Goal: Task Accomplishment & Management: Complete application form

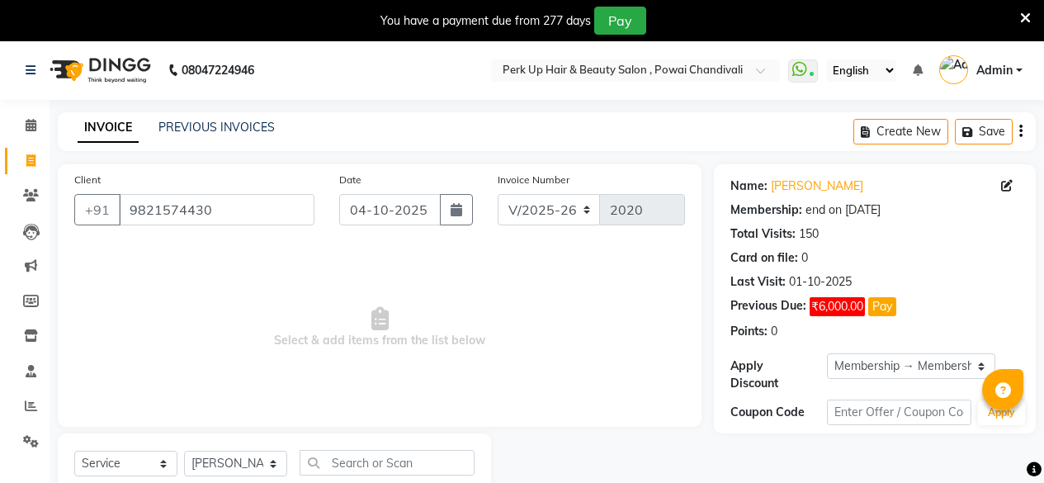
select select "5131"
select select "service"
select select "32895"
select select "1: Object"
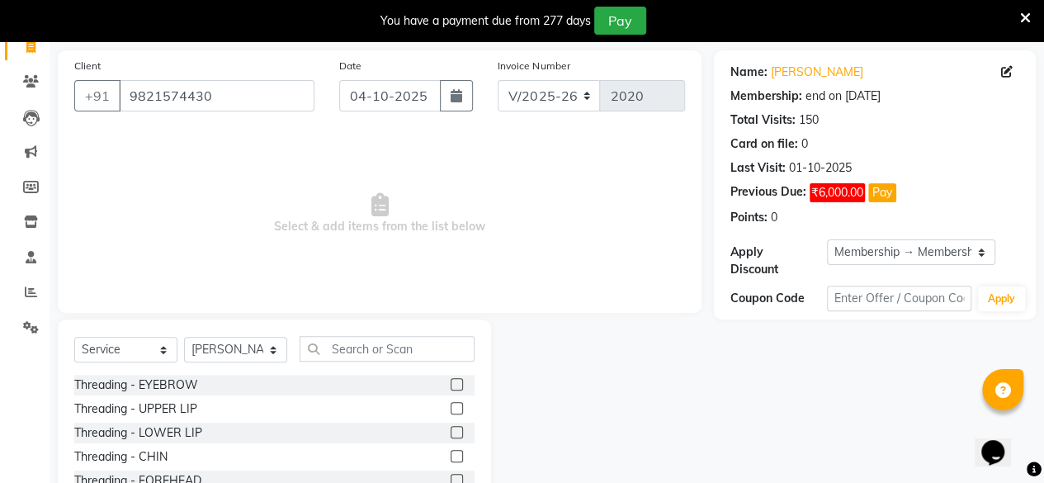
scroll to position [129, 0]
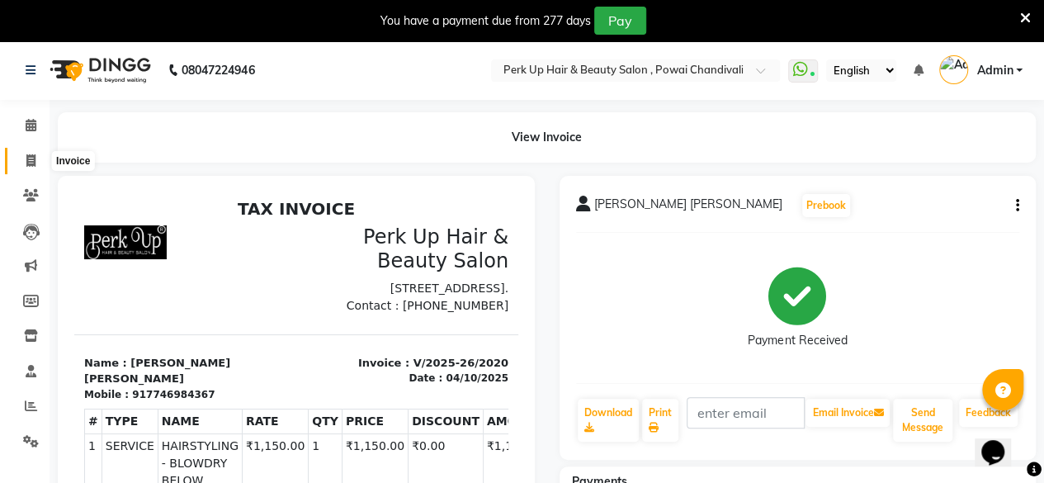
click at [23, 158] on span at bounding box center [31, 161] width 29 height 19
select select "5131"
select select "service"
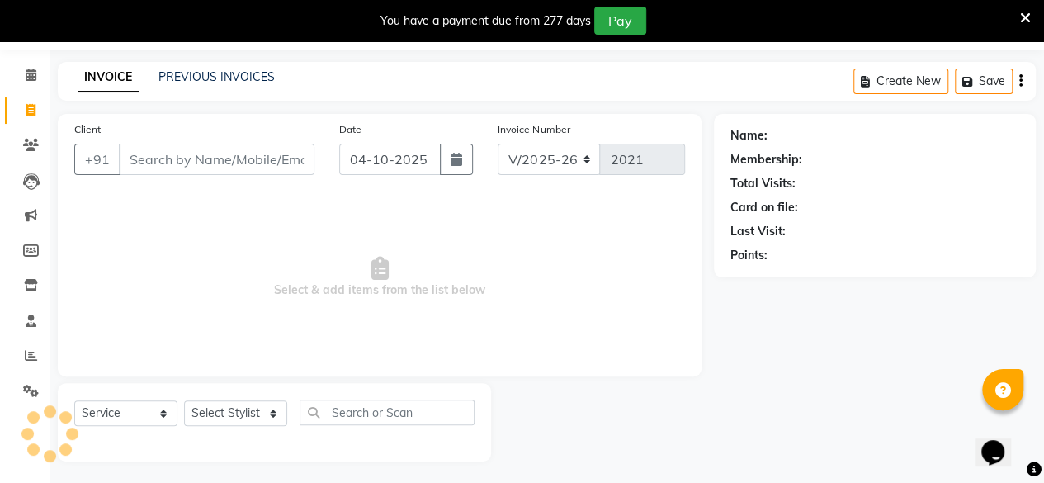
scroll to position [53, 0]
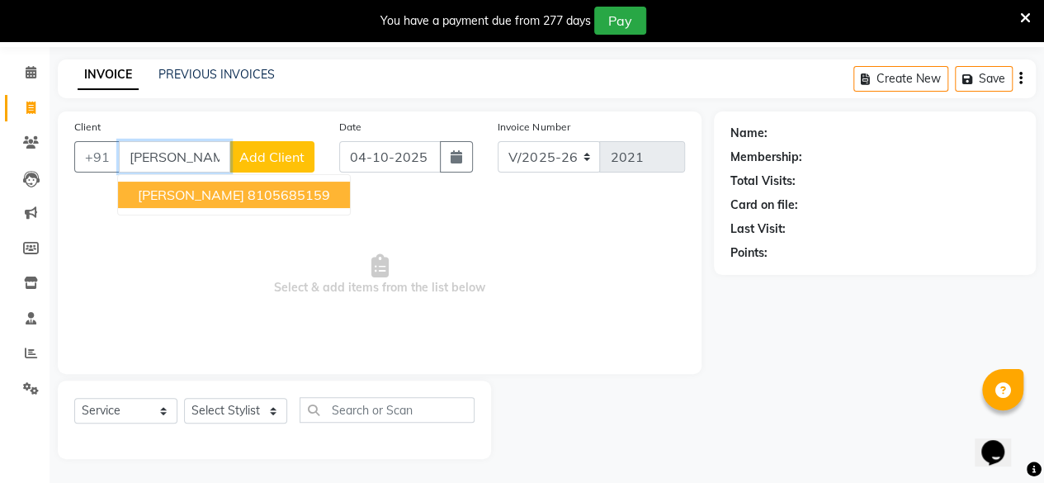
drag, startPoint x: 207, startPoint y: 198, endPoint x: 210, endPoint y: 210, distance: 12.0
click at [207, 198] on span "Suhita BAnerjee" at bounding box center [191, 195] width 106 height 17
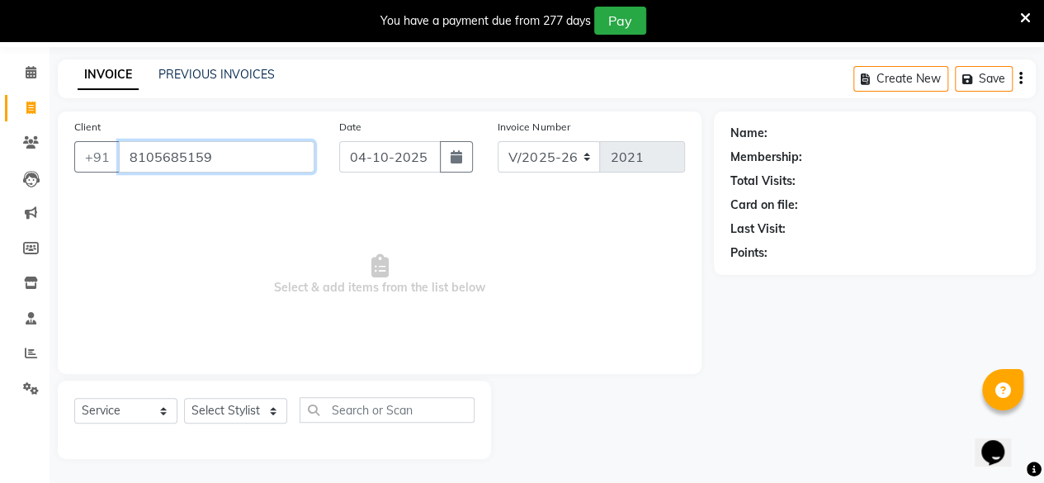
type input "8105685159"
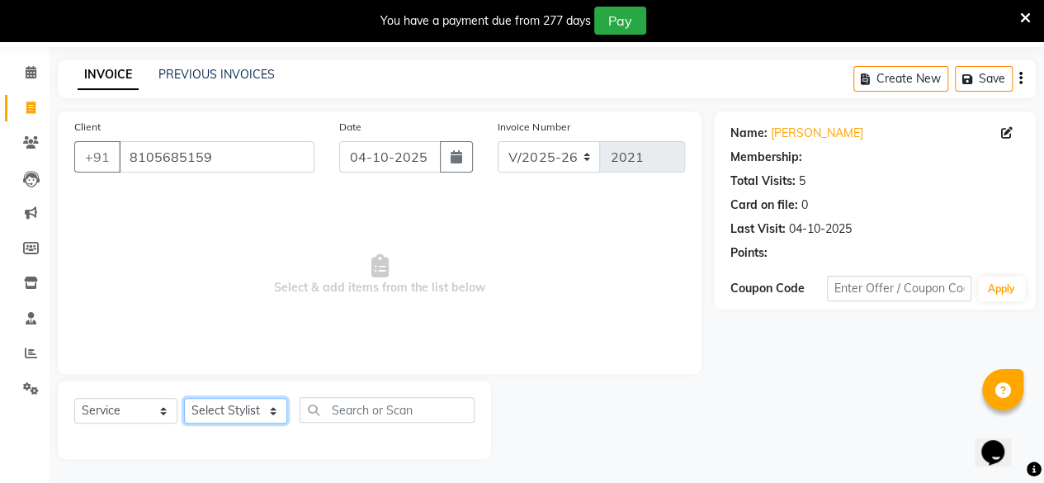
select select "1: Object"
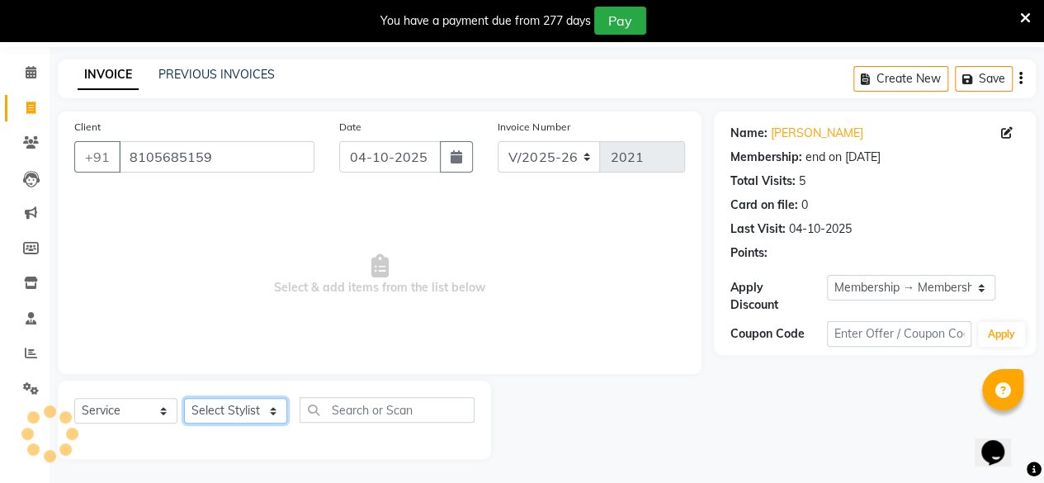
click at [243, 413] on select "Select Stylist Anita Das danish Kumkum Pasi Naseem Mansoori Neha YAdav Nilam Bh…" at bounding box center [235, 411] width 103 height 26
select select "32897"
click at [184, 398] on select "Select Stylist Anita Das danish Kumkum Pasi Naseem Mansoori Neha YAdav Nilam Bh…" at bounding box center [235, 411] width 103 height 26
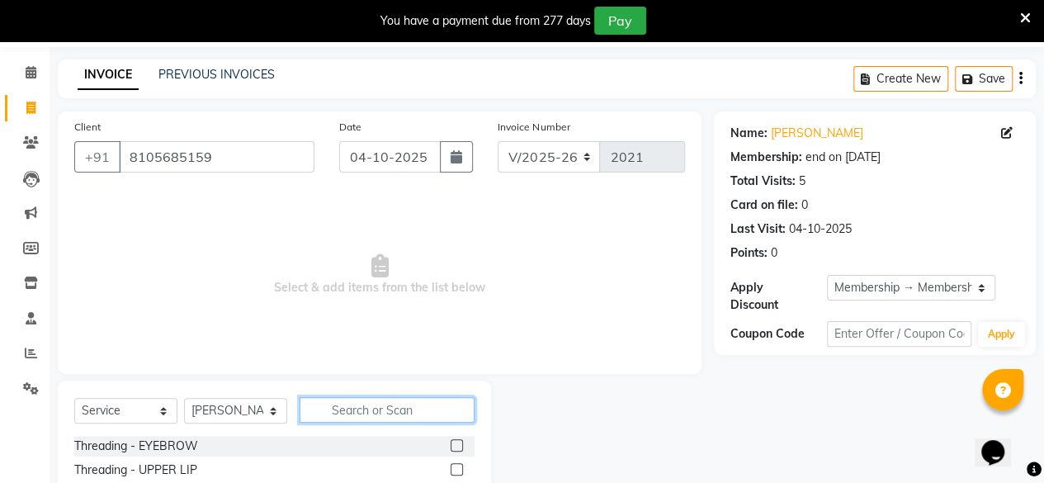
click at [366, 416] on input "text" at bounding box center [387, 410] width 175 height 26
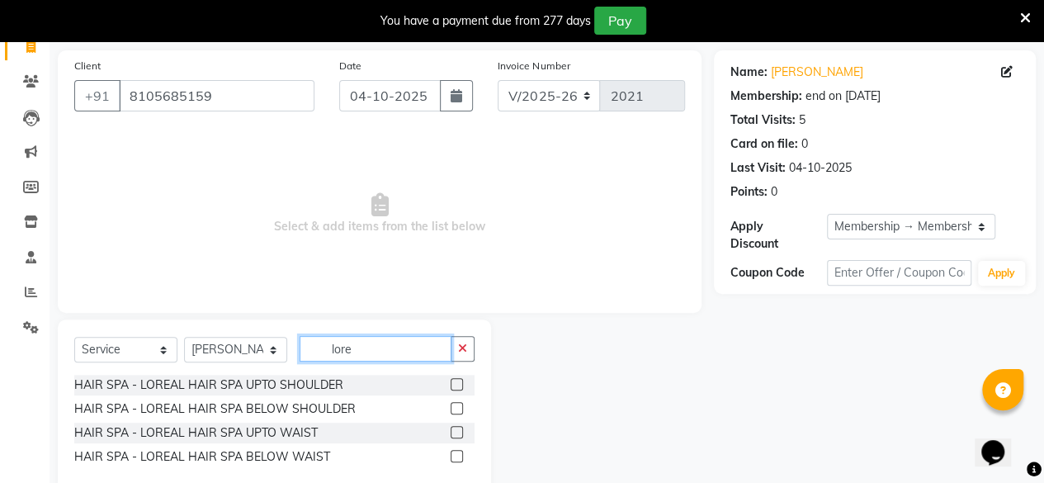
scroll to position [149, 0]
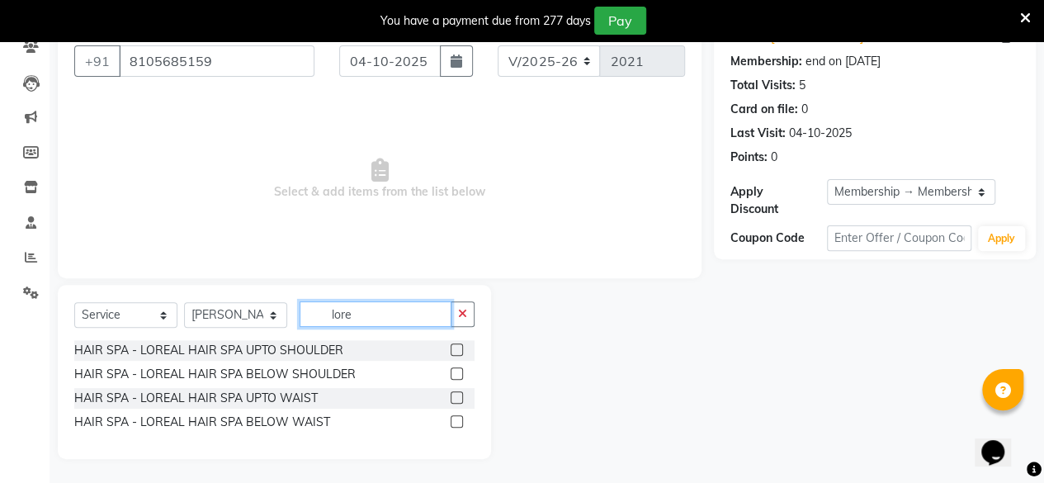
type input "lore"
click at [459, 375] on label at bounding box center [457, 373] width 12 height 12
click at [459, 375] on input "checkbox" at bounding box center [456, 374] width 11 height 11
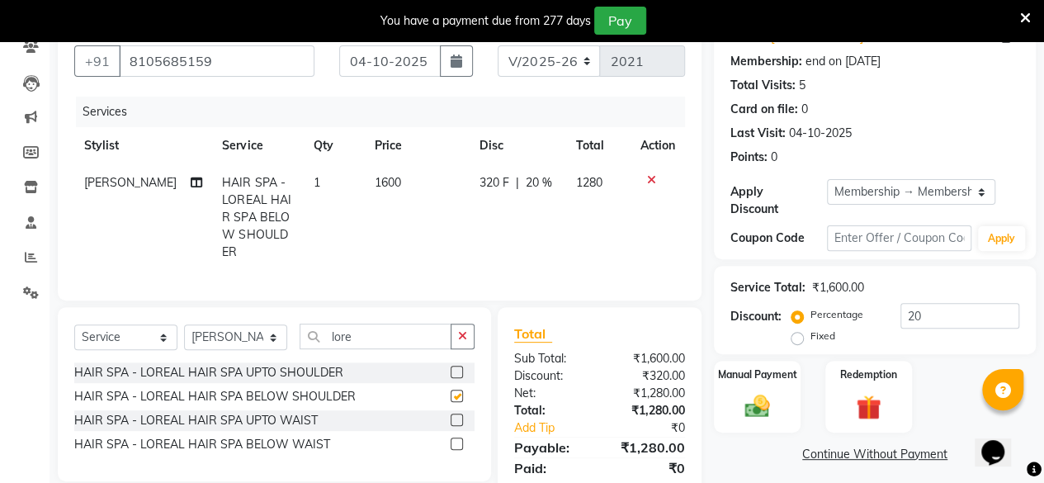
checkbox input "false"
click at [375, 177] on span "1600" at bounding box center [388, 182] width 26 height 15
select select "32897"
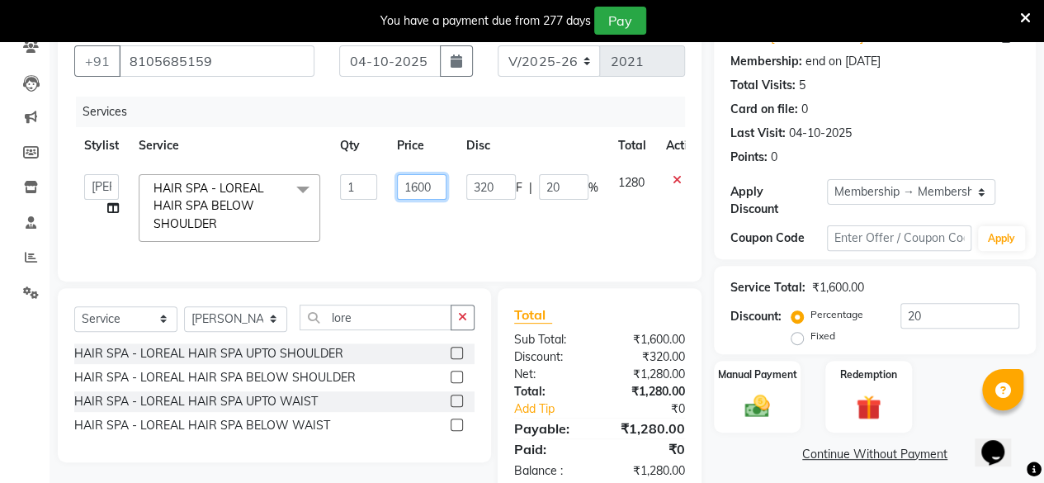
drag, startPoint x: 421, startPoint y: 187, endPoint x: 411, endPoint y: 191, distance: 10.4
click at [411, 191] on input "1600" at bounding box center [422, 187] width 50 height 26
type input "1800"
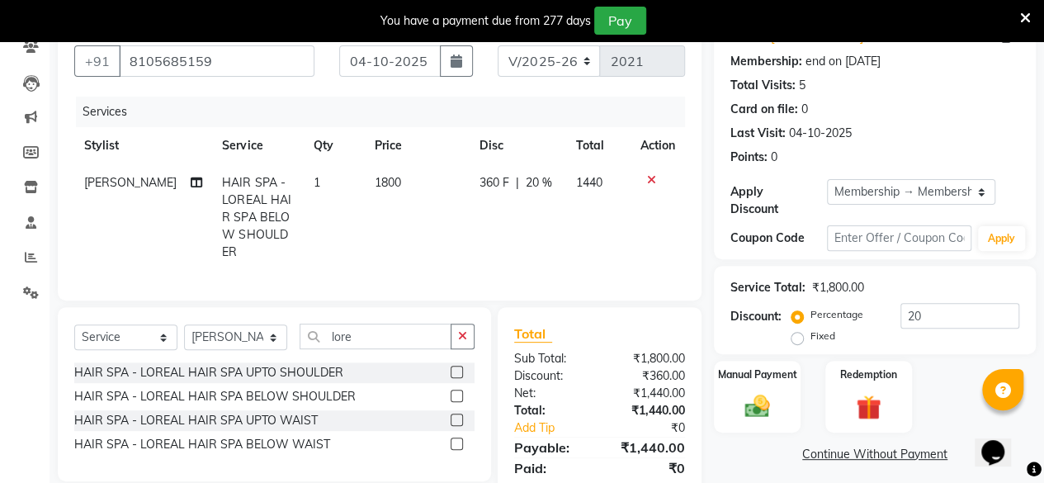
click at [413, 219] on td "1800" at bounding box center [417, 217] width 105 height 106
select select "32897"
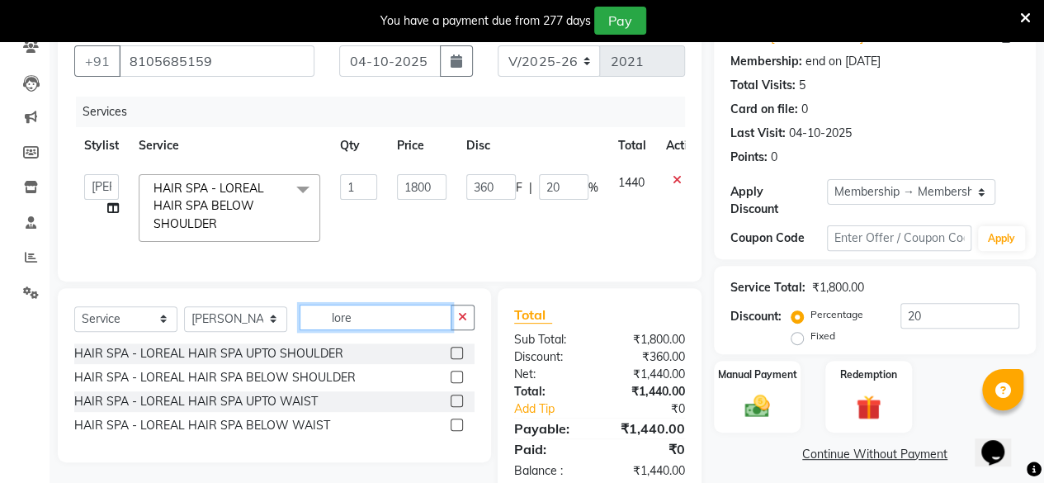
click at [365, 330] on input "lore" at bounding box center [376, 318] width 152 height 26
type input "l"
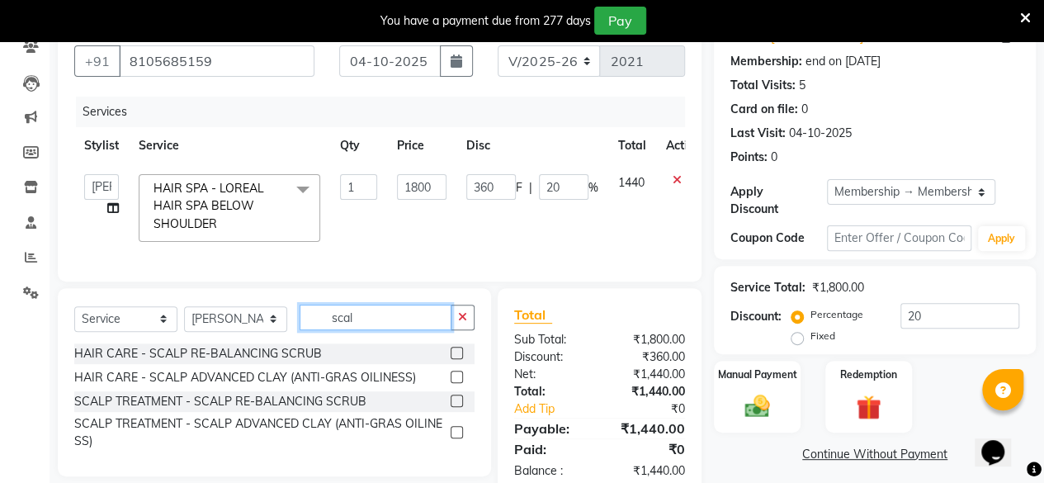
type input "scal"
click at [457, 407] on label at bounding box center [457, 400] width 12 height 12
click at [457, 407] on input "checkbox" at bounding box center [456, 401] width 11 height 11
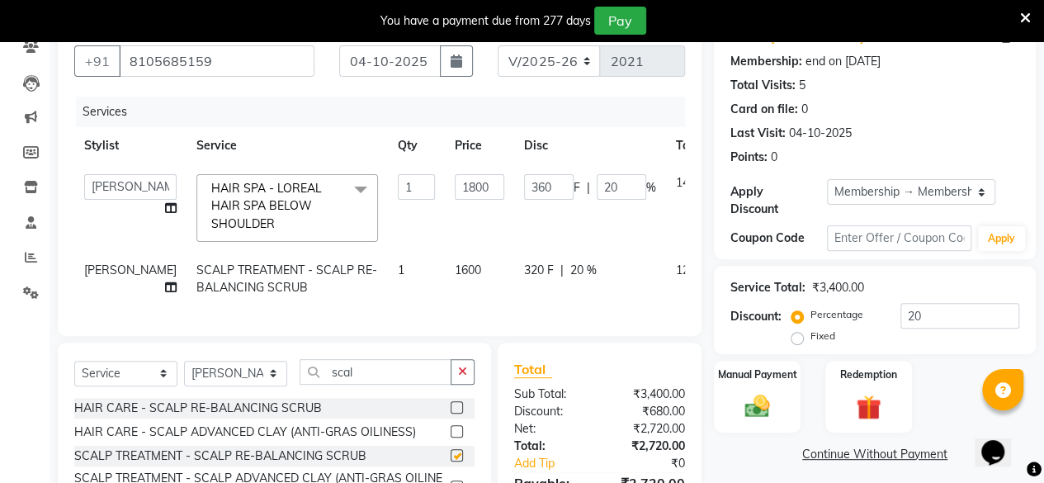
checkbox input "false"
click at [546, 294] on td "320 F | 20 %" at bounding box center [590, 279] width 152 height 54
select select "32897"
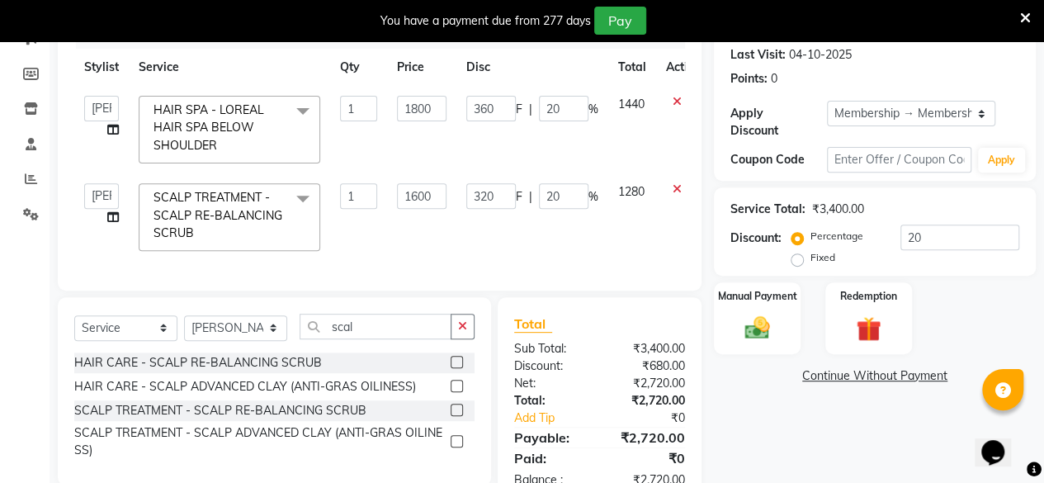
scroll to position [229, 0]
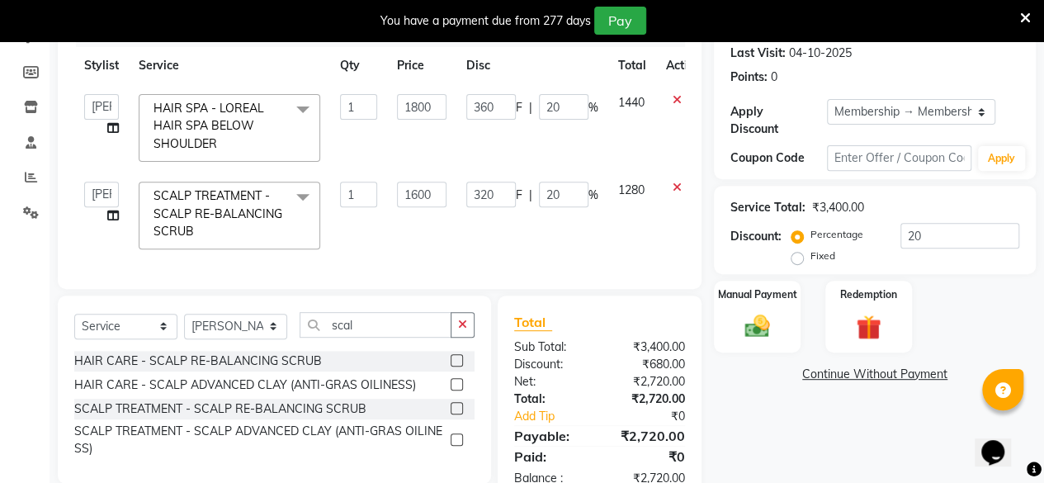
click at [446, 242] on td "1600" at bounding box center [421, 215] width 69 height 87
click at [214, 336] on select "Select Stylist Anita Das danish Kumkum Pasi Naseem Mansoori Neha YAdav Nilam Bh…" at bounding box center [235, 327] width 103 height 26
select select "85856"
click at [184, 324] on select "Select Stylist Anita Das danish Kumkum Pasi Naseem Mansoori Neha YAdav Nilam Bh…" at bounding box center [235, 327] width 103 height 26
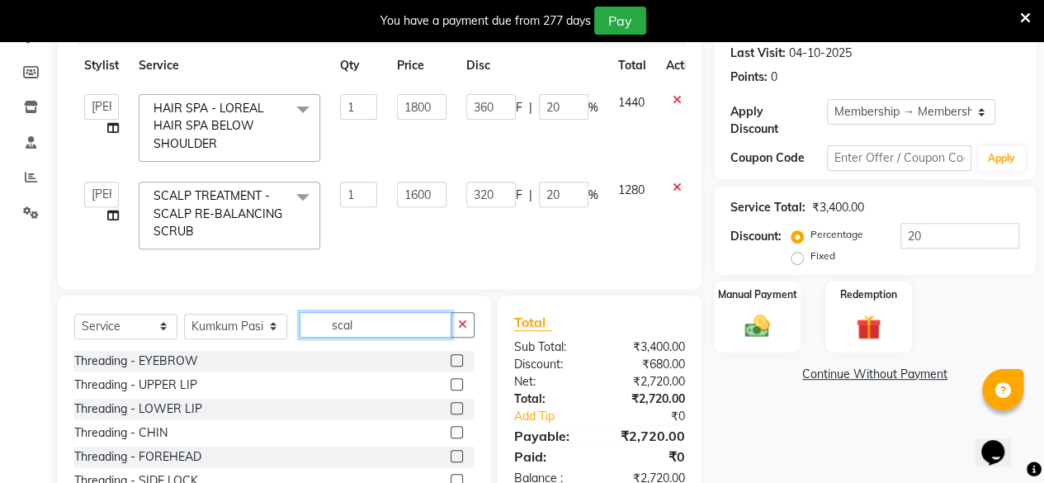
click at [398, 336] on input "scal" at bounding box center [376, 325] width 152 height 26
type input "s"
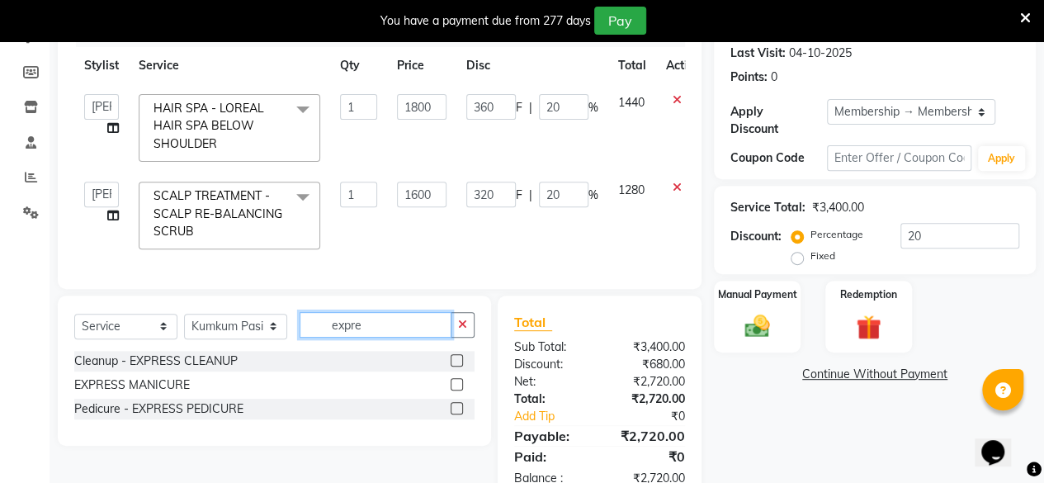
type input "expre"
click at [461, 414] on label at bounding box center [457, 408] width 12 height 12
click at [461, 414] on input "checkbox" at bounding box center [456, 409] width 11 height 11
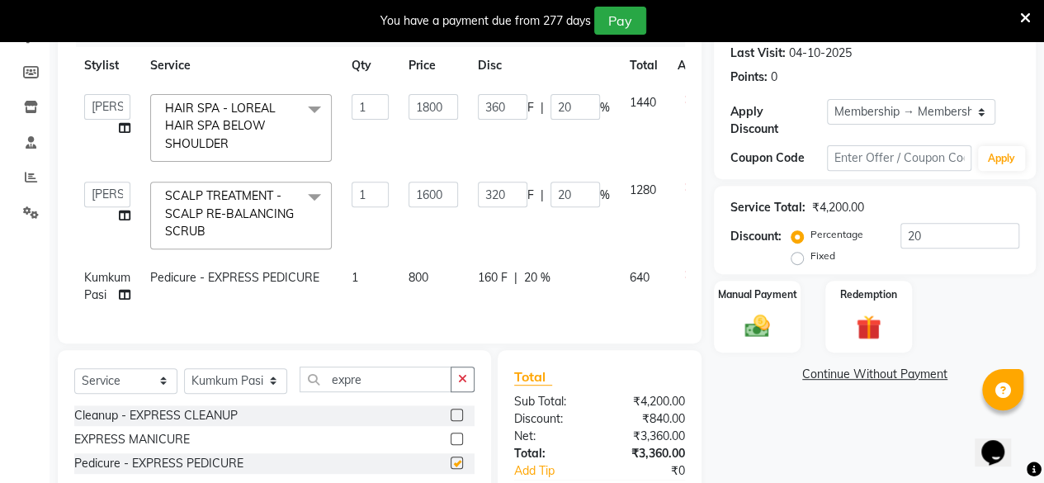
checkbox input "false"
click at [635, 308] on td "640" at bounding box center [644, 286] width 48 height 54
select select "85856"
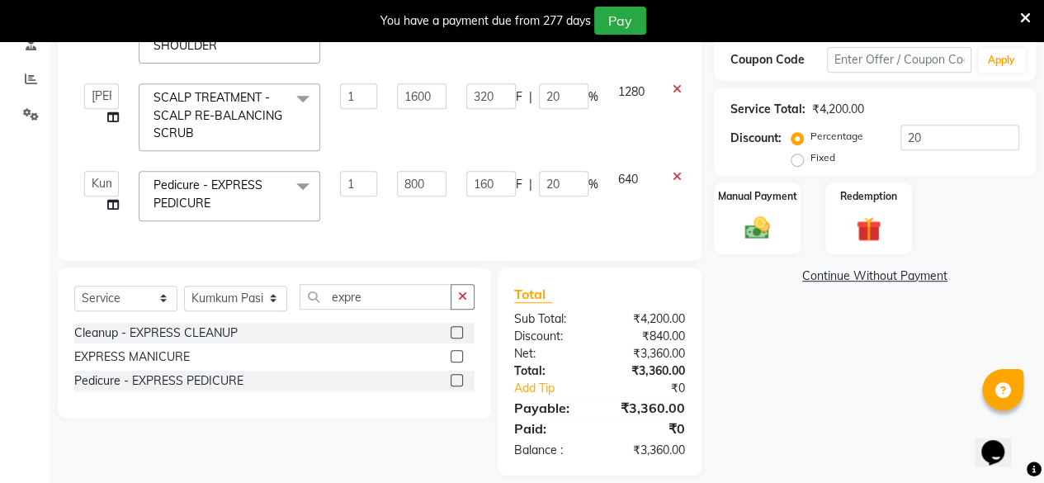
scroll to position [353, 0]
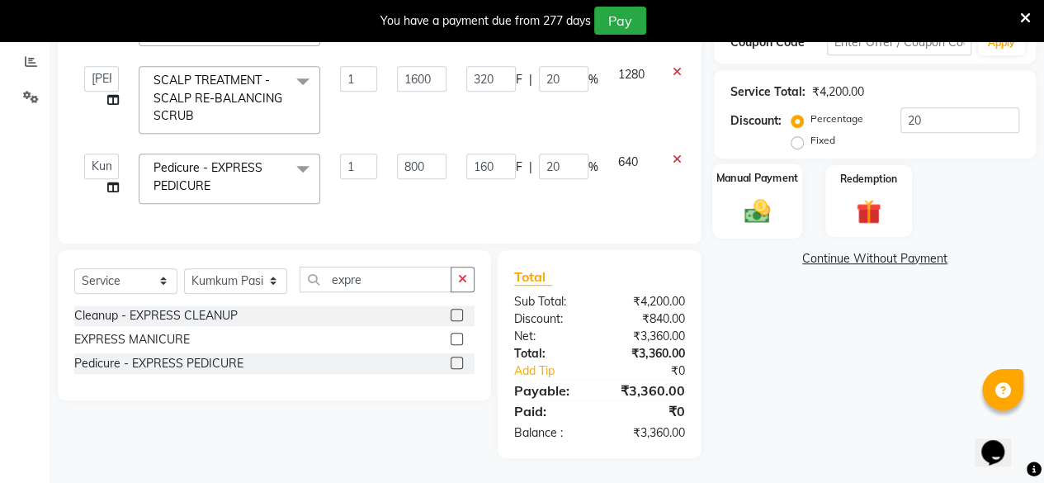
click at [759, 203] on img at bounding box center [757, 211] width 42 height 30
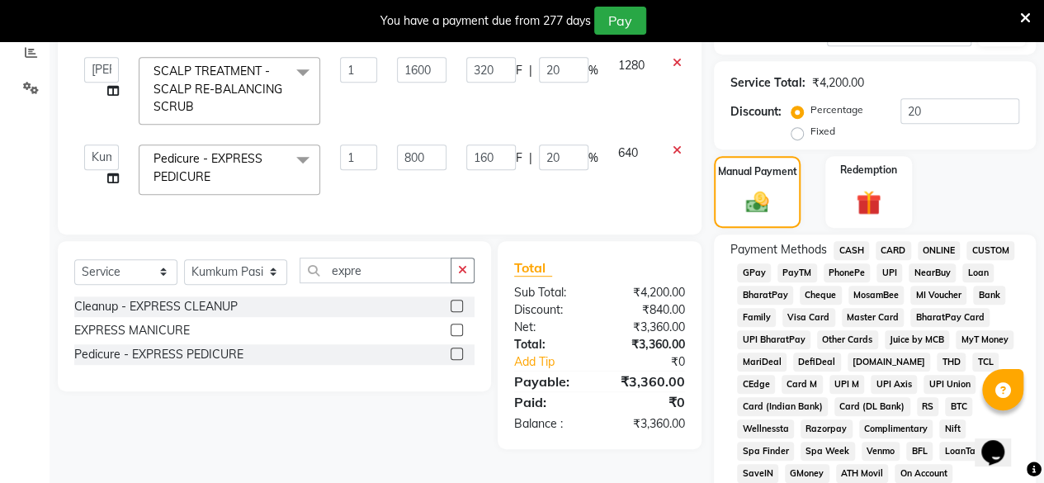
click at [897, 251] on span "CARD" at bounding box center [893, 250] width 35 height 19
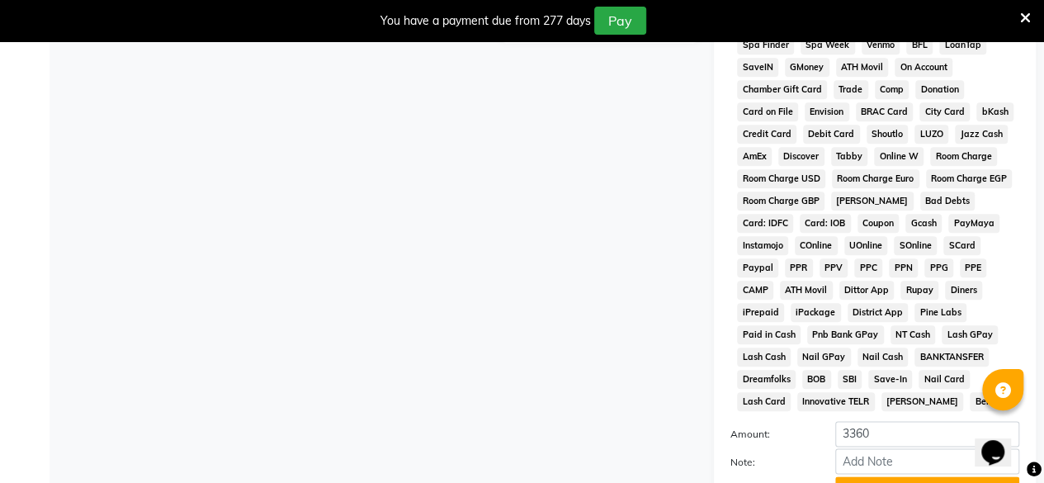
scroll to position [910, 0]
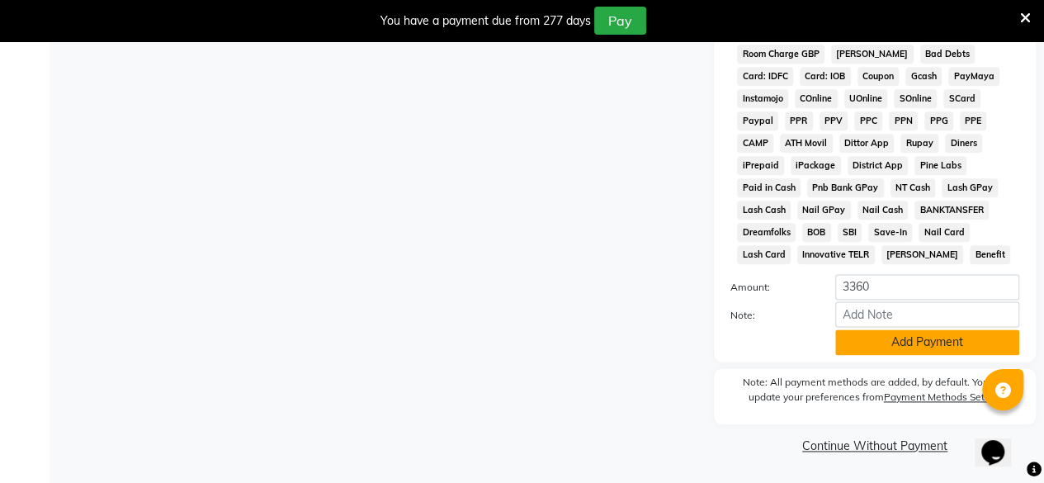
click at [923, 336] on button "Add Payment" at bounding box center [927, 342] width 184 height 26
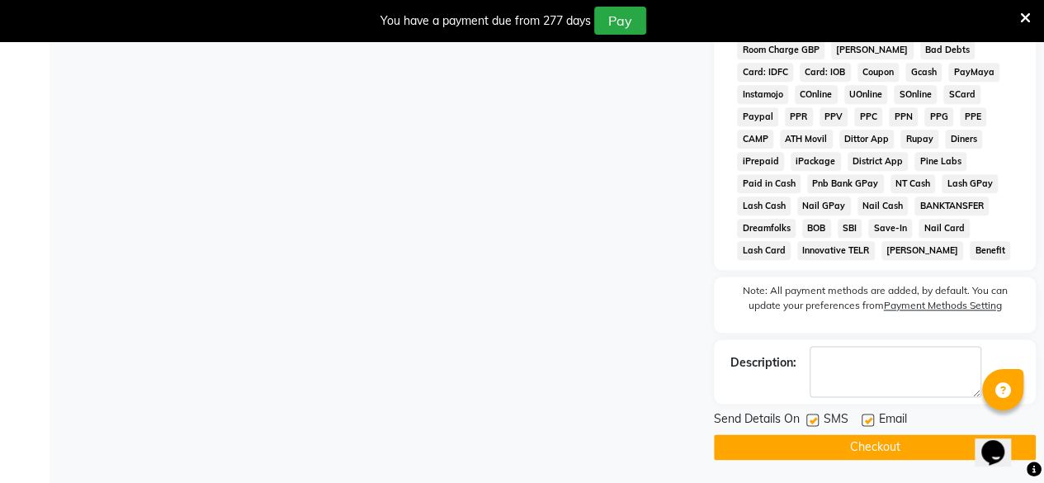
click at [896, 444] on button "Checkout" at bounding box center [875, 447] width 322 height 26
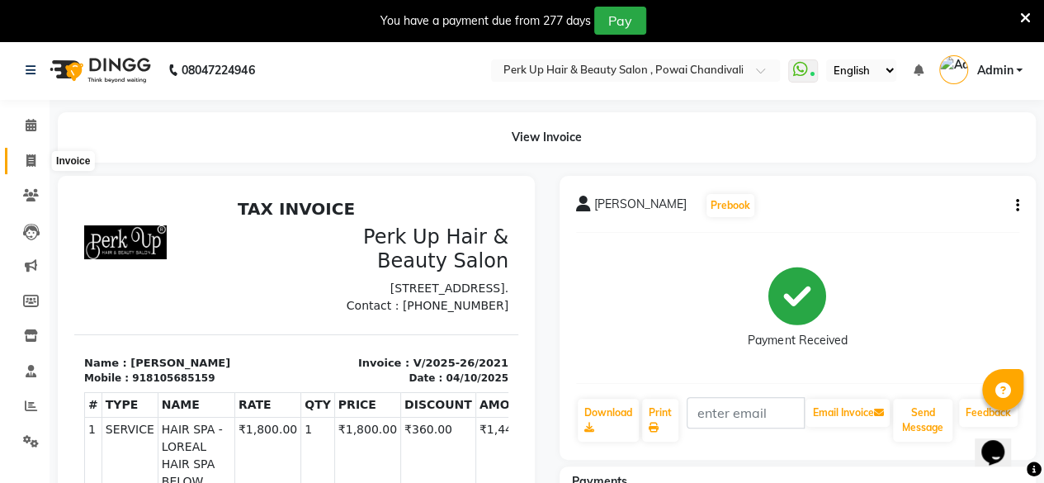
click at [31, 158] on icon at bounding box center [30, 160] width 9 height 12
select select "5131"
select select "service"
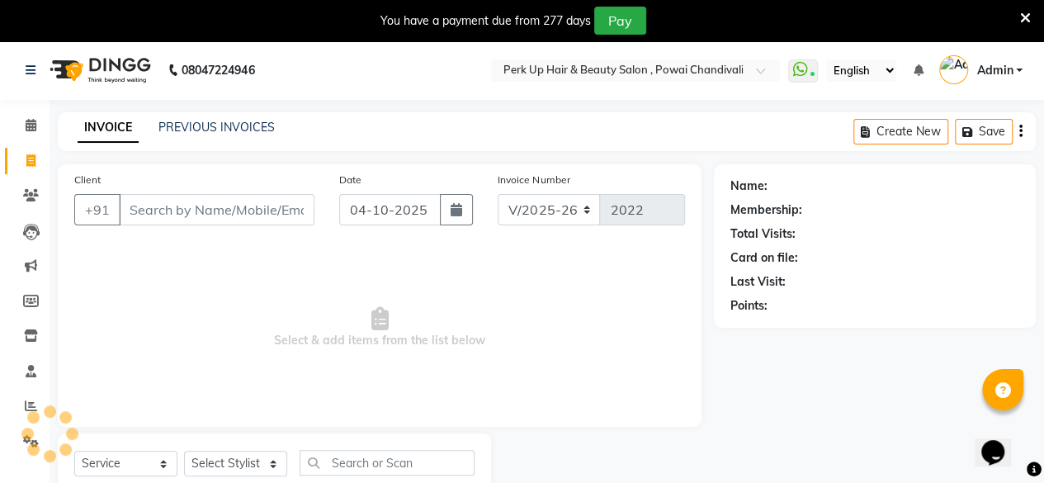
scroll to position [53, 0]
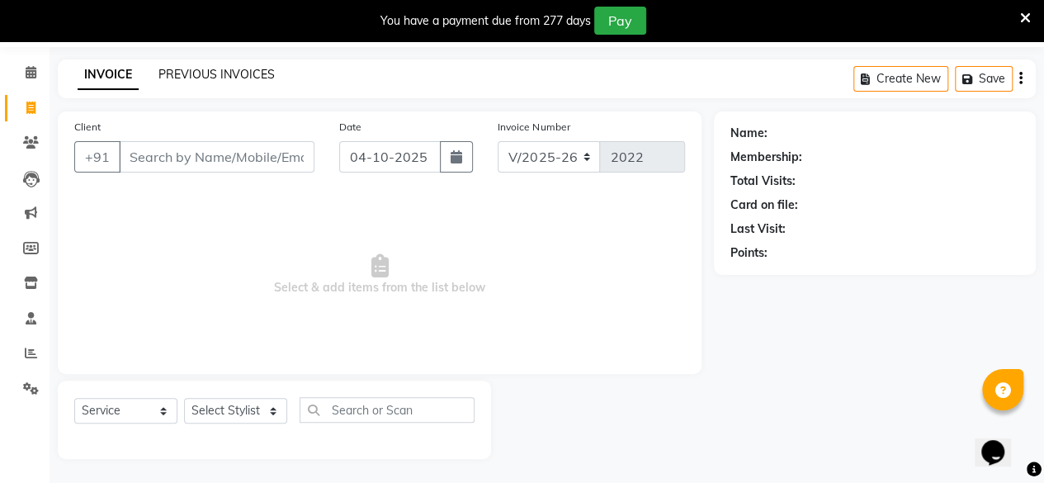
click at [238, 70] on link "PREVIOUS INVOICES" at bounding box center [216, 74] width 116 height 15
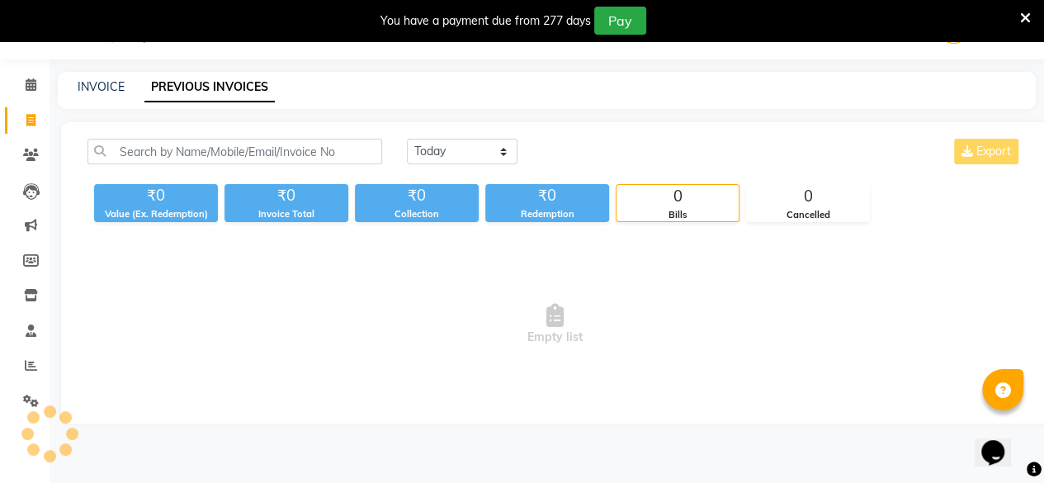
scroll to position [53, 0]
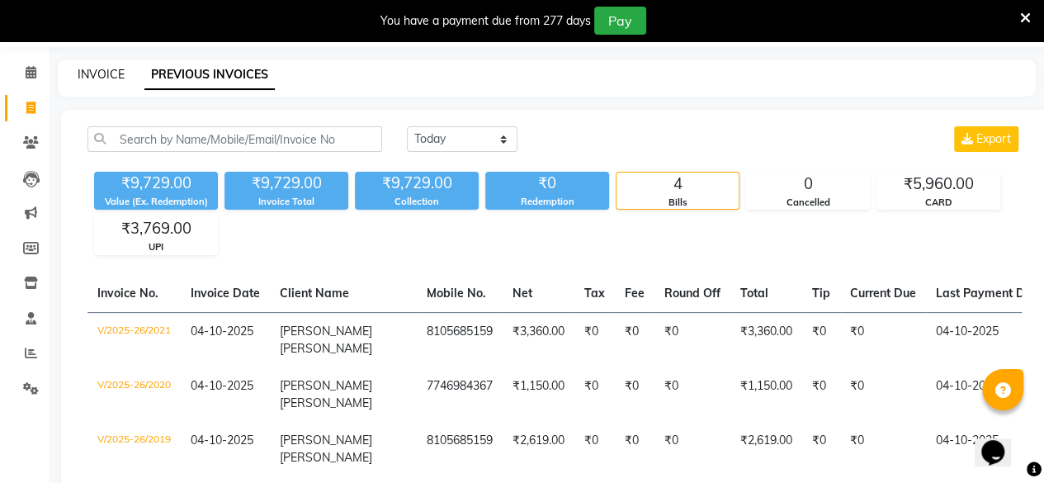
click at [106, 72] on link "INVOICE" at bounding box center [101, 74] width 47 height 15
select select "service"
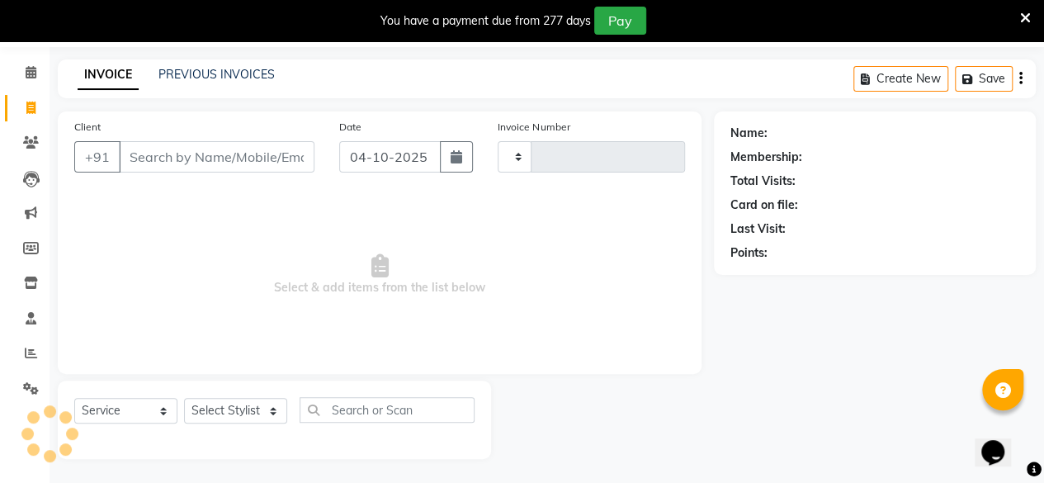
type input "2022"
select select "5131"
click at [216, 70] on link "PREVIOUS INVOICES" at bounding box center [216, 74] width 116 height 15
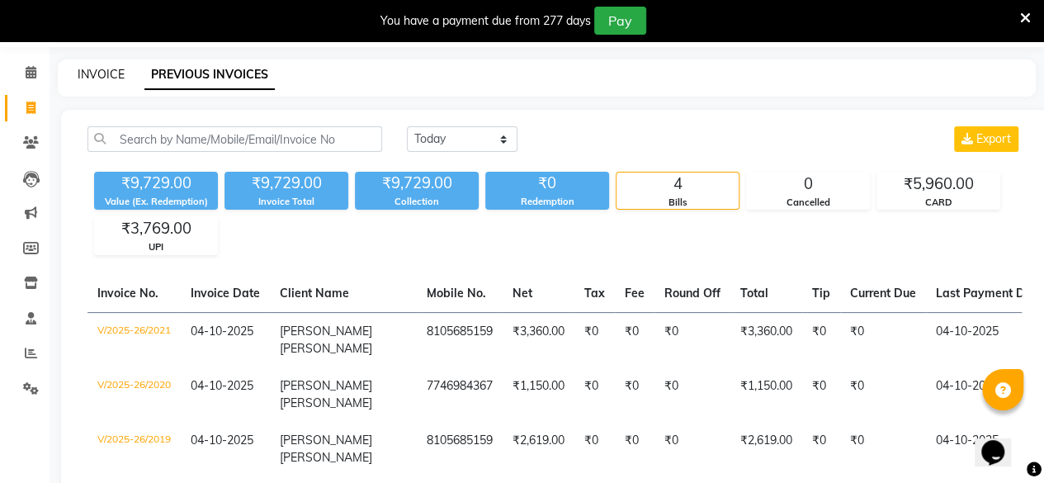
click at [104, 73] on link "INVOICE" at bounding box center [101, 74] width 47 height 15
select select "5131"
select select "service"
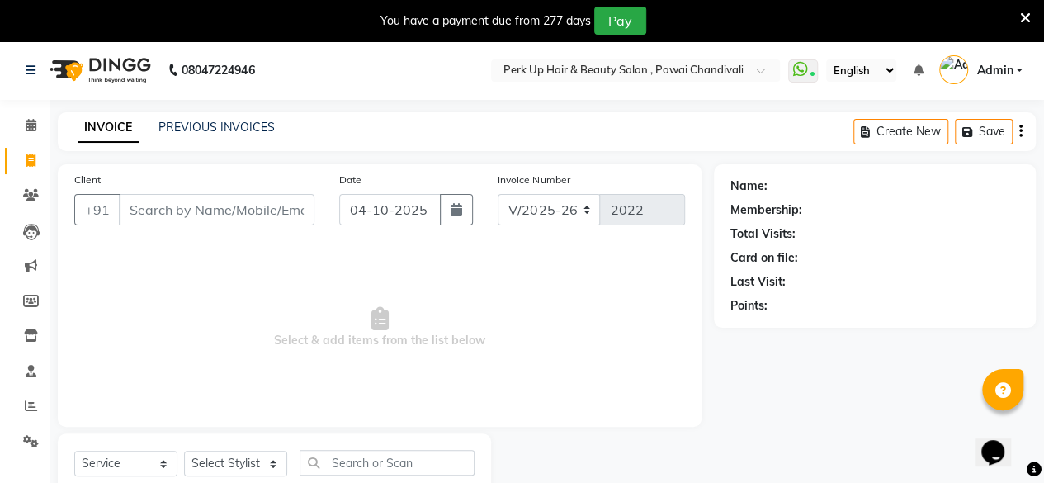
scroll to position [53, 0]
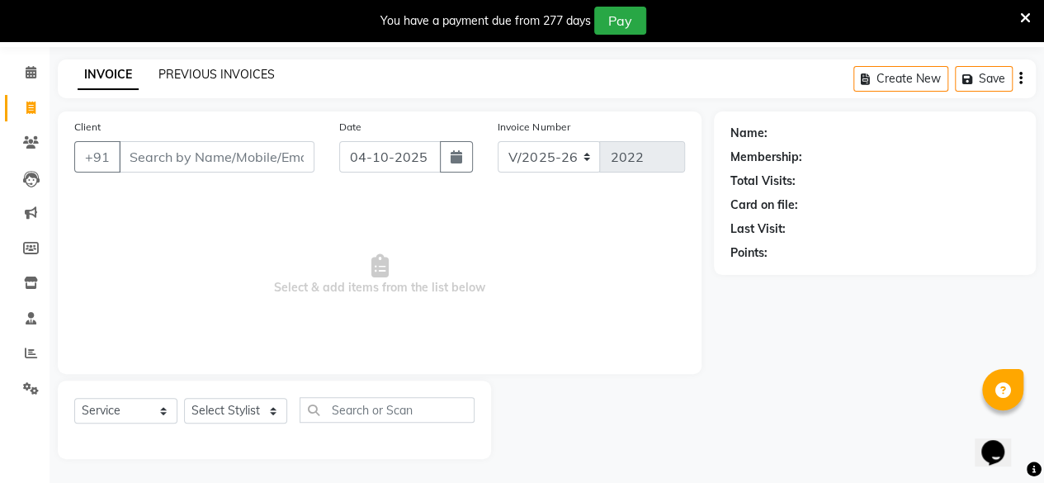
click at [207, 69] on link "PREVIOUS INVOICES" at bounding box center [216, 74] width 116 height 15
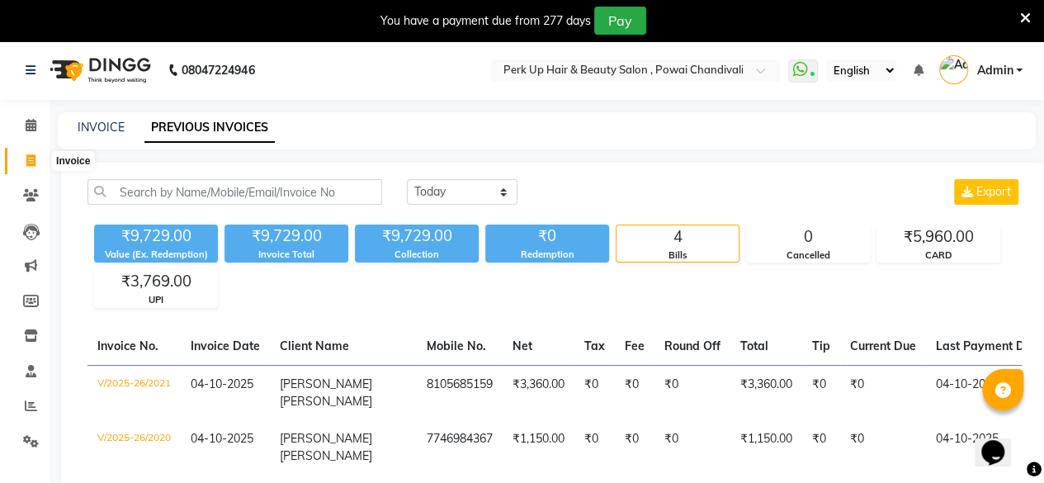
click at [33, 163] on icon at bounding box center [30, 160] width 9 height 12
select select "5131"
select select "service"
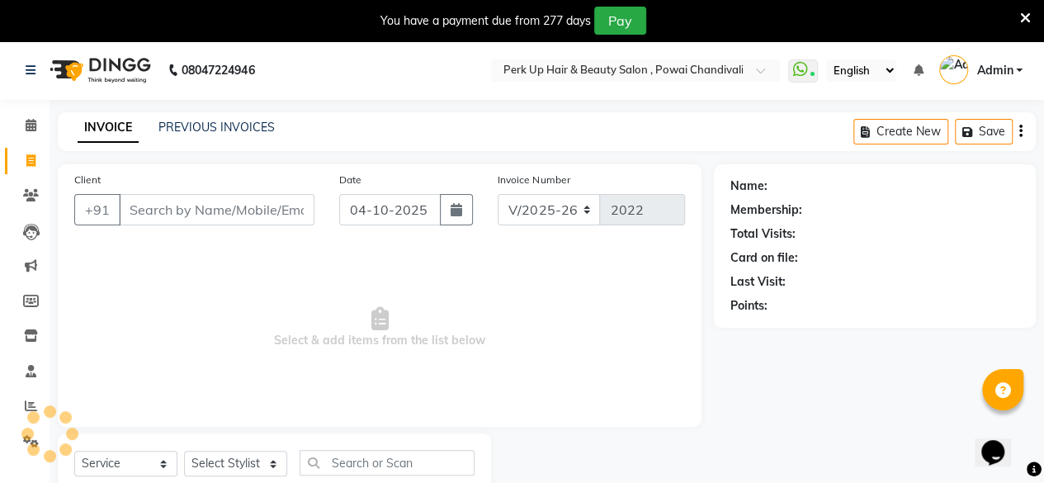
scroll to position [53, 0]
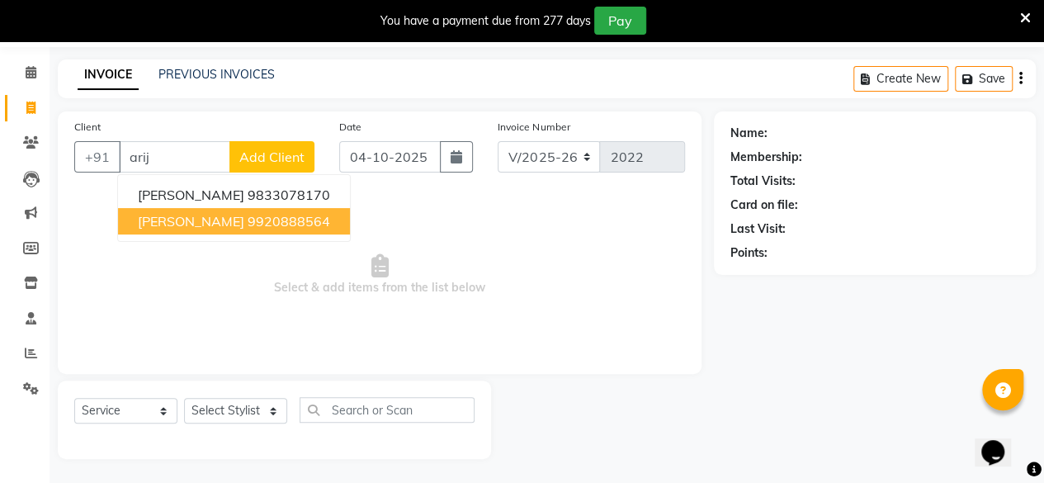
click at [248, 220] on ngb-highlight "9920888564" at bounding box center [289, 221] width 83 height 17
type input "9920888564"
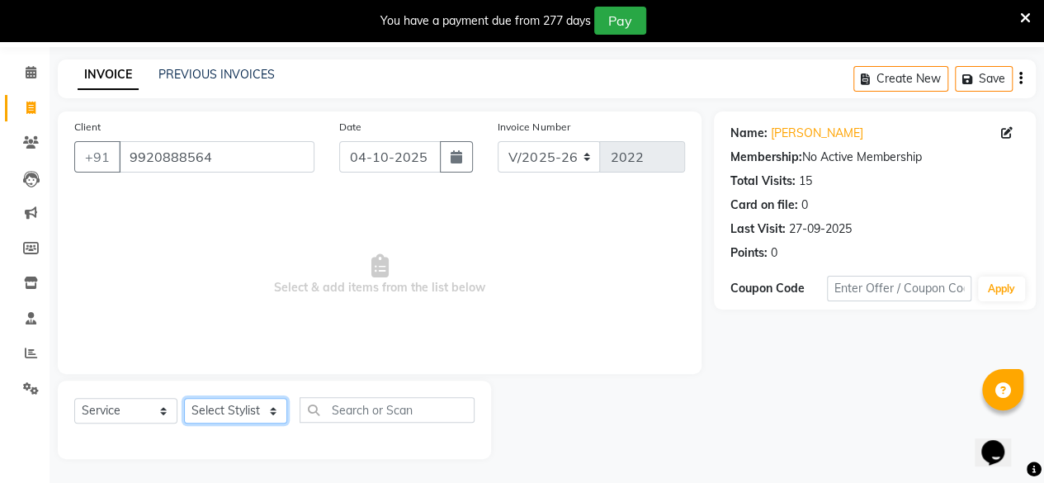
click at [213, 413] on select "Select Stylist Anita Das danish Kumkum Pasi Naseem Mansoori Neha YAdav Nilam Bh…" at bounding box center [235, 411] width 103 height 26
select select "32891"
click at [184, 398] on select "Select Stylist Anita Das danish Kumkum Pasi Naseem Mansoori Neha YAdav Nilam Bh…" at bounding box center [235, 411] width 103 height 26
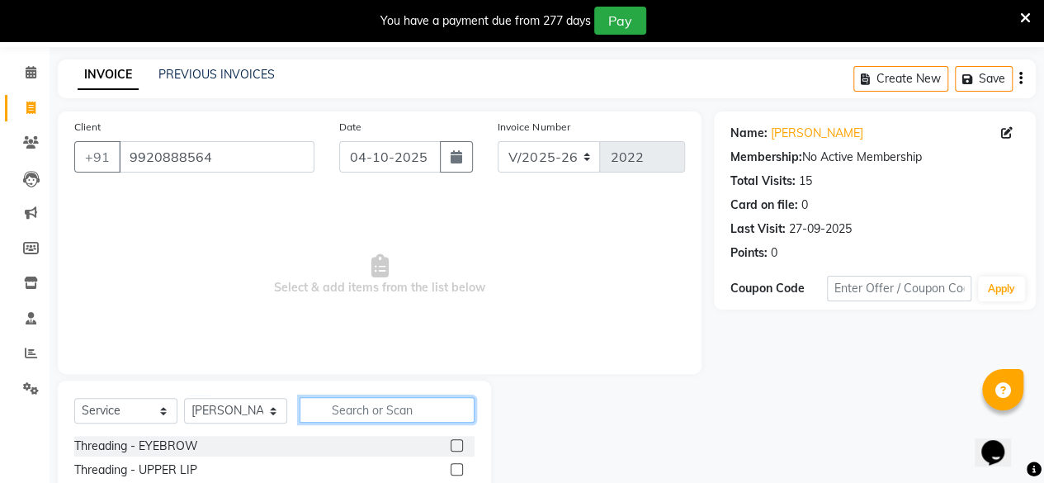
click at [338, 410] on input "text" at bounding box center [387, 410] width 175 height 26
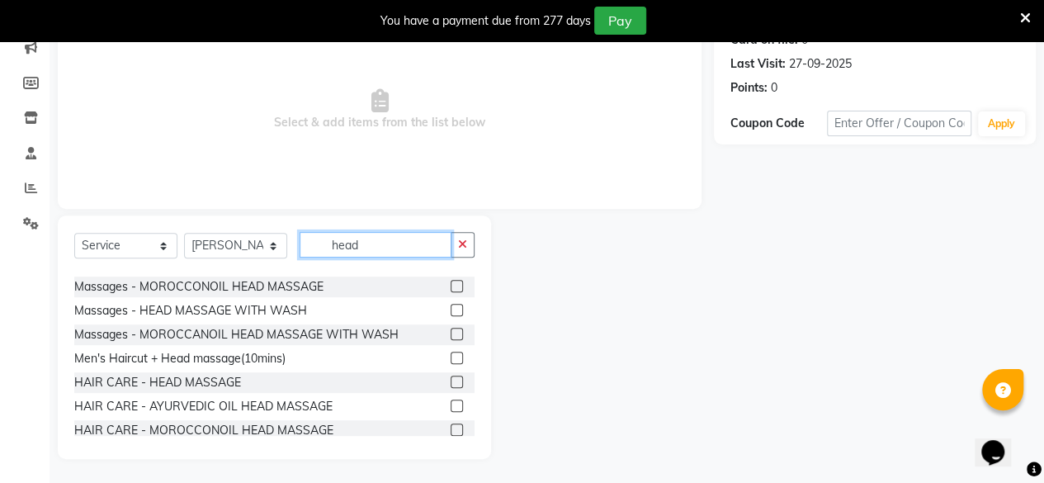
scroll to position [146, 0]
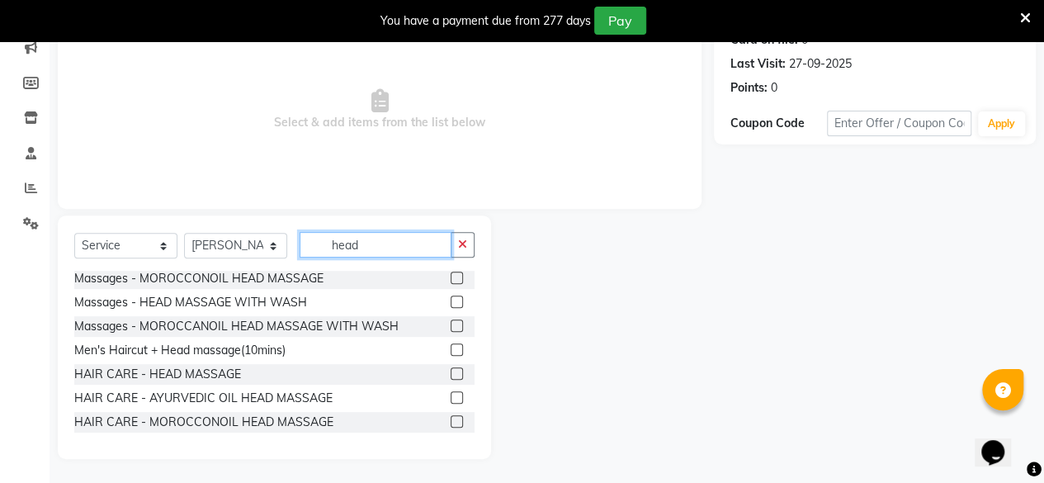
type input "head"
click at [451, 372] on label at bounding box center [457, 373] width 12 height 12
click at [451, 372] on input "checkbox" at bounding box center [456, 374] width 11 height 11
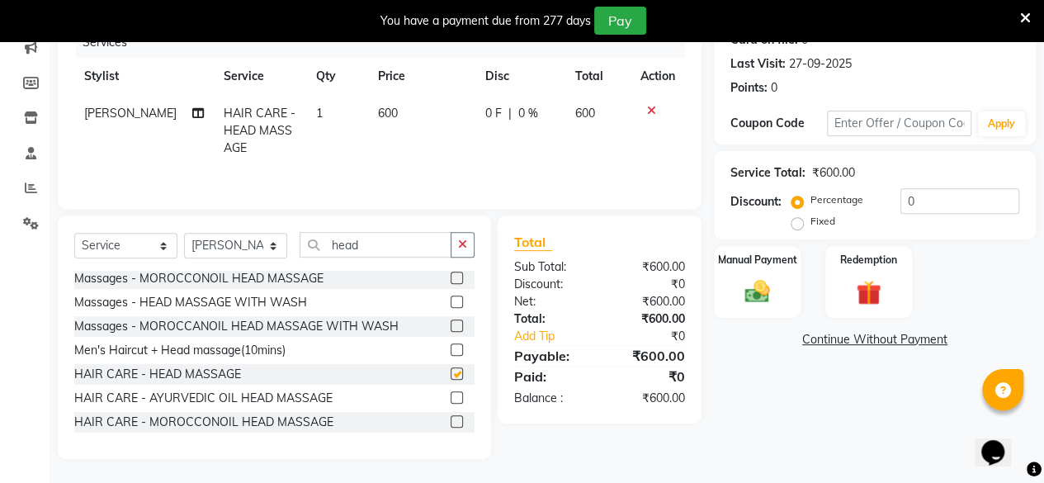
checkbox input "false"
click at [390, 251] on input "head" at bounding box center [376, 245] width 152 height 26
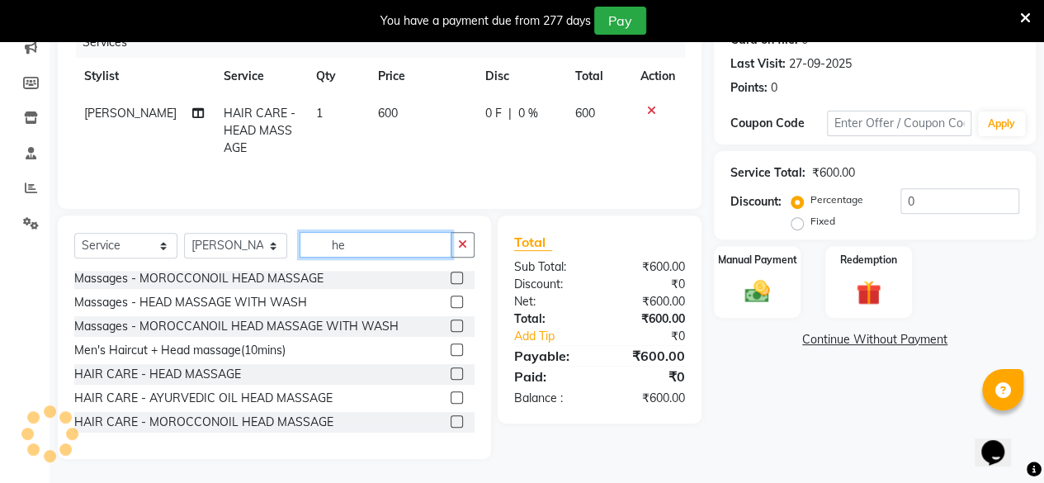
type input "h"
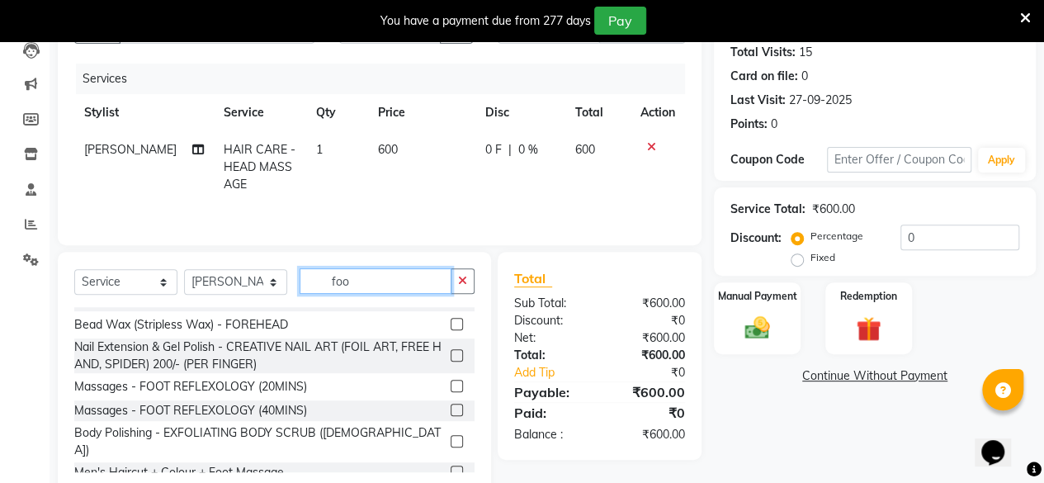
scroll to position [0, 0]
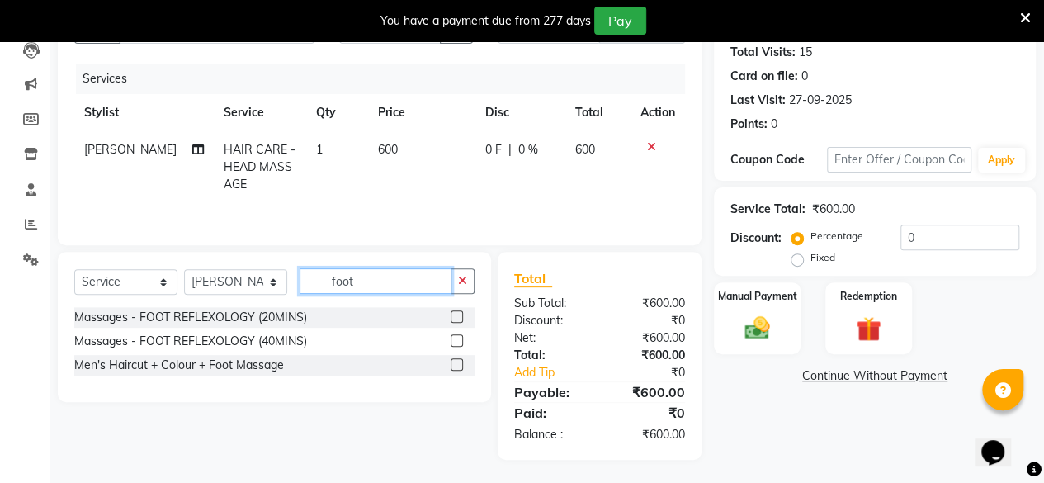
type input "foot"
click at [456, 315] on label at bounding box center [457, 316] width 12 height 12
click at [456, 315] on input "checkbox" at bounding box center [456, 317] width 11 height 11
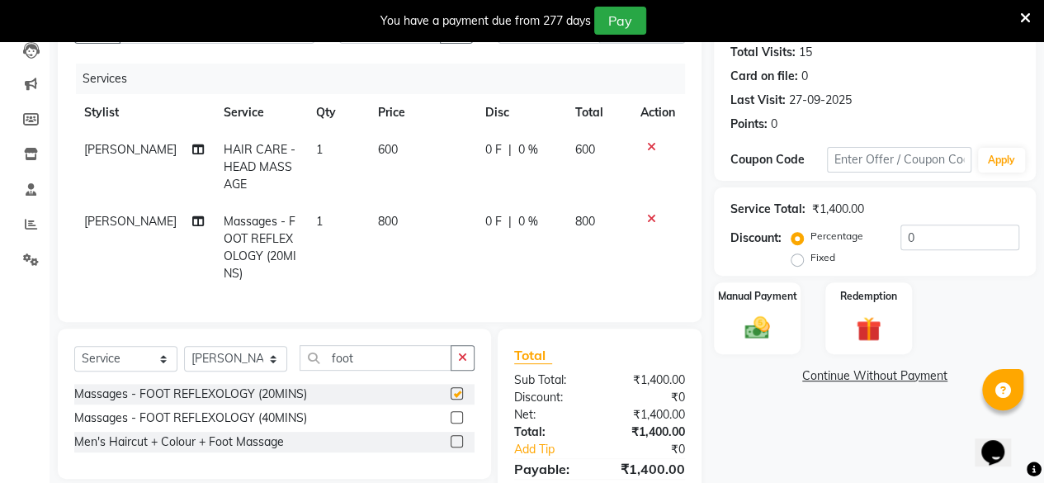
checkbox input "false"
drag, startPoint x: 915, startPoint y: 239, endPoint x: 898, endPoint y: 239, distance: 17.4
click at [900, 239] on input "0" at bounding box center [959, 237] width 119 height 26
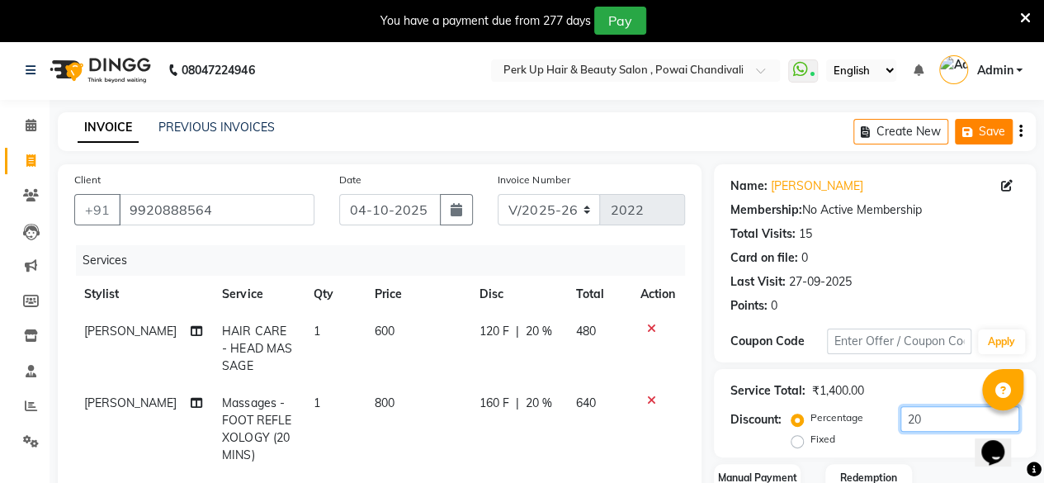
type input "20"
click at [981, 132] on button "Save" at bounding box center [984, 132] width 58 height 26
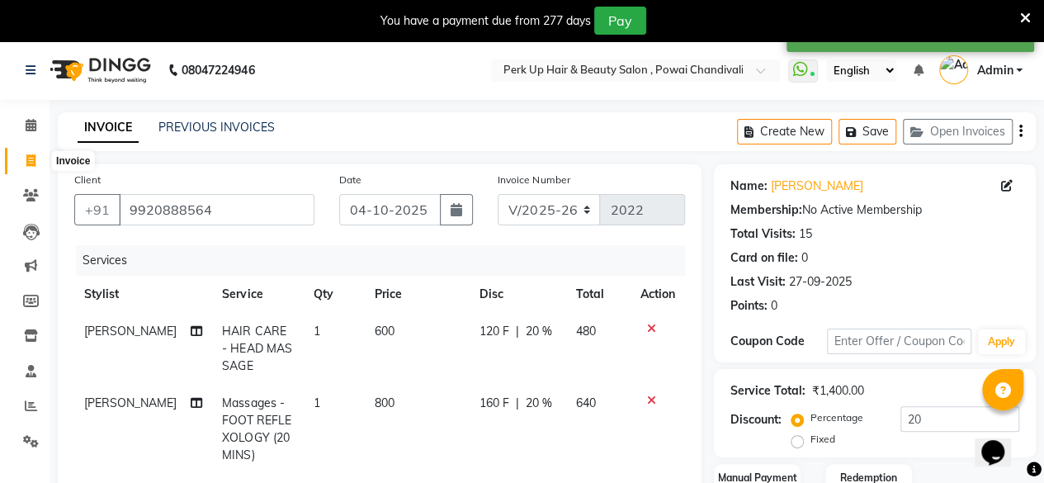
click at [30, 154] on icon at bounding box center [30, 160] width 9 height 12
select select "5131"
select select "service"
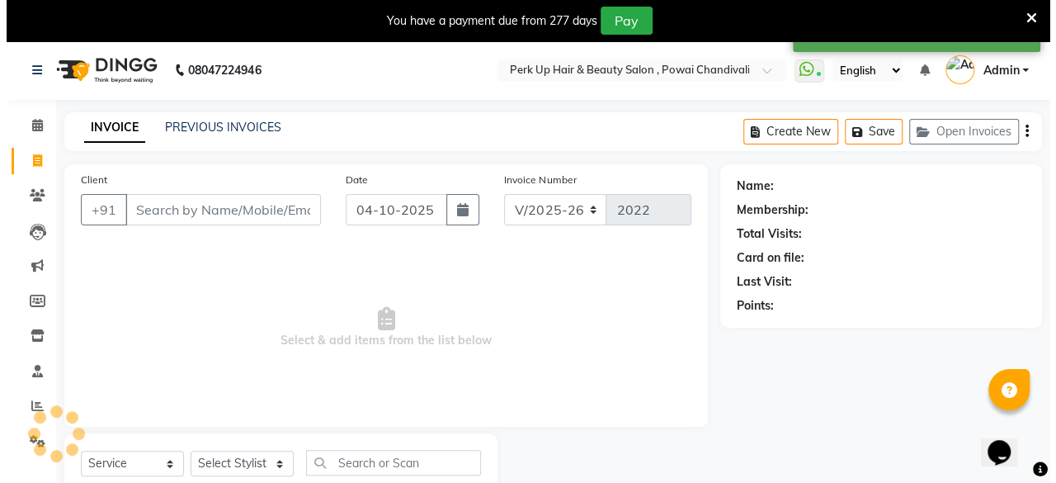
scroll to position [53, 0]
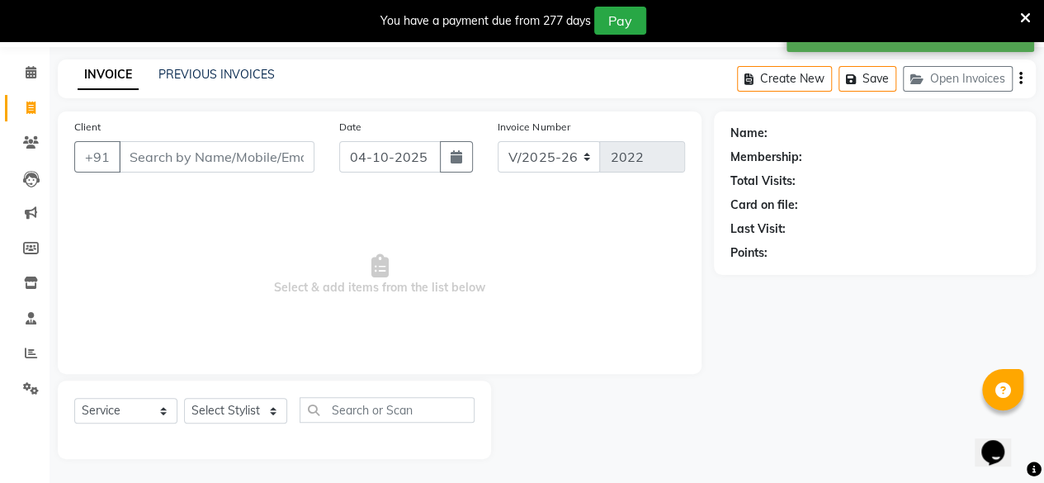
click at [177, 163] on input "Client" at bounding box center [217, 156] width 196 height 31
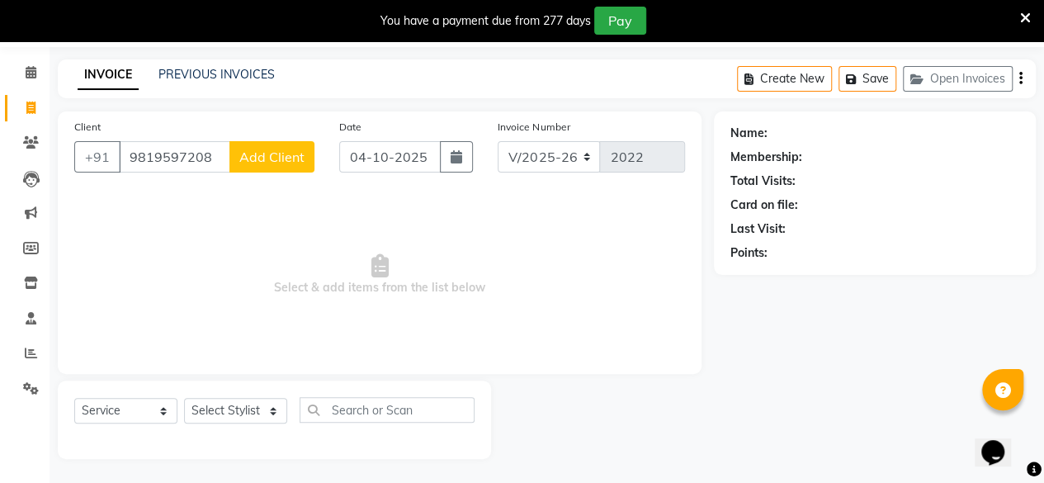
type input "9819597208"
click at [271, 158] on span "Add Client" at bounding box center [271, 157] width 65 height 17
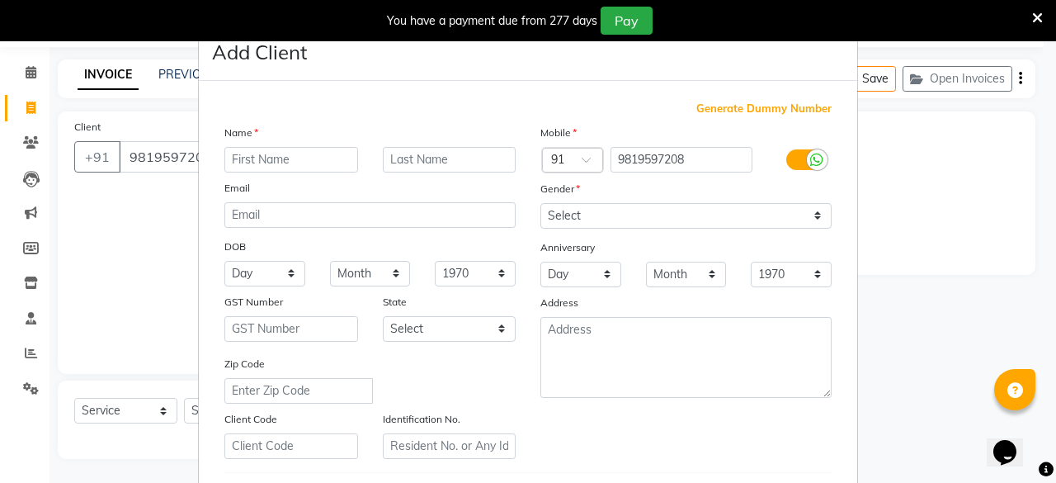
click at [253, 166] on input "text" at bounding box center [291, 160] width 134 height 26
type input "Ishwani"
type input "Parmar"
click at [276, 163] on input "Ishwani" at bounding box center [291, 160] width 134 height 26
type input "Ishanwi"
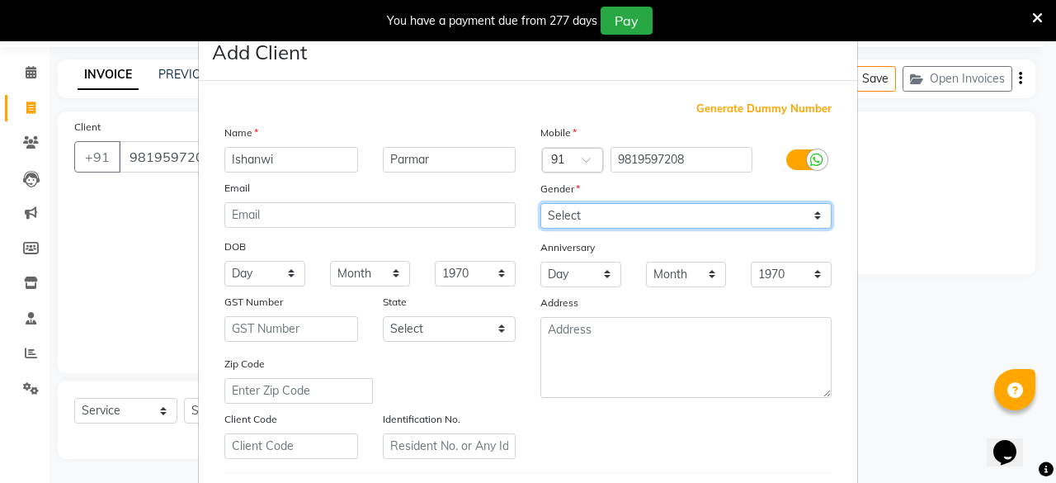
click at [634, 212] on select "Select Male Female Other Prefer Not To Say" at bounding box center [686, 216] width 291 height 26
select select "[DEMOGRAPHIC_DATA]"
click at [541, 203] on select "Select Male Female Other Prefer Not To Say" at bounding box center [686, 216] width 291 height 26
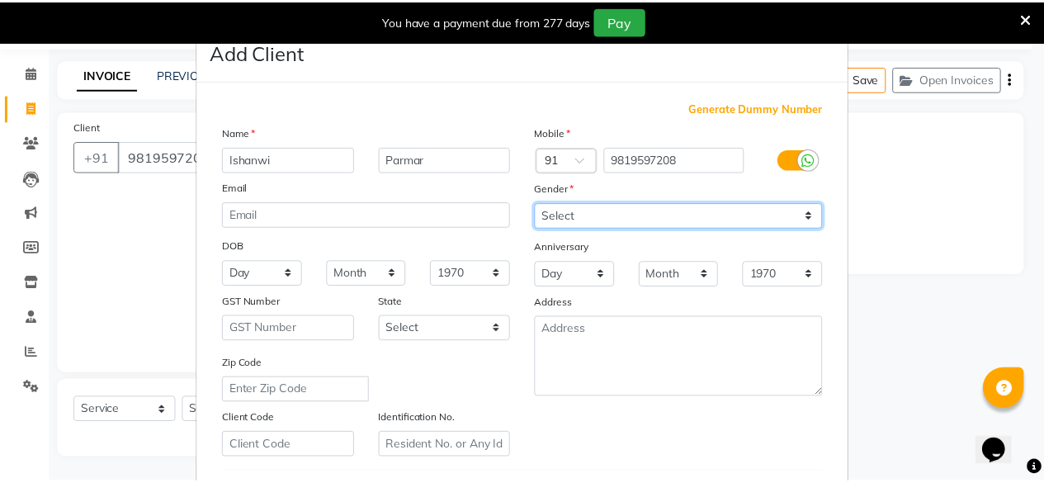
scroll to position [276, 0]
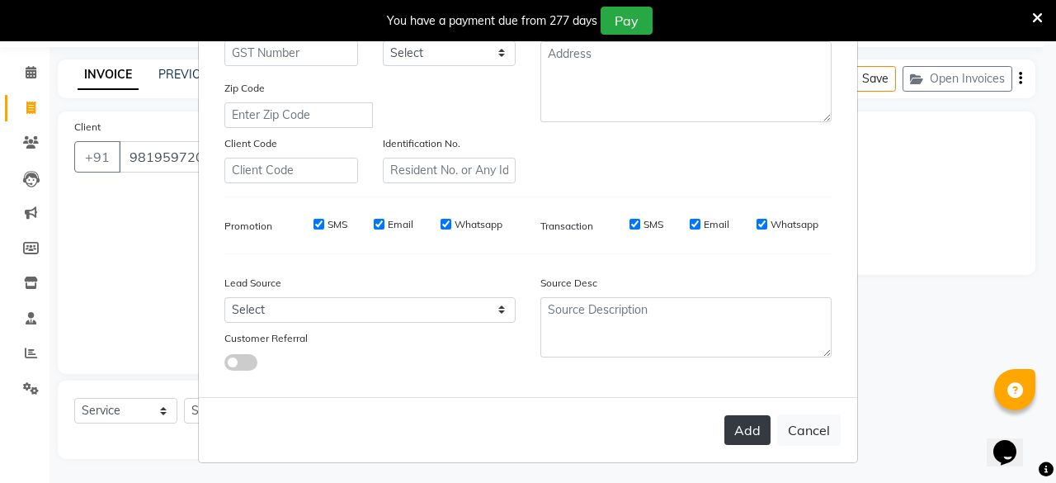
click at [732, 419] on button "Add" at bounding box center [748, 430] width 46 height 30
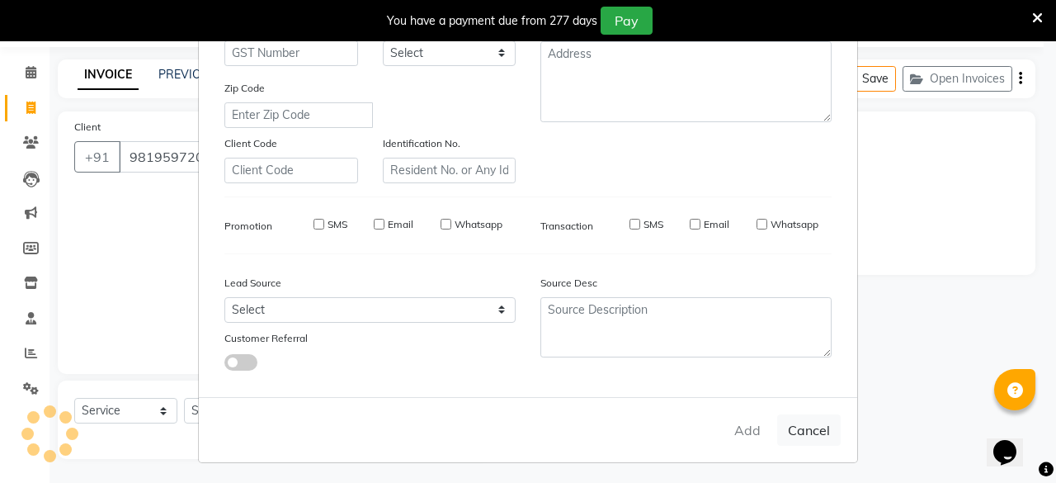
select select
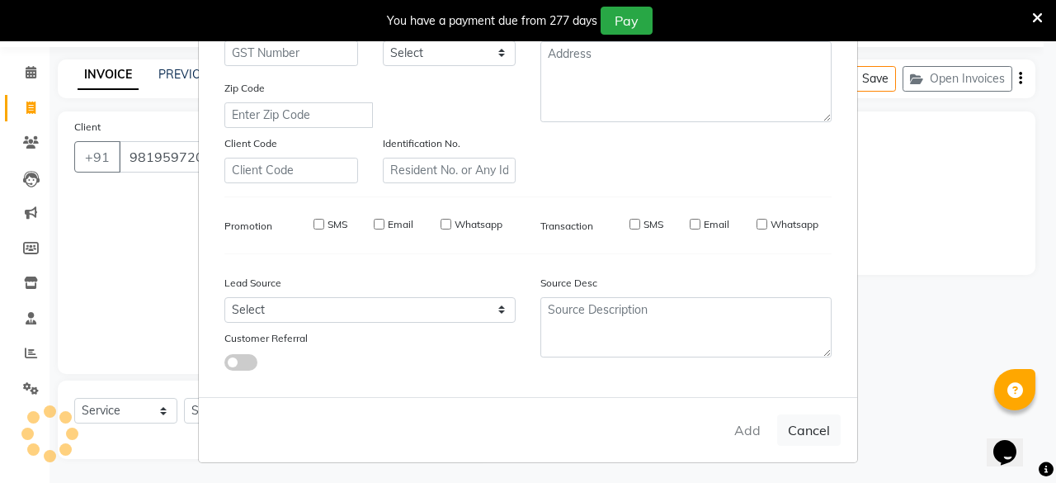
select select
checkbox input "false"
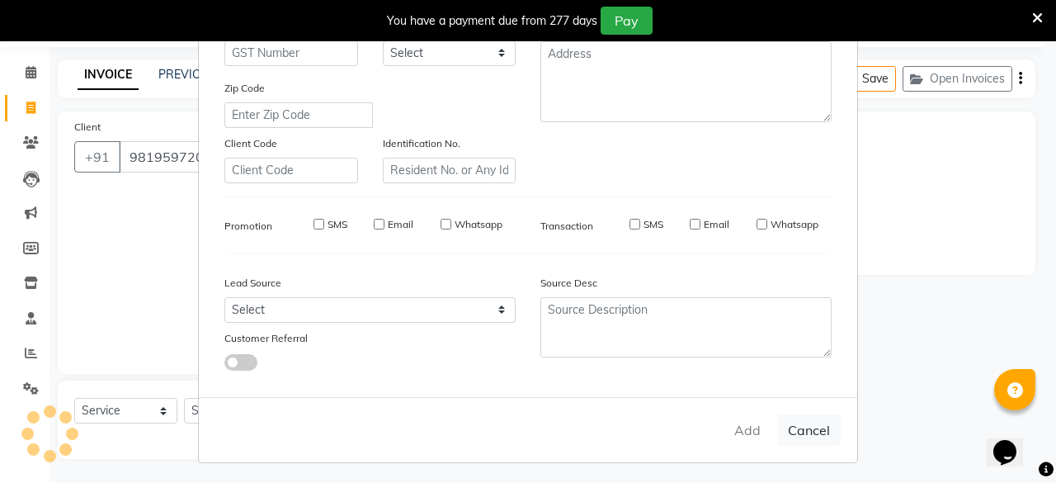
checkbox input "false"
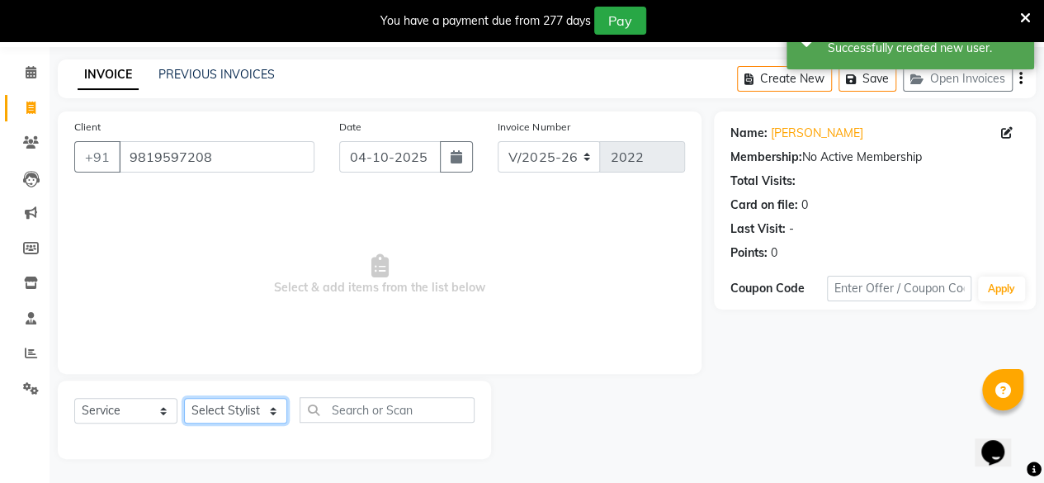
click at [205, 417] on select "Select Stylist Anita Das danish Kumkum Pasi Naseem Mansoori Neha YAdav Nilam Bh…" at bounding box center [235, 411] width 103 height 26
select select "85272"
click at [184, 398] on select "Select Stylist Anita Das danish Kumkum Pasi Naseem Mansoori Neha YAdav Nilam Bh…" at bounding box center [235, 411] width 103 height 26
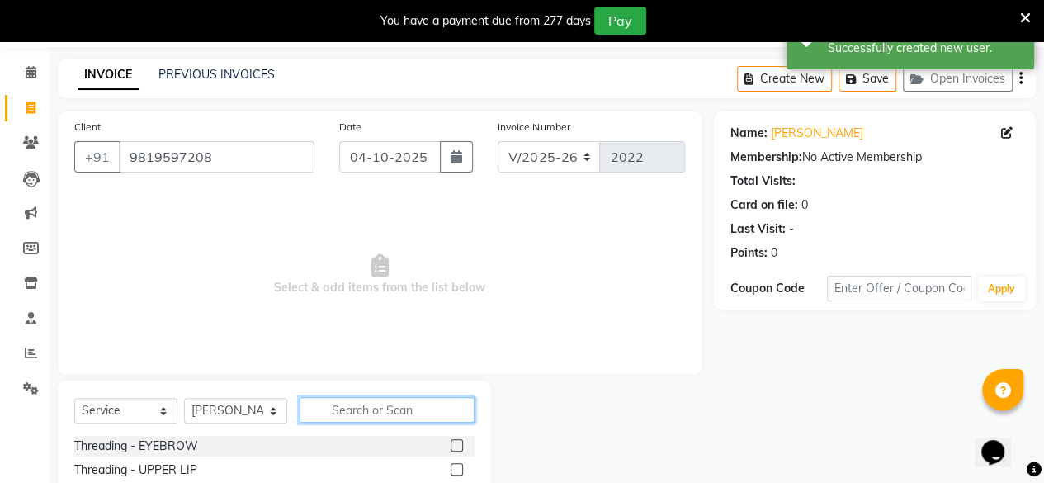
click at [393, 404] on input "text" at bounding box center [387, 410] width 175 height 26
type input "ref"
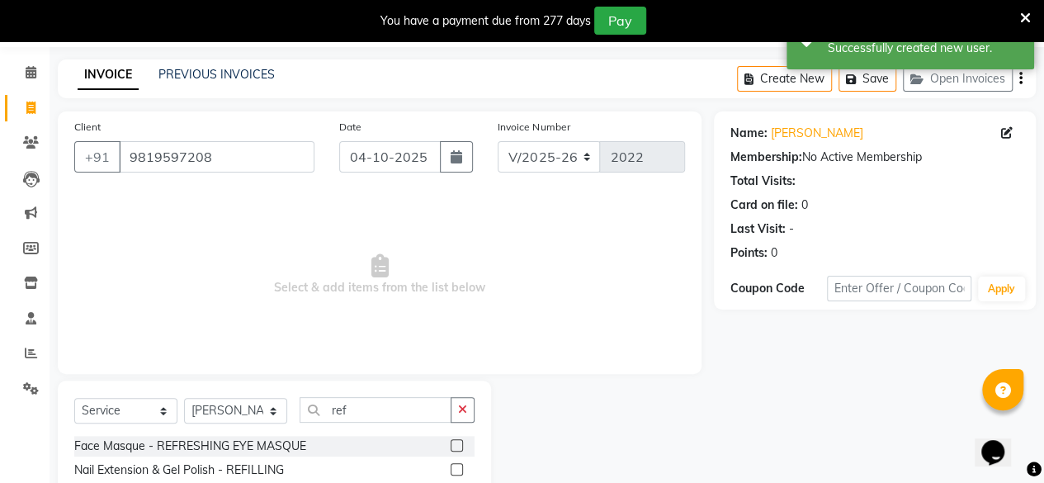
click at [457, 468] on label at bounding box center [457, 469] width 12 height 12
click at [457, 468] on input "checkbox" at bounding box center [456, 470] width 11 height 11
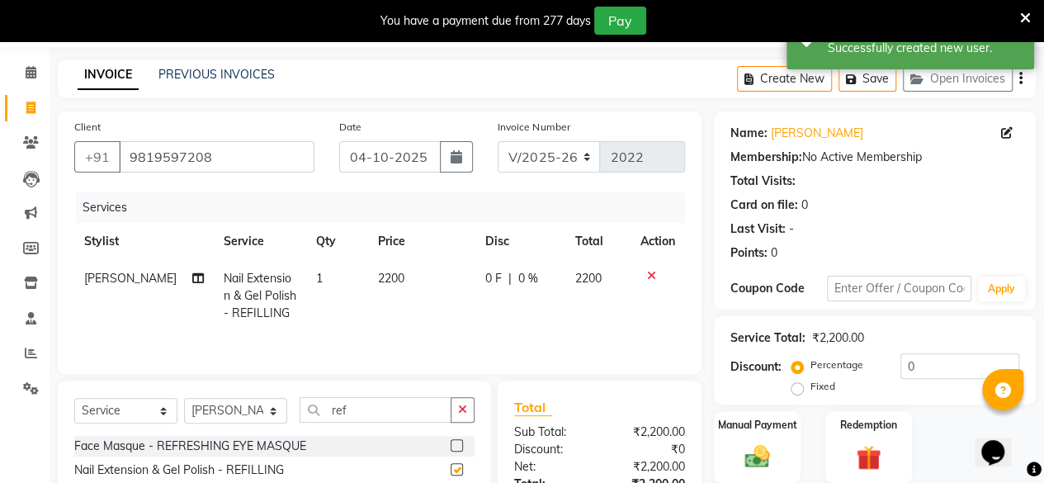
checkbox input "false"
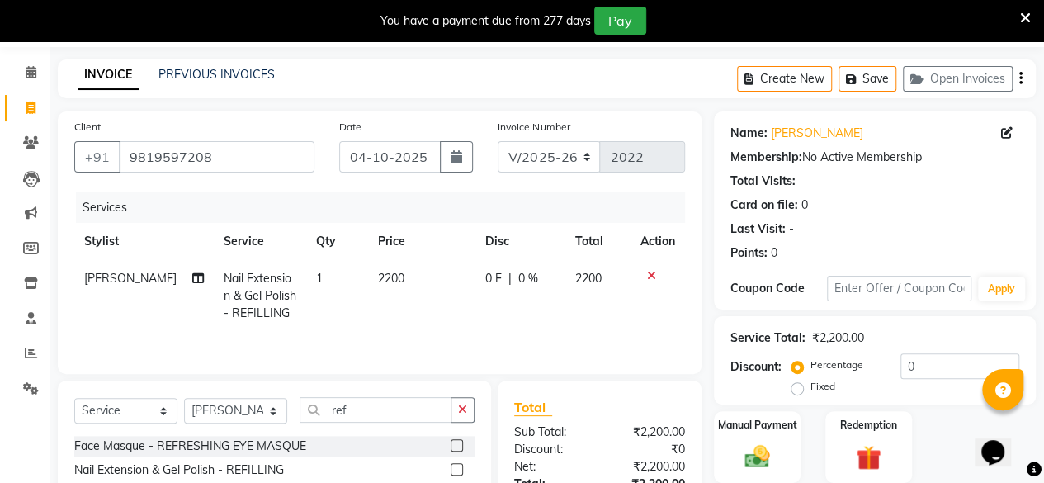
click at [519, 280] on span "0 %" at bounding box center [528, 278] width 20 height 17
select select "85272"
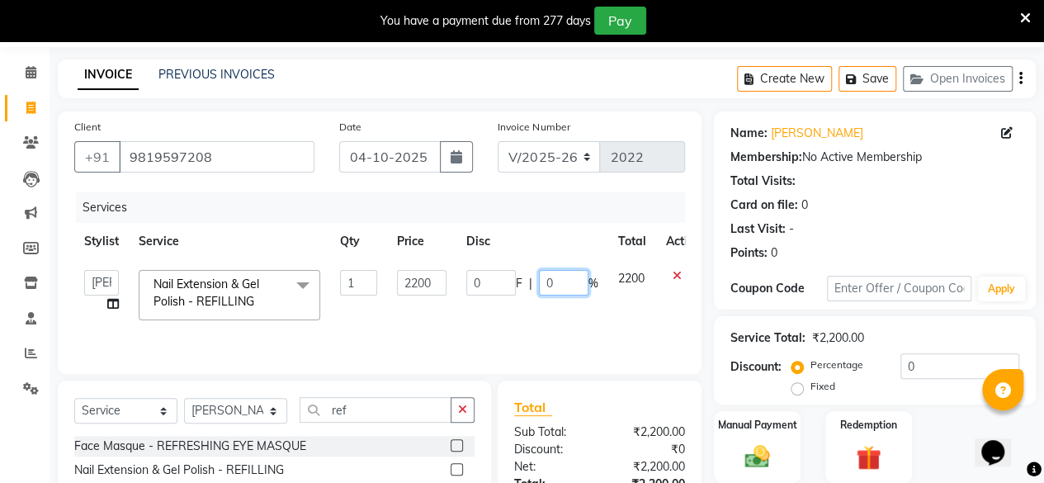
drag, startPoint x: 560, startPoint y: 281, endPoint x: 530, endPoint y: 286, distance: 31.1
click at [530, 286] on div "0 F | 0 %" at bounding box center [532, 283] width 132 height 26
type input "25"
click at [467, 328] on td "0 F | 25 %" at bounding box center [532, 295] width 152 height 70
select select "85272"
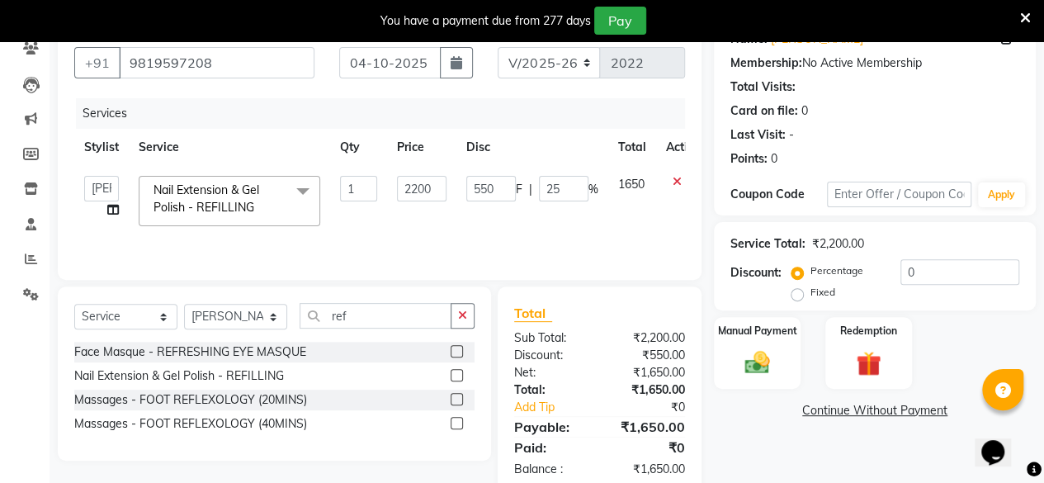
scroll to position [182, 0]
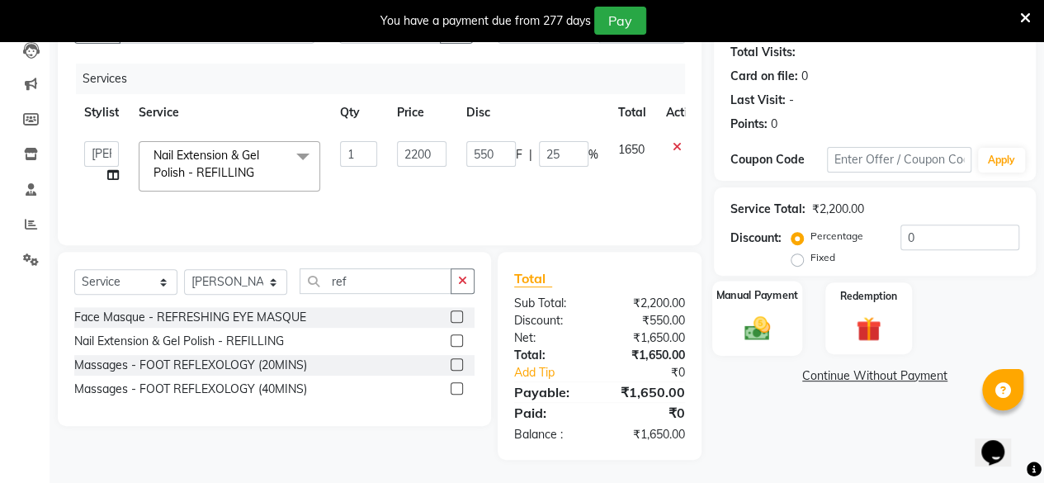
click at [768, 329] on img at bounding box center [757, 328] width 42 height 30
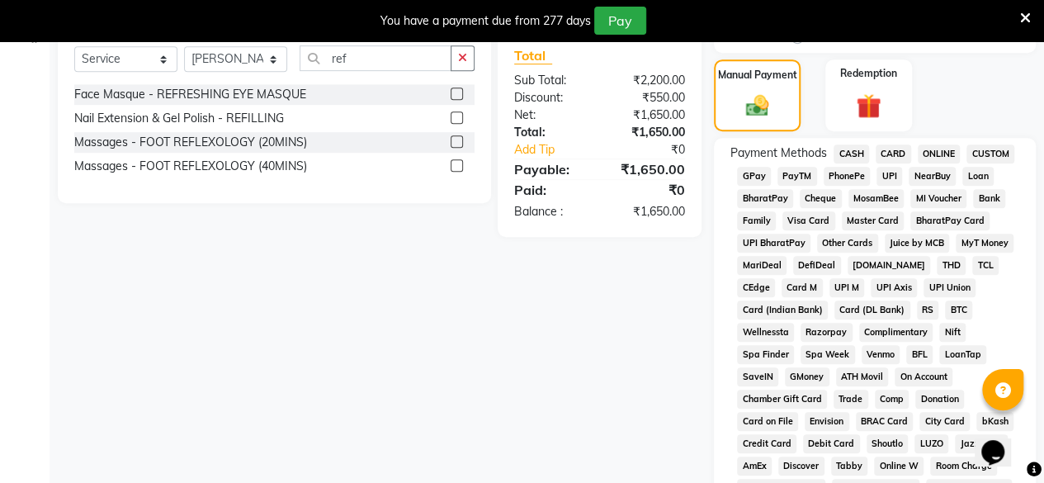
scroll to position [416, 0]
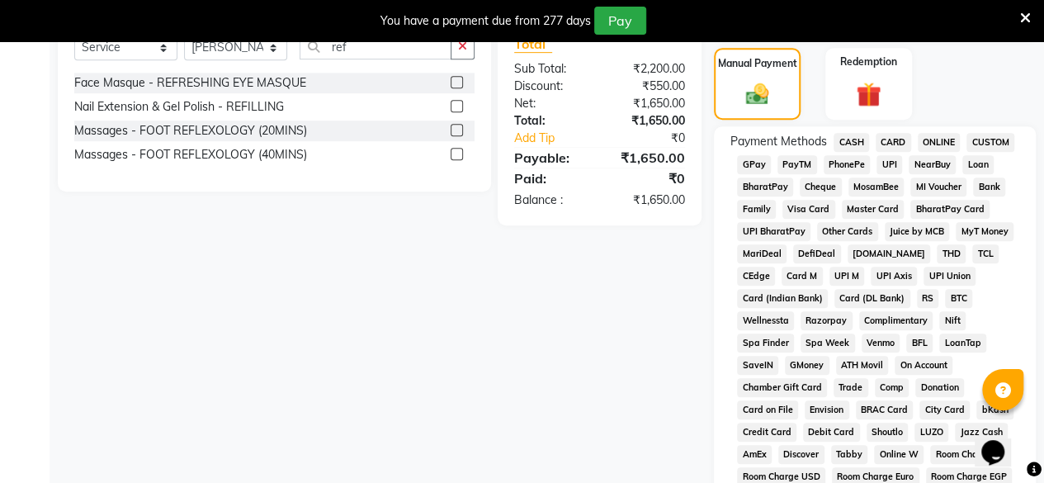
click at [886, 163] on span "UPI" at bounding box center [889, 164] width 26 height 19
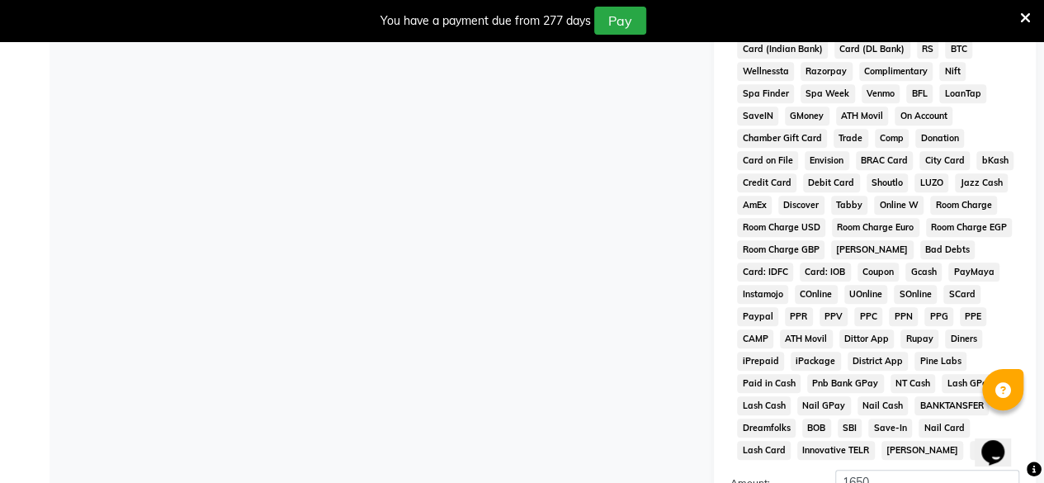
scroll to position [865, 0]
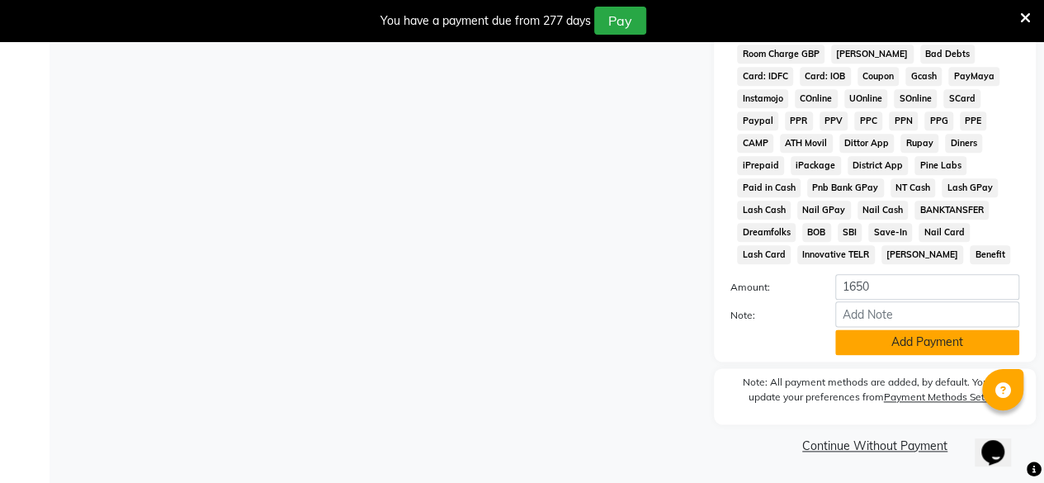
click at [940, 336] on button "Add Payment" at bounding box center [927, 342] width 184 height 26
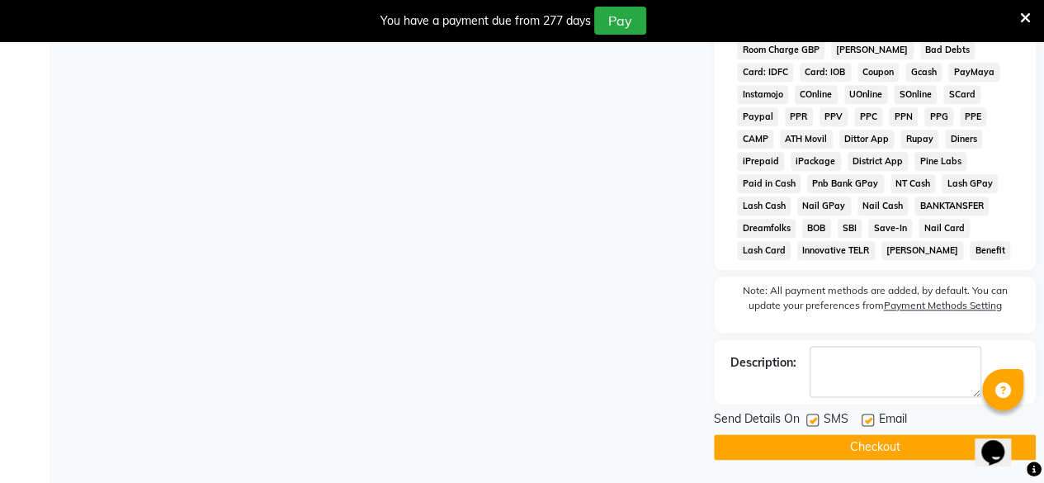
click at [924, 448] on button "Checkout" at bounding box center [875, 447] width 322 height 26
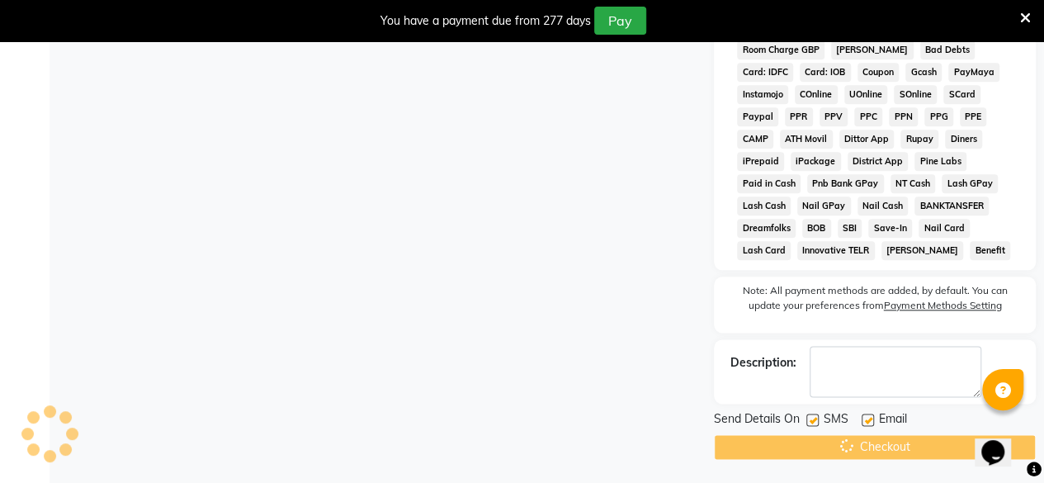
scroll to position [0, 0]
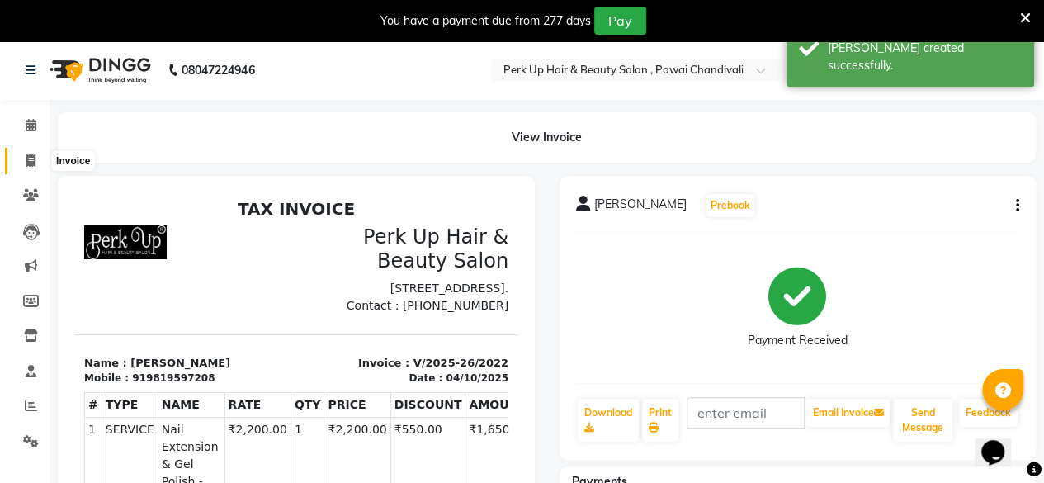
drag, startPoint x: 30, startPoint y: 159, endPoint x: 45, endPoint y: 168, distance: 17.0
click at [30, 159] on icon at bounding box center [30, 160] width 9 height 12
select select "service"
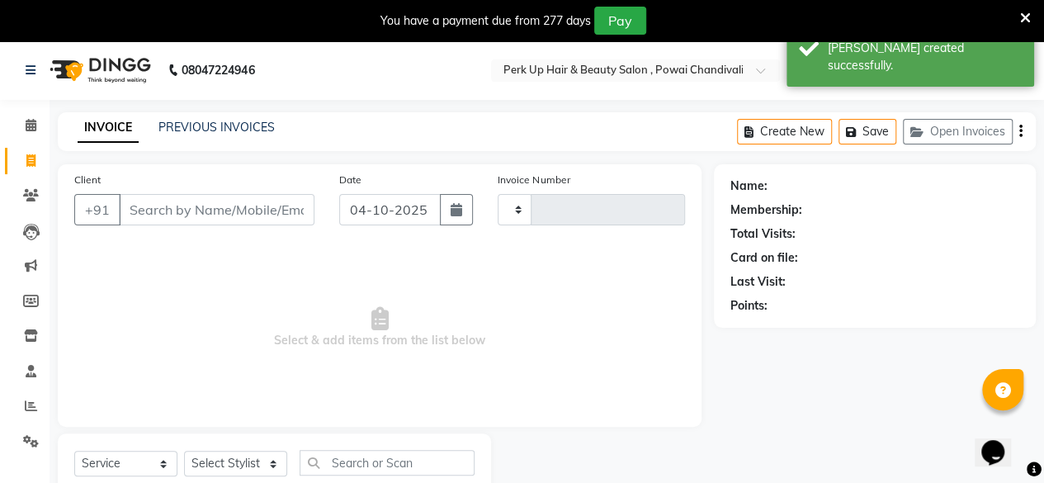
type input "2023"
select select "5131"
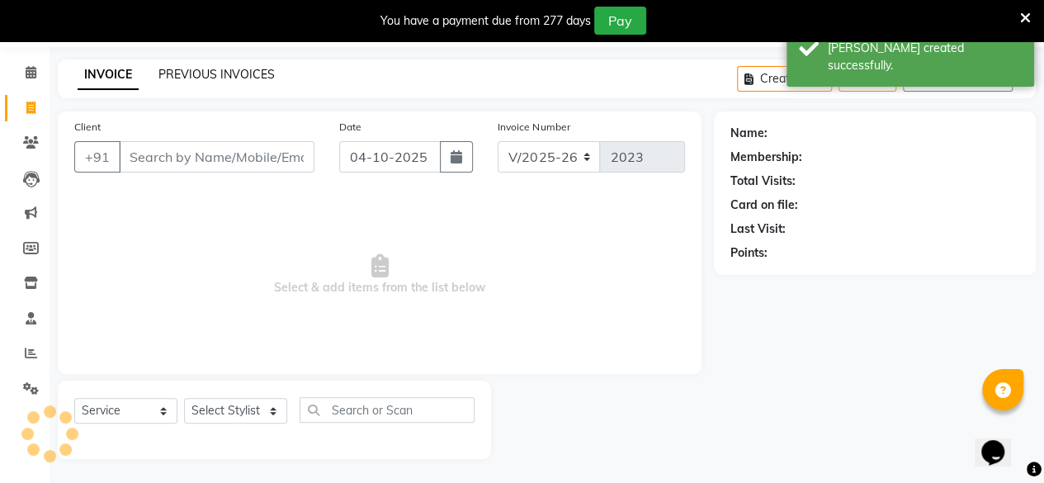
click at [195, 71] on link "PREVIOUS INVOICES" at bounding box center [216, 74] width 116 height 15
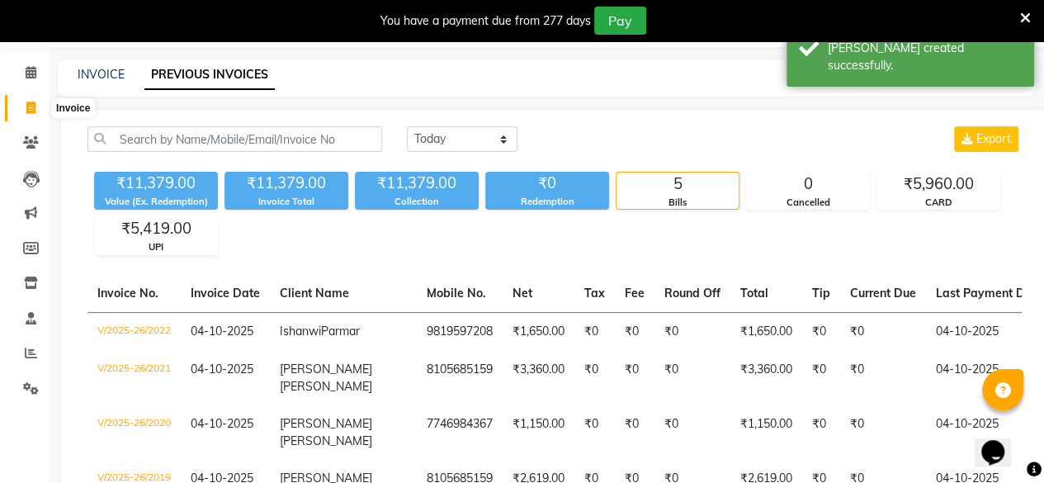
click at [33, 107] on icon at bounding box center [30, 108] width 9 height 12
select select "5131"
select select "service"
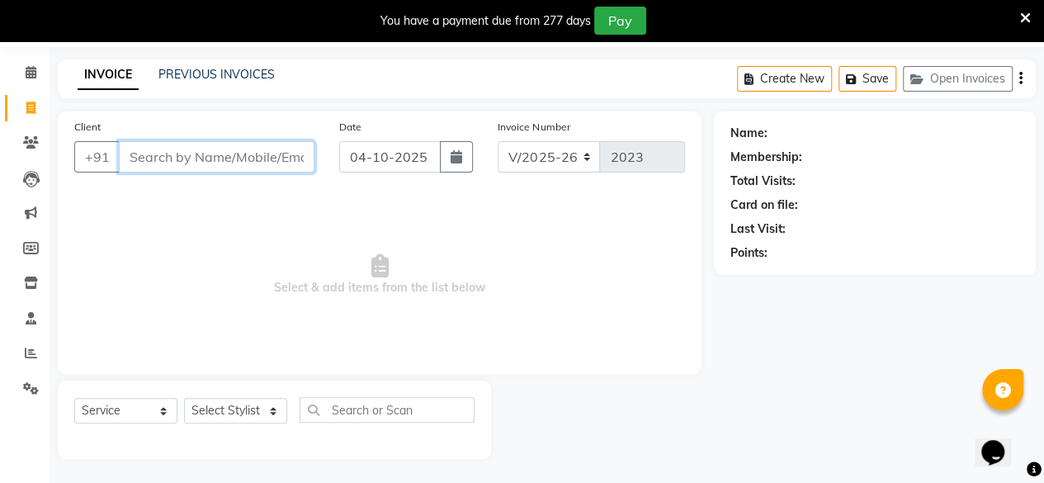
click at [193, 163] on input "Client" at bounding box center [217, 156] width 196 height 31
type input "0"
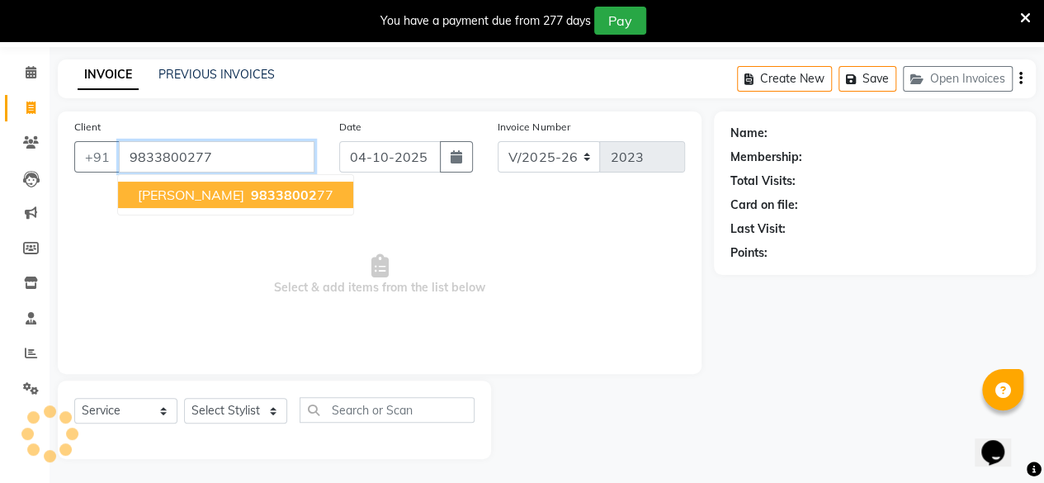
type input "9833800277"
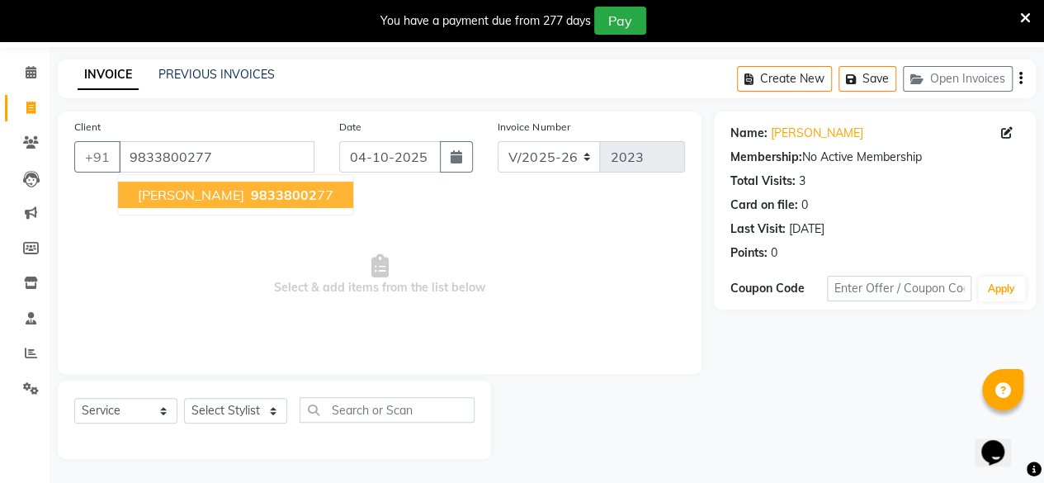
click at [191, 201] on span "[PERSON_NAME]" at bounding box center [191, 195] width 106 height 17
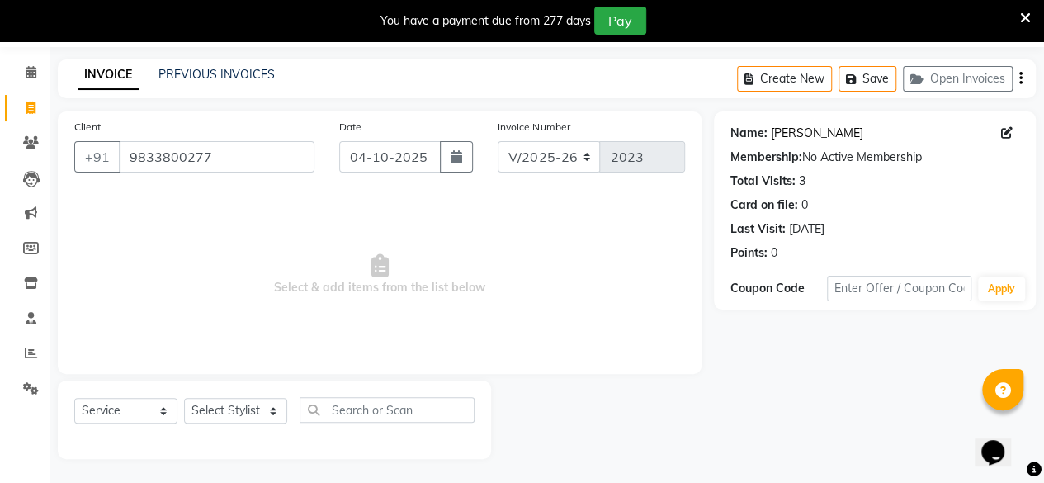
click at [813, 135] on link "[PERSON_NAME]" at bounding box center [817, 133] width 92 height 17
click at [814, 132] on link "[PERSON_NAME]" at bounding box center [817, 133] width 92 height 17
click at [239, 409] on select "Select Stylist Anita Das danish Kumkum Pasi Naseem Mansoori Neha YAdav Nilam Bh…" at bounding box center [235, 411] width 103 height 26
select select "32903"
click at [184, 398] on select "Select Stylist Anita Das danish Kumkum Pasi Naseem Mansoori Neha YAdav Nilam Bh…" at bounding box center [235, 411] width 103 height 26
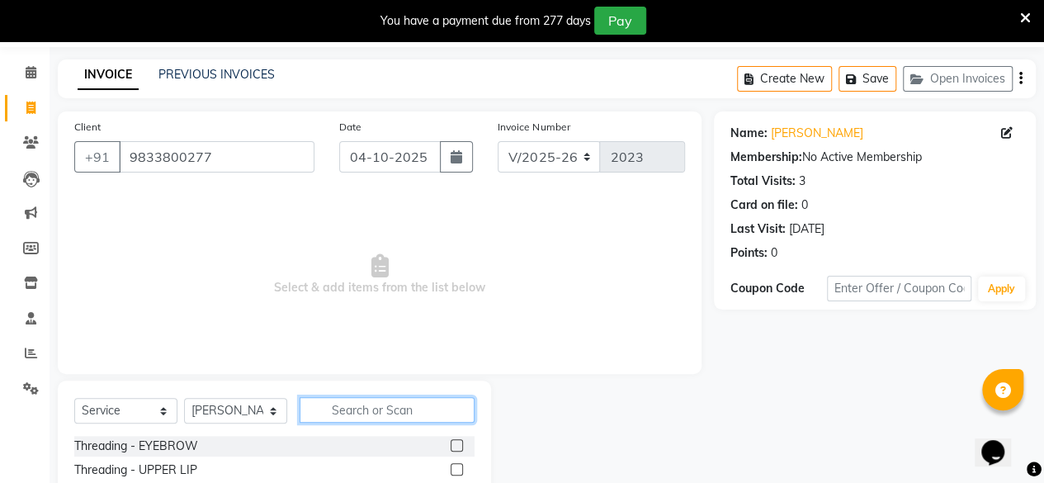
click at [375, 413] on input "text" at bounding box center [387, 410] width 175 height 26
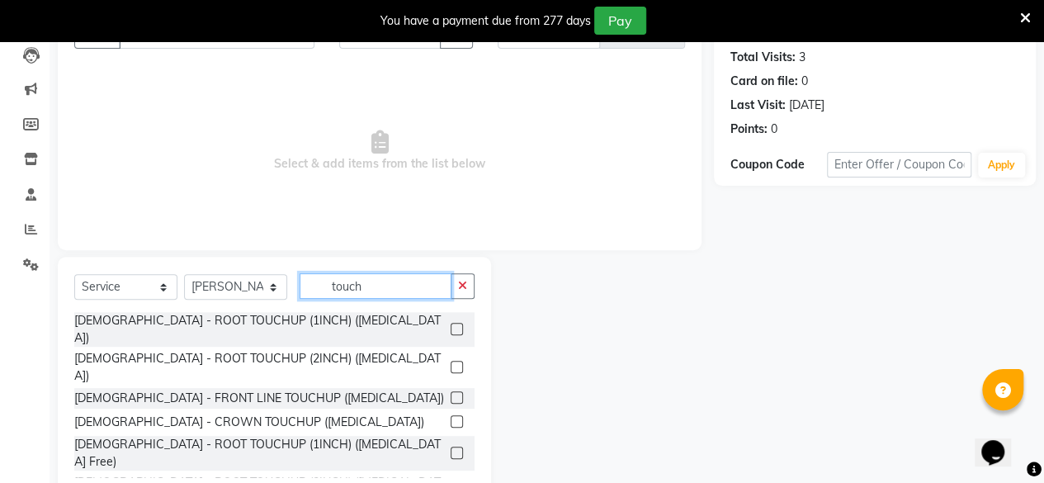
scroll to position [218, 0]
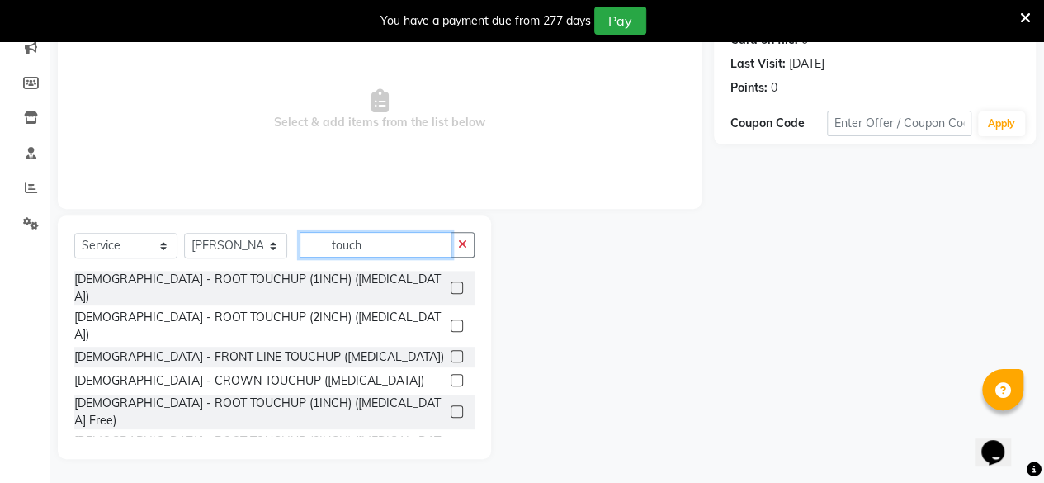
type input "touch"
click at [451, 405] on label at bounding box center [457, 411] width 12 height 12
click at [451, 407] on input "checkbox" at bounding box center [456, 412] width 11 height 11
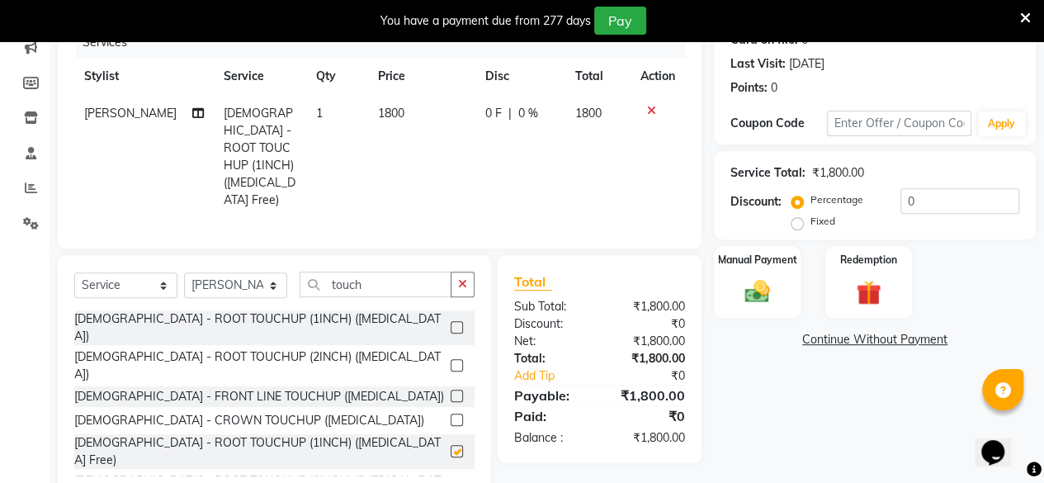
checkbox input "false"
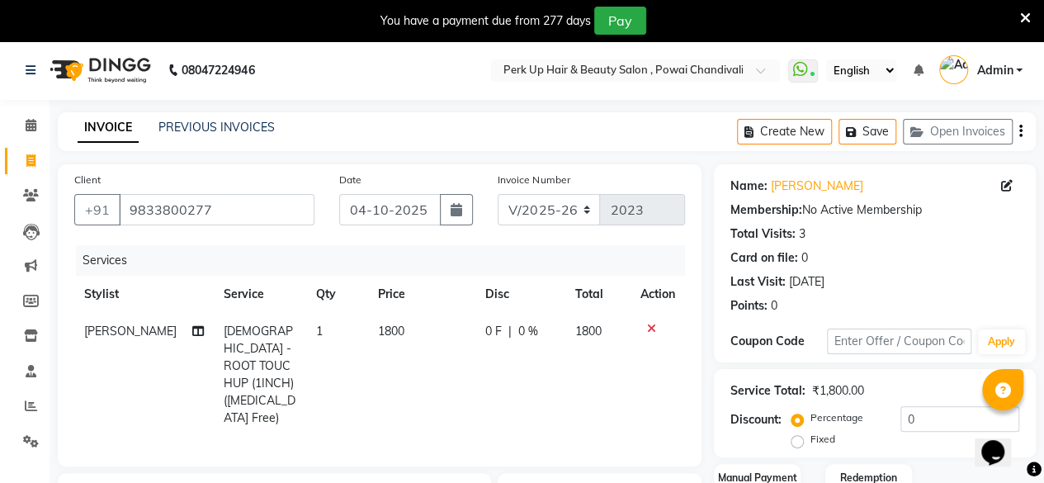
scroll to position [235, 0]
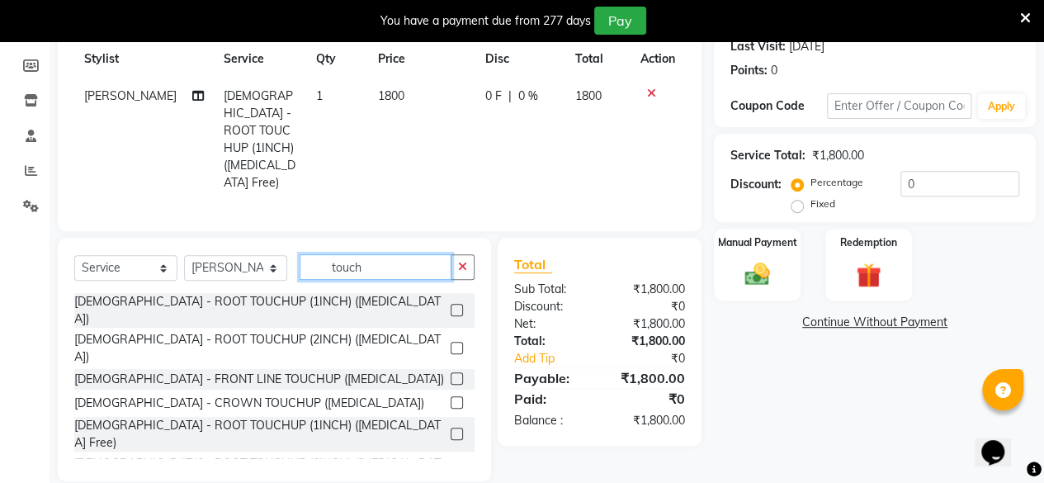
click at [377, 254] on input "touch" at bounding box center [376, 267] width 152 height 26
type input "t"
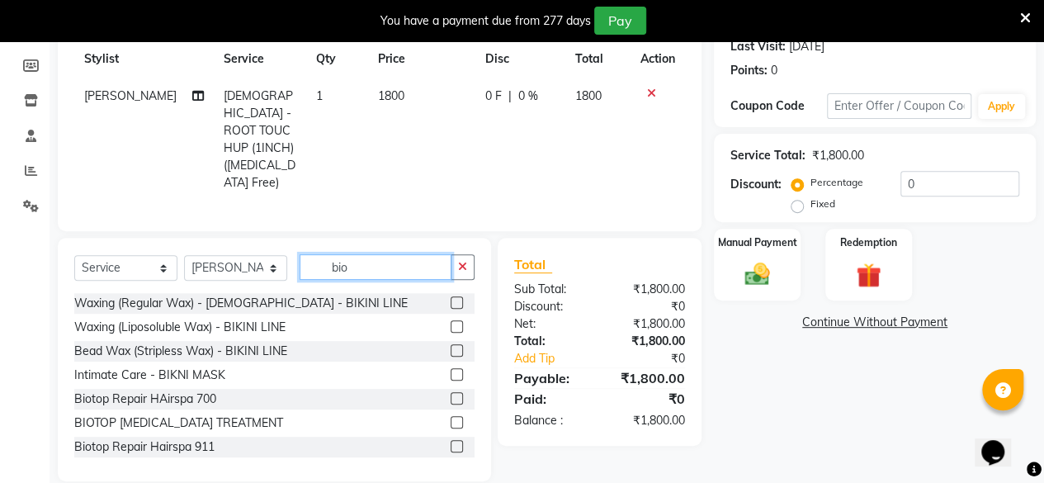
scroll to position [200, 0]
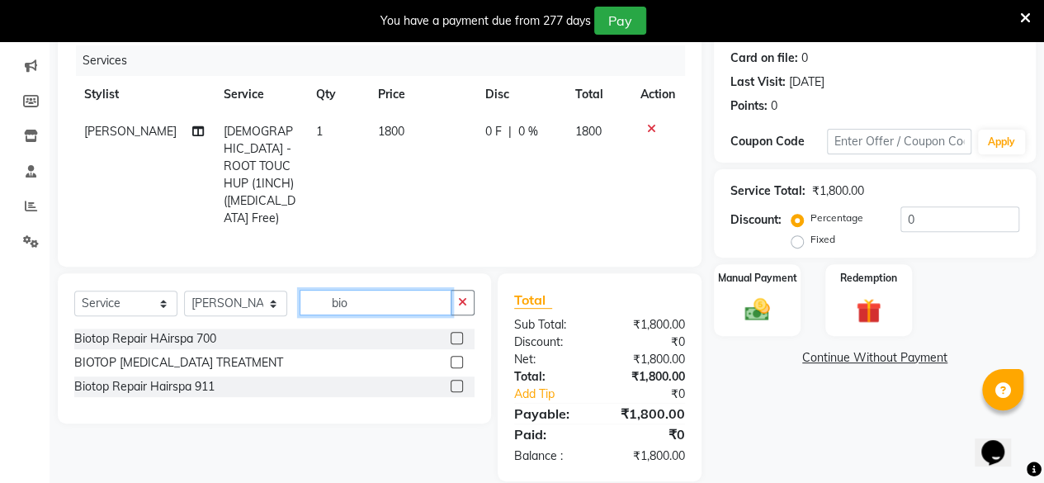
type input "bio"
click at [459, 332] on label at bounding box center [457, 338] width 12 height 12
click at [459, 333] on input "checkbox" at bounding box center [456, 338] width 11 height 11
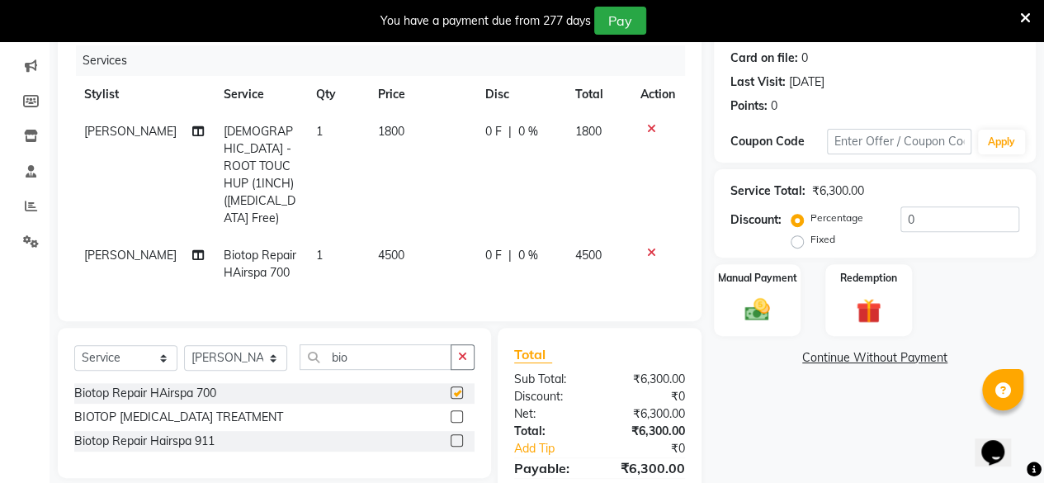
checkbox input "false"
click at [378, 248] on span "4500" at bounding box center [391, 255] width 26 height 15
select select "32903"
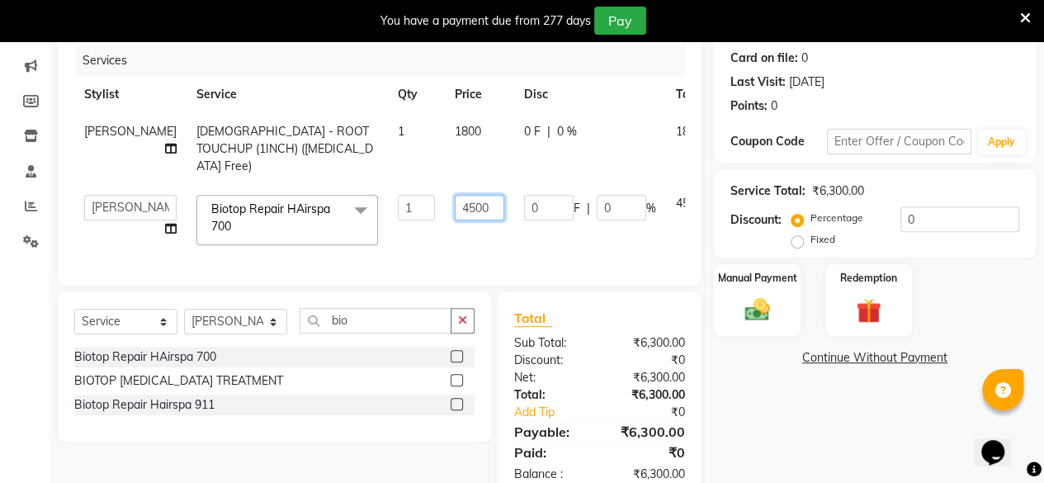
click at [455, 205] on input "4500" at bounding box center [480, 208] width 50 height 26
type input "4100"
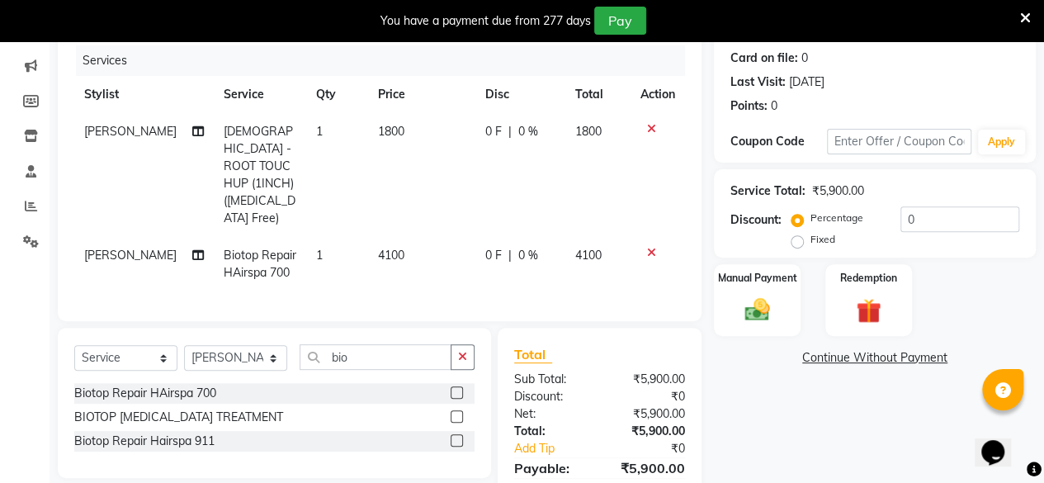
click at [441, 239] on td "4100" at bounding box center [421, 264] width 107 height 54
select select "32903"
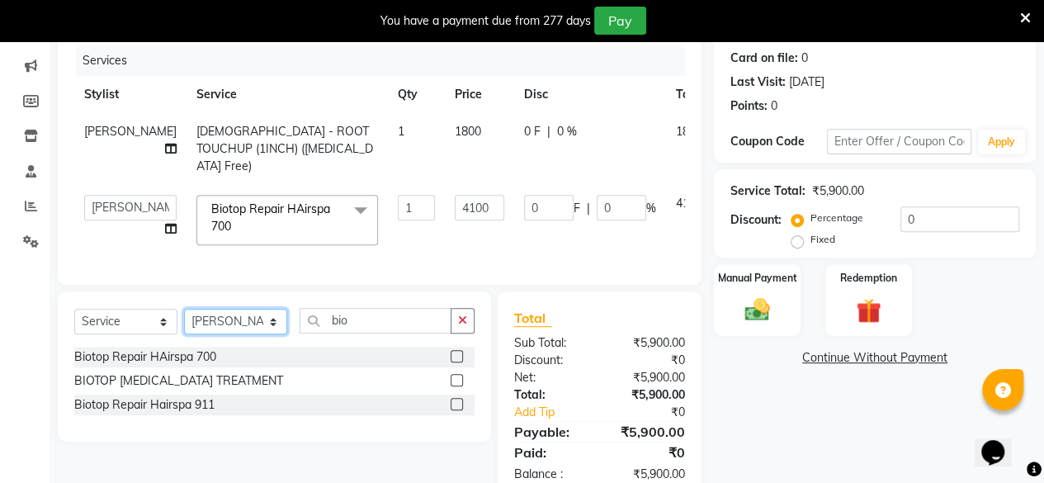
click at [255, 334] on select "Select Stylist Anita Das danish Kumkum Pasi Naseem Mansoori Neha YAdav Nilam Bh…" at bounding box center [235, 322] width 103 height 26
select select "46593"
click at [184, 320] on select "Select Stylist Anita Das danish Kumkum Pasi Naseem Mansoori Neha YAdav Nilam Bh…" at bounding box center [235, 322] width 103 height 26
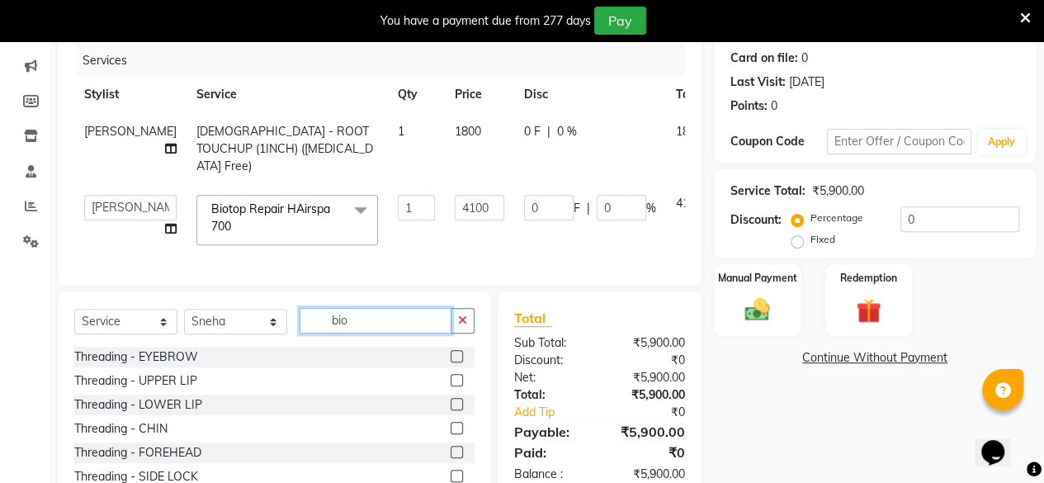
click at [376, 333] on input "bio" at bounding box center [376, 321] width 152 height 26
type input "b"
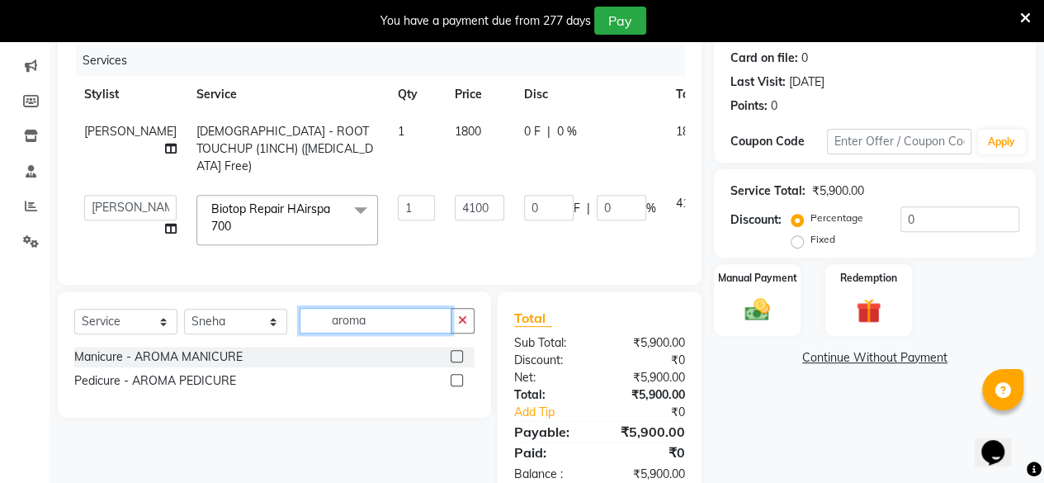
type input "aroma"
click at [460, 386] on label at bounding box center [457, 380] width 12 height 12
click at [460, 386] on input "checkbox" at bounding box center [456, 381] width 11 height 11
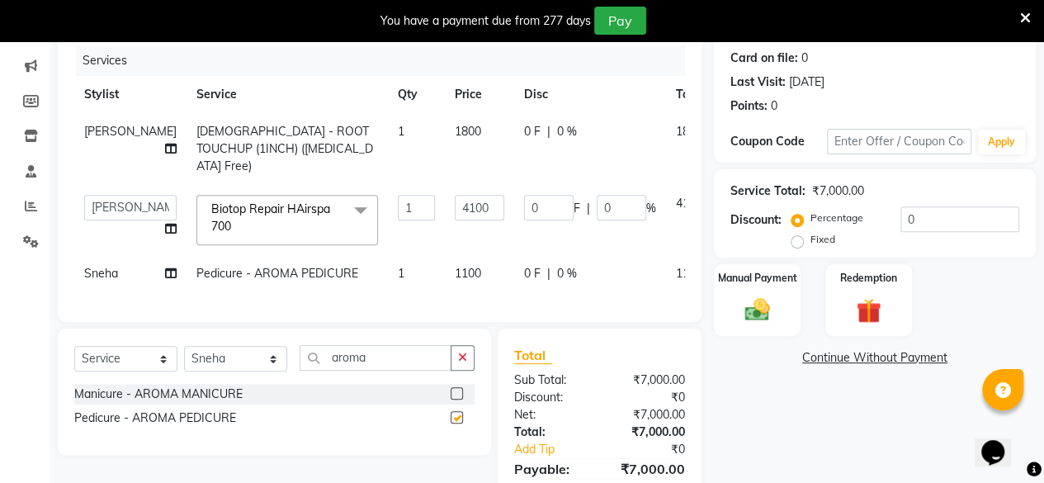
checkbox input "false"
click at [380, 371] on input "aroma" at bounding box center [376, 358] width 152 height 26
type input "a"
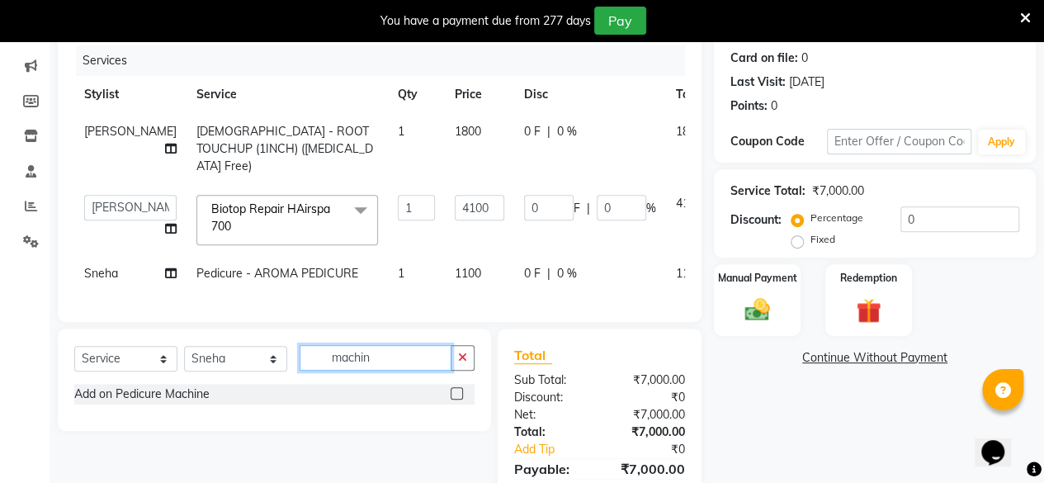
type input "machin"
click at [456, 399] on label at bounding box center [457, 393] width 12 height 12
click at [456, 399] on input "checkbox" at bounding box center [456, 394] width 11 height 11
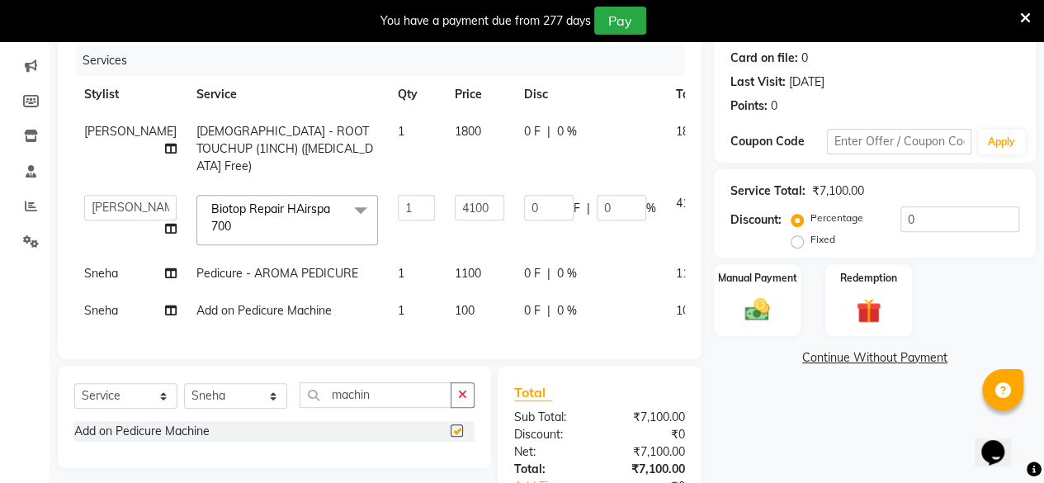
checkbox input "false"
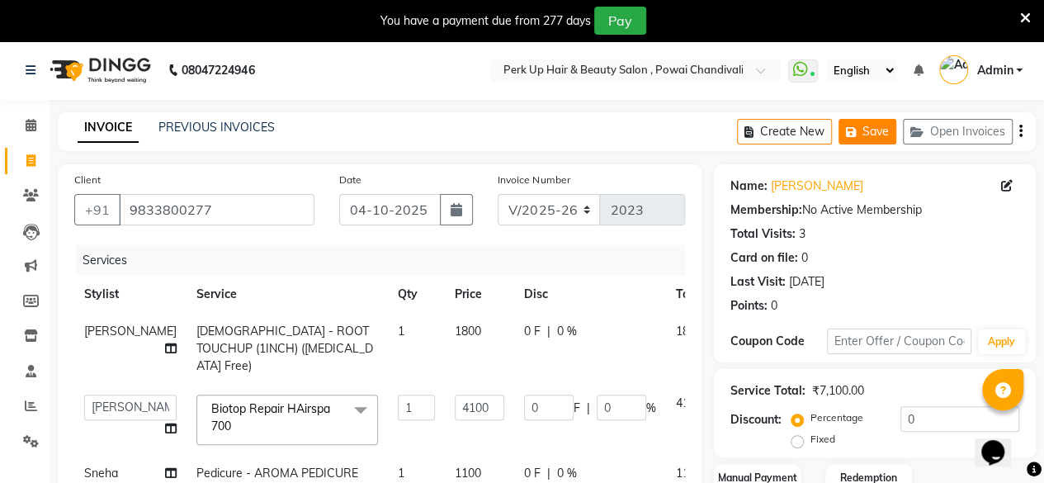
click at [877, 125] on button "Save" at bounding box center [867, 132] width 58 height 26
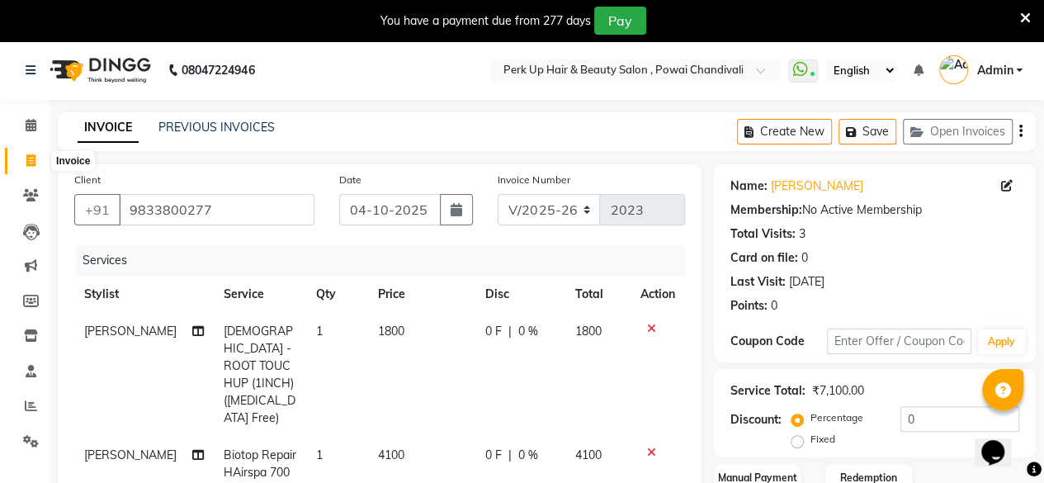
click at [33, 163] on icon at bounding box center [30, 160] width 9 height 12
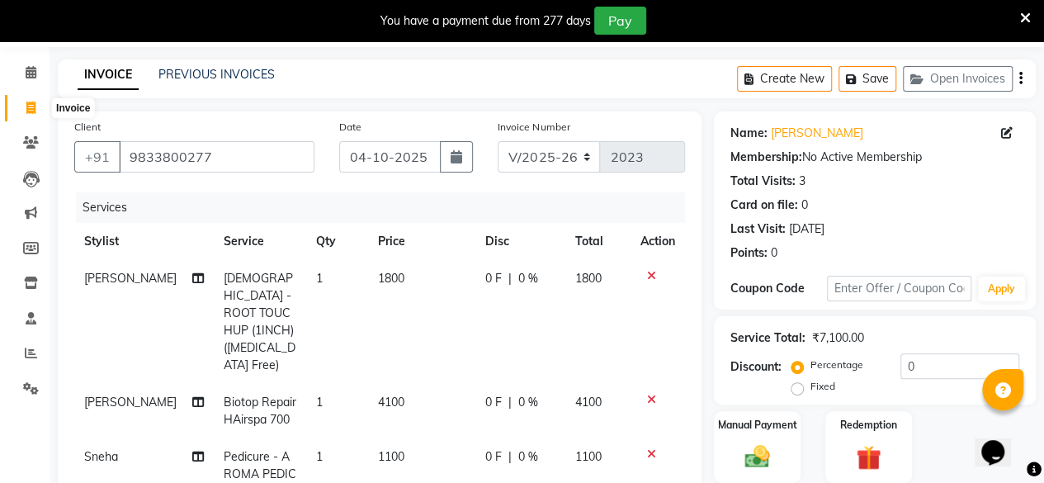
select select "5131"
select select "service"
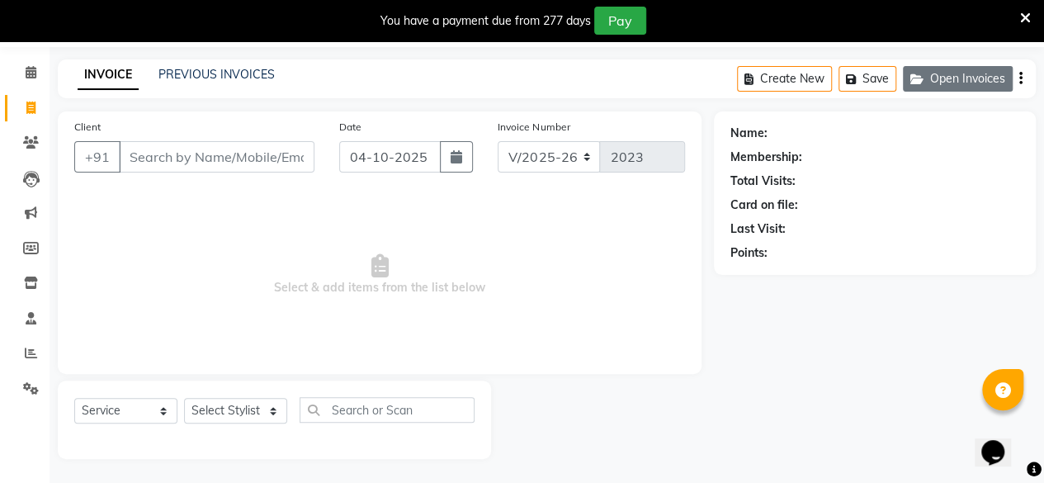
click at [977, 86] on button "Open Invoices" at bounding box center [958, 79] width 110 height 26
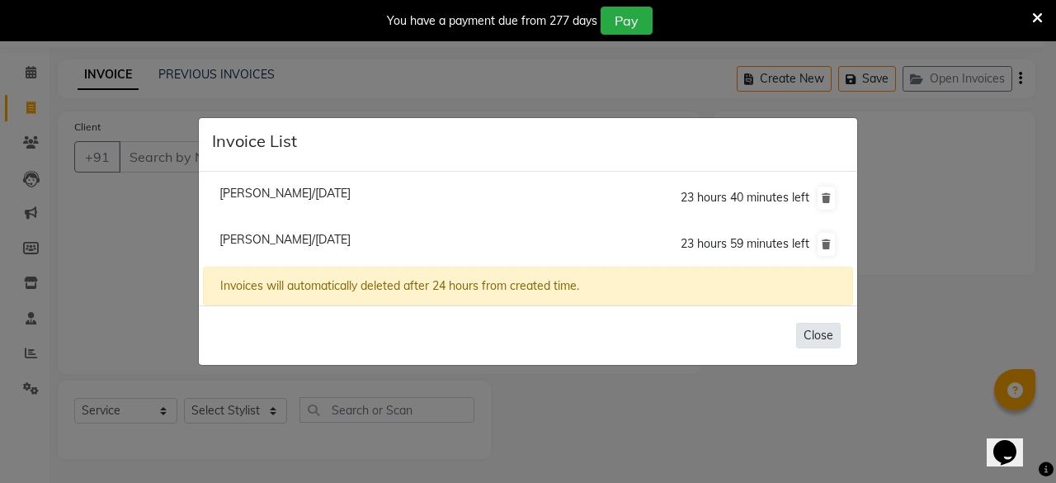
click at [817, 333] on button "Close" at bounding box center [818, 336] width 45 height 26
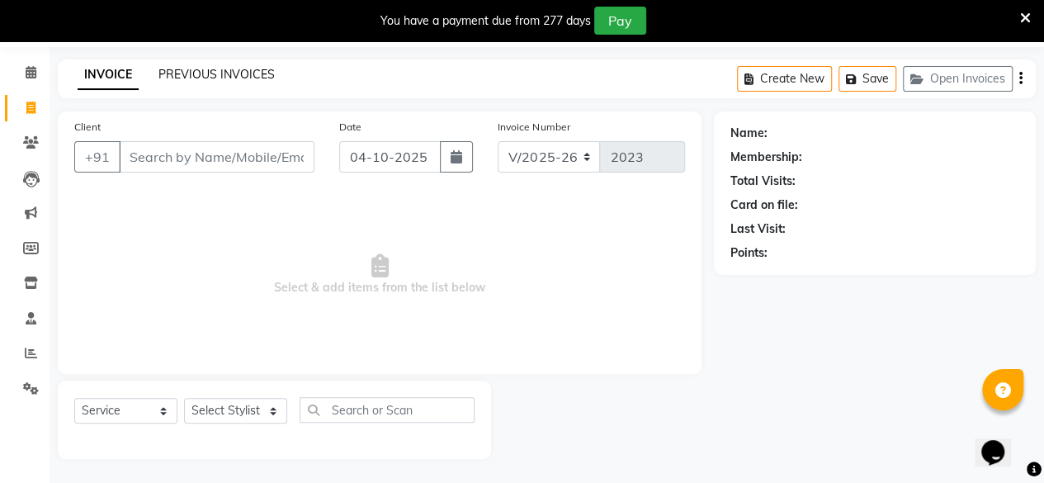
click at [193, 72] on link "PREVIOUS INVOICES" at bounding box center [216, 74] width 116 height 15
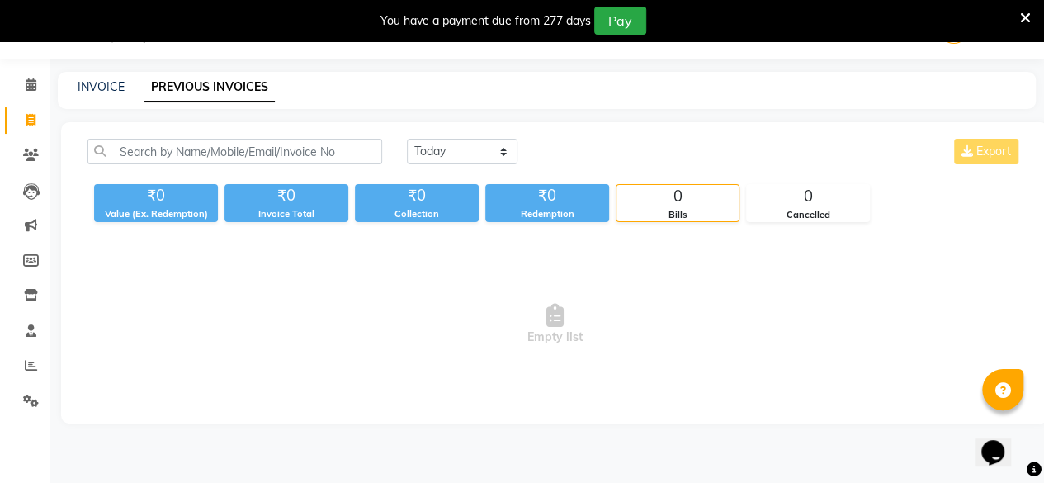
scroll to position [53, 0]
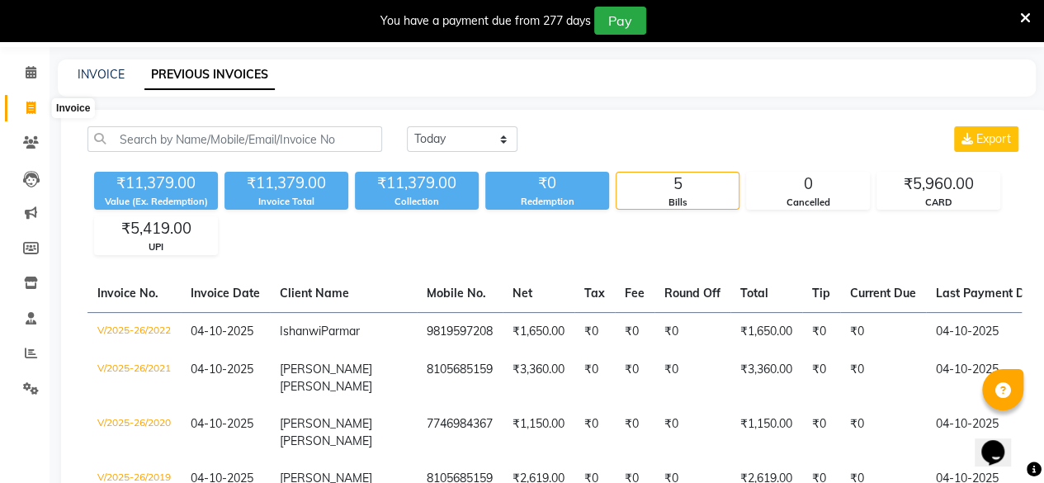
click at [20, 108] on span at bounding box center [31, 108] width 29 height 19
select select "5131"
select select "service"
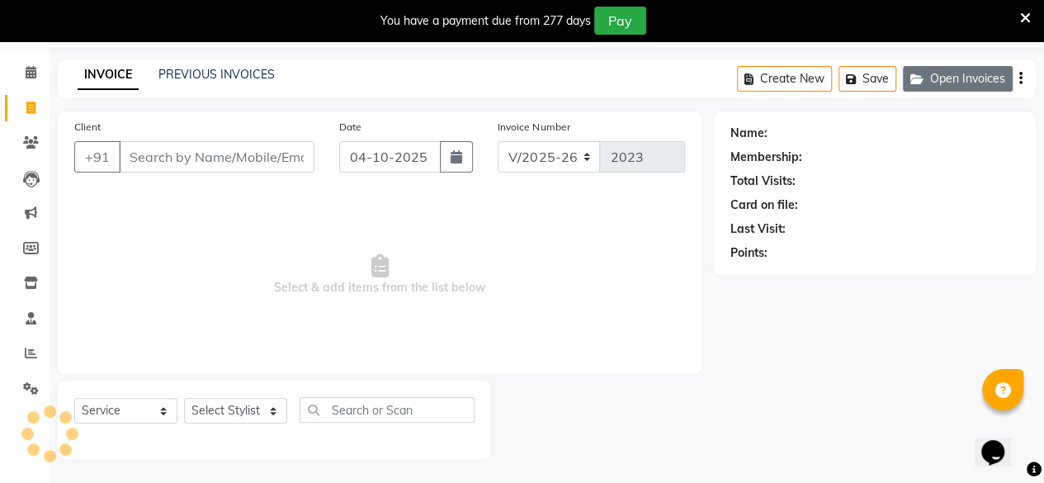
click at [952, 83] on button "Open Invoices" at bounding box center [958, 79] width 110 height 26
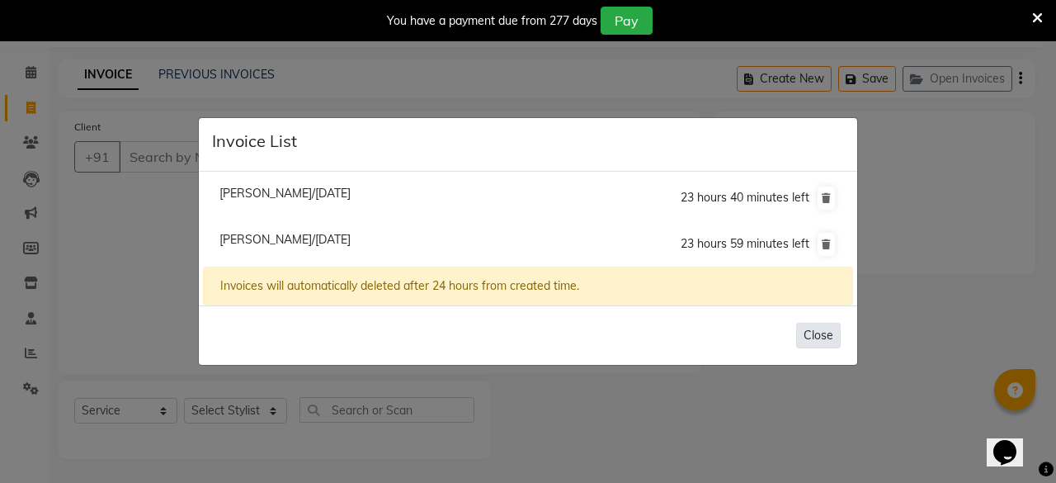
click at [829, 334] on button "Close" at bounding box center [818, 336] width 45 height 26
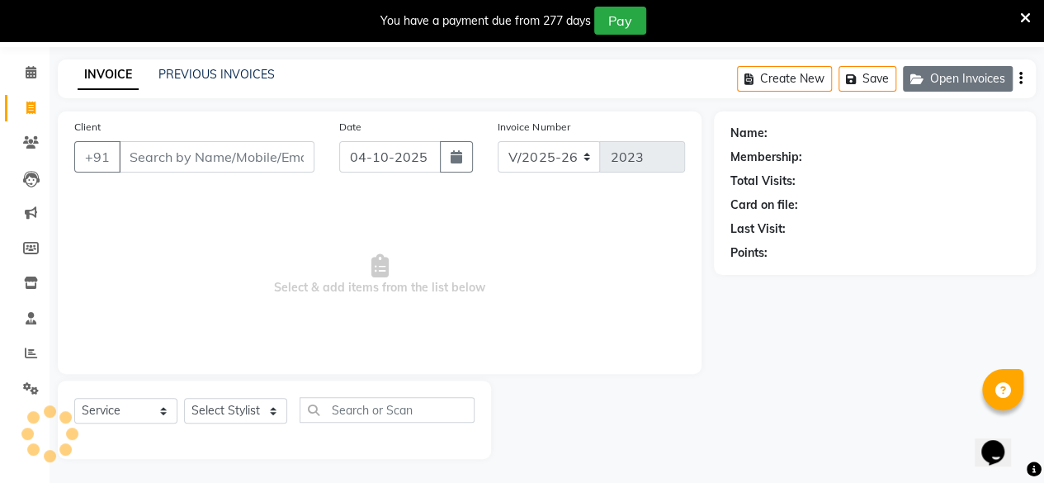
click at [967, 82] on button "Open Invoices" at bounding box center [958, 79] width 110 height 26
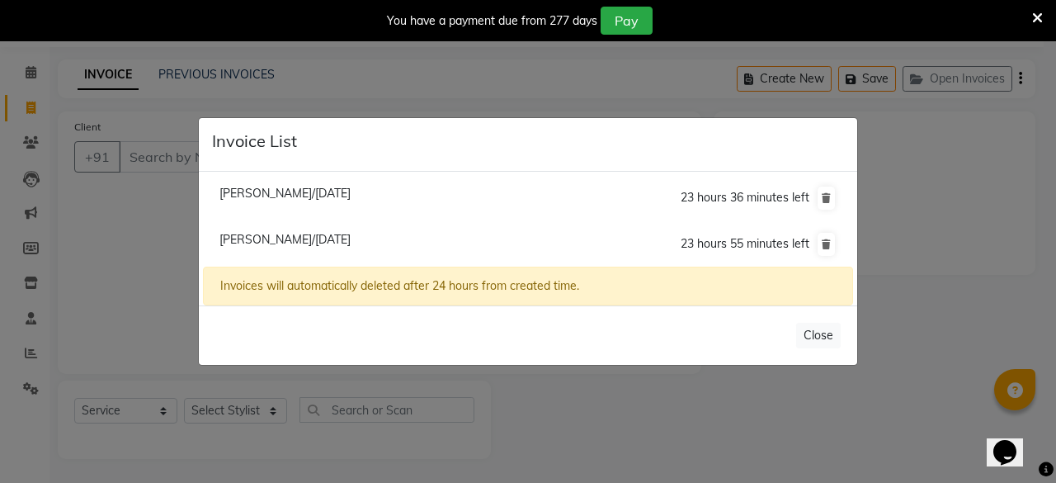
click at [295, 238] on span "Shruti Khanna Raheja/04 October 2025" at bounding box center [285, 239] width 131 height 15
type input "9833800277"
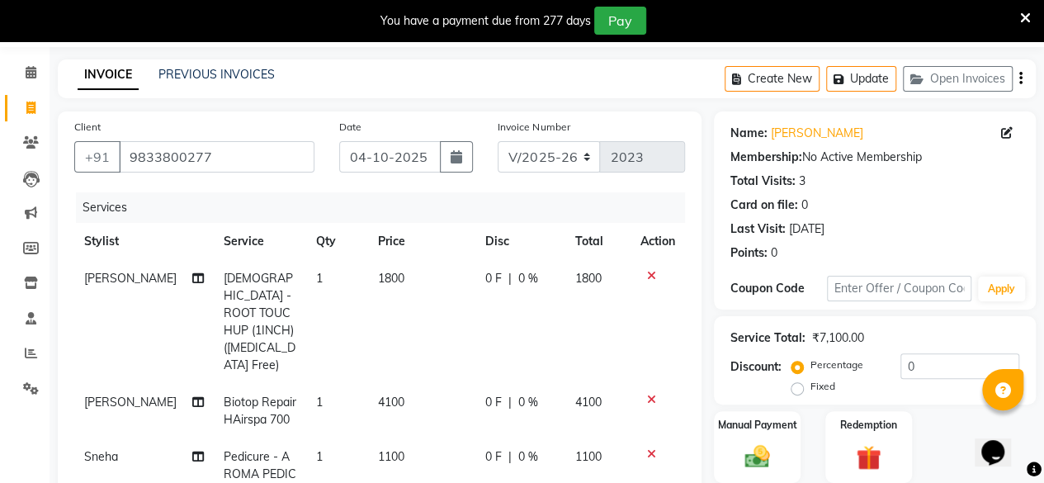
click at [508, 394] on span "|" at bounding box center [509, 402] width 3 height 17
select select "32903"
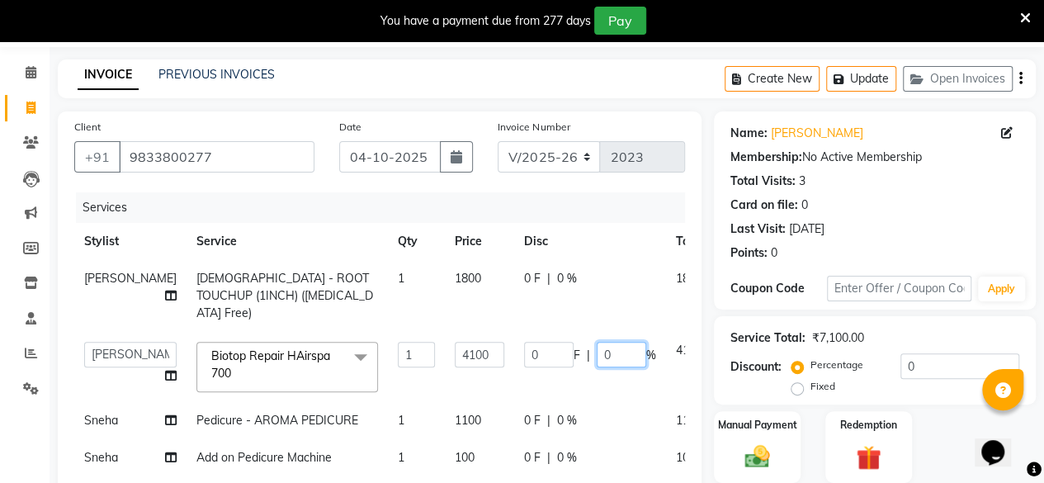
drag, startPoint x: 557, startPoint y: 353, endPoint x: 546, endPoint y: 357, distance: 11.5
click at [597, 357] on input "0" at bounding box center [622, 355] width 50 height 26
type input "25"
click at [553, 395] on td "0 F | 25 %" at bounding box center [590, 367] width 152 height 70
select select "32903"
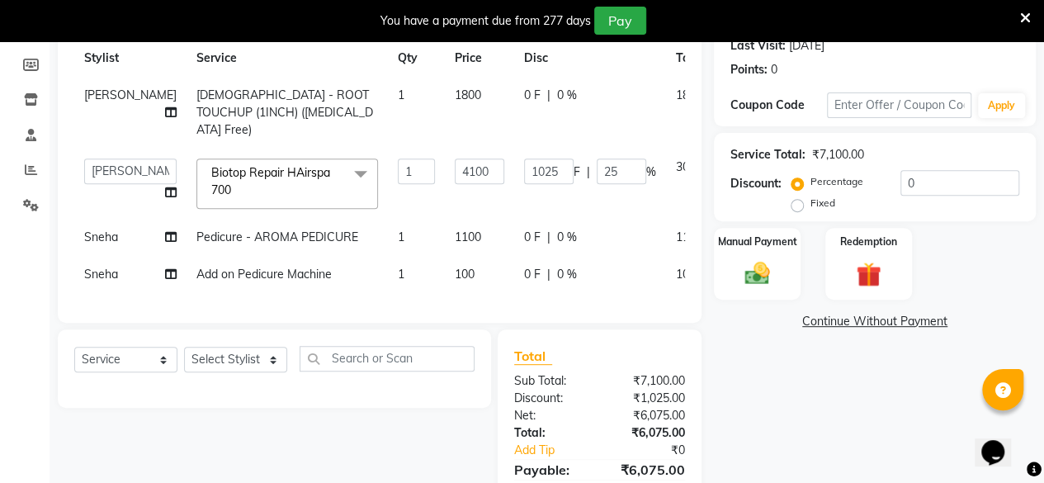
scroll to position [238, 0]
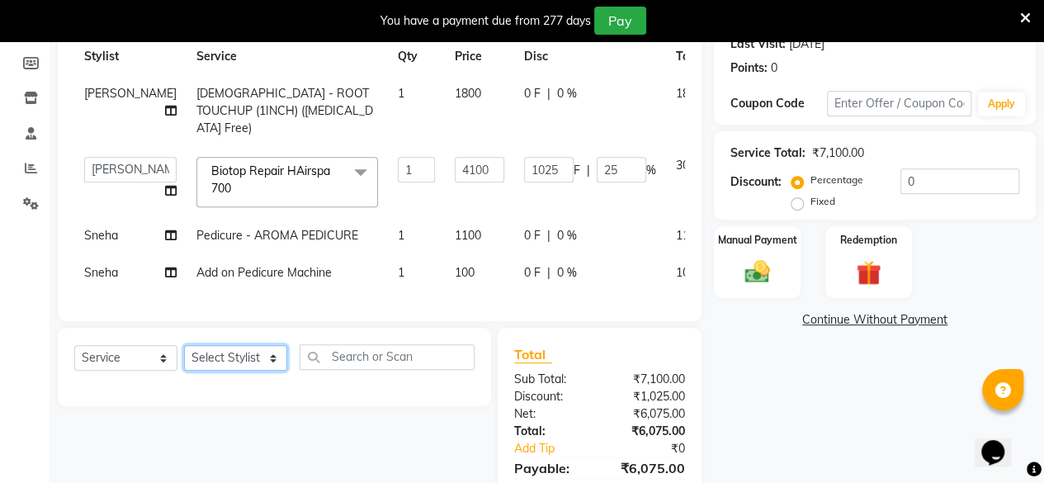
click at [221, 371] on select "Select Stylist Anita Das danish Kumkum Pasi Naseem Mansoori Neha YAdav Nilam Bh…" at bounding box center [235, 358] width 103 height 26
select select "32895"
click at [184, 371] on select "Select Stylist Anita Das danish Kumkum Pasi Naseem Mansoori Neha YAdav Nilam Bh…" at bounding box center [235, 358] width 103 height 26
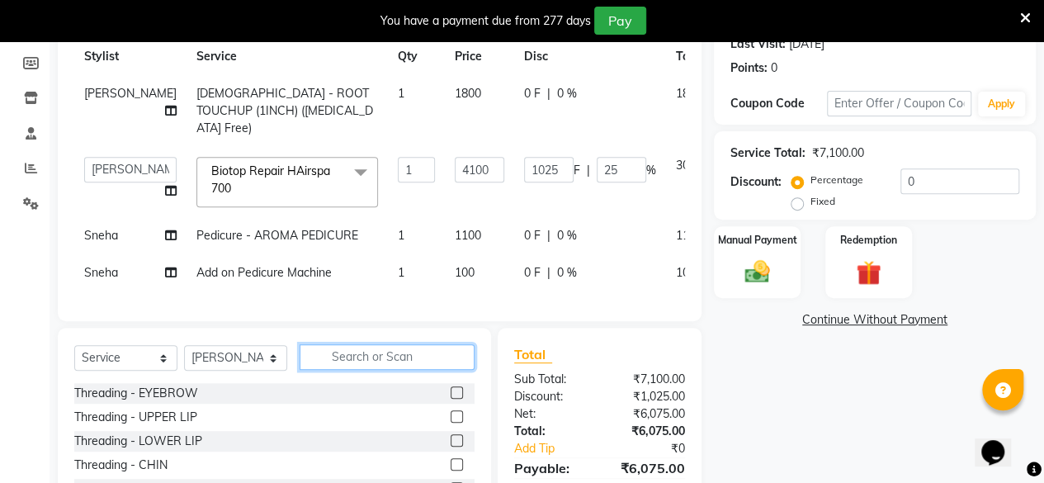
click at [385, 370] on input "text" at bounding box center [387, 357] width 175 height 26
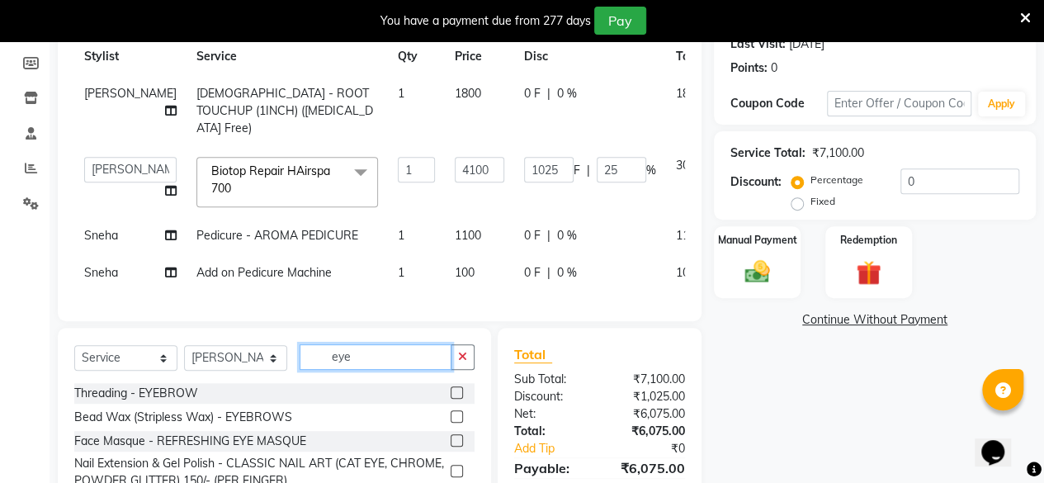
type input "eye"
click at [460, 399] on label at bounding box center [457, 392] width 12 height 12
click at [460, 399] on input "checkbox" at bounding box center [456, 393] width 11 height 11
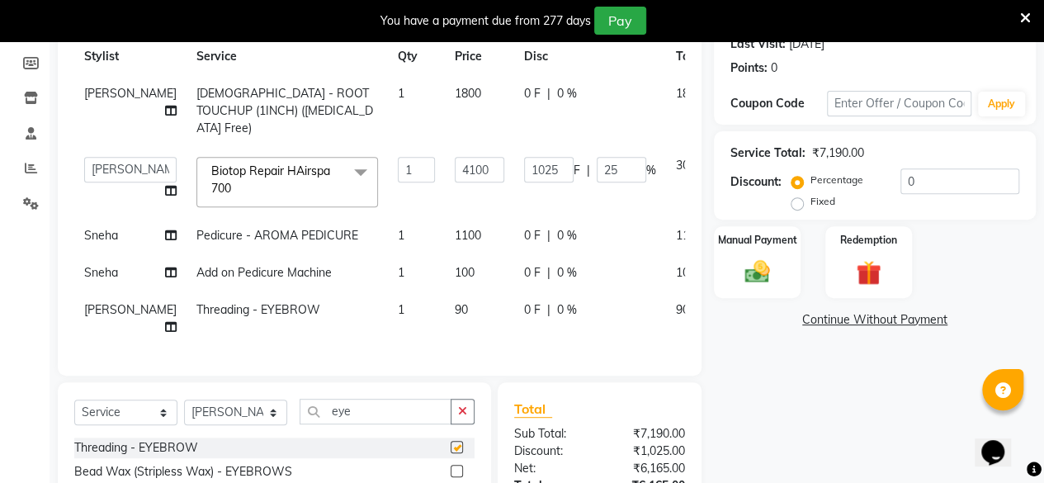
checkbox input "false"
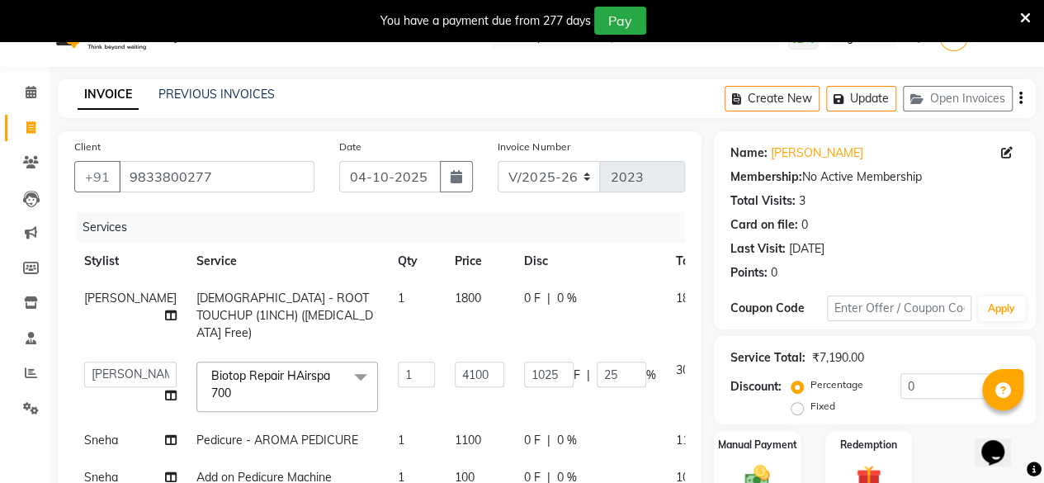
scroll to position [409, 0]
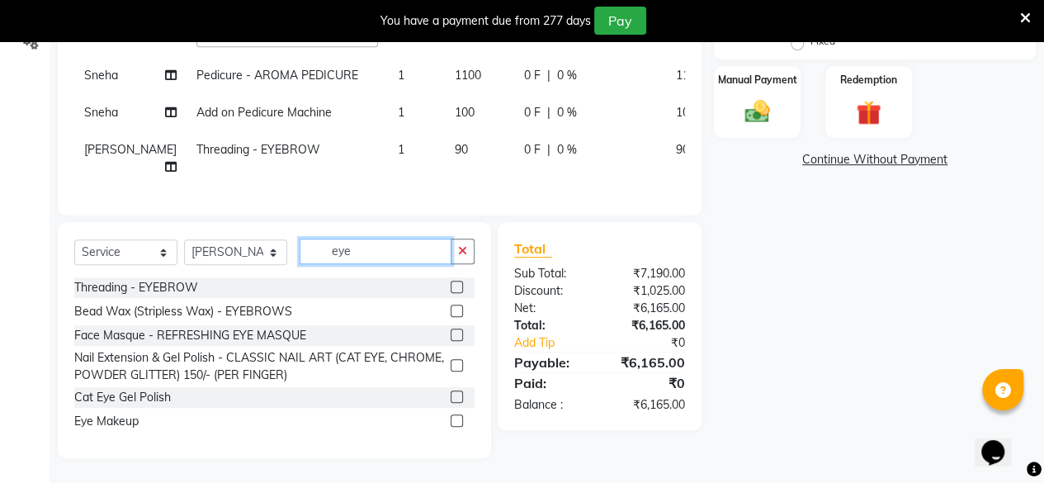
click at [387, 250] on input "eye" at bounding box center [376, 252] width 152 height 26
type input "e"
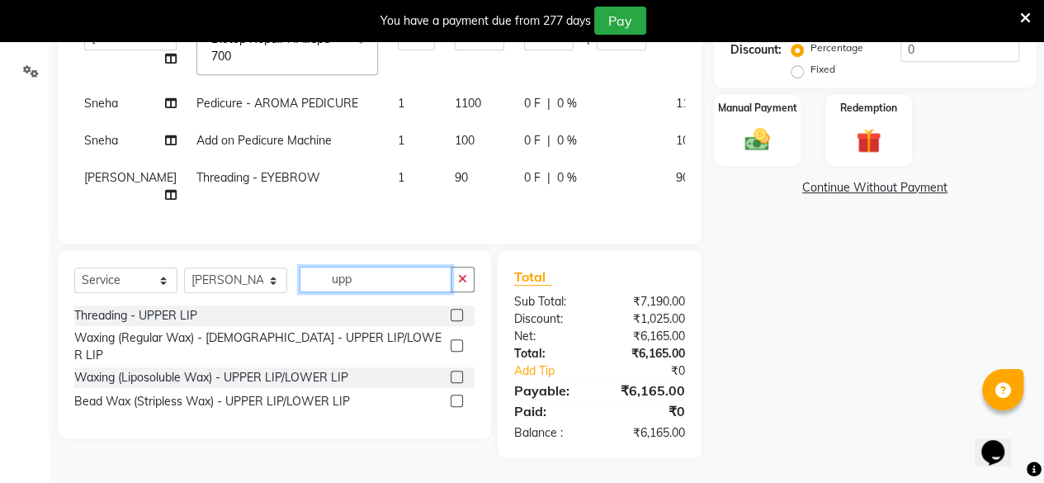
scroll to position [380, 0]
type input "upper"
click at [456, 317] on label at bounding box center [457, 315] width 12 height 12
click at [456, 317] on input "checkbox" at bounding box center [456, 315] width 11 height 11
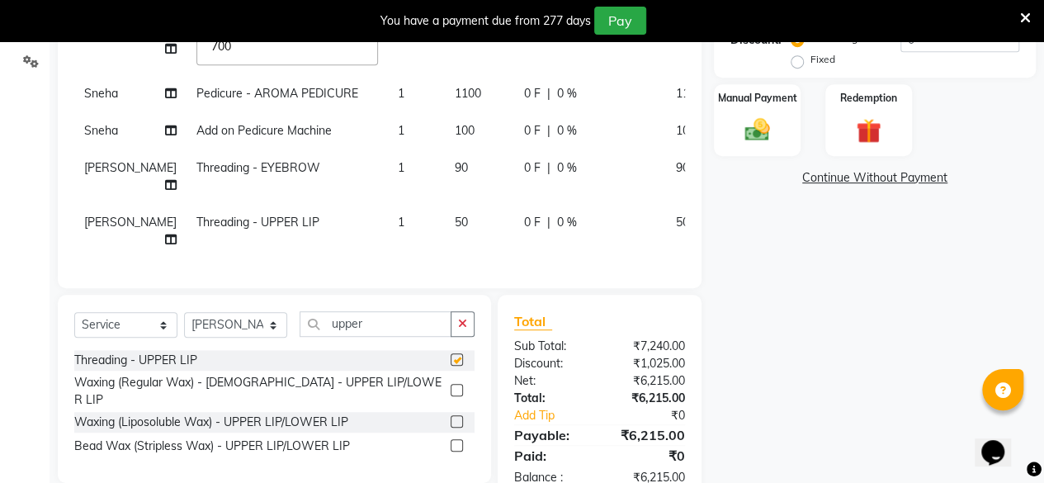
checkbox input "false"
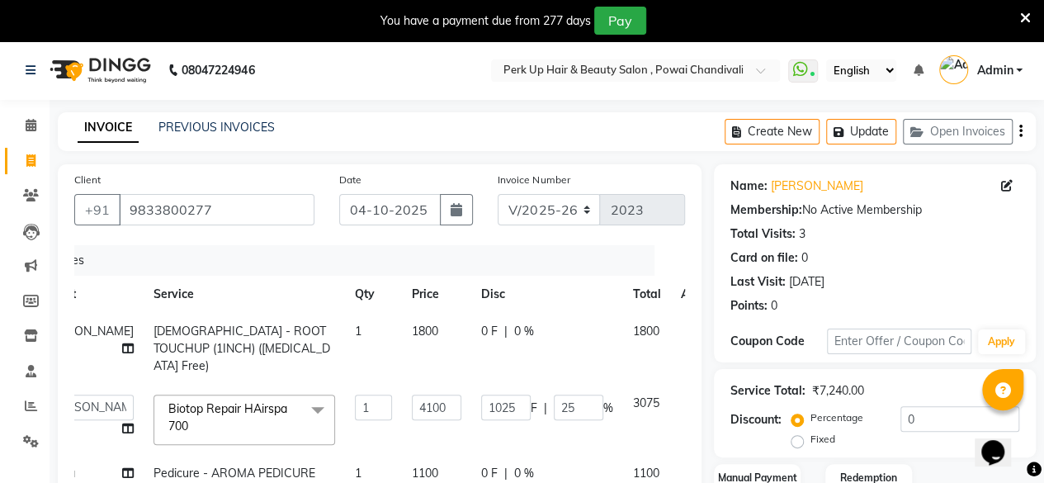
scroll to position [429, 0]
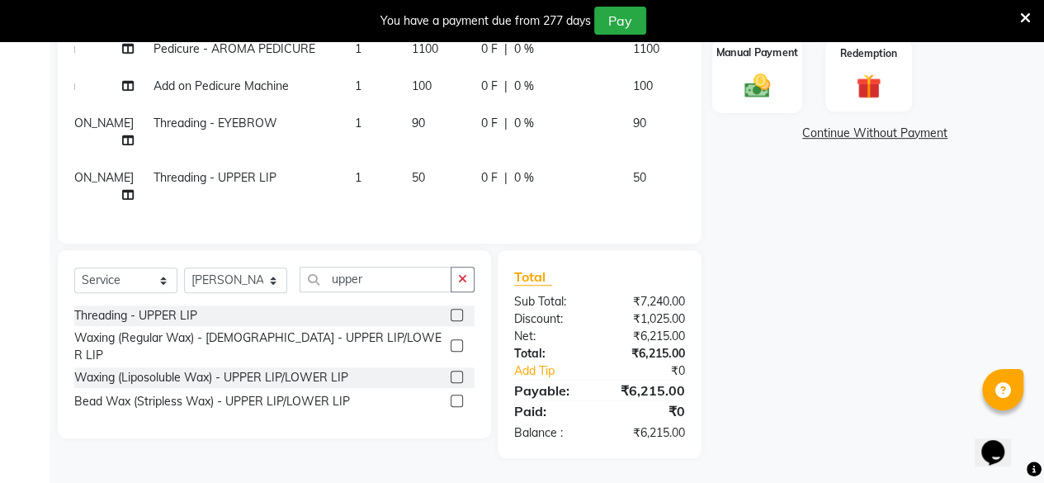
click at [774, 59] on div "Manual Payment" at bounding box center [757, 75] width 90 height 75
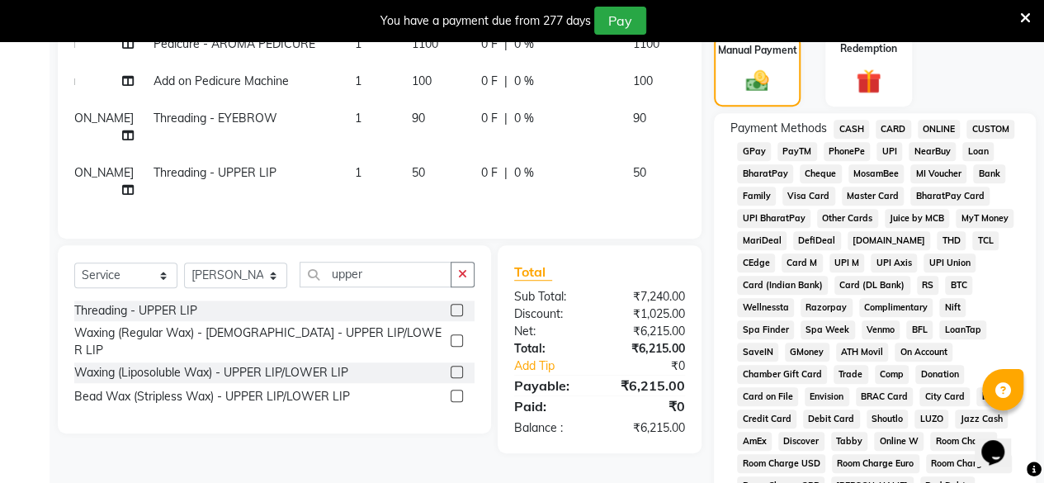
click at [898, 126] on span "CARD" at bounding box center [893, 129] width 35 height 19
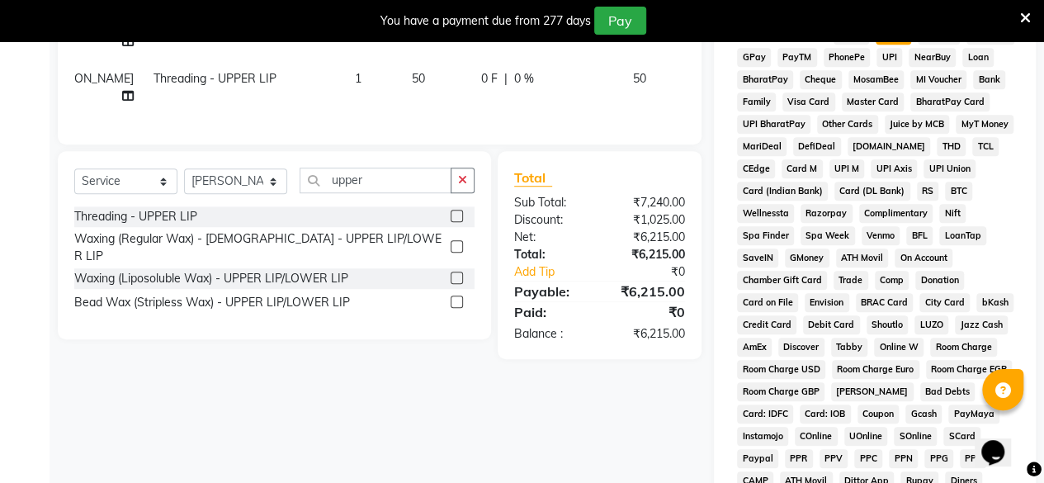
scroll to position [865, 0]
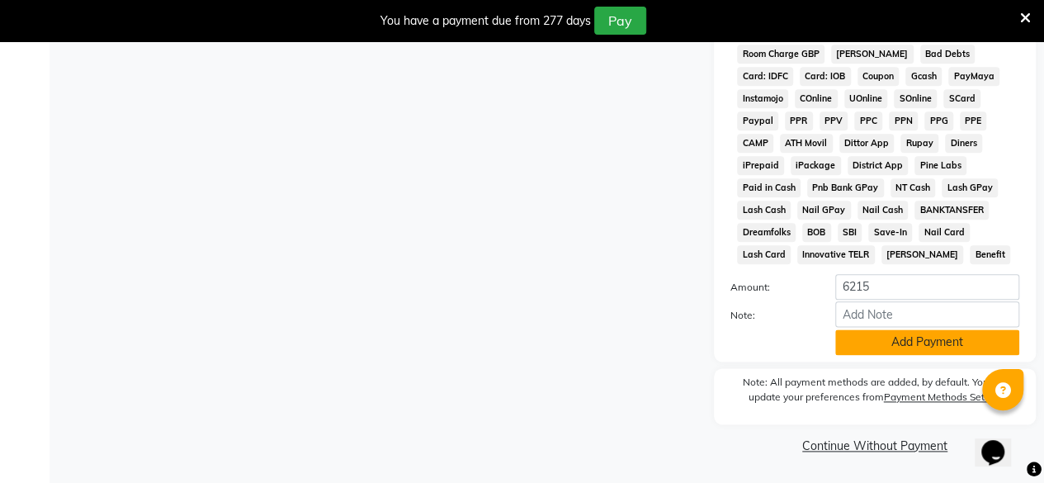
click at [938, 338] on button "Add Payment" at bounding box center [927, 342] width 184 height 26
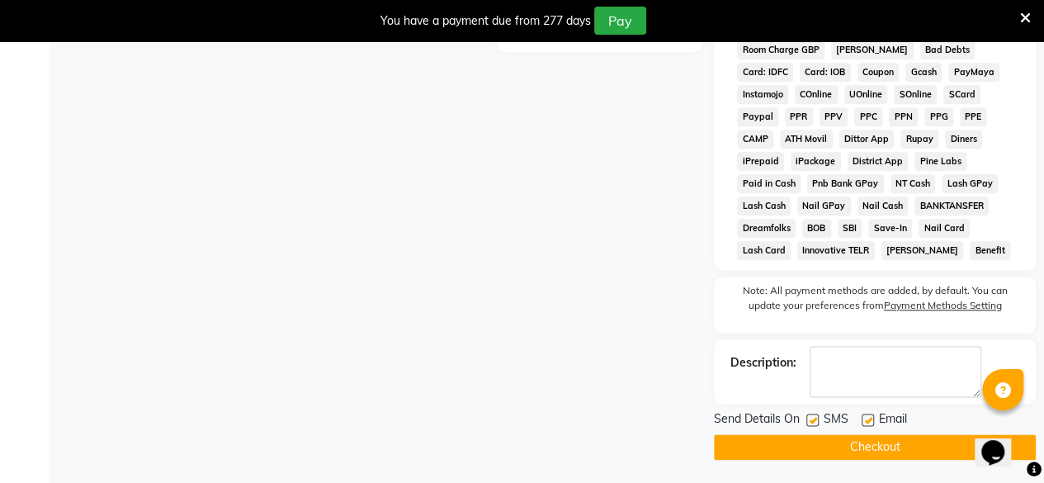
click at [886, 454] on button "Checkout" at bounding box center [875, 447] width 322 height 26
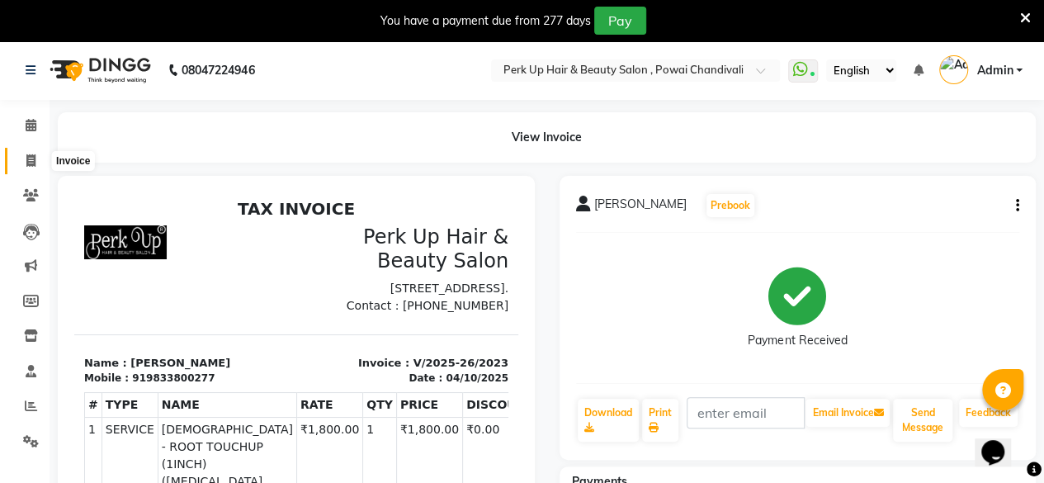
click at [22, 158] on span at bounding box center [31, 161] width 29 height 19
select select "5131"
select select "service"
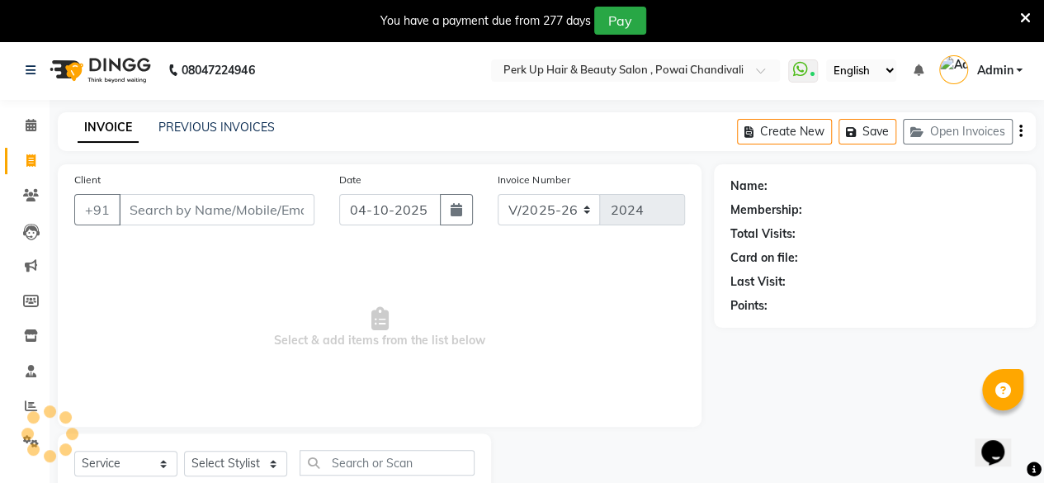
scroll to position [53, 0]
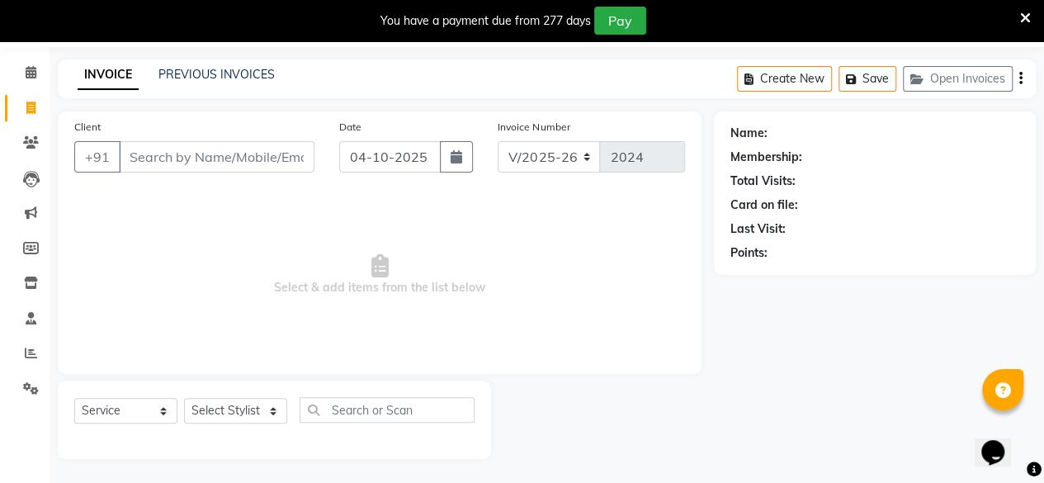
click at [196, 164] on input "Client" at bounding box center [217, 156] width 196 height 31
click at [234, 81] on link "PREVIOUS INVOICES" at bounding box center [216, 74] width 116 height 15
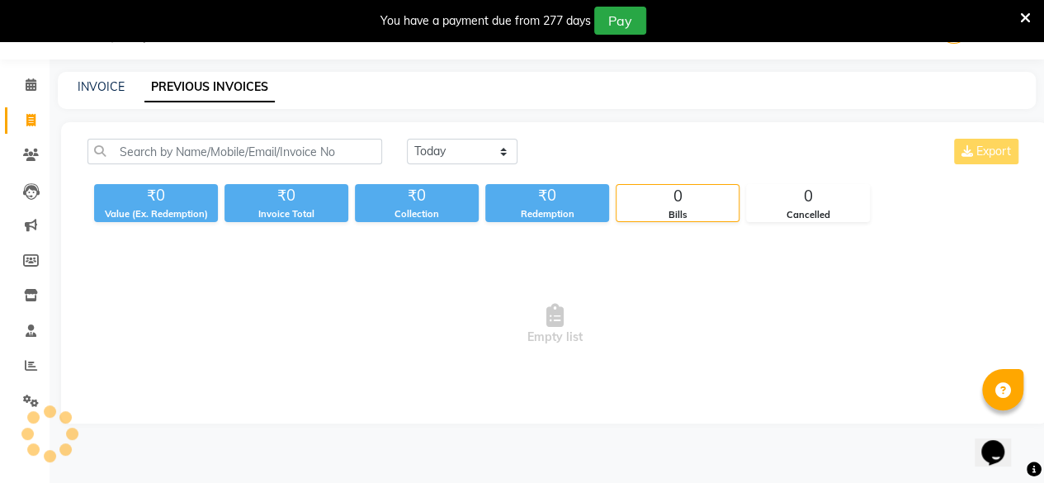
scroll to position [53, 0]
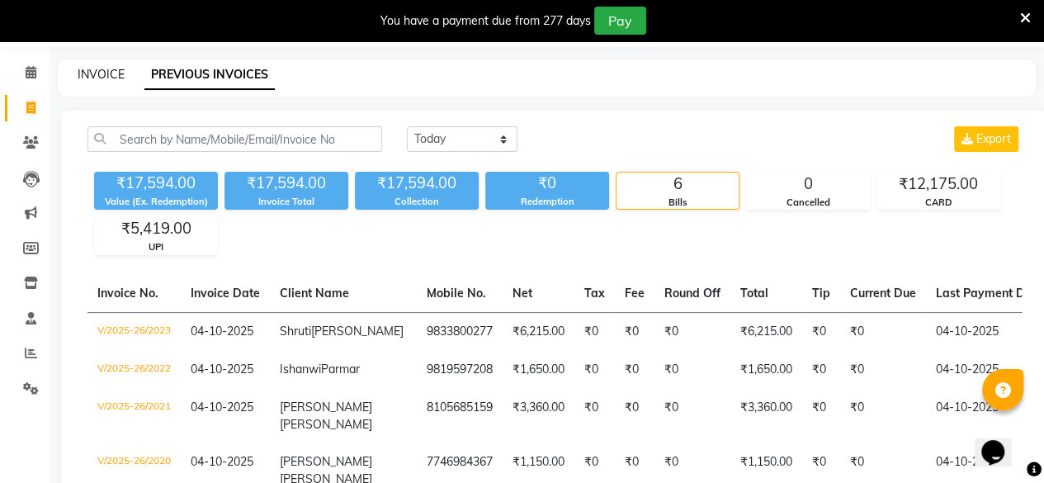
click at [109, 72] on link "INVOICE" at bounding box center [101, 74] width 47 height 15
select select "service"
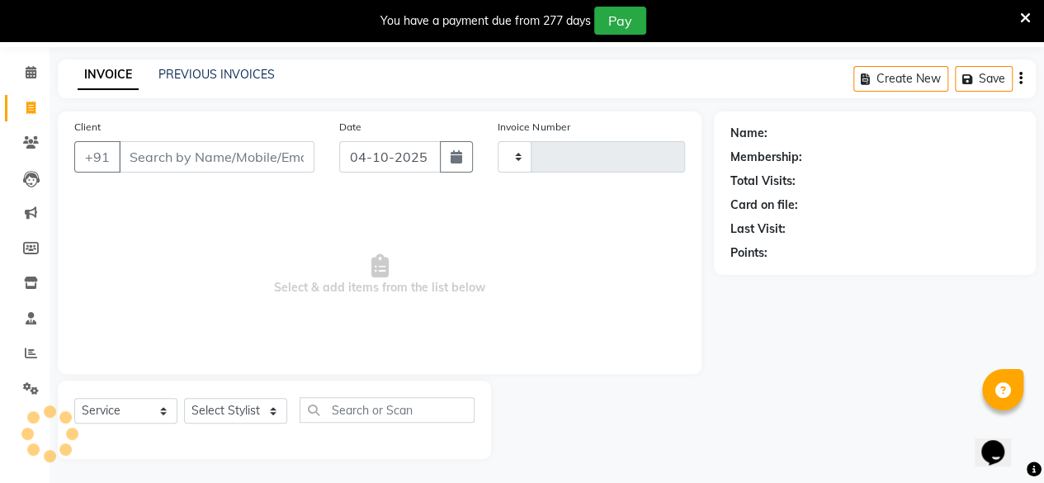
type input "2024"
select select "5131"
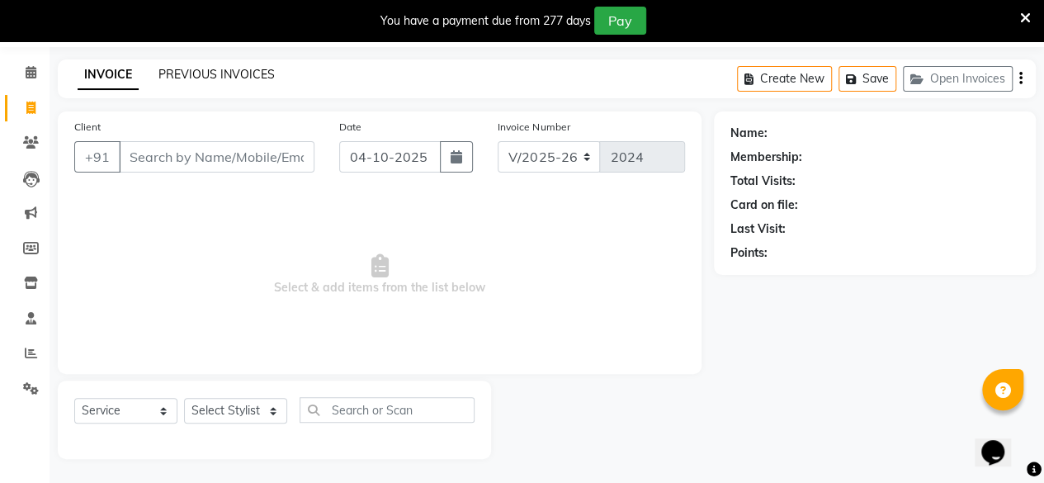
click at [229, 69] on link "PREVIOUS INVOICES" at bounding box center [216, 74] width 116 height 15
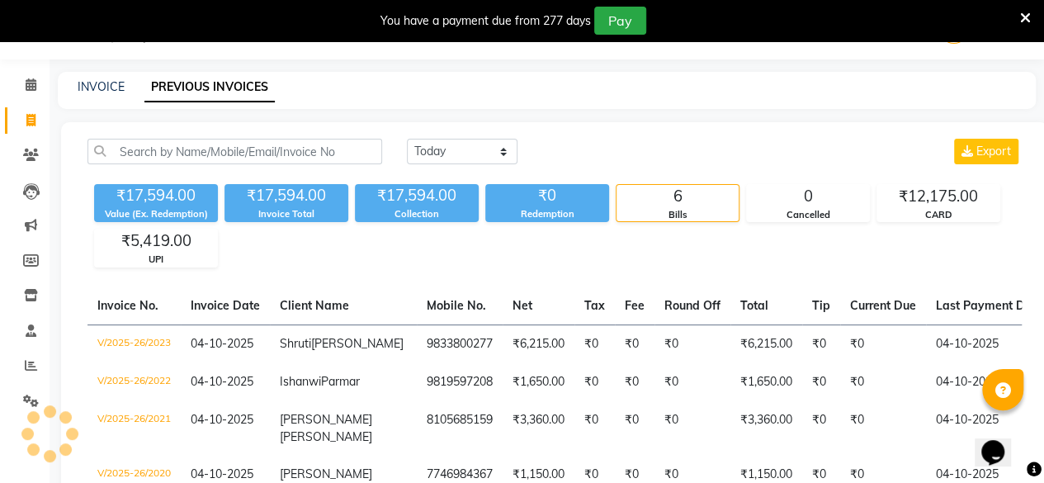
scroll to position [53, 0]
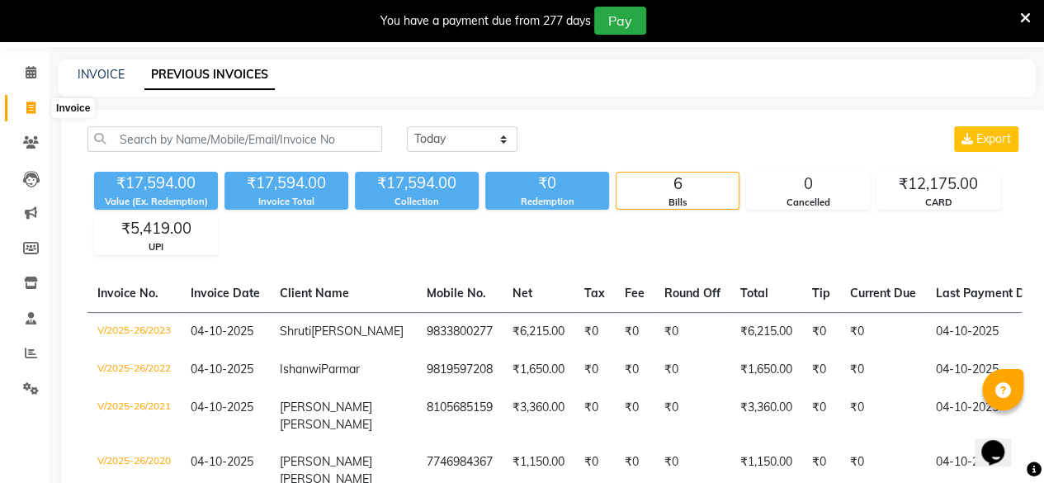
click at [31, 100] on span at bounding box center [31, 108] width 29 height 19
select select "5131"
select select "service"
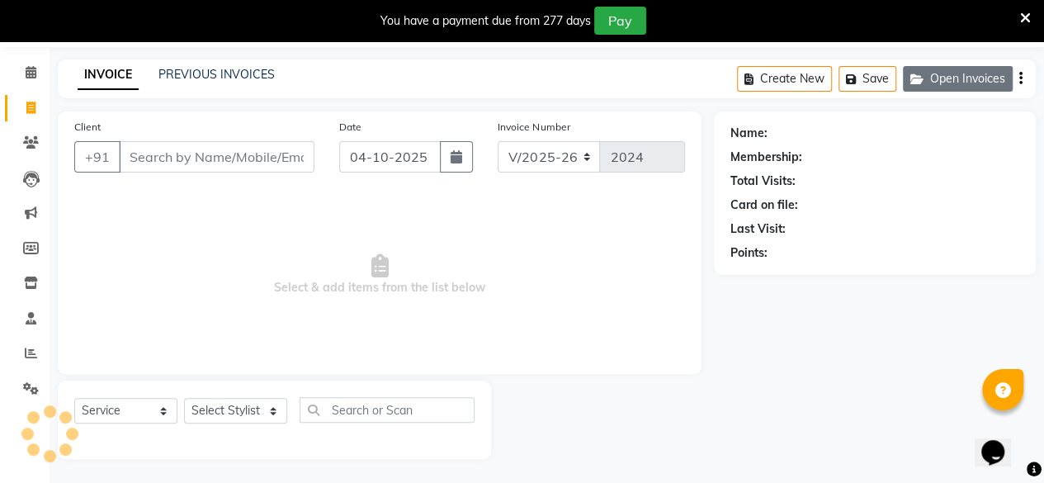
click at [960, 85] on button "Open Invoices" at bounding box center [958, 79] width 110 height 26
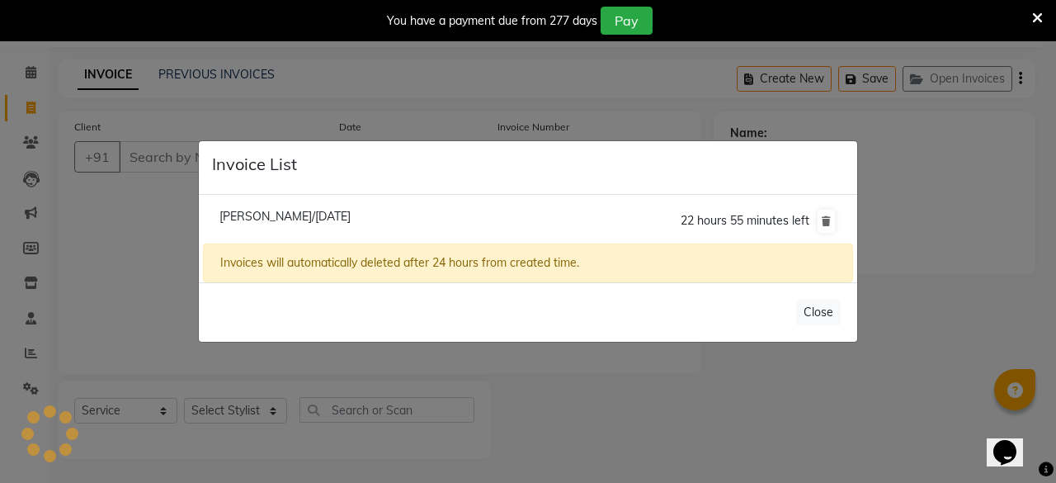
click at [337, 221] on span "Arijit Basu/04 October 2025" at bounding box center [285, 216] width 131 height 15
type input "9920888564"
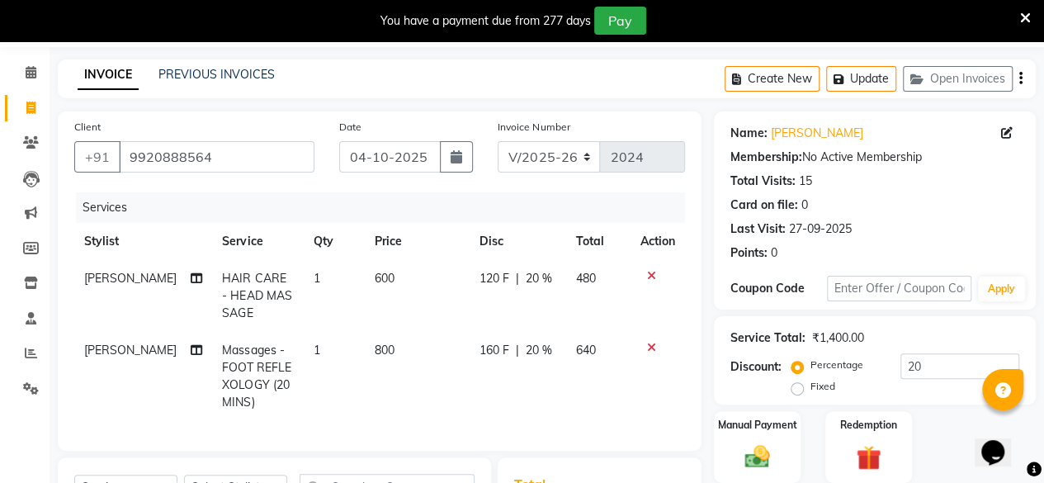
scroll to position [271, 0]
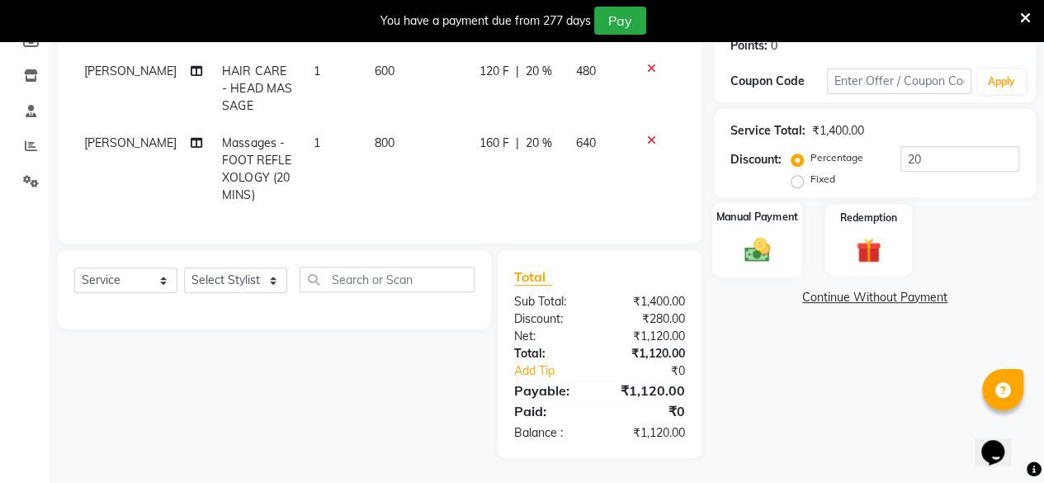
click at [771, 239] on img at bounding box center [757, 249] width 42 height 30
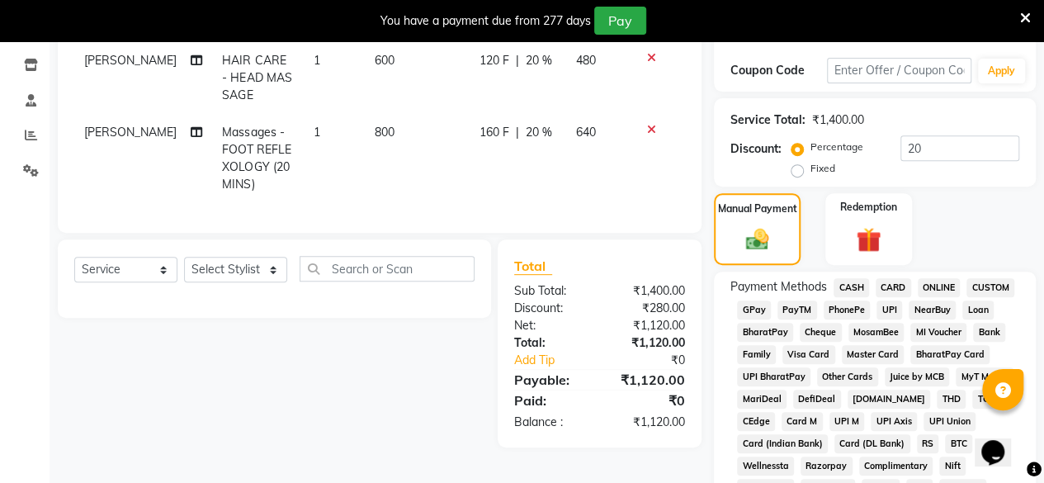
click at [848, 285] on span "CASH" at bounding box center [851, 287] width 35 height 19
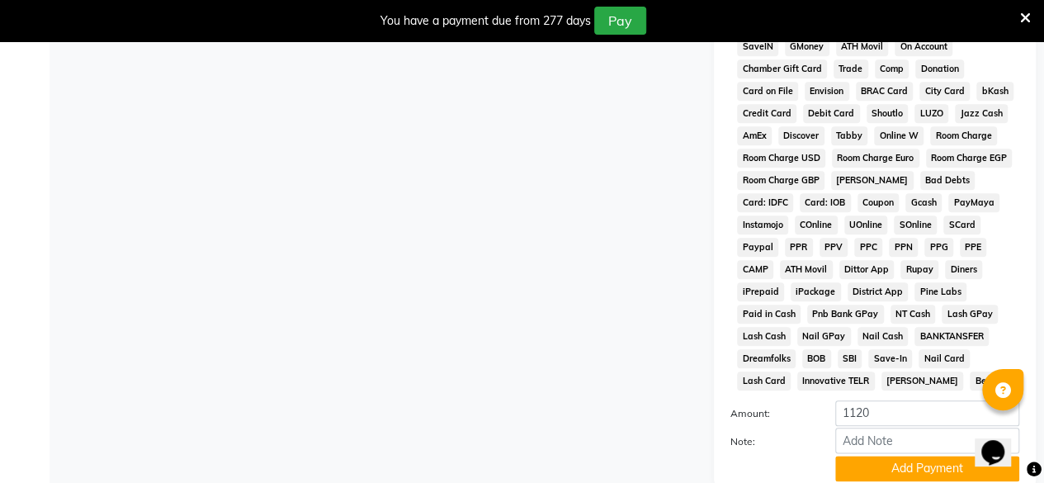
scroll to position [865, 0]
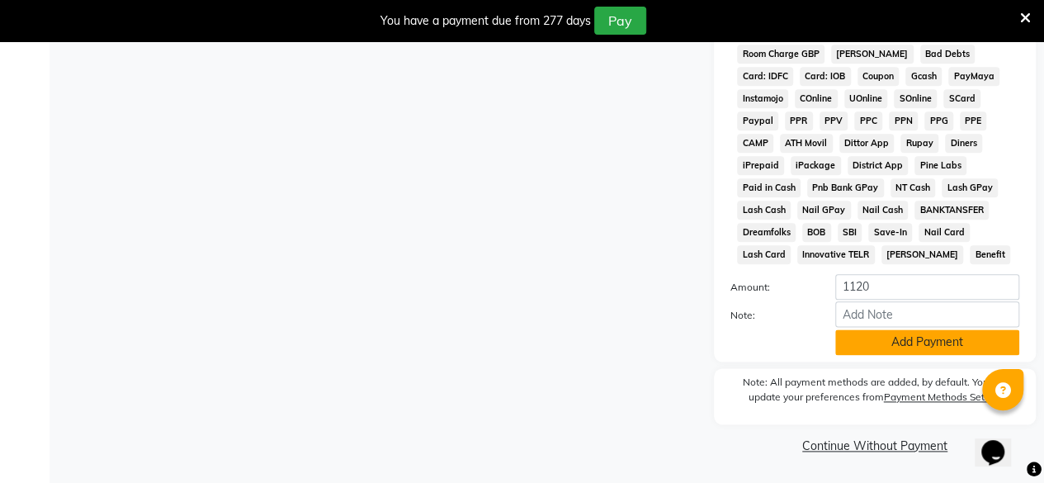
click at [926, 349] on button "Add Payment" at bounding box center [927, 342] width 184 height 26
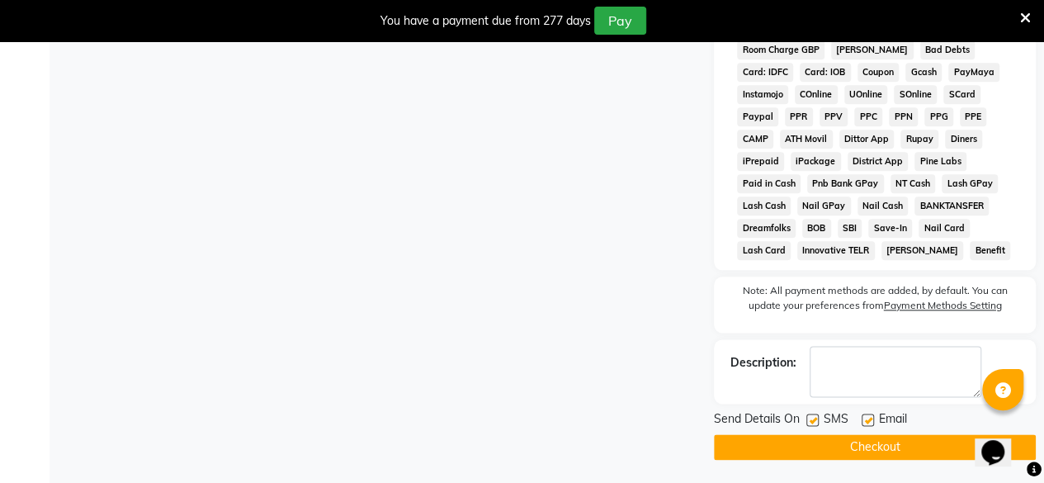
click at [869, 418] on label at bounding box center [868, 419] width 12 height 12
click at [869, 418] on input "checkbox" at bounding box center [867, 420] width 11 height 11
checkbox input "false"
click at [805, 418] on div "Send Details On SMS Email" at bounding box center [875, 420] width 322 height 21
click at [812, 423] on label at bounding box center [812, 419] width 12 height 12
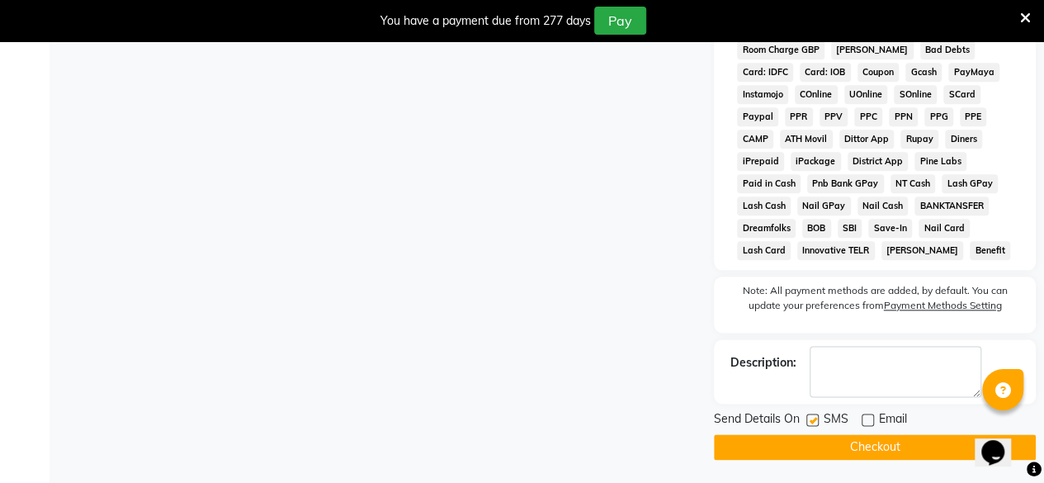
click at [812, 423] on input "checkbox" at bounding box center [811, 420] width 11 height 11
checkbox input "false"
click at [813, 446] on button "Checkout" at bounding box center [875, 447] width 322 height 26
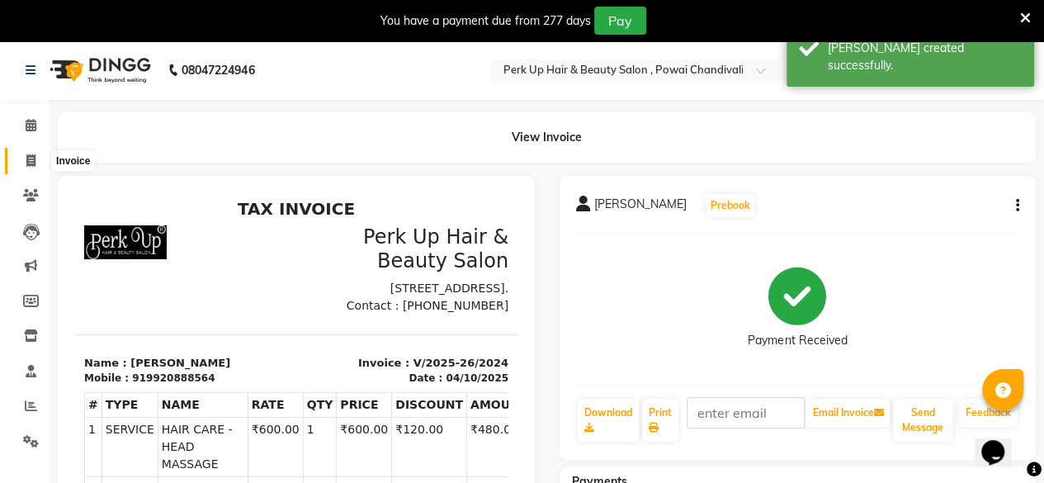
click at [28, 161] on icon at bounding box center [30, 160] width 9 height 12
select select "service"
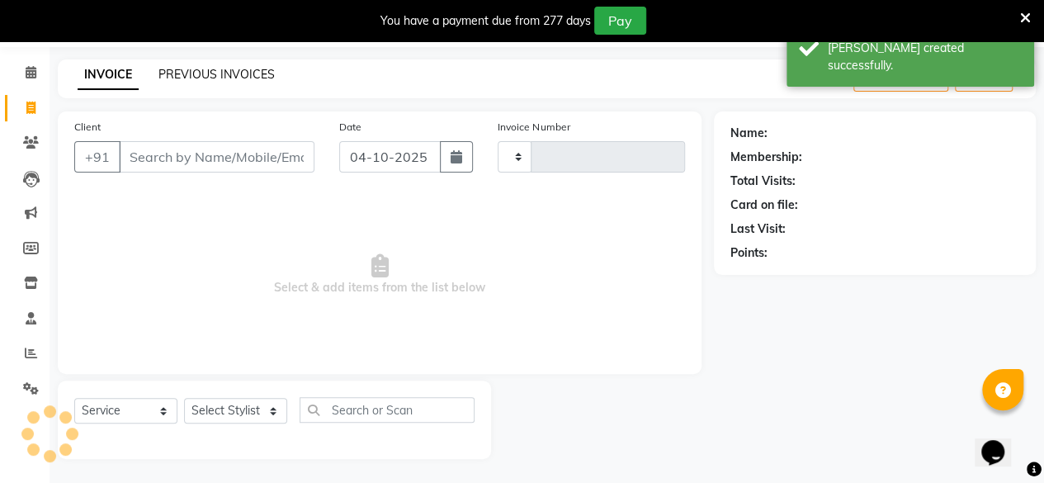
click at [195, 79] on link "PREVIOUS INVOICES" at bounding box center [216, 74] width 116 height 15
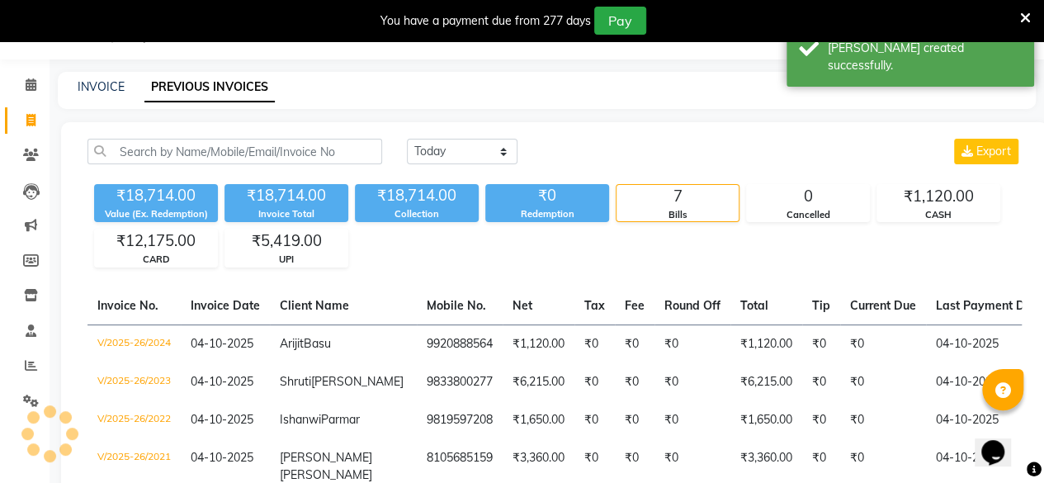
scroll to position [53, 0]
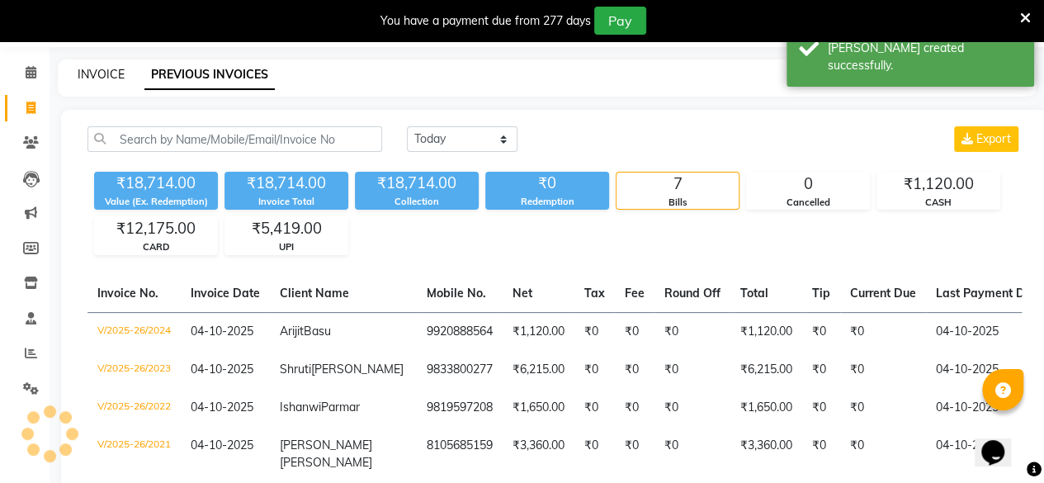
click at [79, 73] on link "INVOICE" at bounding box center [101, 74] width 47 height 15
select select "service"
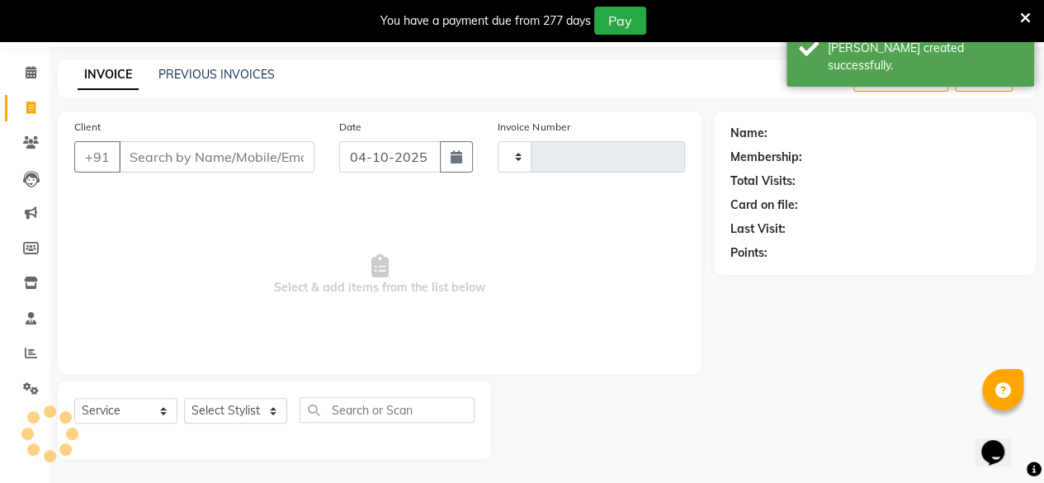
type input "2025"
select select "5131"
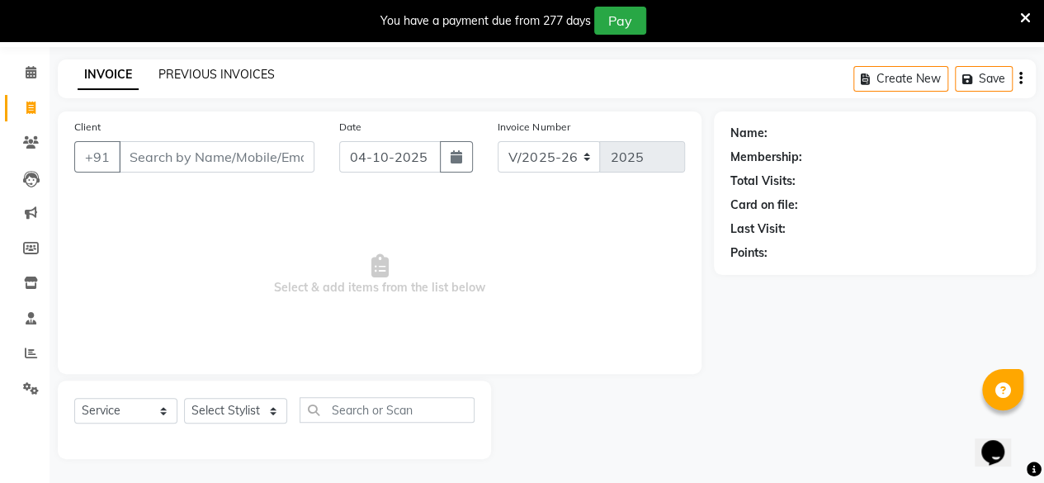
click at [233, 68] on link "PREVIOUS INVOICES" at bounding box center [216, 74] width 116 height 15
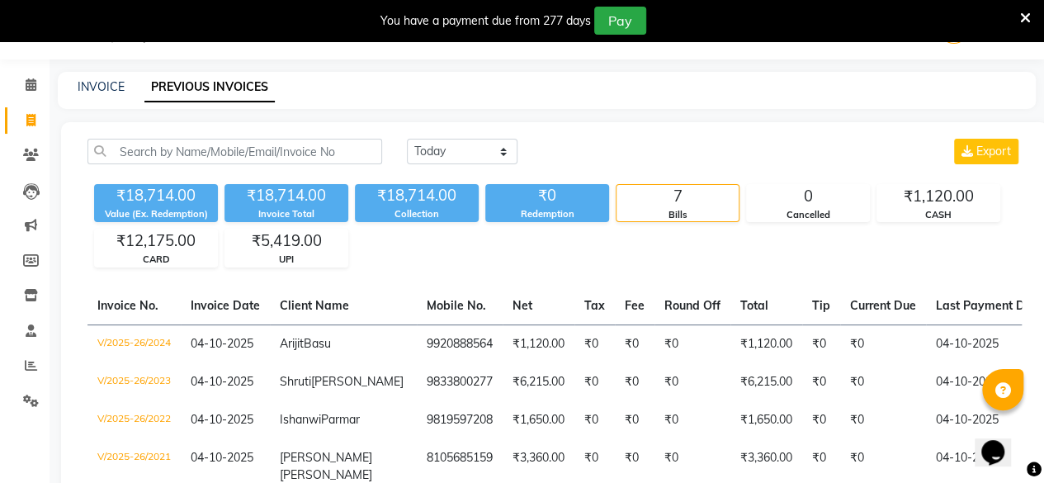
scroll to position [53, 0]
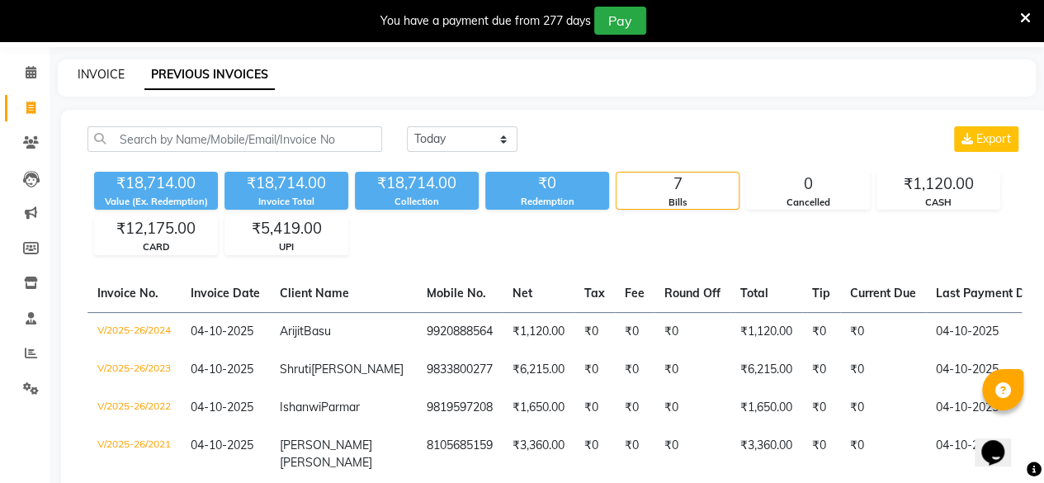
click at [94, 68] on link "INVOICE" at bounding box center [101, 74] width 47 height 15
select select "service"
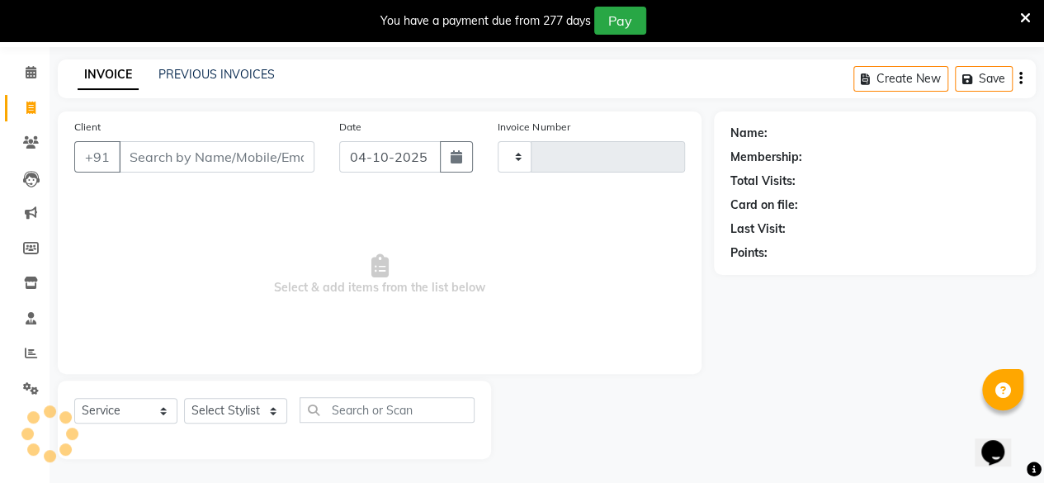
type input "2025"
select select "5131"
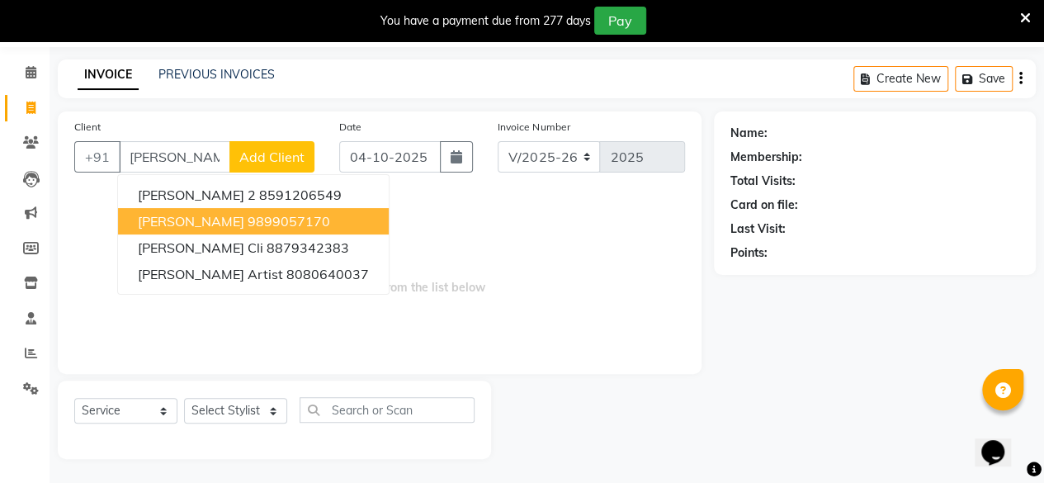
click at [203, 217] on span "Shital Sinha" at bounding box center [191, 221] width 106 height 17
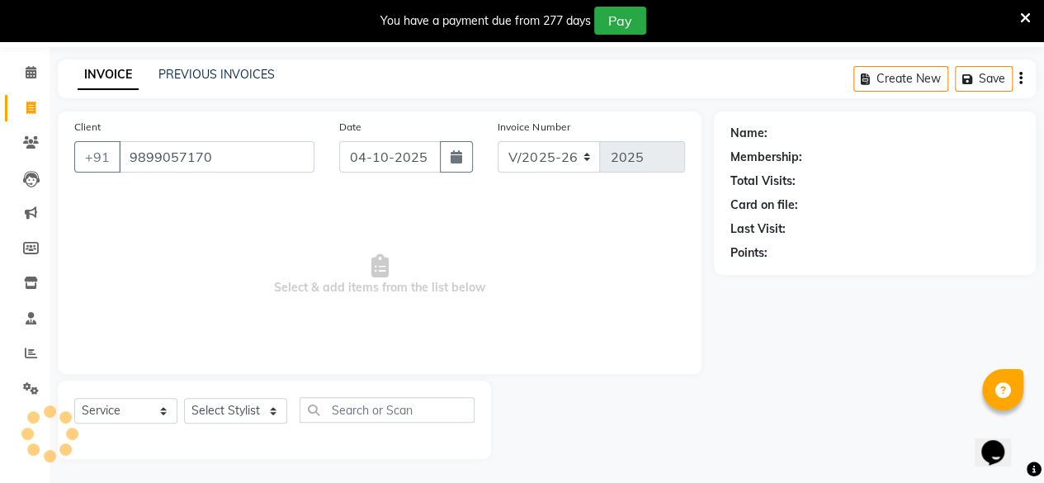
type input "9899057170"
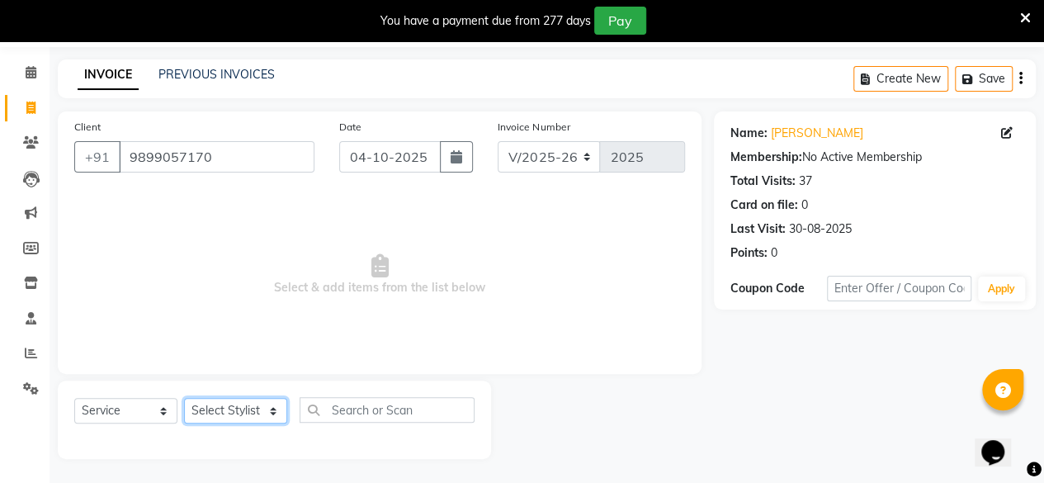
click at [239, 410] on select "Select Stylist Anita Das danish Kumkum Pasi Naseem Mansoori Neha YAdav Nilam Bh…" at bounding box center [235, 411] width 103 height 26
select select "85856"
click at [184, 398] on select "Select Stylist Anita Das danish Kumkum Pasi Naseem Mansoori Neha YAdav Nilam Bh…" at bounding box center [235, 411] width 103 height 26
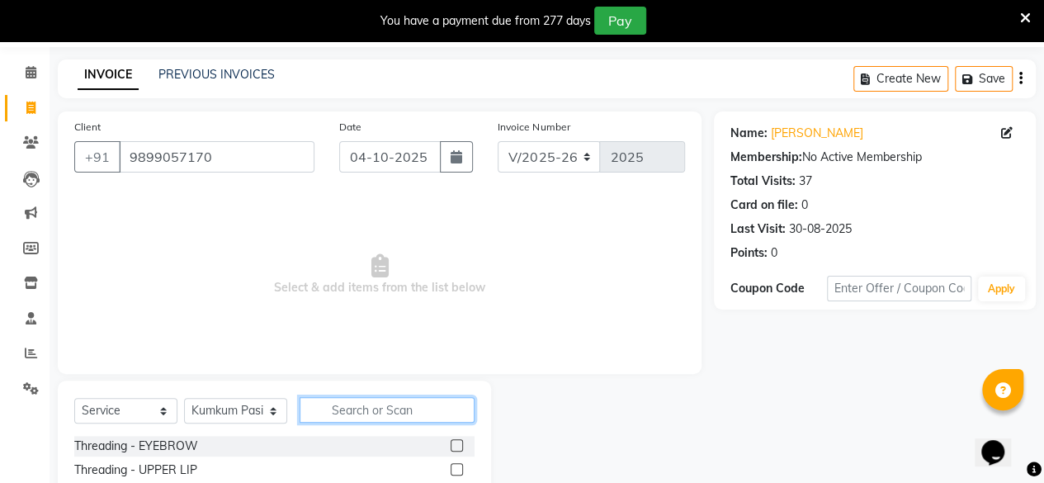
click at [373, 416] on input "text" at bounding box center [387, 410] width 175 height 26
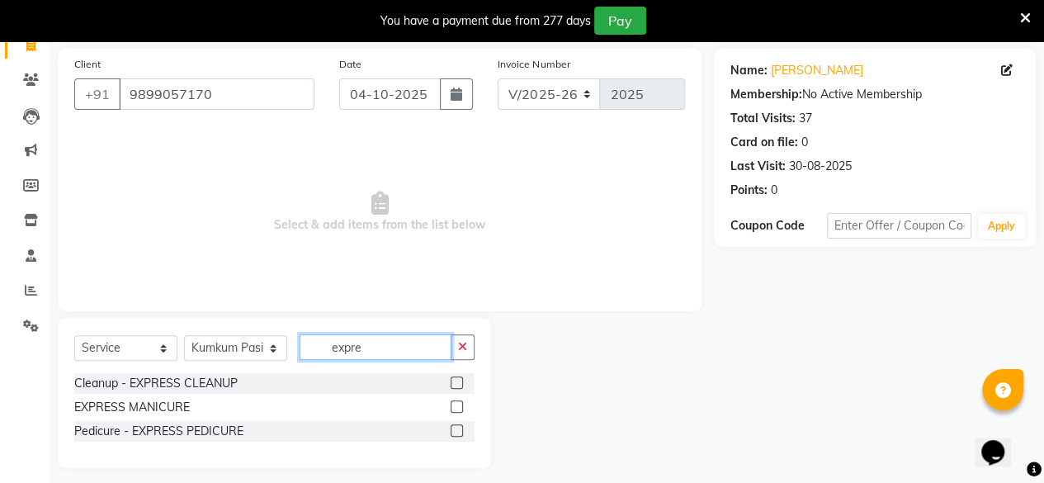
scroll to position [117, 0]
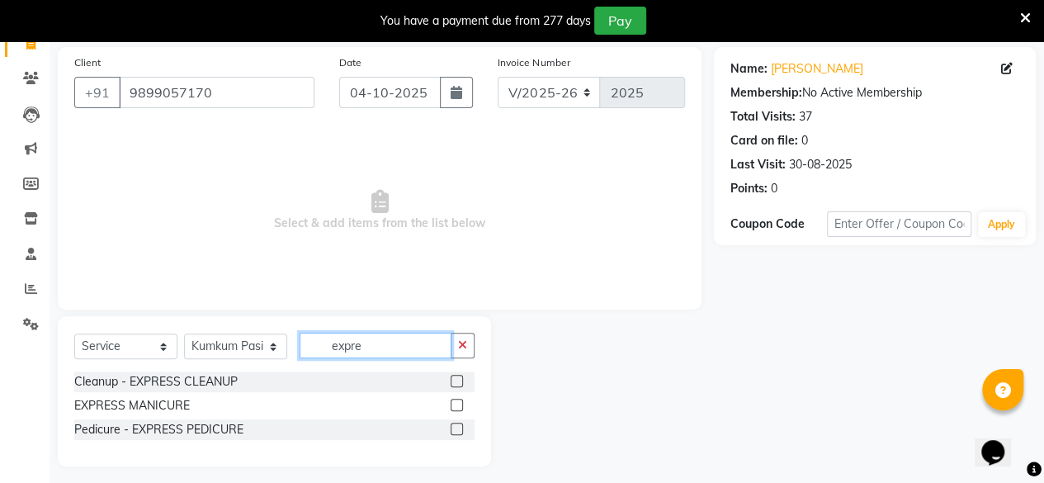
type input "expre"
click at [457, 430] on label at bounding box center [457, 429] width 12 height 12
click at [457, 430] on input "checkbox" at bounding box center [456, 429] width 11 height 11
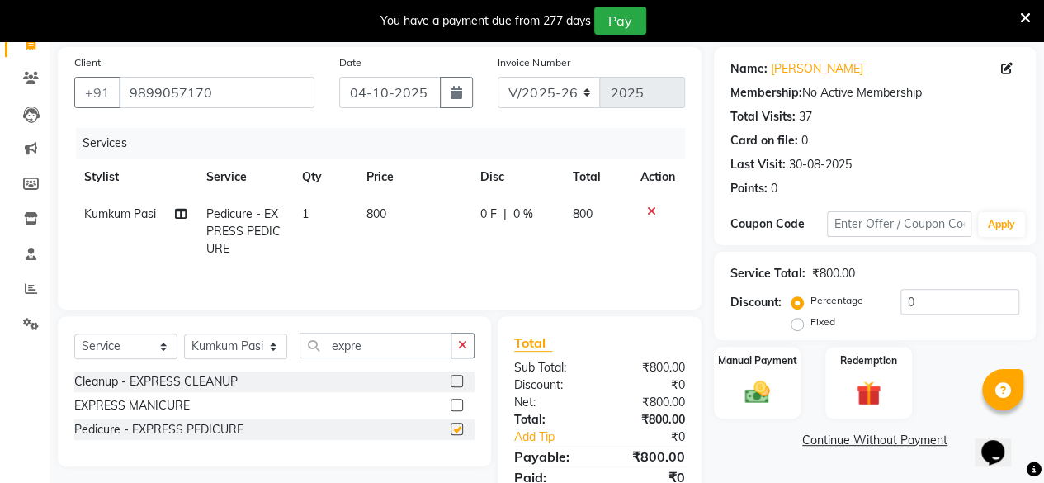
checkbox input "false"
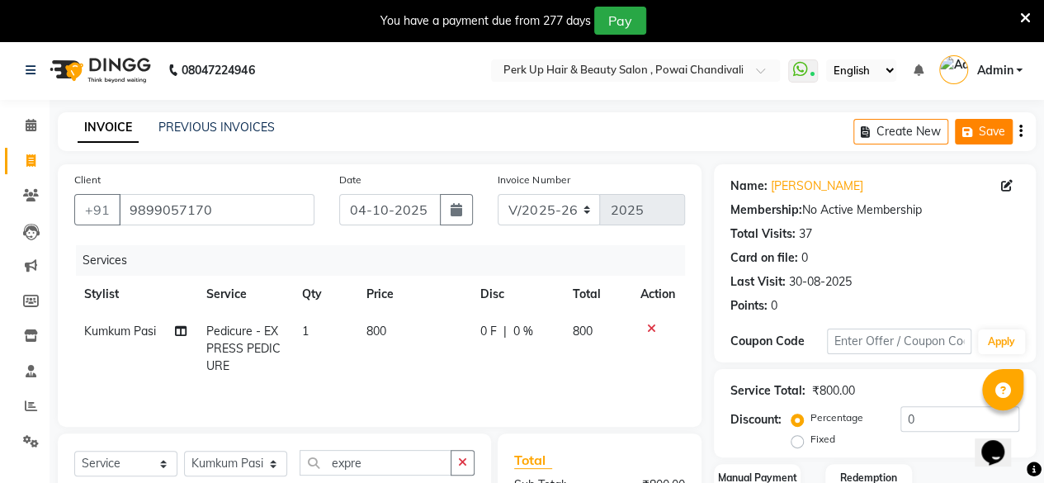
click at [974, 133] on icon "button" at bounding box center [970, 132] width 17 height 12
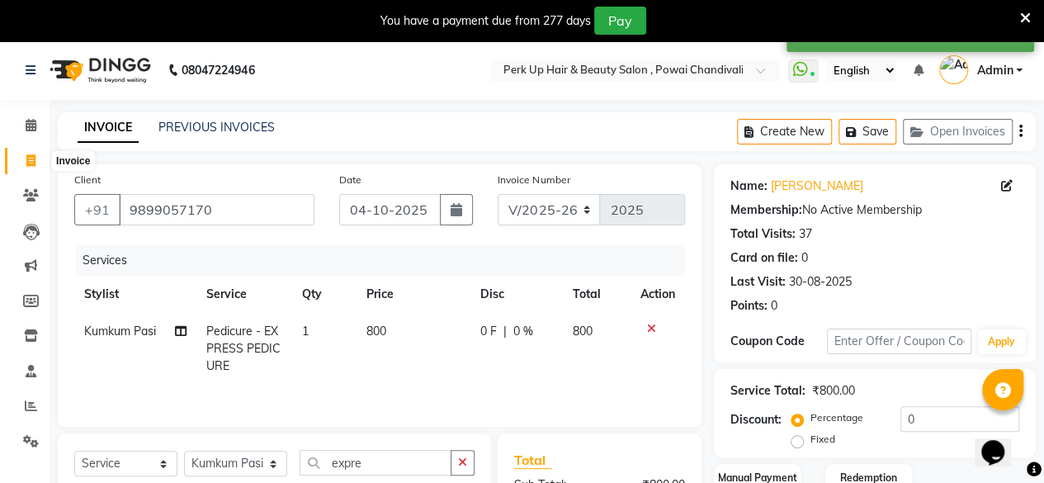
click at [21, 163] on span at bounding box center [31, 161] width 29 height 19
select select "5131"
select select "service"
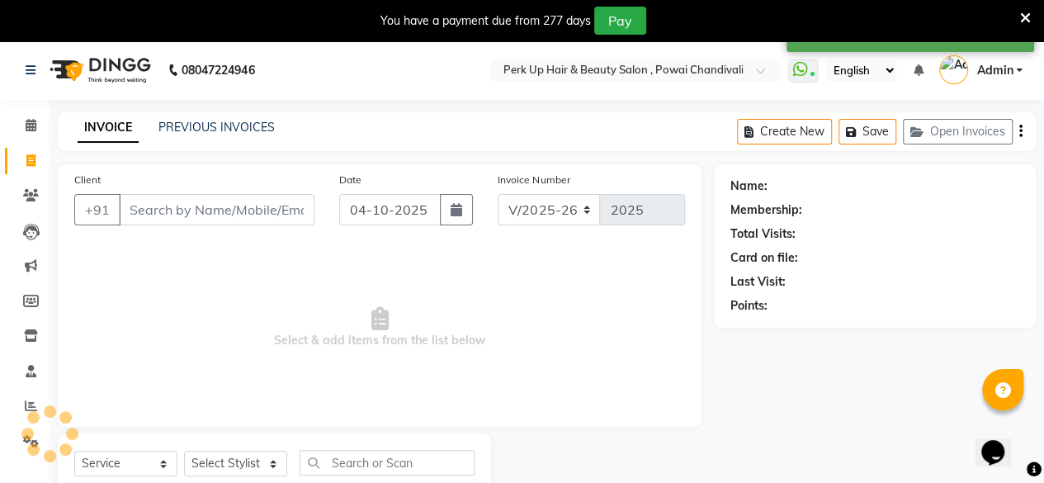
scroll to position [53, 0]
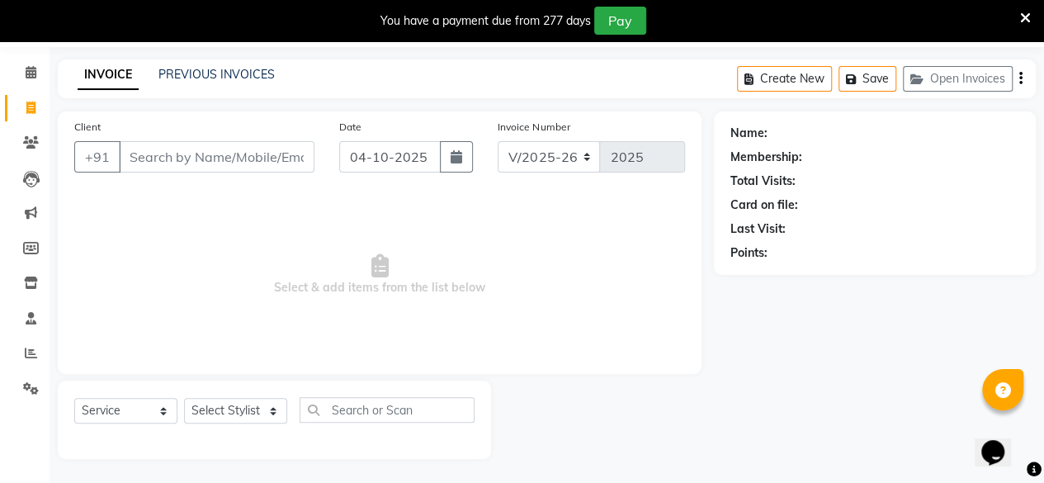
click at [230, 66] on div "PREVIOUS INVOICES" at bounding box center [216, 74] width 116 height 17
click at [228, 73] on link "PREVIOUS INVOICES" at bounding box center [216, 74] width 116 height 15
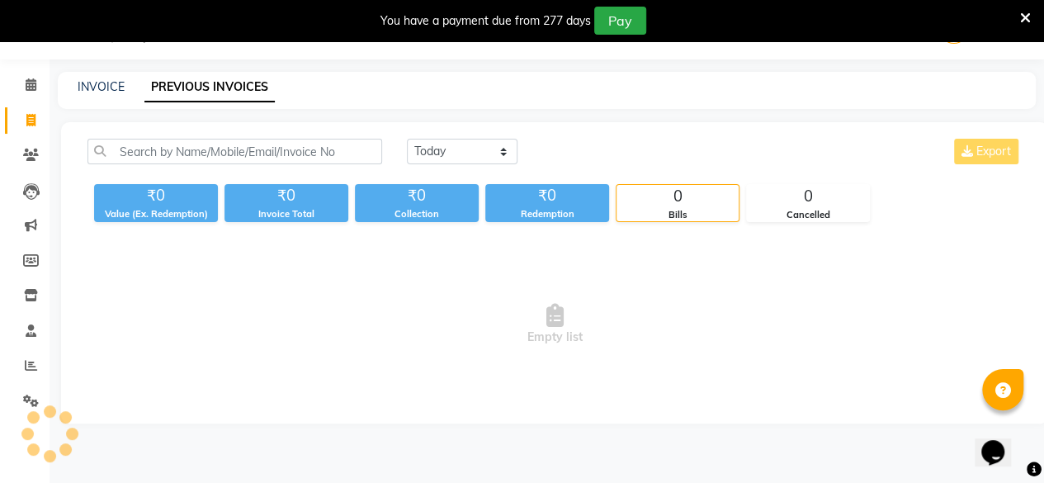
scroll to position [53, 0]
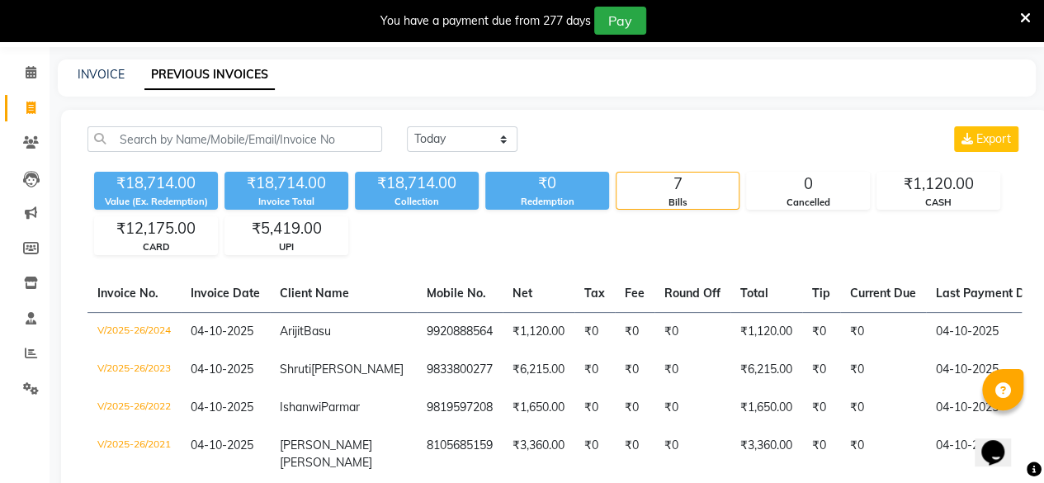
click at [107, 82] on div "INVOICE" at bounding box center [101, 74] width 47 height 17
click at [111, 76] on link "INVOICE" at bounding box center [101, 74] width 47 height 15
select select "service"
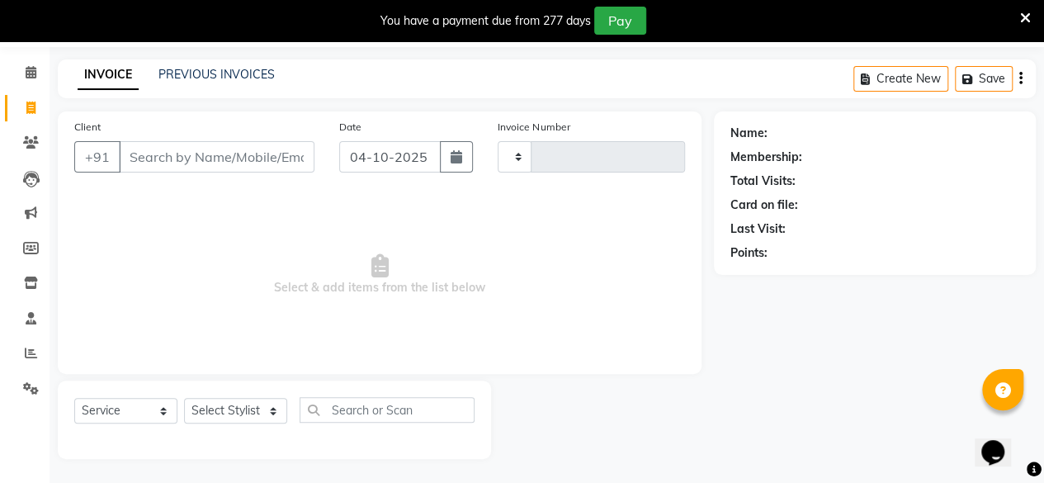
type input "2025"
select select "5131"
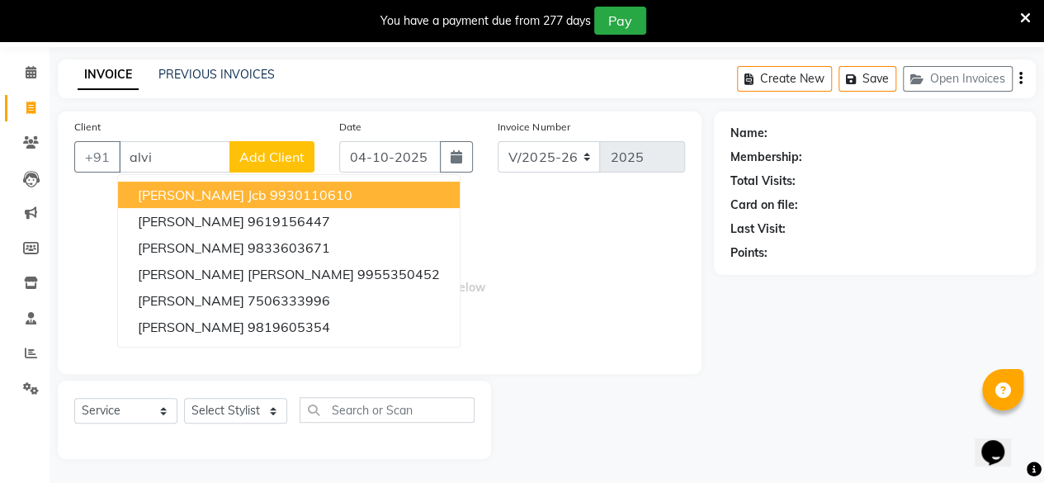
click at [270, 192] on ngb-highlight "9930110610" at bounding box center [311, 195] width 83 height 17
type input "9930110610"
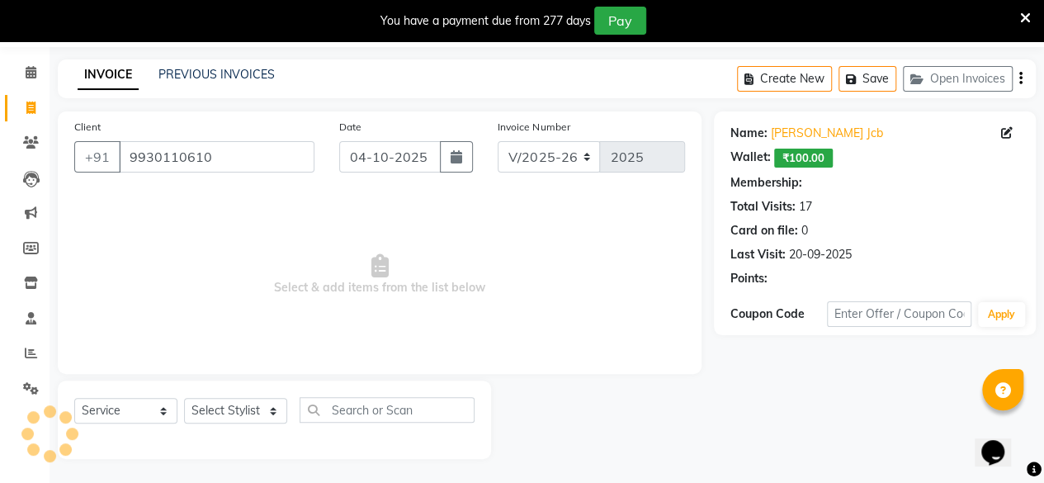
select select "1: Object"
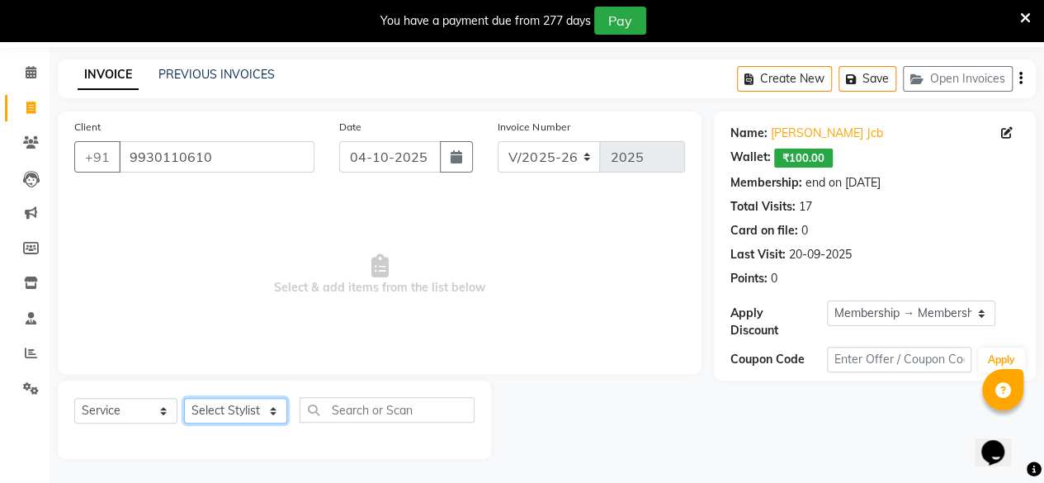
click at [236, 407] on select "Select Stylist Anita Das danish Kumkum Pasi Naseem Mansoori Neha YAdav Nilam Bh…" at bounding box center [235, 411] width 103 height 26
select select "48932"
click at [184, 398] on select "Select Stylist Anita Das danish Kumkum Pasi Naseem Mansoori Neha YAdav Nilam Bh…" at bounding box center [235, 411] width 103 height 26
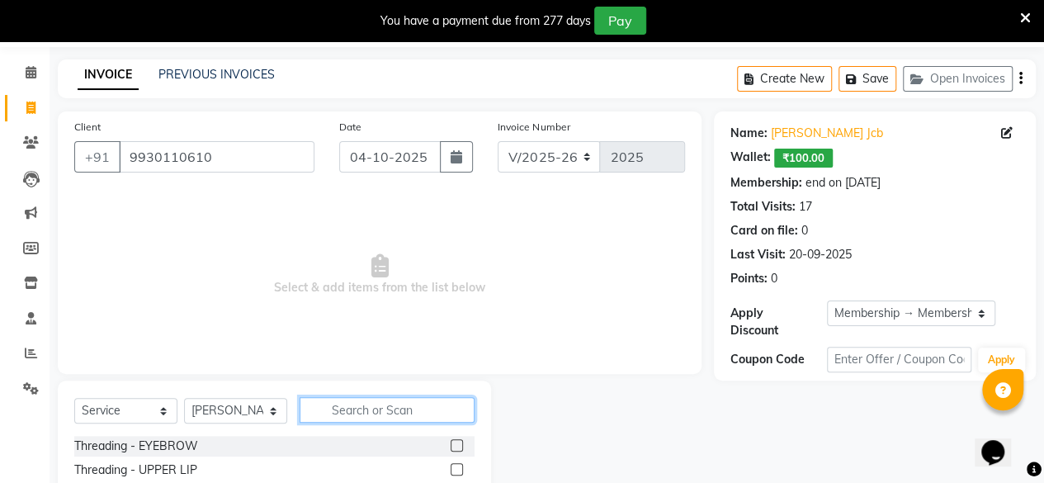
click at [382, 400] on input "text" at bounding box center [387, 410] width 175 height 26
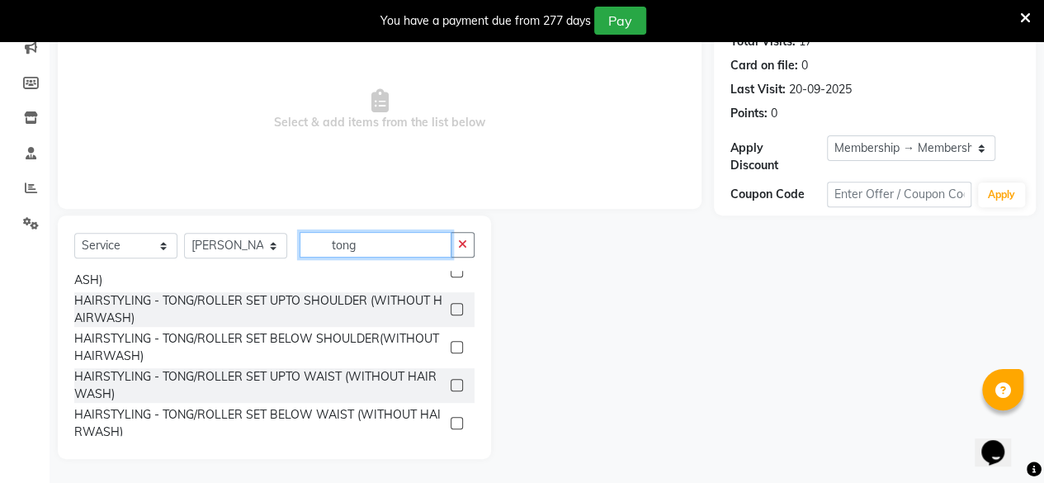
scroll to position [139, 0]
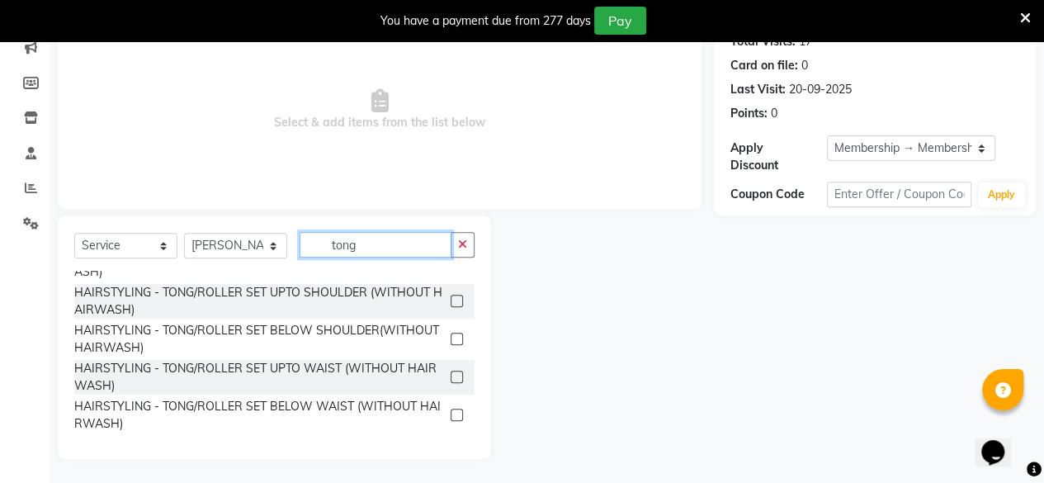
type input "tong"
click at [451, 417] on label at bounding box center [457, 415] width 12 height 12
click at [451, 417] on input "checkbox" at bounding box center [456, 415] width 11 height 11
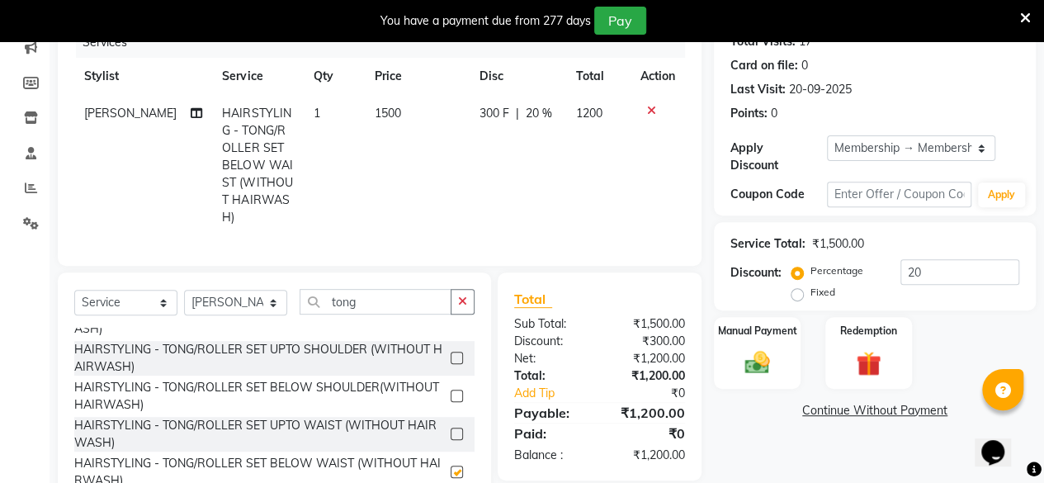
checkbox input "false"
click at [754, 347] on img at bounding box center [757, 362] width 42 height 30
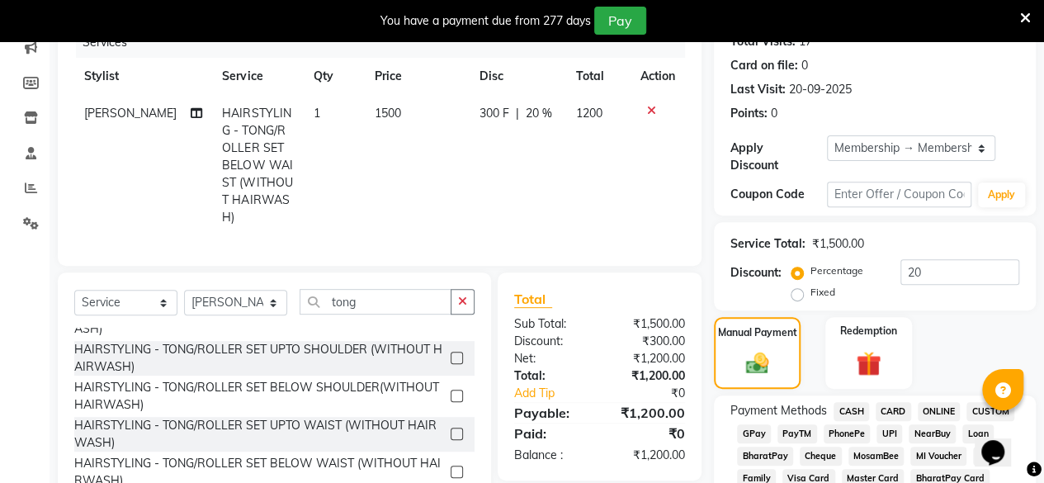
click at [896, 405] on span "CARD" at bounding box center [893, 411] width 35 height 19
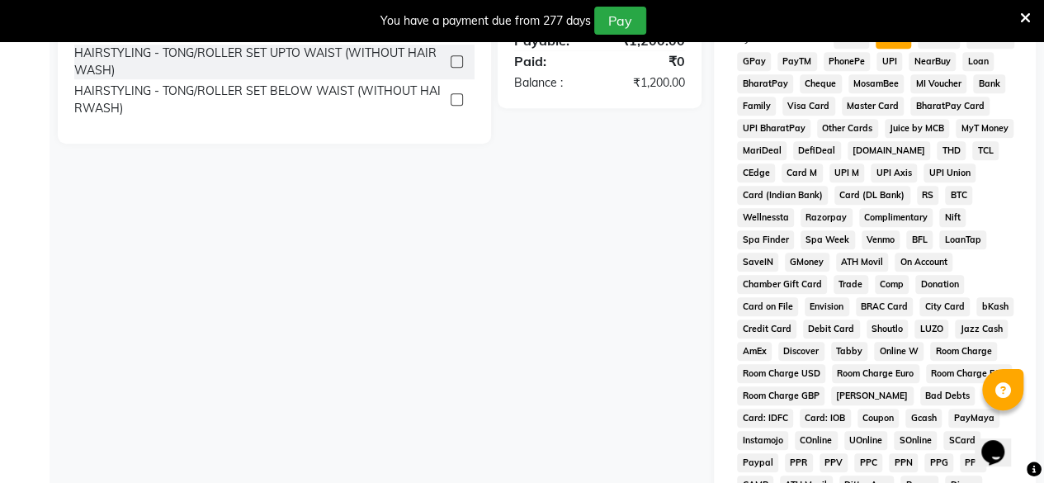
scroll to position [936, 0]
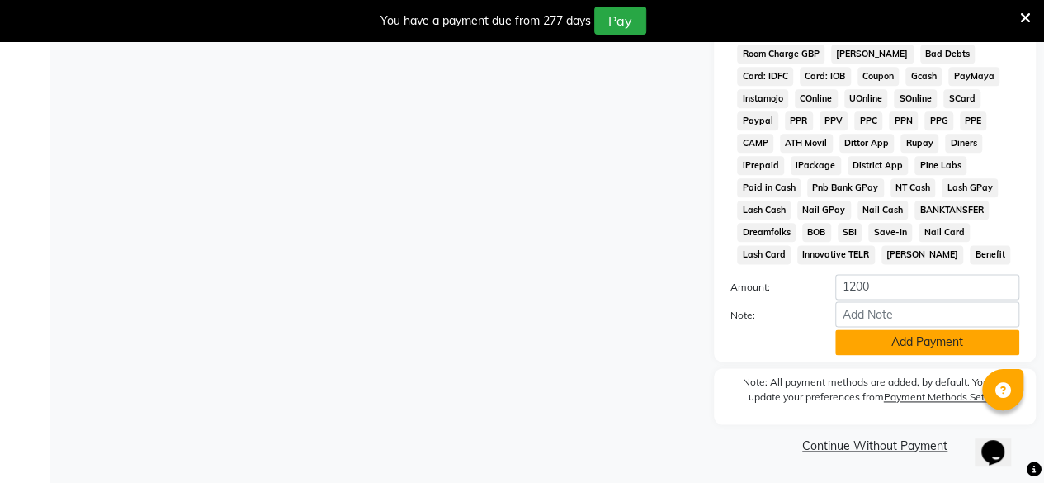
click at [919, 349] on button "Add Payment" at bounding box center [927, 342] width 184 height 26
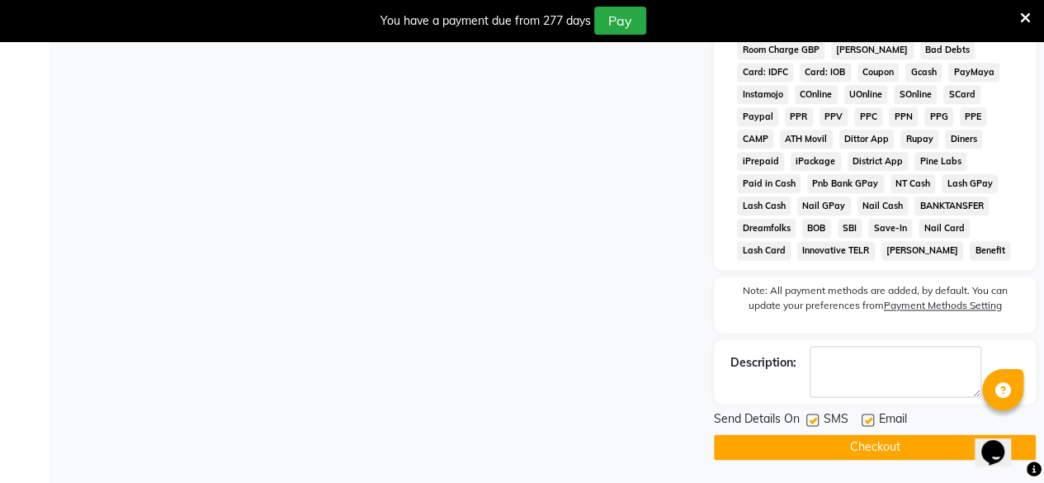
click at [863, 423] on label at bounding box center [868, 419] width 12 height 12
click at [863, 423] on input "checkbox" at bounding box center [867, 420] width 11 height 11
checkbox input "false"
click at [805, 423] on div "Send Details On SMS Email" at bounding box center [875, 420] width 322 height 21
click at [812, 426] on label at bounding box center [812, 419] width 12 height 12
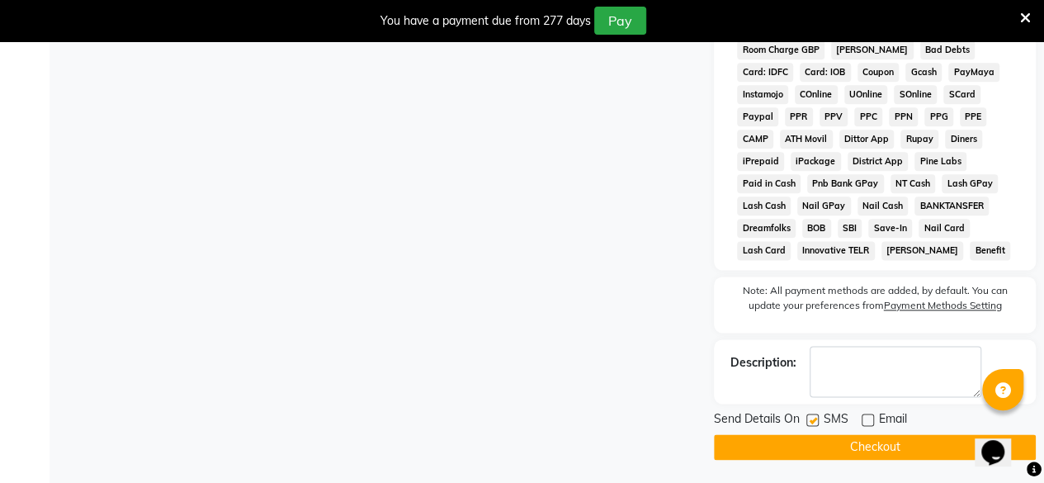
click at [812, 426] on input "checkbox" at bounding box center [811, 420] width 11 height 11
checkbox input "false"
click at [812, 447] on button "Checkout" at bounding box center [875, 447] width 322 height 26
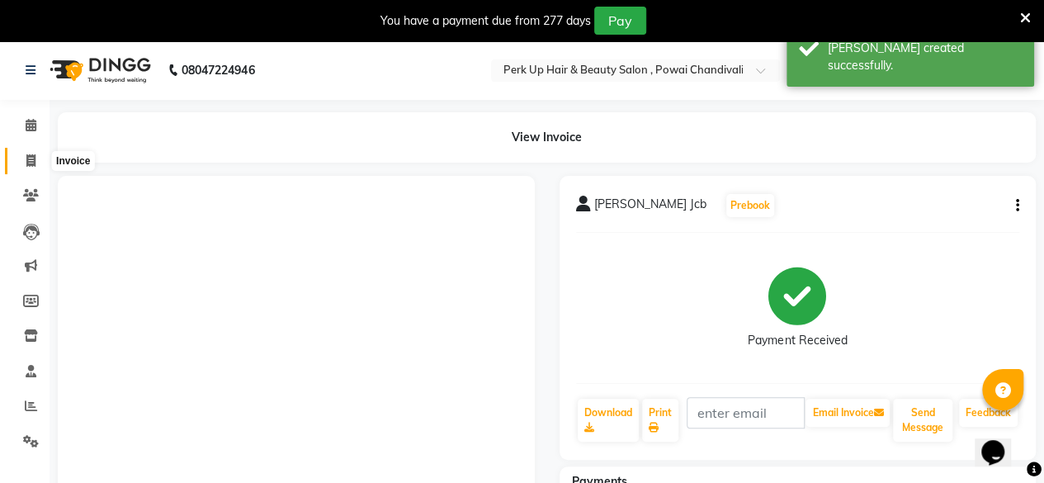
click at [26, 163] on icon at bounding box center [30, 160] width 9 height 12
select select "5131"
select select "service"
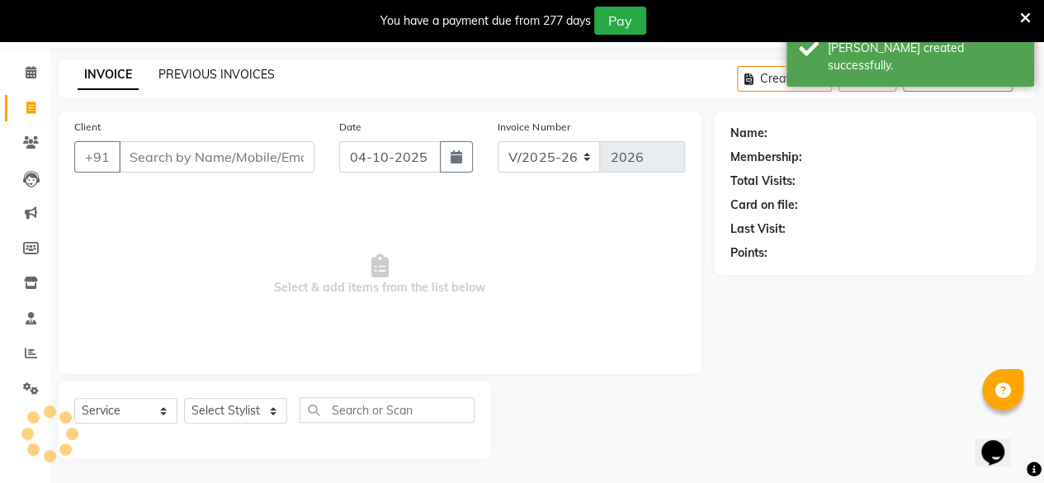
click at [241, 72] on link "PREVIOUS INVOICES" at bounding box center [216, 74] width 116 height 15
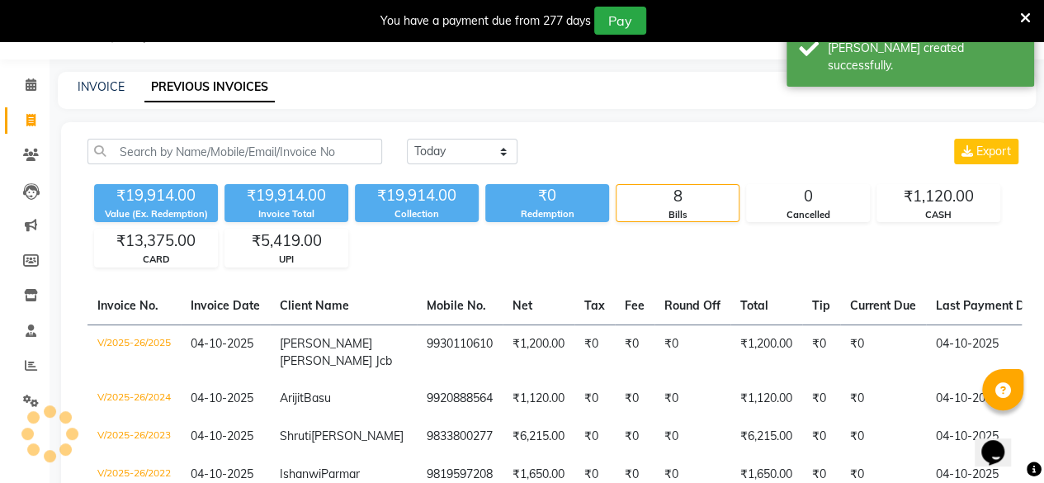
scroll to position [53, 0]
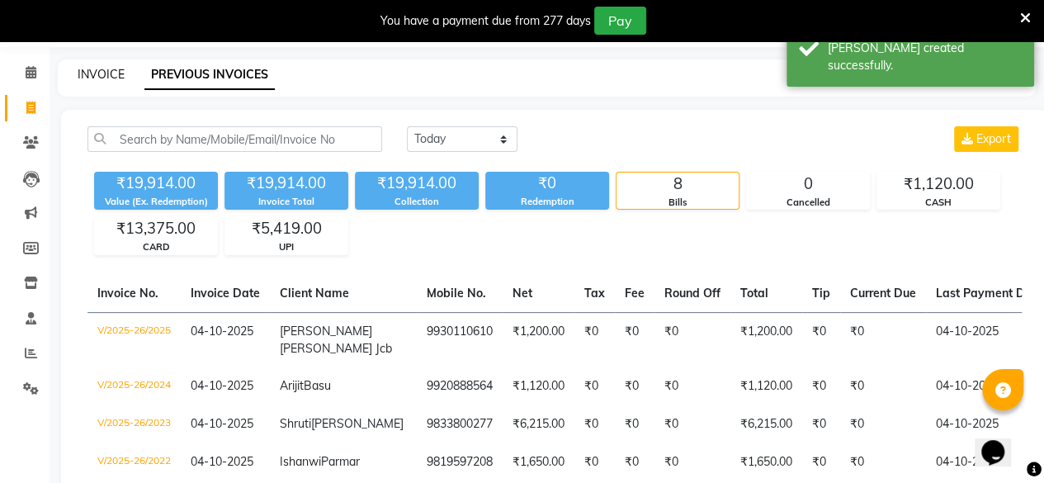
click at [99, 80] on link "INVOICE" at bounding box center [101, 74] width 47 height 15
select select "service"
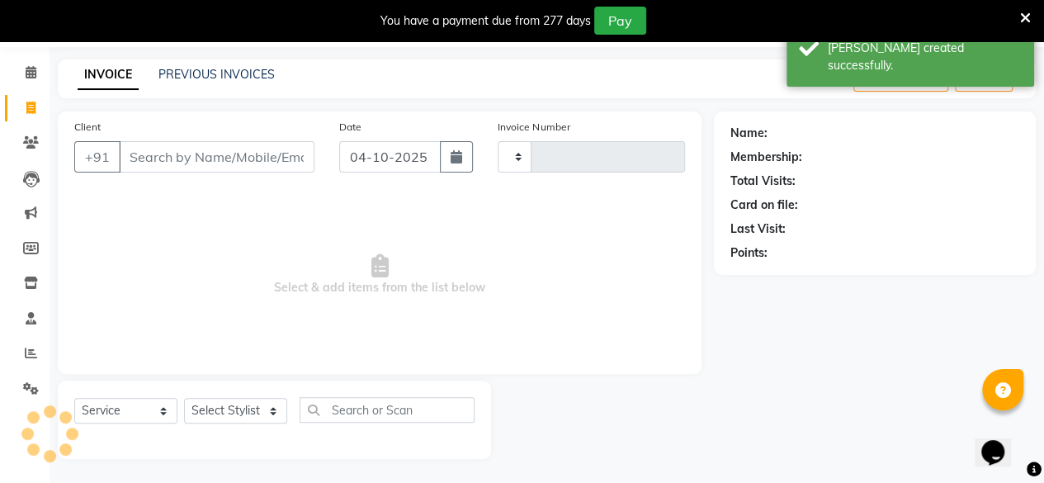
type input "2026"
select select "5131"
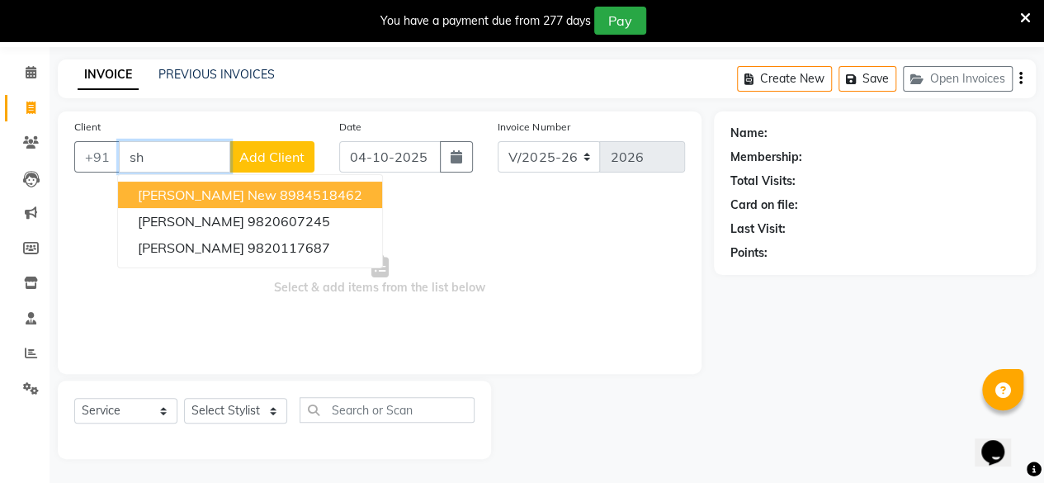
type input "s"
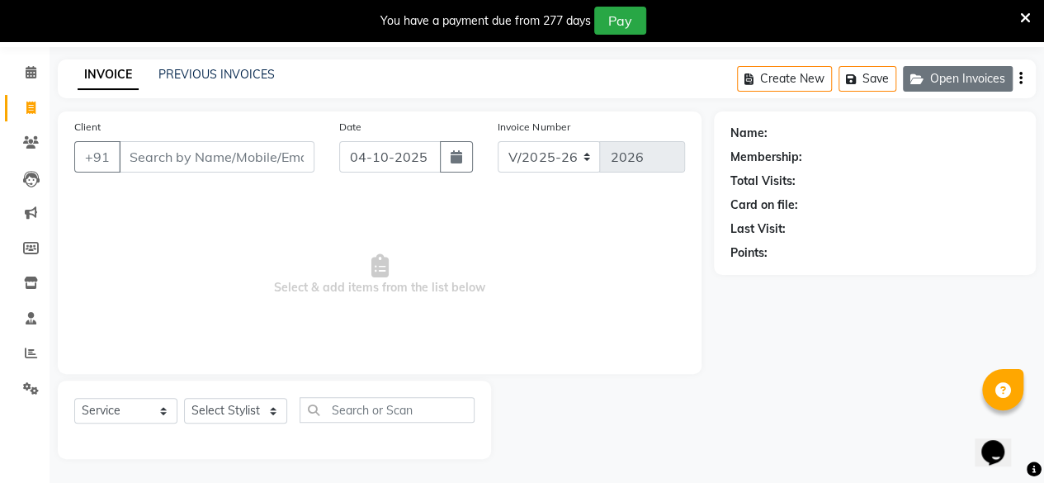
click at [972, 75] on button "Open Invoices" at bounding box center [958, 79] width 110 height 26
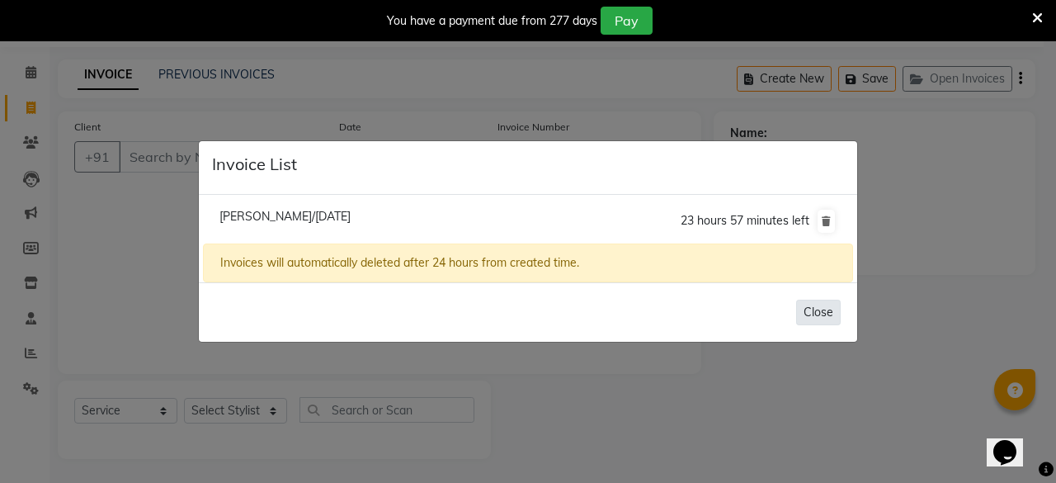
click at [827, 311] on button "Close" at bounding box center [818, 313] width 45 height 26
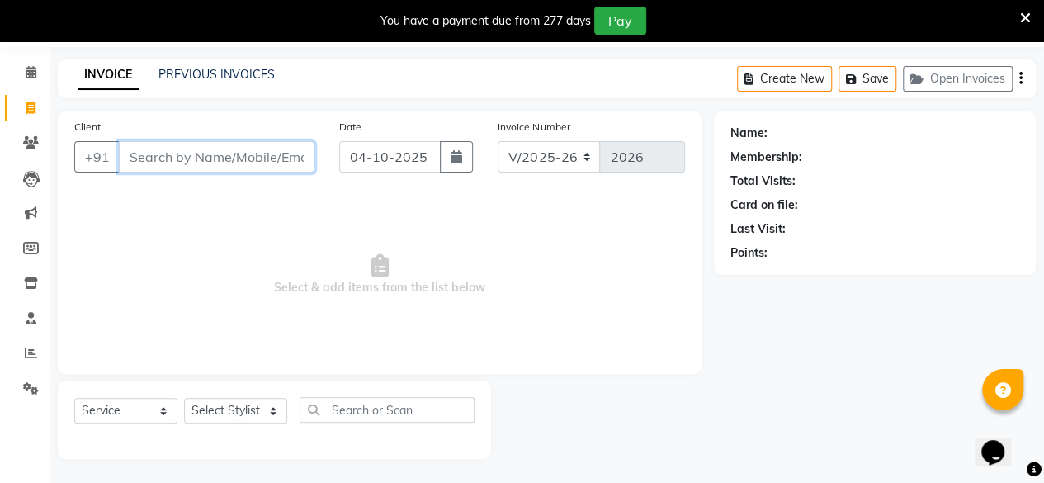
click at [187, 163] on input "Client" at bounding box center [217, 156] width 196 height 31
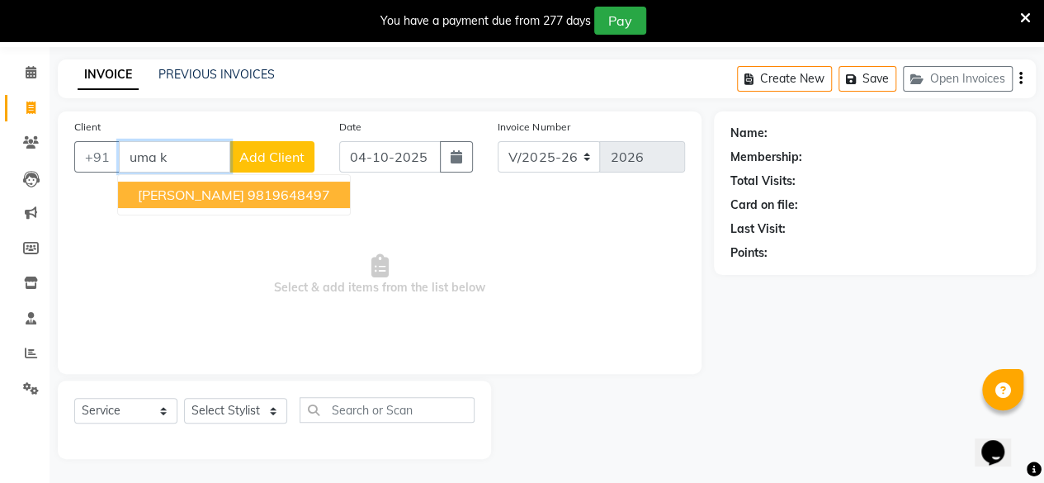
click at [198, 187] on span "uma kapoor" at bounding box center [191, 195] width 106 height 17
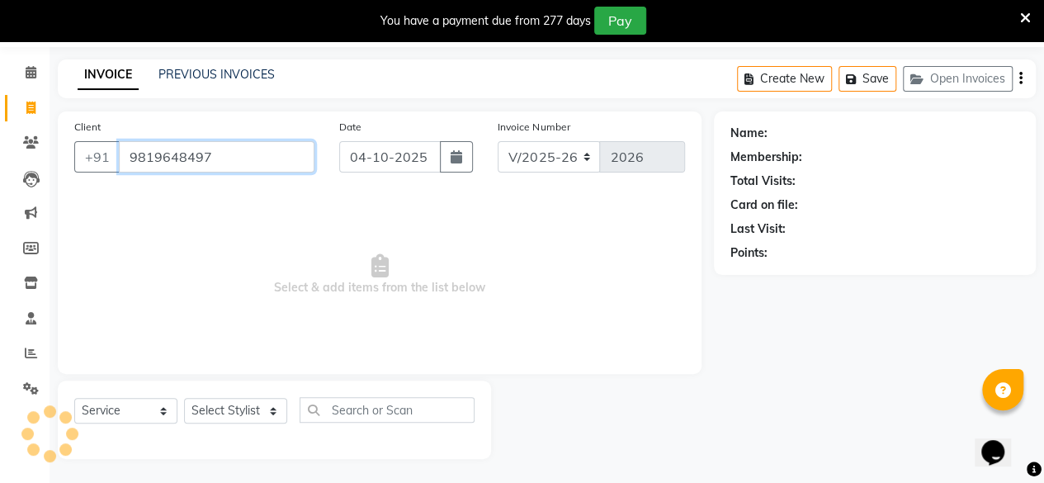
type input "9819648497"
select select "1: Object"
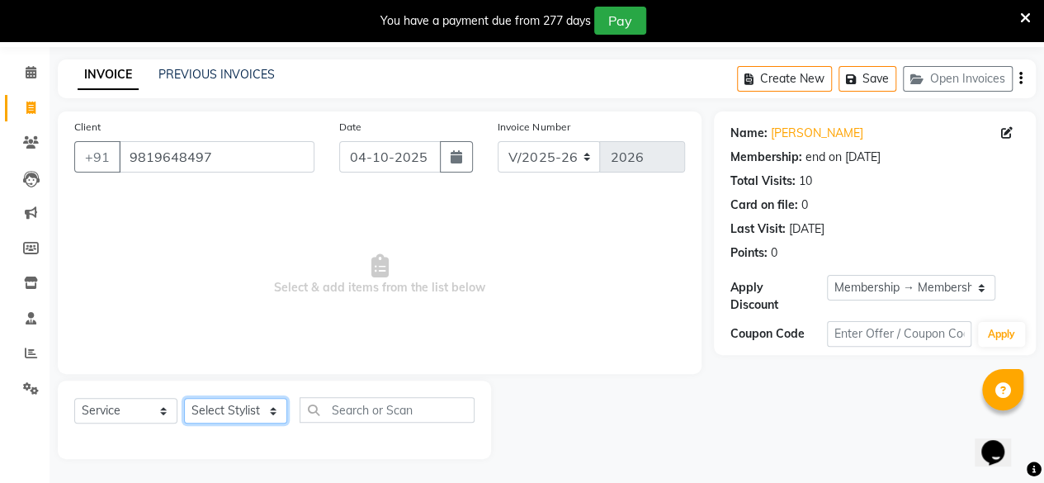
click at [239, 412] on select "Select Stylist Anita Das danish Kumkum Pasi Naseem Mansoori Neha YAdav Nilam Bh…" at bounding box center [235, 411] width 103 height 26
select select "46593"
click at [184, 398] on select "Select Stylist Anita Das danish Kumkum Pasi Naseem Mansoori Neha YAdav Nilam Bh…" at bounding box center [235, 411] width 103 height 26
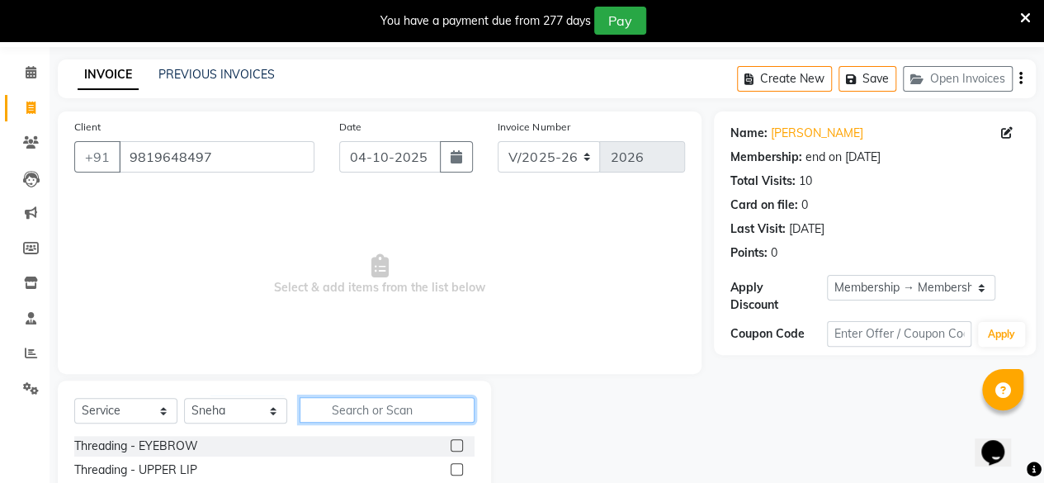
click at [324, 410] on input "text" at bounding box center [387, 410] width 175 height 26
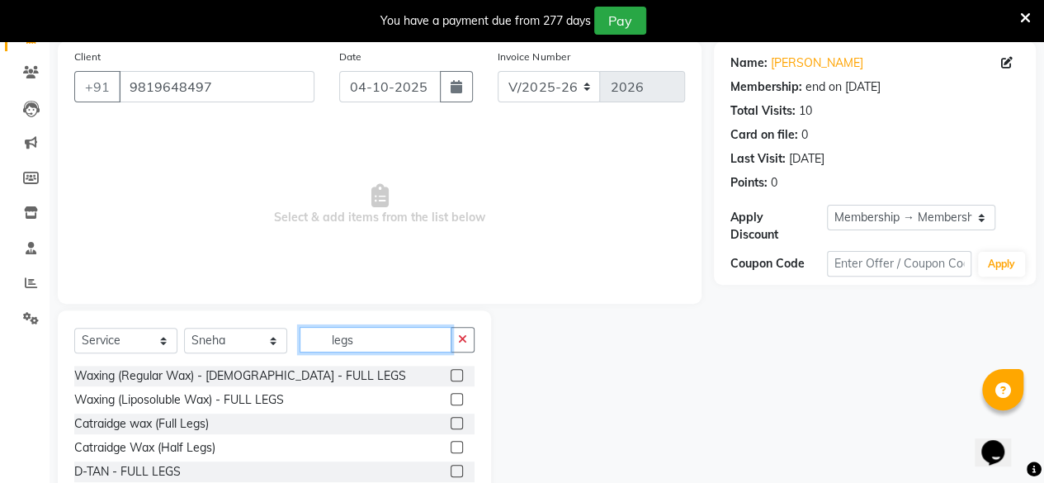
scroll to position [165, 0]
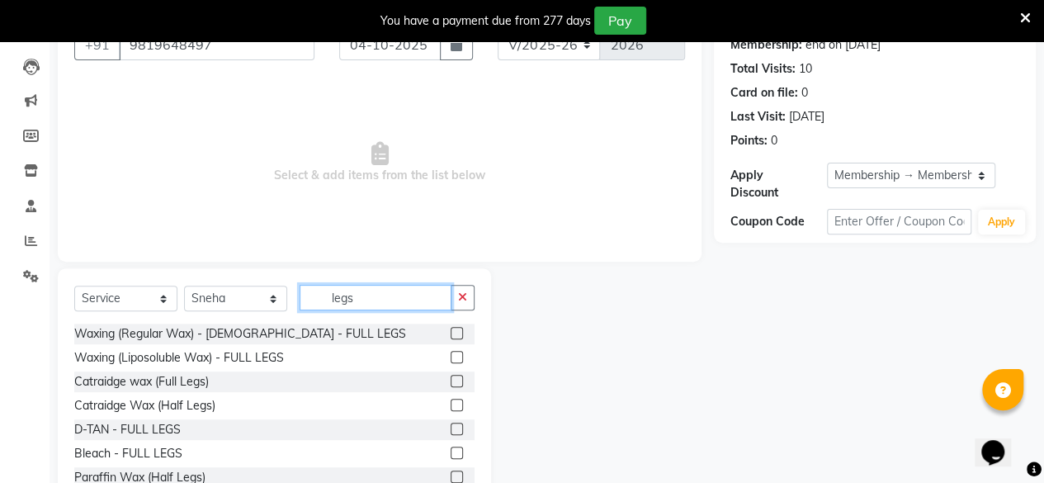
type input "legs"
click at [451, 357] on label at bounding box center [457, 357] width 12 height 12
click at [451, 357] on input "checkbox" at bounding box center [456, 357] width 11 height 11
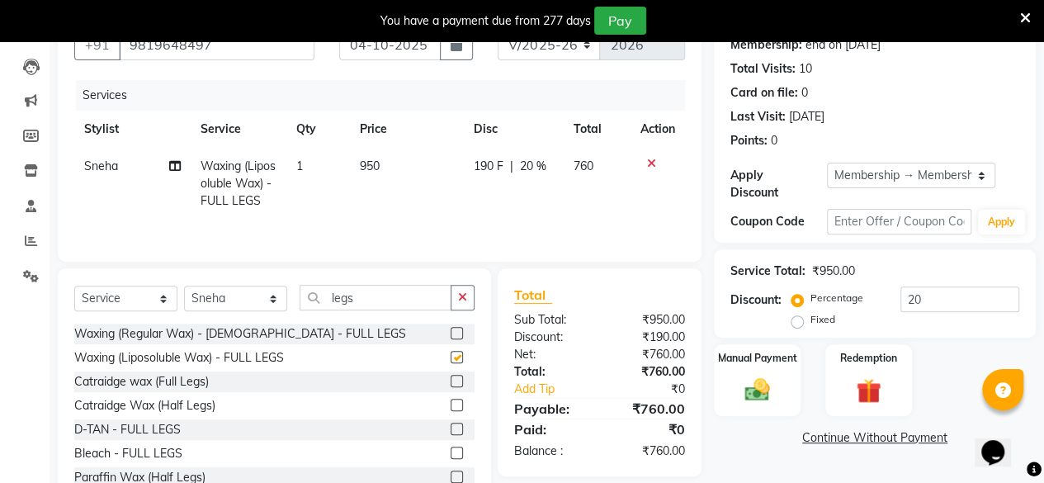
checkbox input "false"
click at [358, 299] on input "legs" at bounding box center [376, 298] width 152 height 26
type input "l"
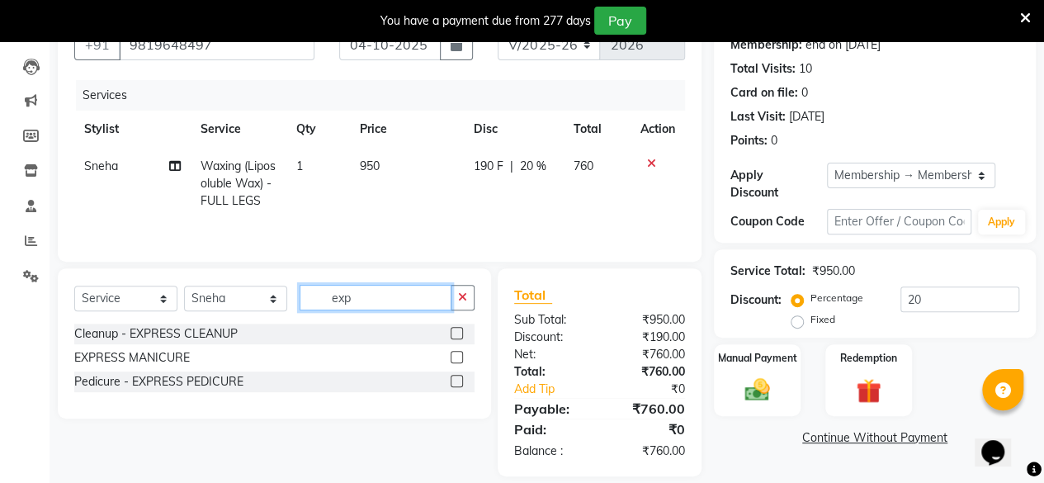
type input "exp"
click at [459, 377] on label at bounding box center [457, 381] width 12 height 12
click at [459, 377] on input "checkbox" at bounding box center [456, 381] width 11 height 11
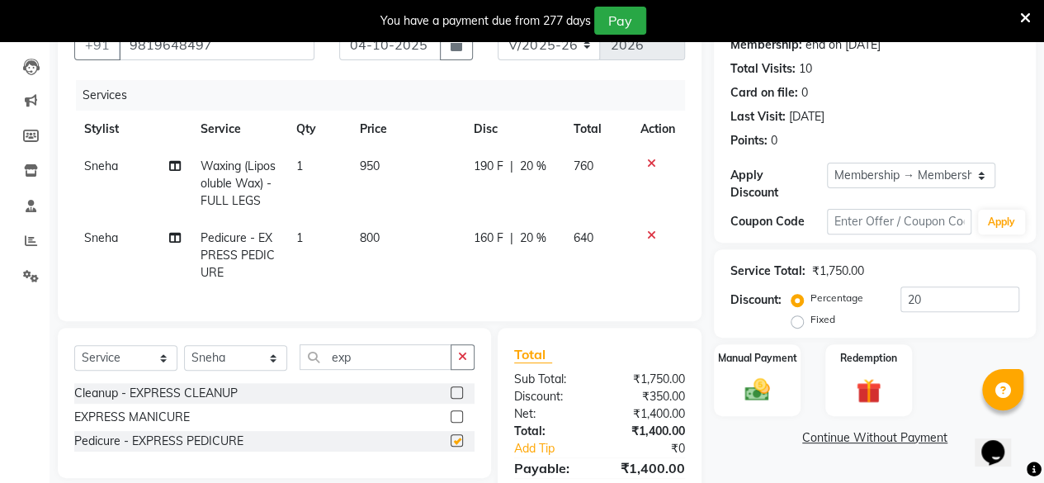
checkbox input "false"
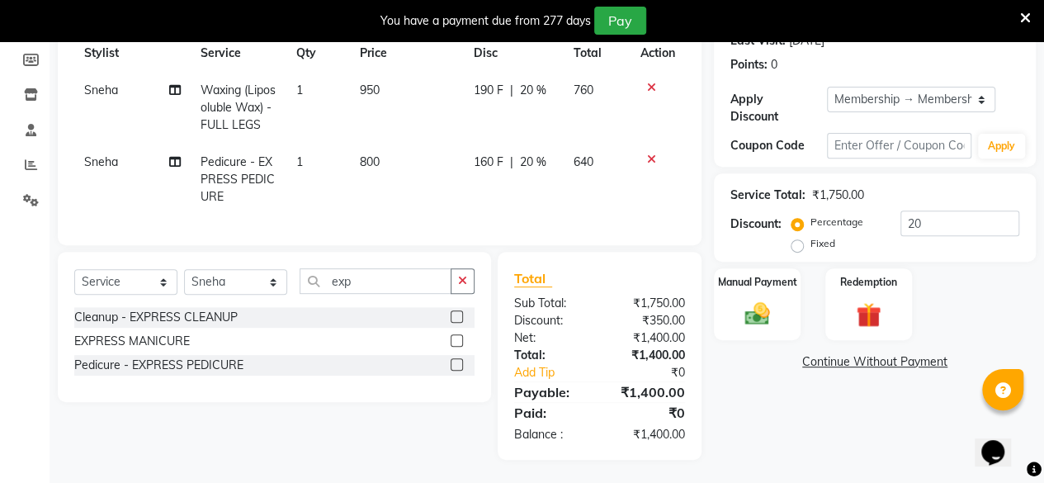
scroll to position [0, 0]
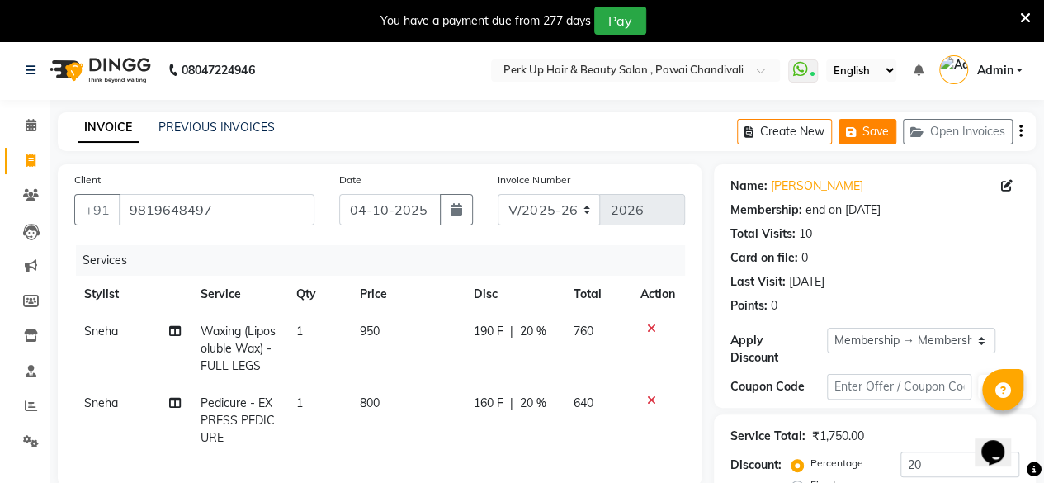
click at [878, 137] on button "Save" at bounding box center [867, 132] width 58 height 26
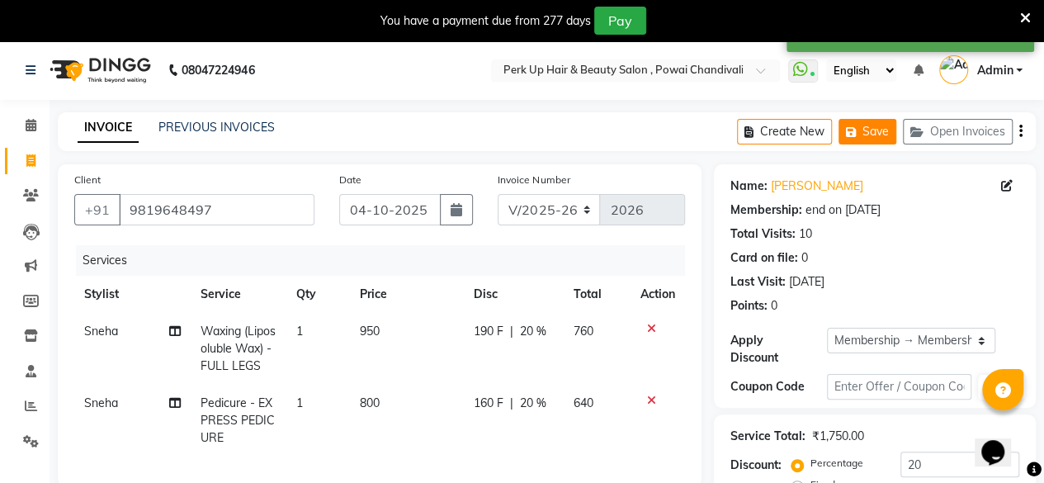
click at [851, 133] on icon "button" at bounding box center [854, 132] width 17 height 12
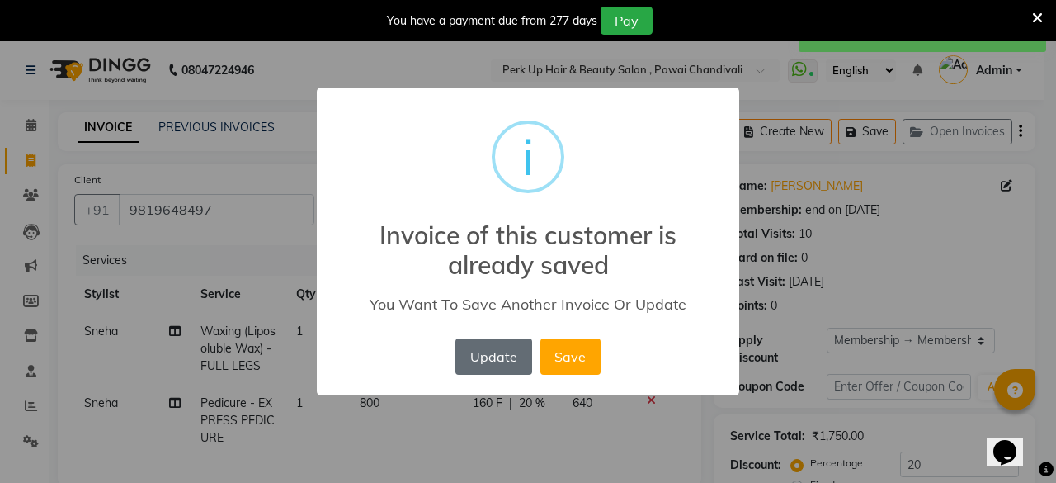
click at [513, 362] on button "Update" at bounding box center [494, 356] width 76 height 36
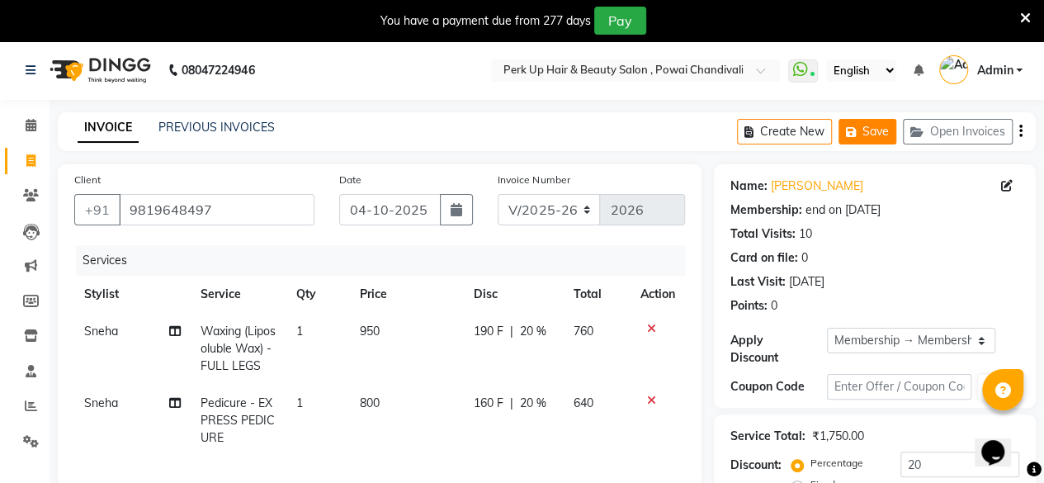
click at [877, 133] on button "Save" at bounding box center [867, 132] width 58 height 26
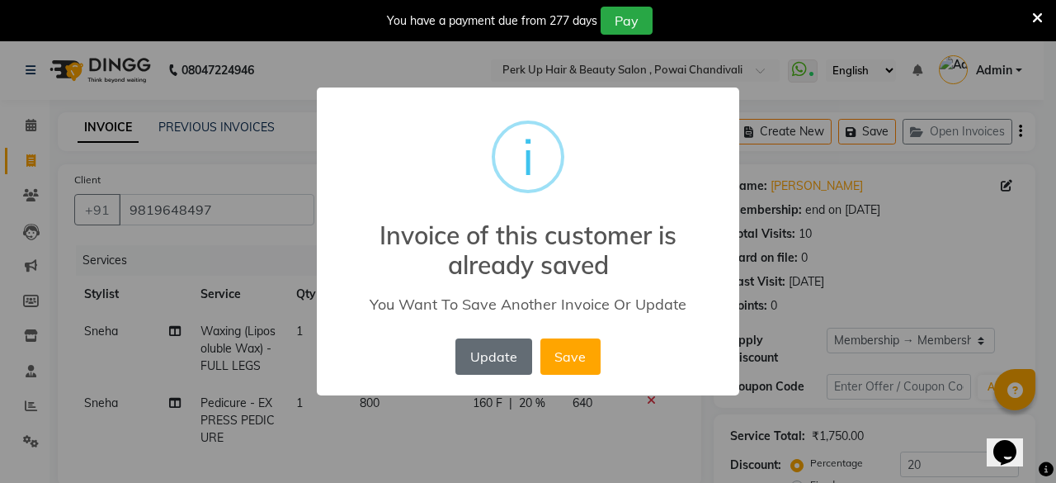
click at [472, 369] on button "Update" at bounding box center [494, 356] width 76 height 36
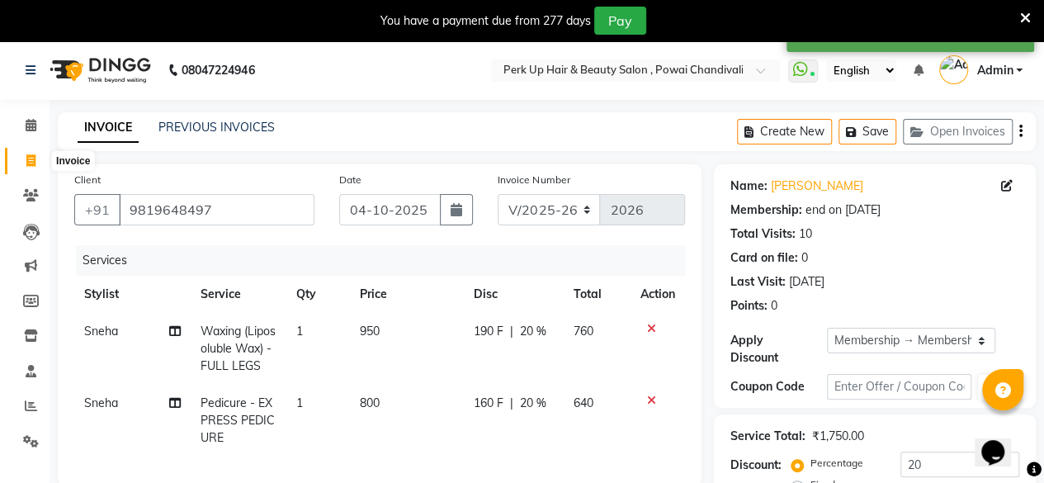
click at [28, 162] on icon at bounding box center [30, 160] width 9 height 12
select select "5131"
select select "service"
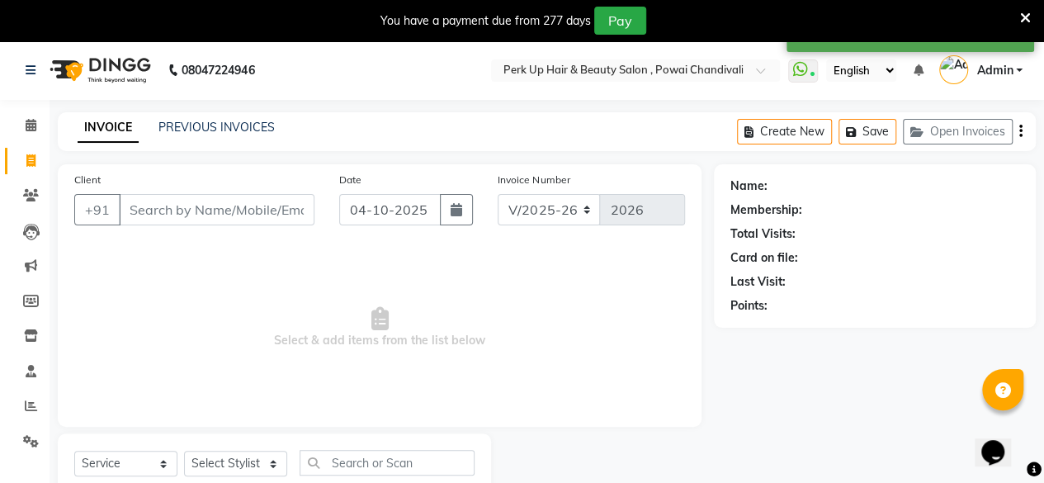
scroll to position [53, 0]
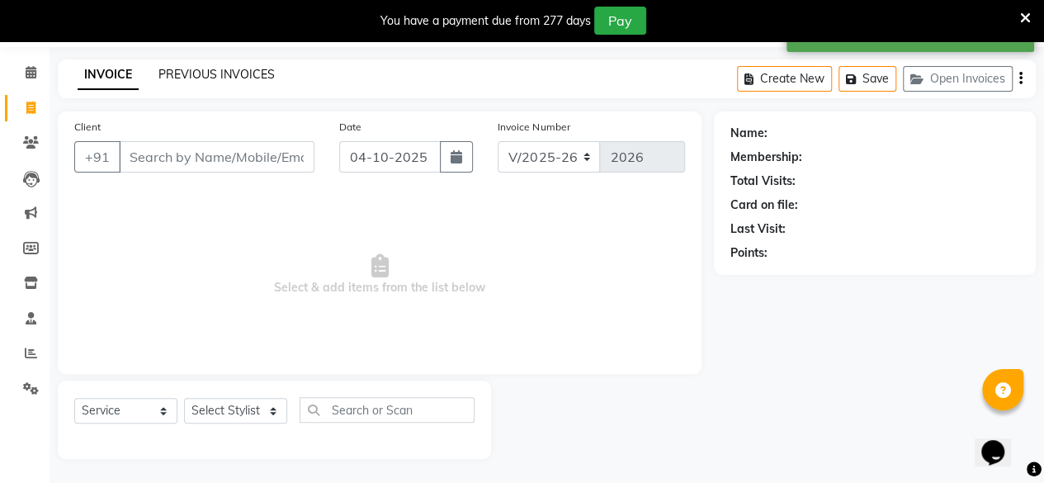
click at [234, 70] on link "PREVIOUS INVOICES" at bounding box center [216, 74] width 116 height 15
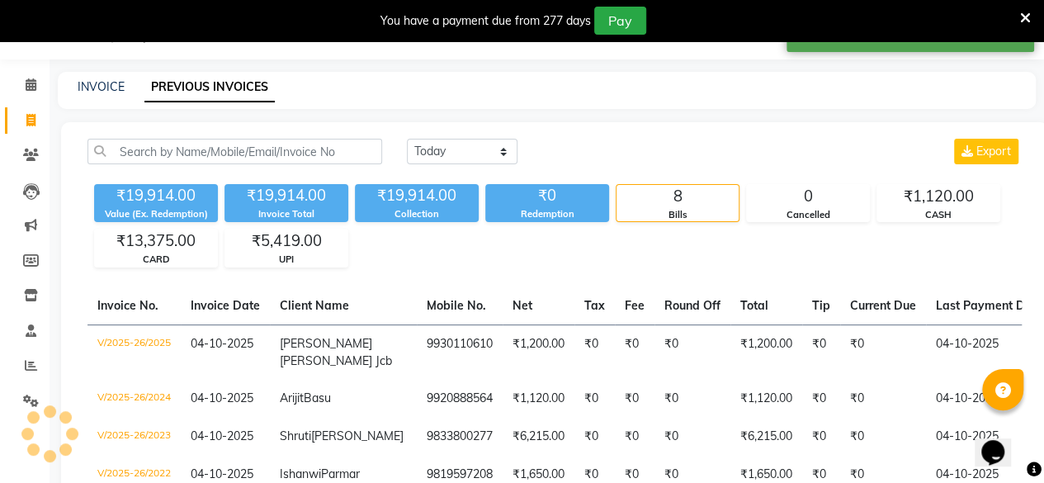
scroll to position [53, 0]
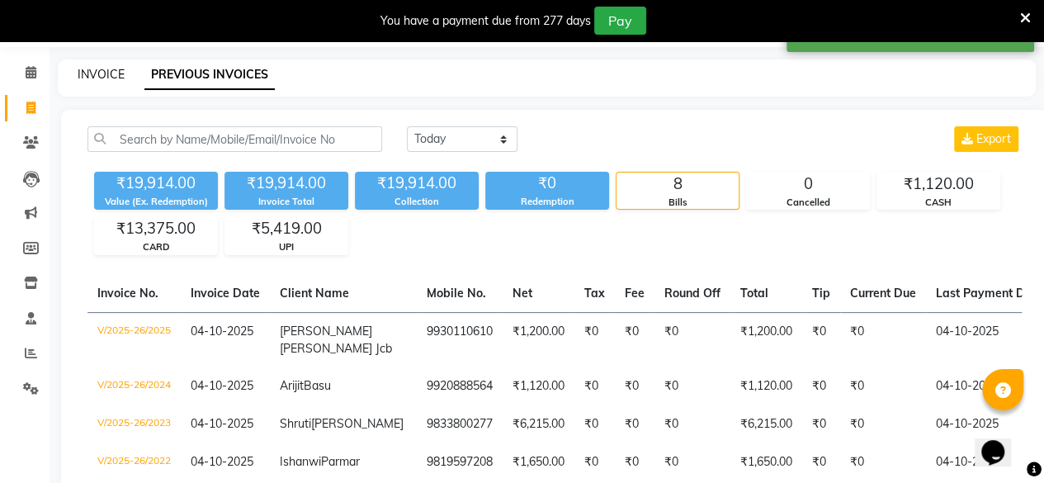
click at [93, 73] on link "INVOICE" at bounding box center [101, 74] width 47 height 15
select select "5131"
select select "service"
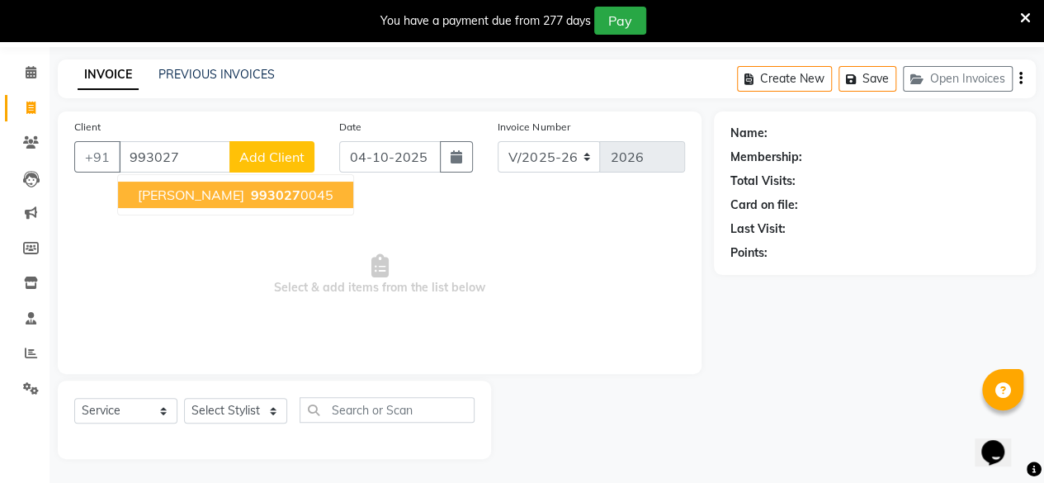
click at [300, 201] on span "993027" at bounding box center [276, 195] width 50 height 17
type input "9930270045"
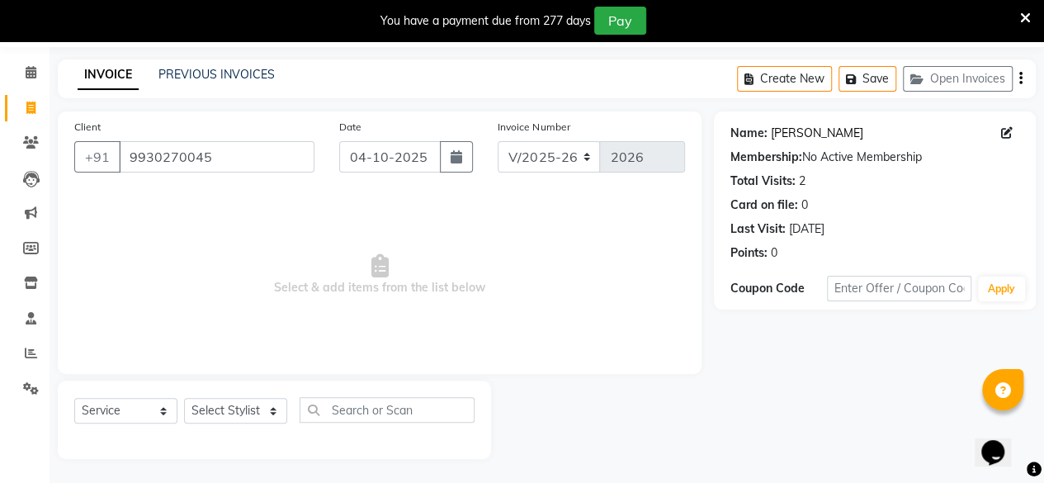
click at [829, 126] on link "Shaweta Sachdeva" at bounding box center [817, 133] width 92 height 17
click at [210, 405] on select "Select Stylist Anita Das danish Kumkum Pasi Naseem Mansoori Neha YAdav Nilam Bh…" at bounding box center [235, 411] width 103 height 26
select select "85272"
click at [184, 398] on select "Select Stylist Anita Das danish Kumkum Pasi Naseem Mansoori Neha YAdav Nilam Bh…" at bounding box center [235, 411] width 103 height 26
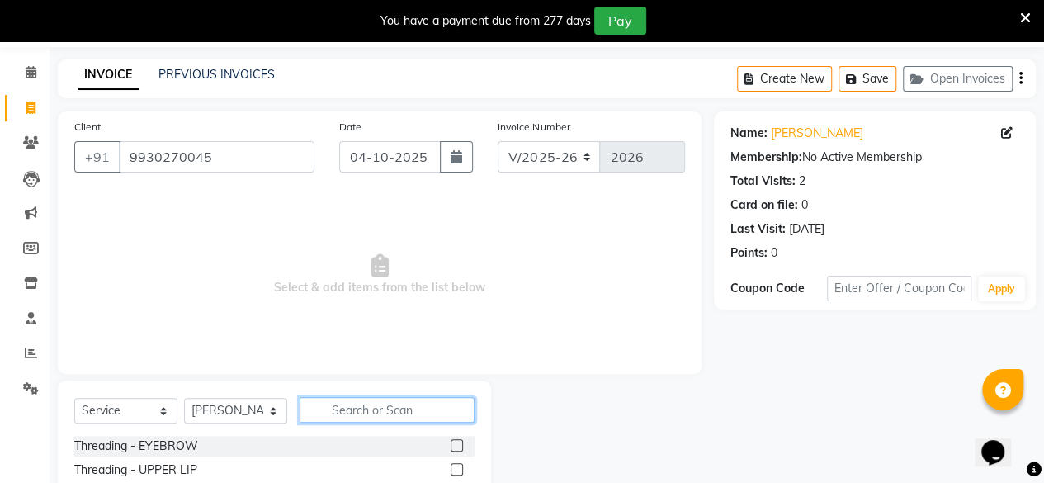
click at [406, 404] on input "text" at bounding box center [387, 410] width 175 height 26
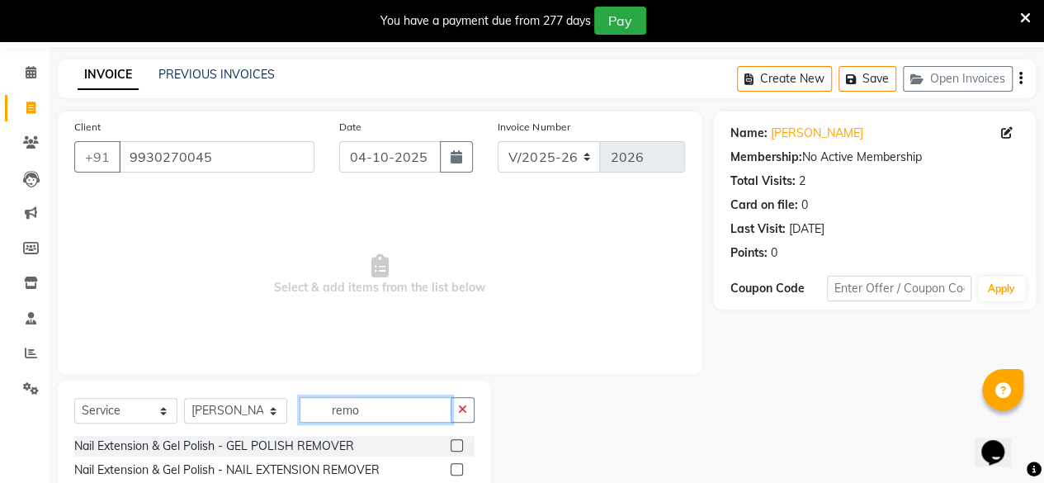
type input "remo"
click at [456, 442] on label at bounding box center [457, 445] width 12 height 12
click at [456, 442] on input "checkbox" at bounding box center [456, 446] width 11 height 11
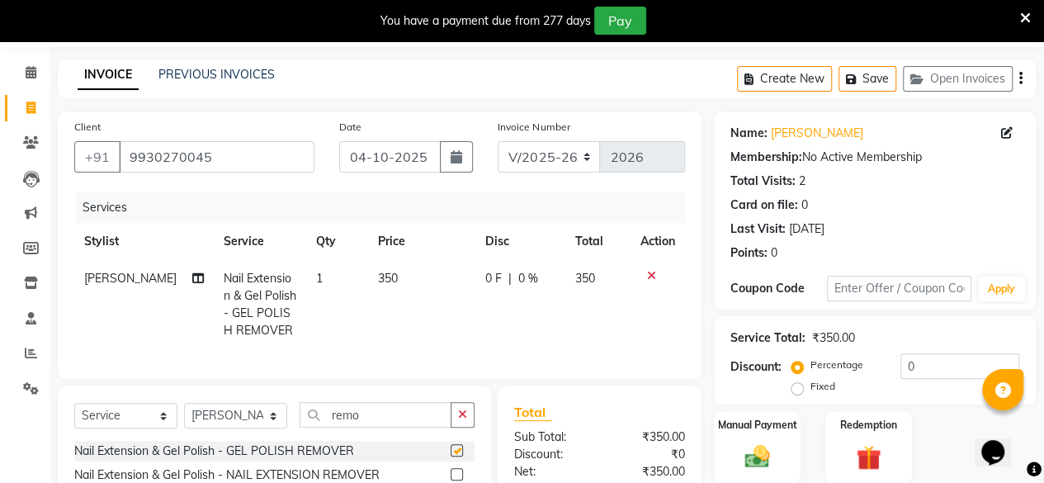
checkbox input "false"
click at [452, 276] on td "350" at bounding box center [421, 304] width 107 height 89
select select "85272"
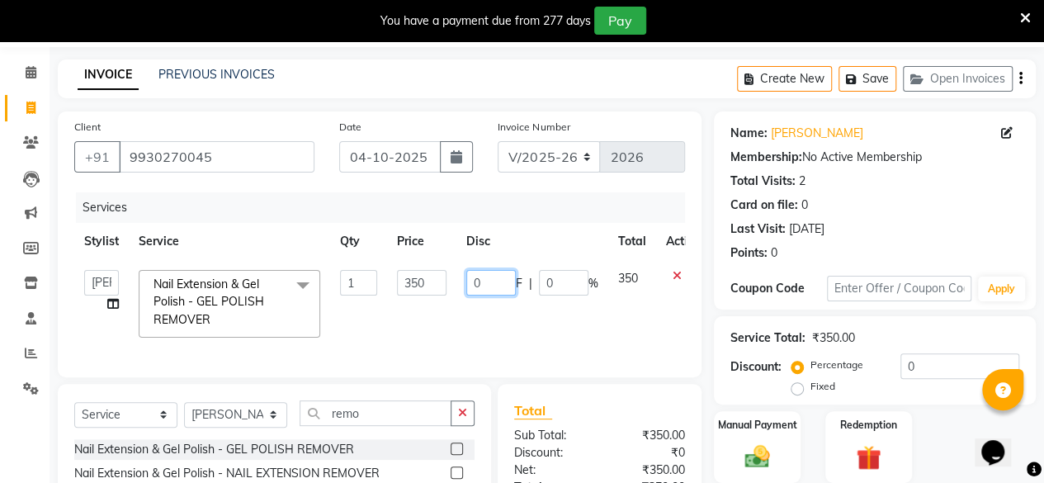
drag, startPoint x: 502, startPoint y: 281, endPoint x: 470, endPoint y: 284, distance: 32.3
click at [470, 284] on input "0" at bounding box center [491, 283] width 50 height 26
type input "150"
click at [433, 314] on td "350" at bounding box center [421, 303] width 69 height 87
select select "85272"
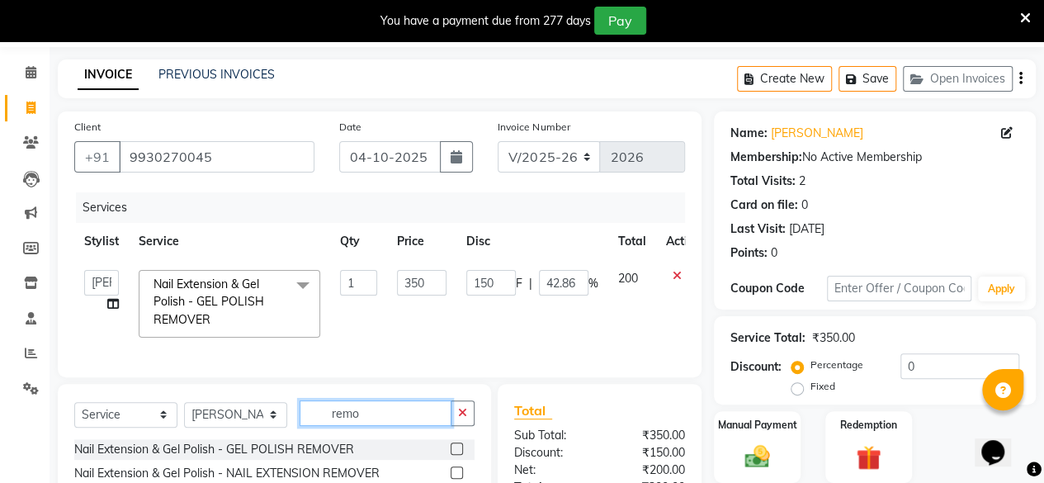
click at [375, 425] on input "remo" at bounding box center [376, 413] width 152 height 26
type input "r"
type input "gel p"
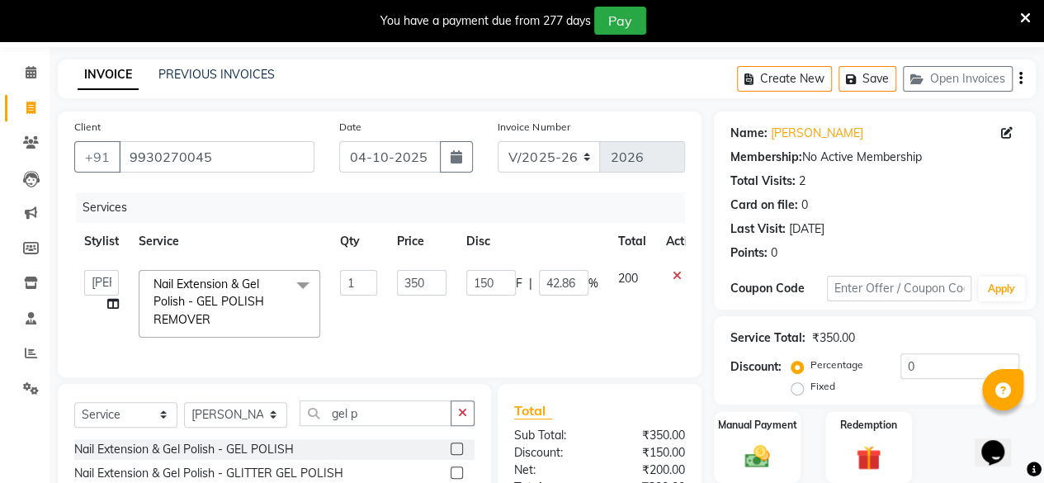
click at [451, 455] on label at bounding box center [457, 448] width 12 height 12
click at [451, 455] on input "checkbox" at bounding box center [456, 449] width 11 height 11
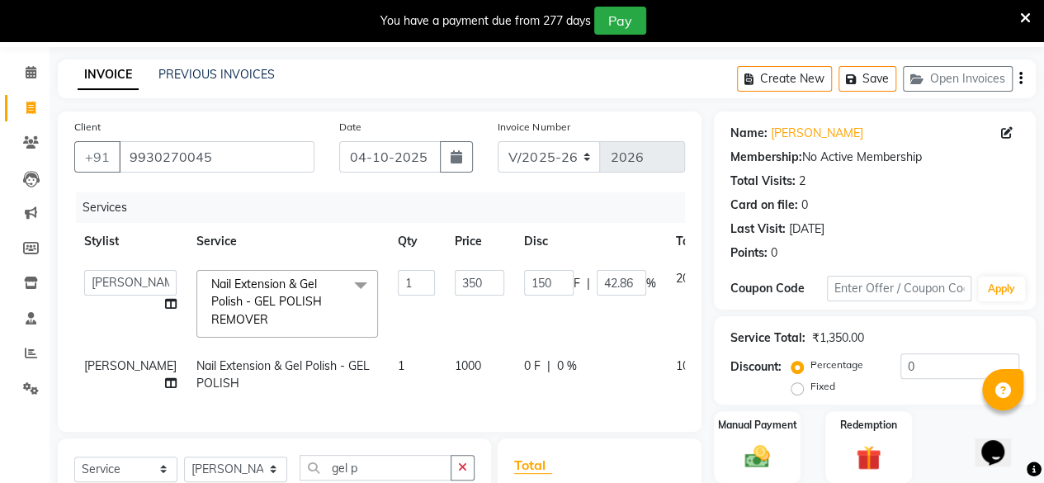
checkbox input "false"
click at [524, 361] on span "0 F" at bounding box center [532, 365] width 17 height 17
select select "85272"
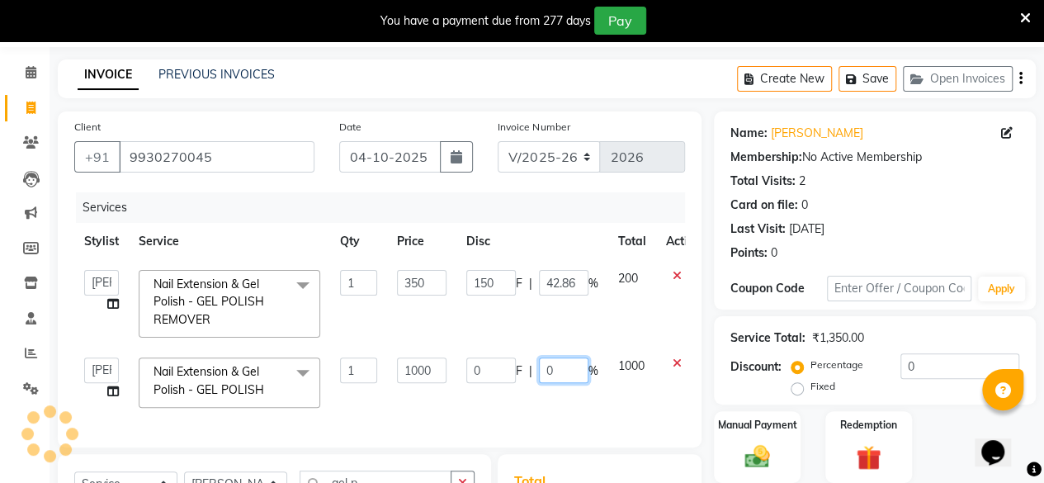
drag, startPoint x: 566, startPoint y: 369, endPoint x: 536, endPoint y: 371, distance: 30.6
click at [536, 371] on div "0 F | 0 %" at bounding box center [532, 370] width 132 height 26
type input "25"
click at [538, 390] on td "0 F | 25 %" at bounding box center [532, 382] width 152 height 70
select select "85272"
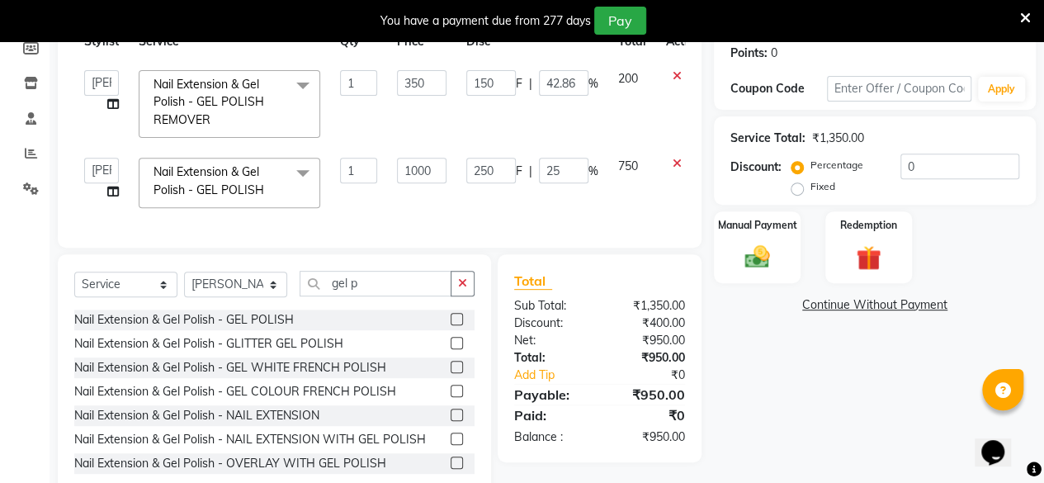
scroll to position [260, 0]
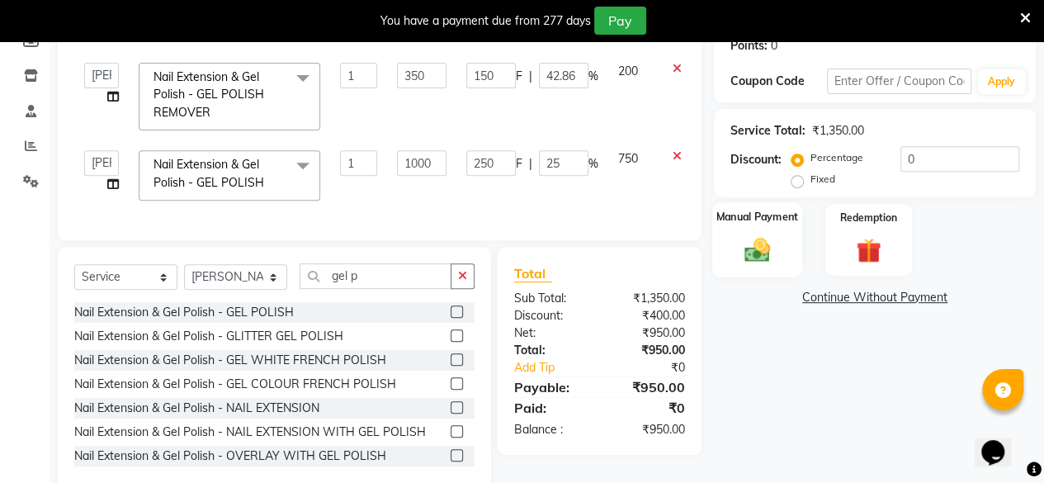
click at [777, 230] on div "Manual Payment" at bounding box center [757, 239] width 90 height 75
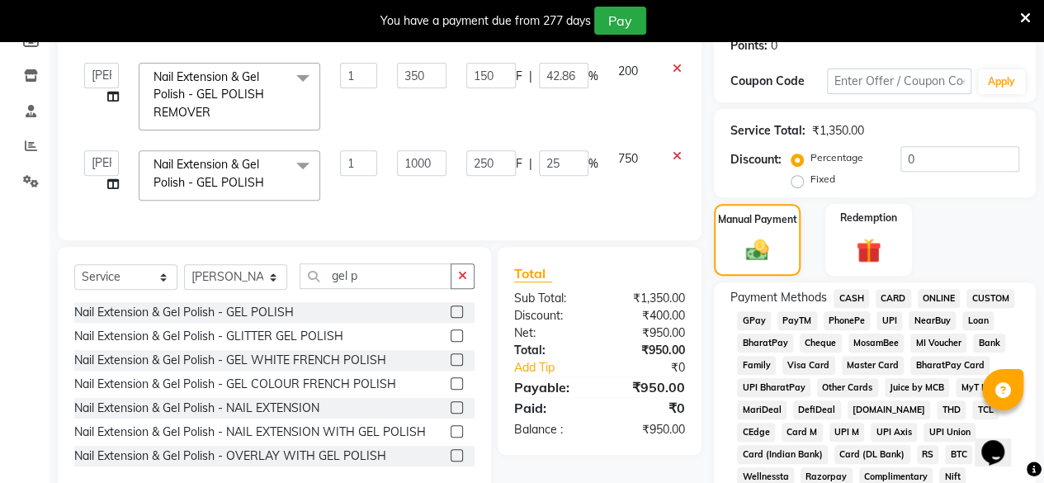
click at [852, 294] on span "CASH" at bounding box center [851, 298] width 35 height 19
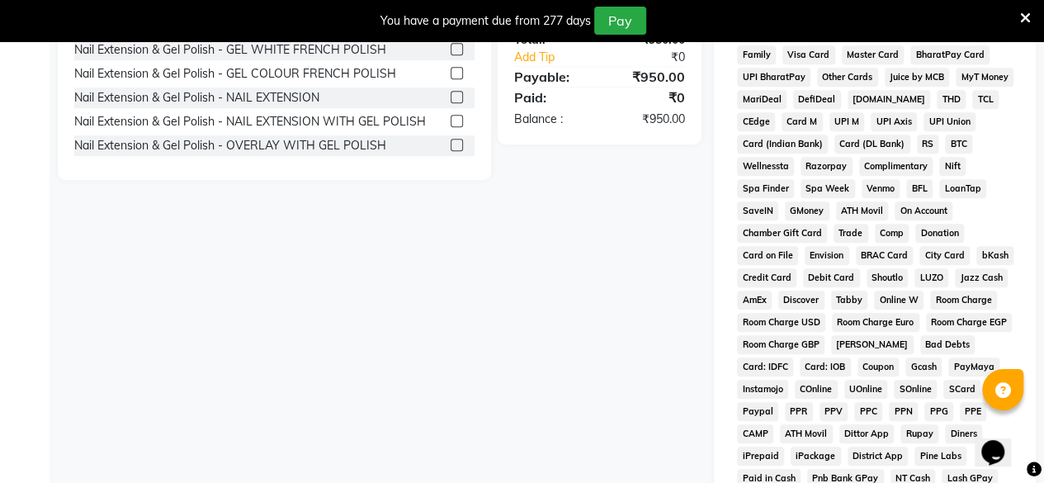
scroll to position [865, 0]
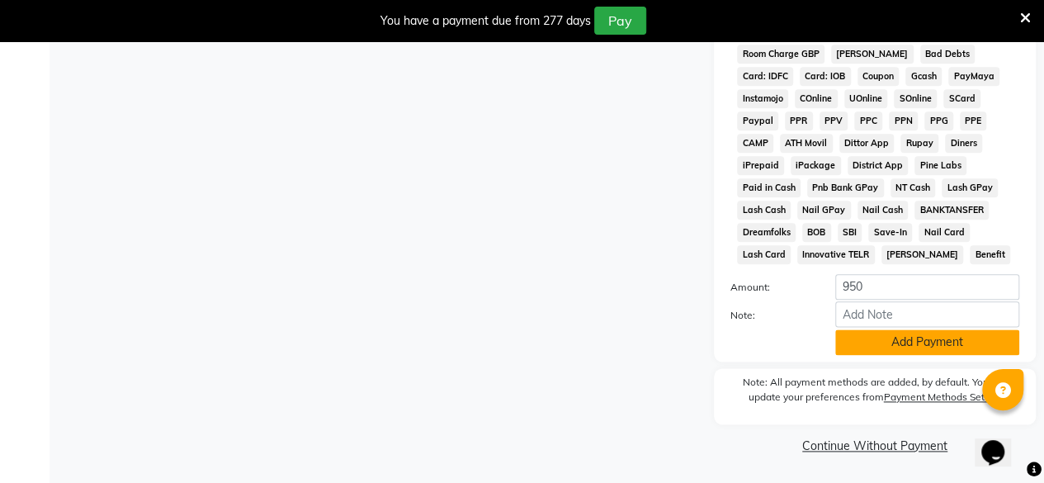
click at [924, 342] on button "Add Payment" at bounding box center [927, 342] width 184 height 26
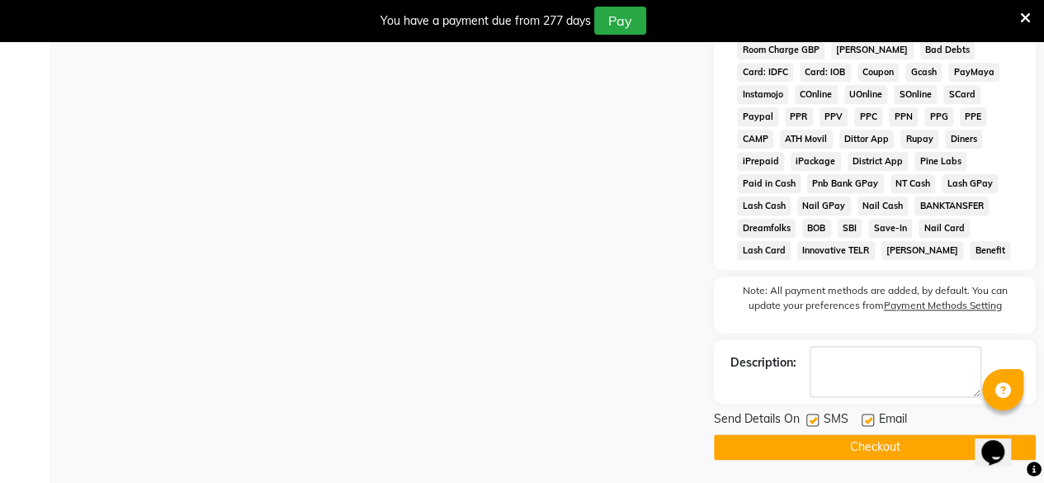
drag, startPoint x: 868, startPoint y: 421, endPoint x: 807, endPoint y: 428, distance: 61.4
click at [868, 422] on label at bounding box center [868, 419] width 12 height 12
click at [868, 422] on input "checkbox" at bounding box center [867, 420] width 11 height 11
checkbox input "false"
click at [807, 426] on label at bounding box center [812, 419] width 12 height 12
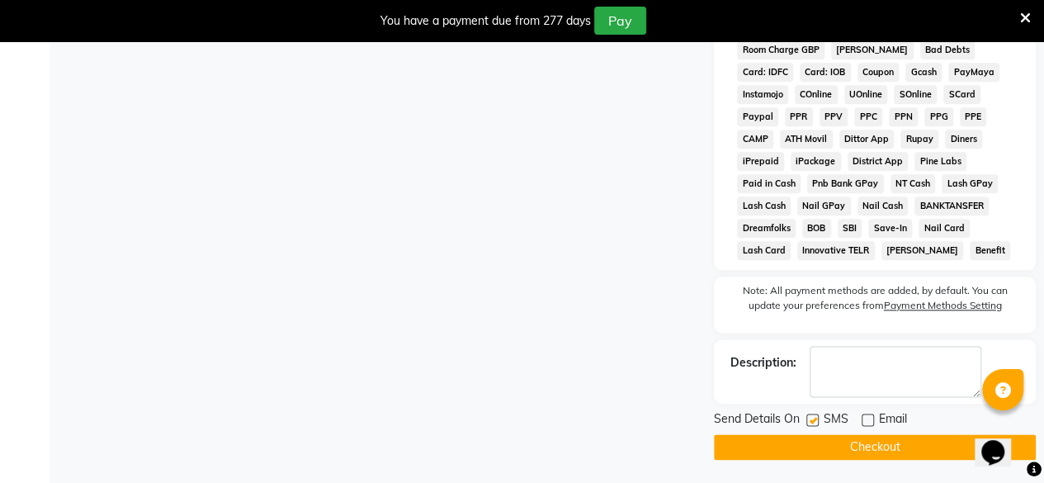
click at [807, 426] on input "checkbox" at bounding box center [811, 420] width 11 height 11
checkbox input "false"
click at [809, 451] on button "Checkout" at bounding box center [875, 447] width 322 height 26
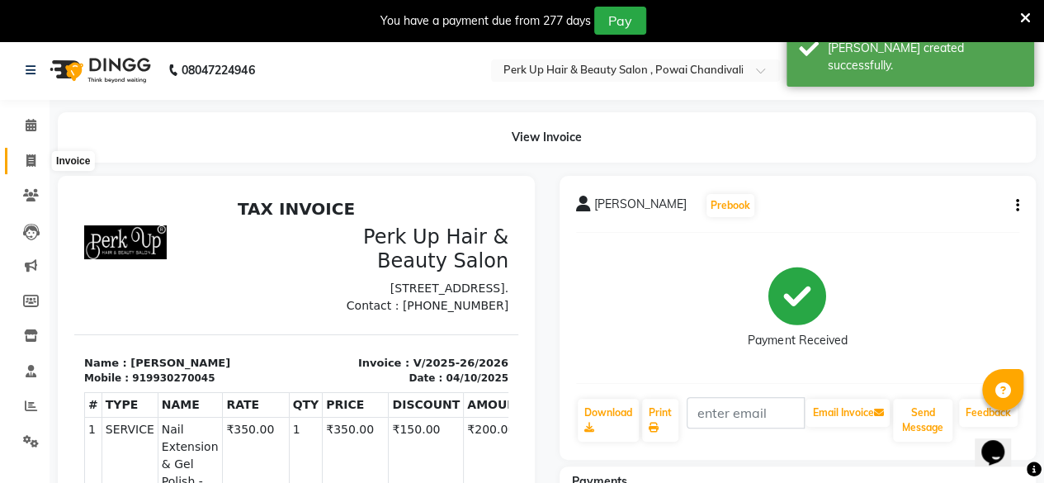
click at [24, 158] on span at bounding box center [31, 161] width 29 height 19
select select "5131"
select select "service"
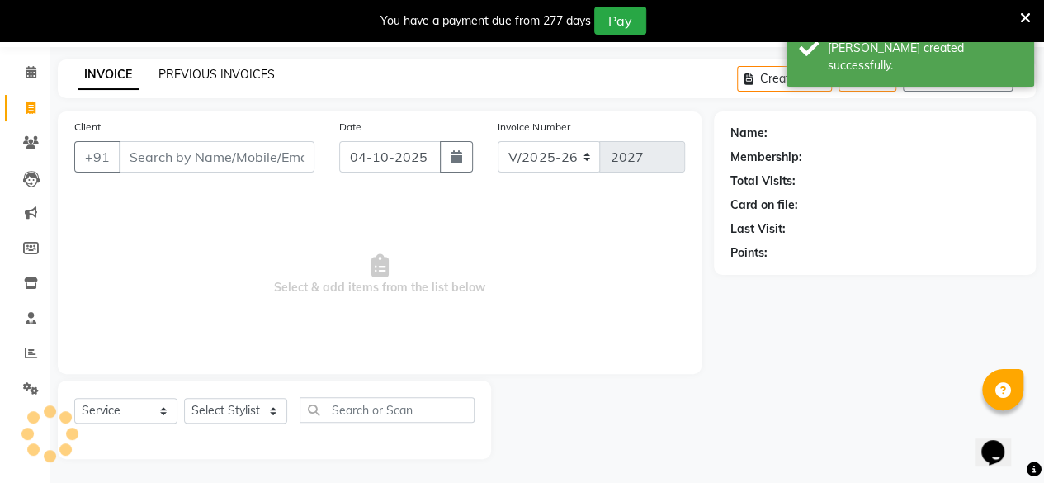
click at [191, 68] on link "PREVIOUS INVOICES" at bounding box center [216, 74] width 116 height 15
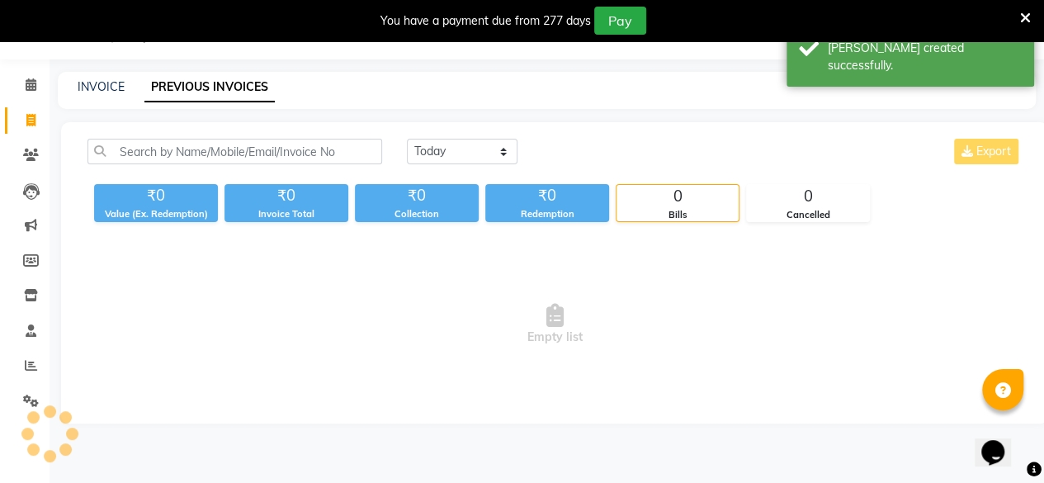
scroll to position [53, 0]
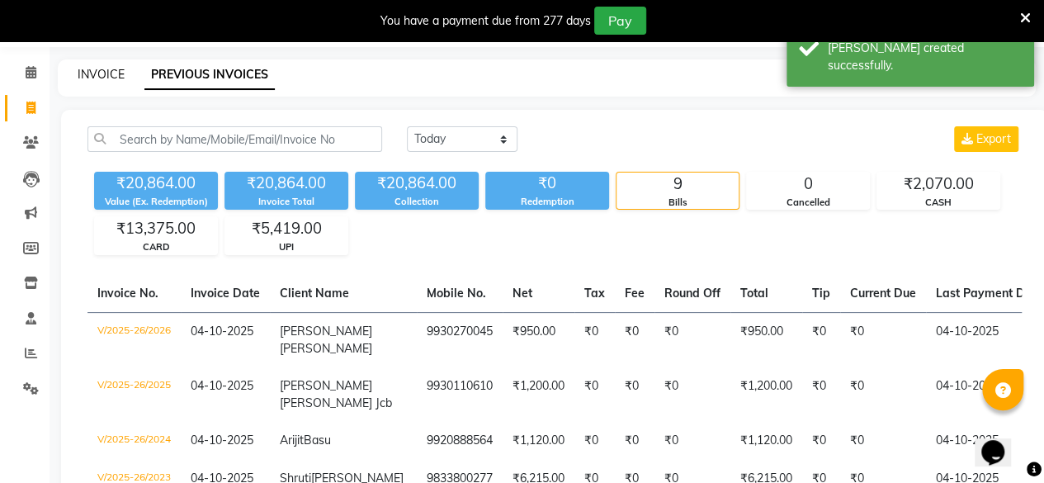
click at [111, 69] on link "INVOICE" at bounding box center [101, 74] width 47 height 15
select select "5131"
select select "service"
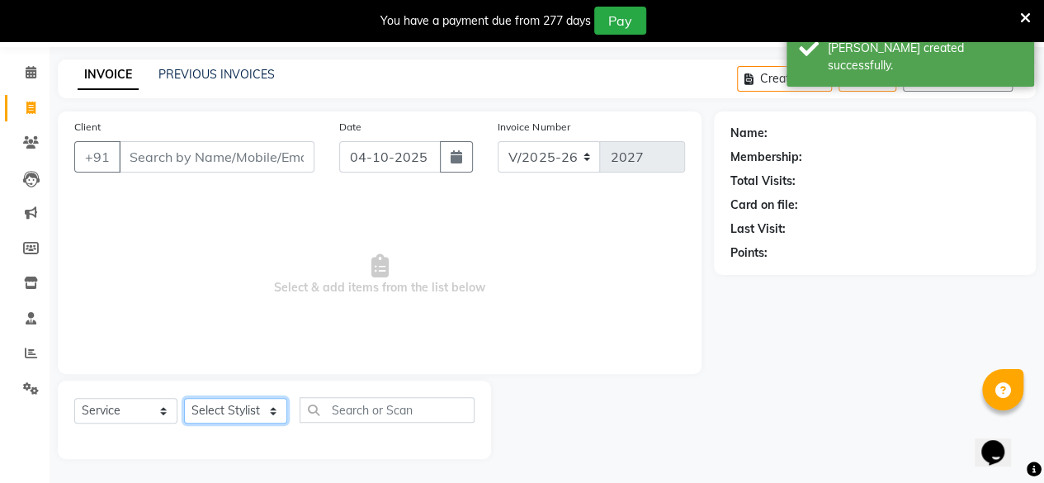
click at [216, 404] on select "Select Stylist Anita Das danish Kumkum Pasi Naseem Mansoori Neha YAdav Nilam Bh…" at bounding box center [235, 411] width 103 height 26
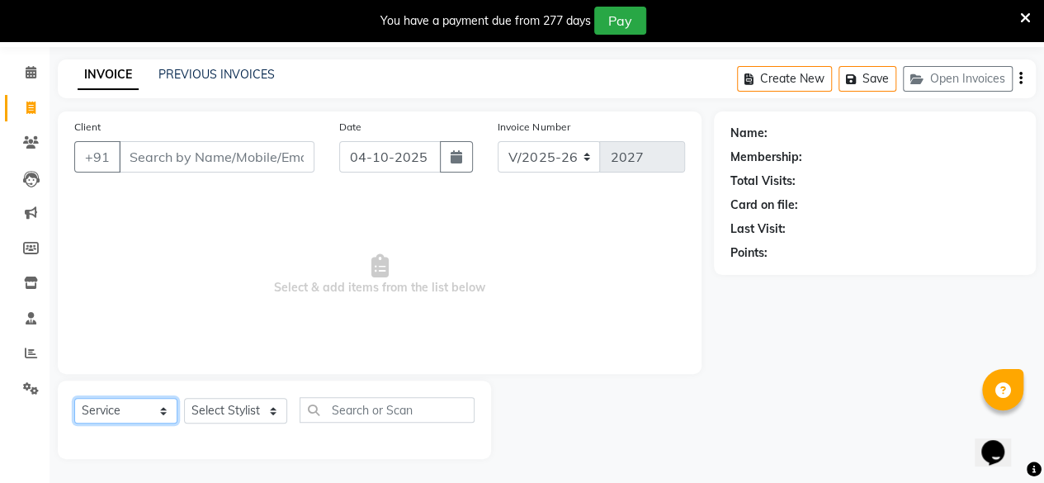
click at [96, 407] on select "Select Service Product Membership Package Voucher Prepaid Gift Card" at bounding box center [125, 411] width 103 height 26
click at [205, 150] on input "Client" at bounding box center [217, 156] width 196 height 31
click at [208, 165] on input "Client" at bounding box center [217, 156] width 196 height 31
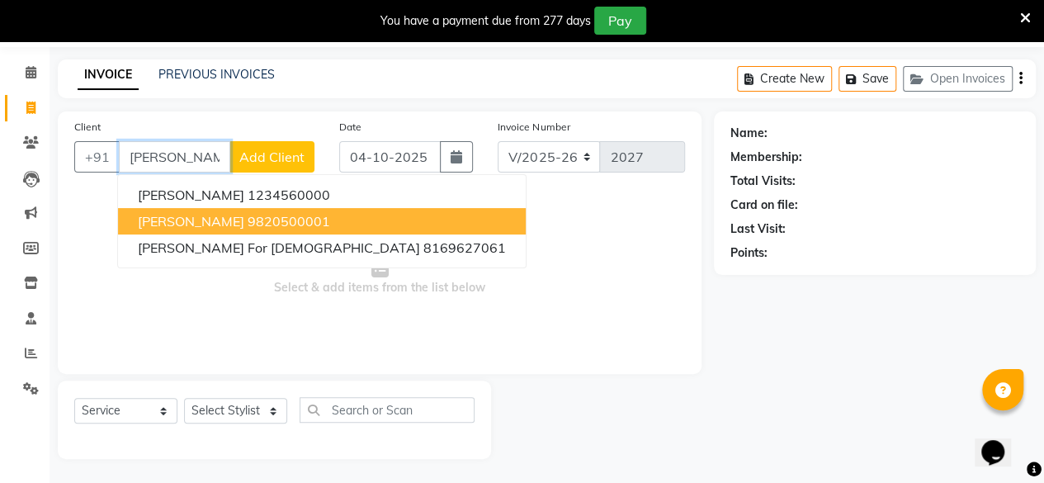
click at [244, 227] on span "Sharmili Fernandes" at bounding box center [191, 221] width 106 height 17
type input "9820500001"
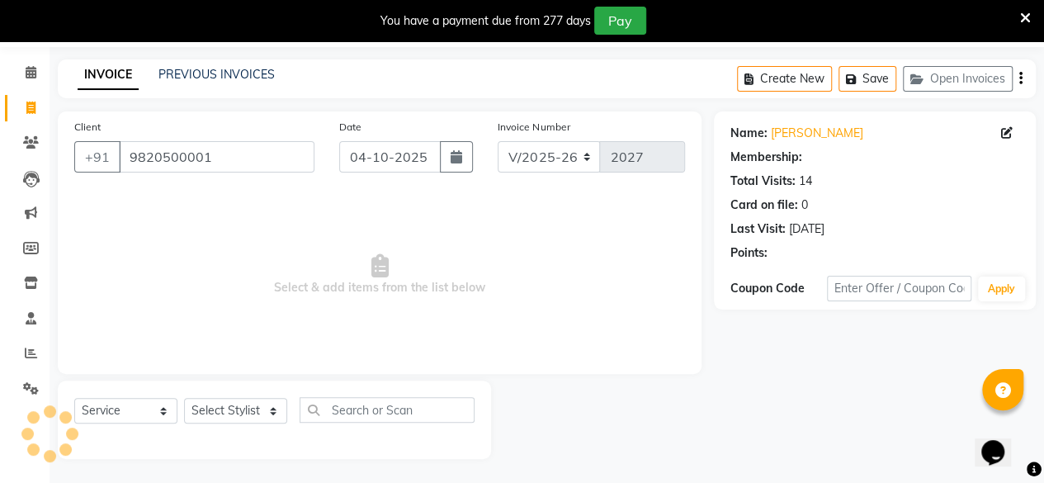
select select "1: Object"
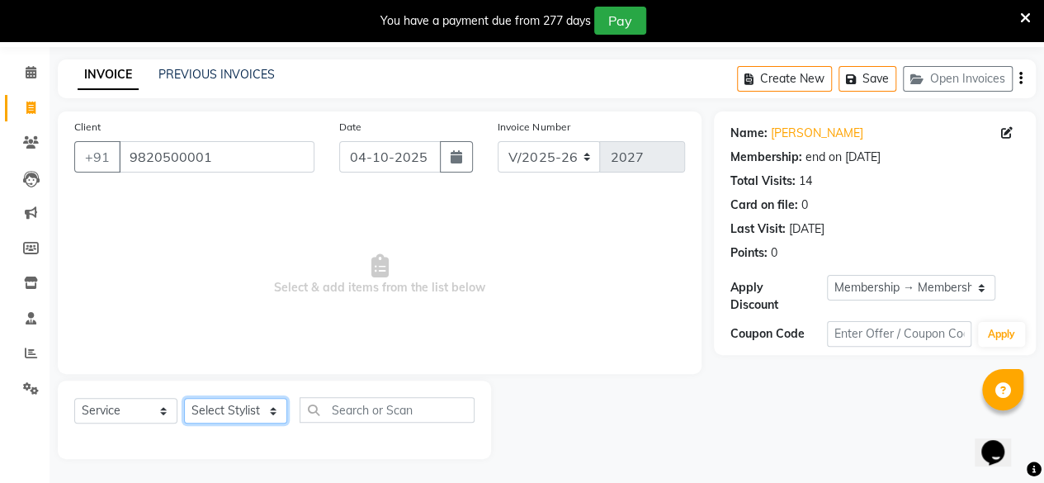
click at [215, 412] on select "Select Stylist Anita Das danish Kumkum Pasi Naseem Mansoori Neha YAdav Nilam Bh…" at bounding box center [235, 411] width 103 height 26
click at [233, 412] on select "Select Stylist Anita Das danish Kumkum Pasi Naseem Mansoori Neha YAdav Nilam Bh…" at bounding box center [235, 411] width 103 height 26
click at [231, 405] on select "Select Stylist Anita Das danish Kumkum Pasi Naseem Mansoori Neha YAdav Nilam Bh…" at bounding box center [235, 411] width 103 height 26
select select "46593"
click at [184, 398] on select "Select Stylist Anita Das danish Kumkum Pasi Naseem Mansoori Neha YAdav Nilam Bh…" at bounding box center [235, 411] width 103 height 26
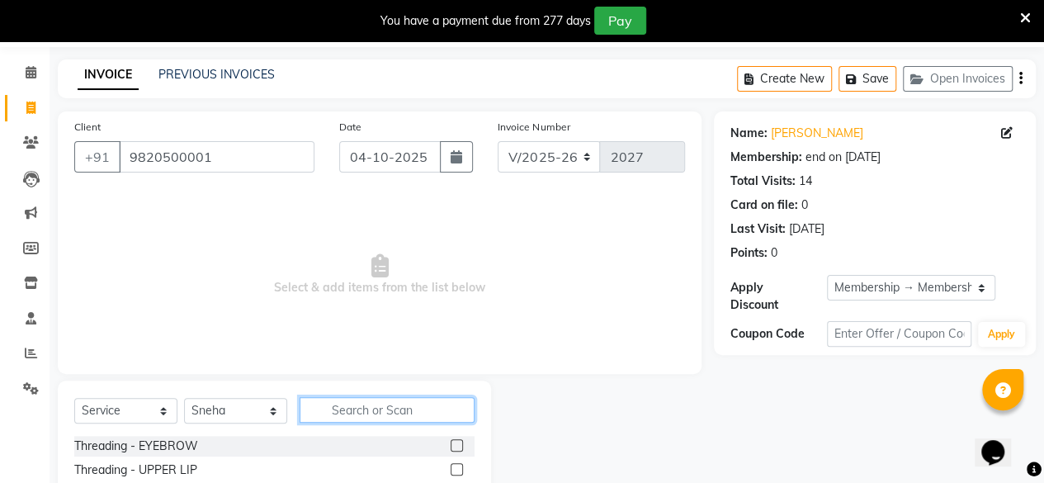
click at [380, 404] on input "text" at bounding box center [387, 410] width 175 height 26
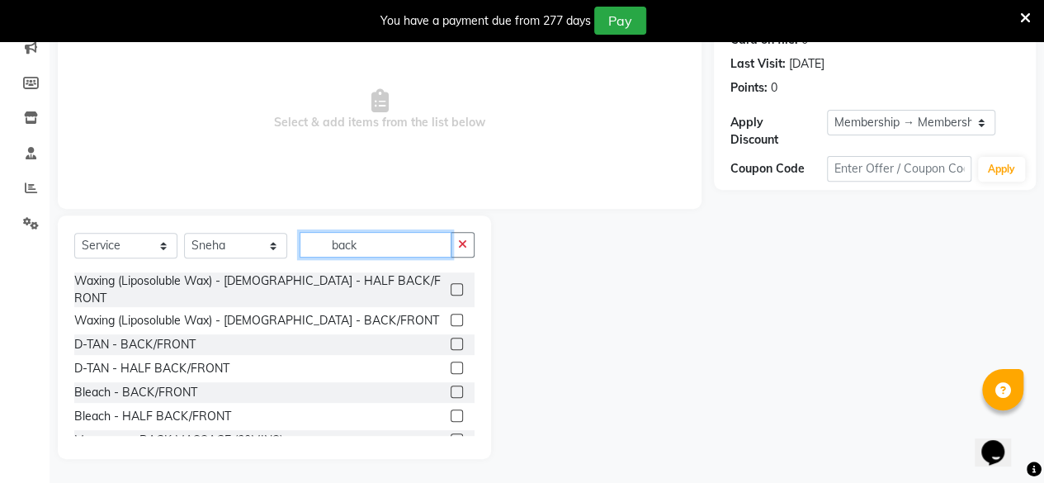
scroll to position [267, 0]
type input "back"
click at [451, 432] on label at bounding box center [457, 438] width 12 height 12
click at [451, 433] on input "checkbox" at bounding box center [456, 438] width 11 height 11
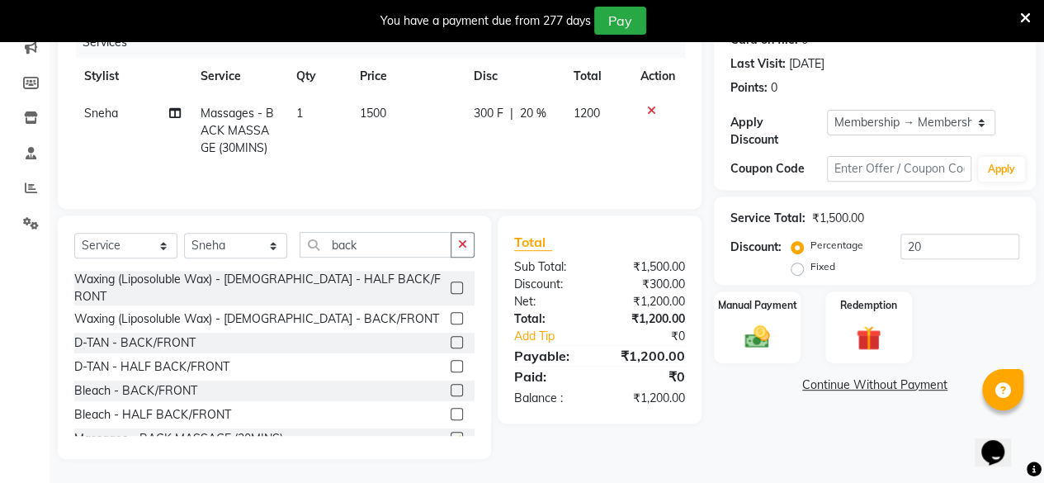
checkbox input "false"
click at [394, 245] on input "back" at bounding box center [376, 245] width 152 height 26
click at [214, 240] on select "Select Stylist Anita Das danish Kumkum Pasi Naseem Mansoori Neha YAdav Nilam Bh…" at bounding box center [235, 246] width 103 height 26
select select "48932"
click at [184, 233] on select "Select Stylist Anita Das danish Kumkum Pasi Naseem Mansoori Neha YAdav Nilam Bh…" at bounding box center [235, 246] width 103 height 26
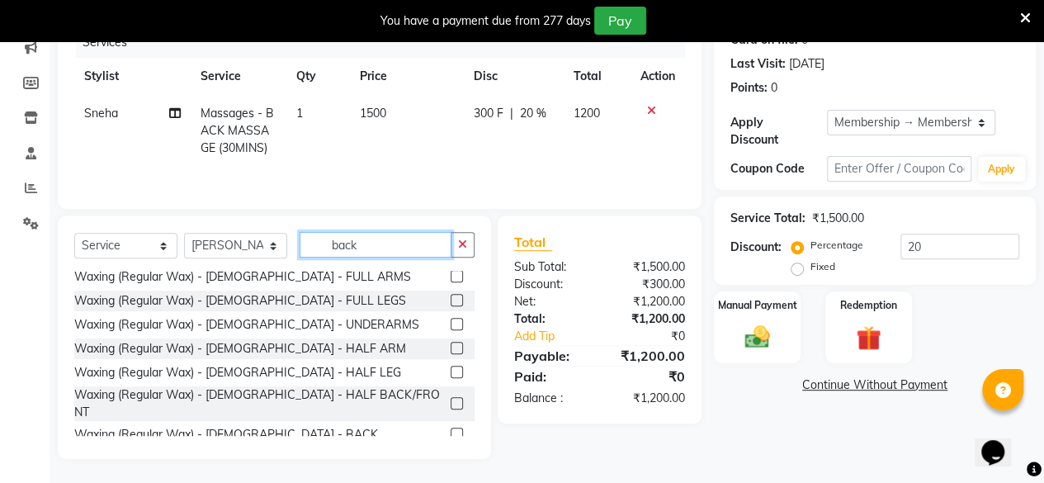
click at [376, 244] on input "back" at bounding box center [376, 245] width 152 height 26
type input "b"
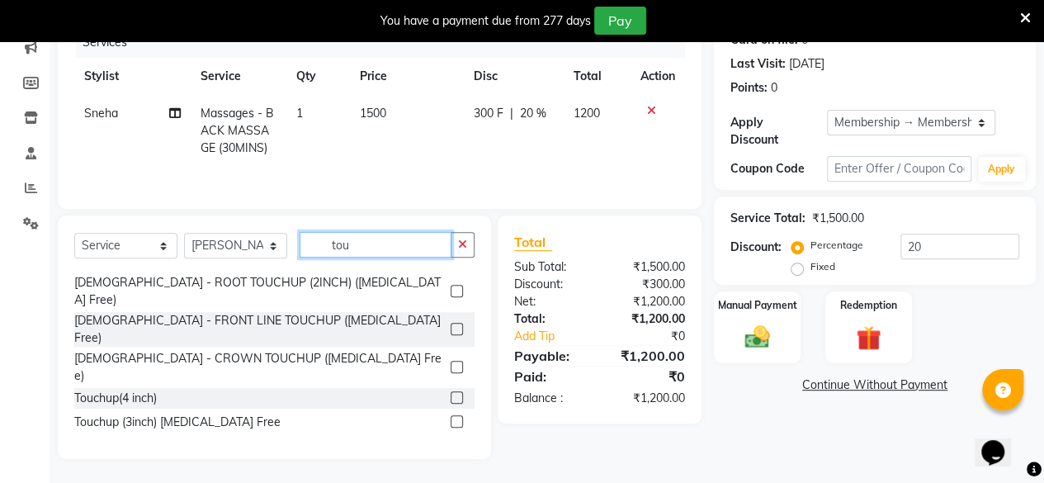
scroll to position [0, 0]
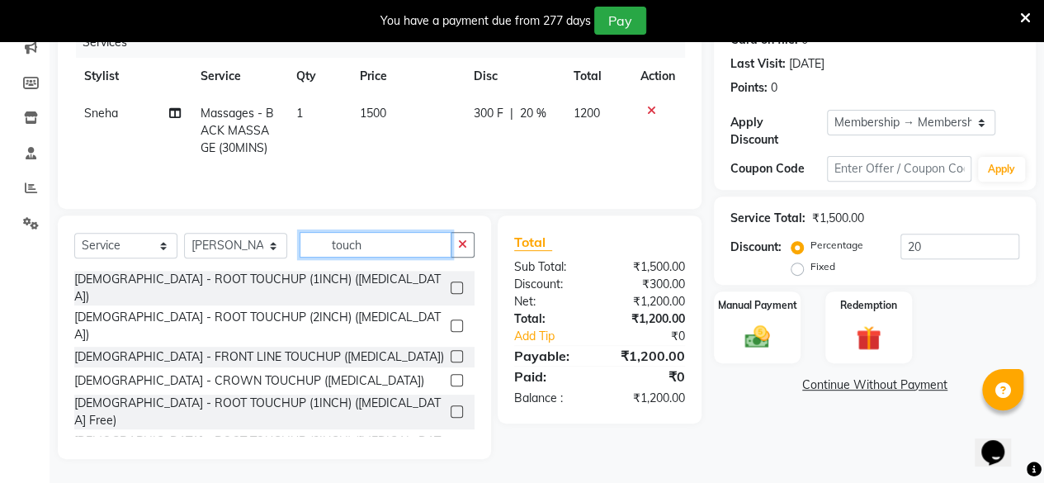
type input "touch"
click at [451, 405] on label at bounding box center [457, 411] width 12 height 12
click at [451, 407] on input "checkbox" at bounding box center [456, 412] width 11 height 11
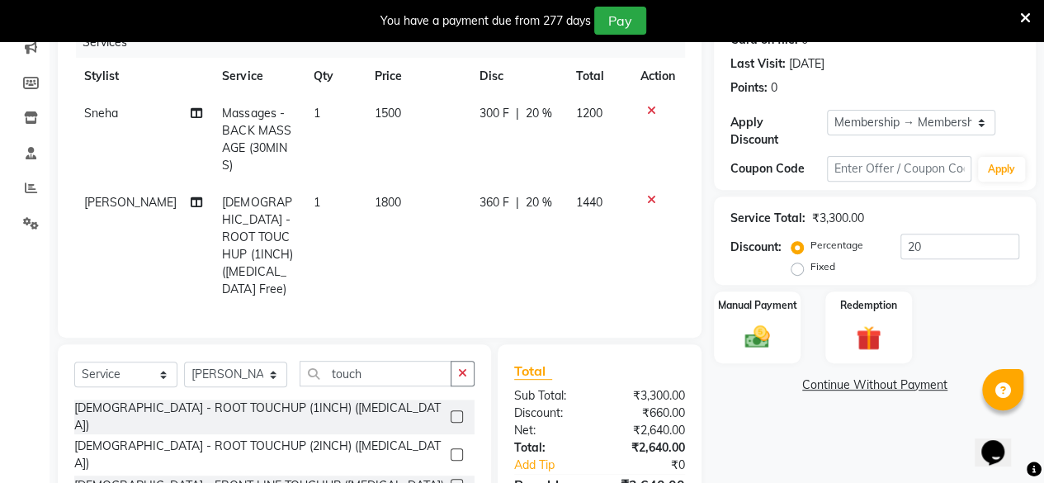
checkbox input "false"
click at [220, 361] on select "Select Stylist Anita Das danish Kumkum Pasi Naseem Mansoori Neha YAdav Nilam Bh…" at bounding box center [235, 374] width 103 height 26
select select "85272"
click at [184, 361] on select "Select Stylist Anita Das danish Kumkum Pasi Naseem Mansoori Neha YAdav Nilam Bh…" at bounding box center [235, 374] width 103 height 26
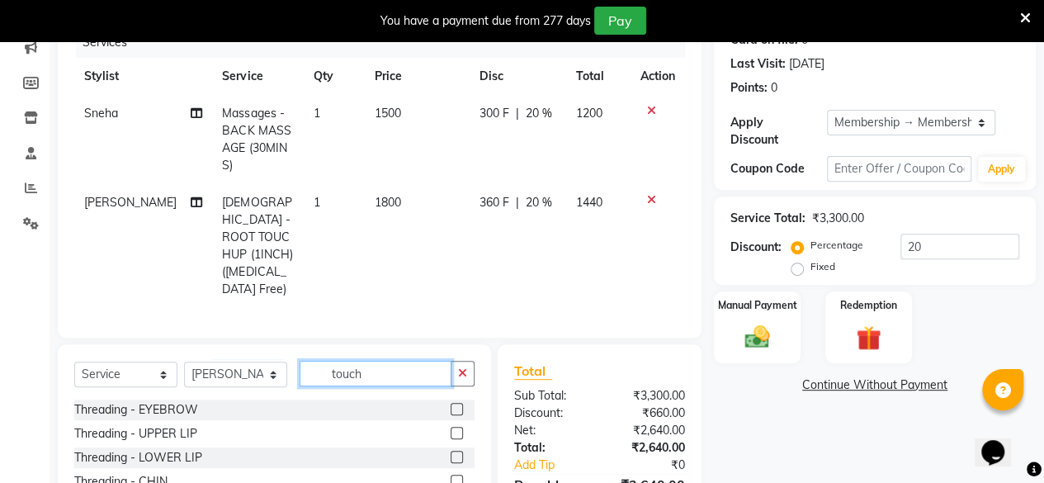
click at [412, 361] on input "touch" at bounding box center [376, 374] width 152 height 26
type input "t"
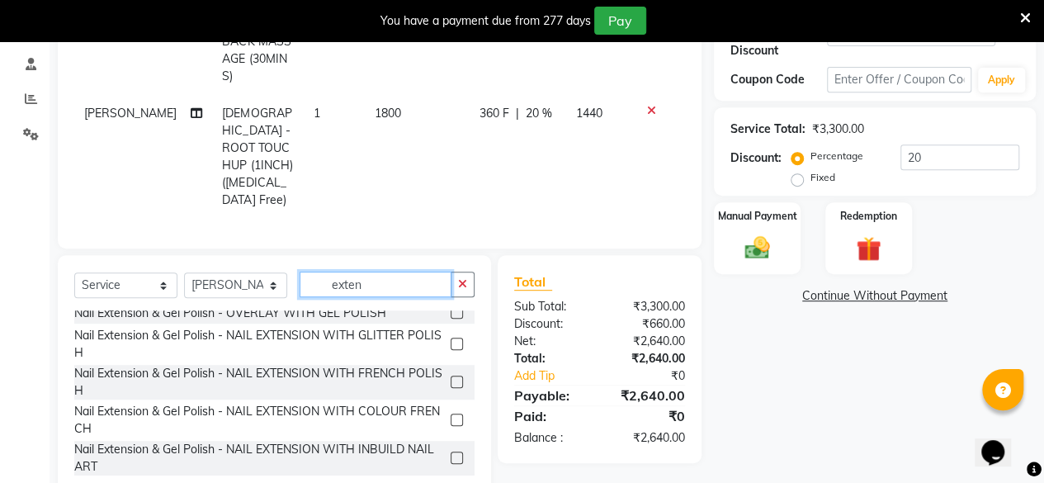
scroll to position [126, 0]
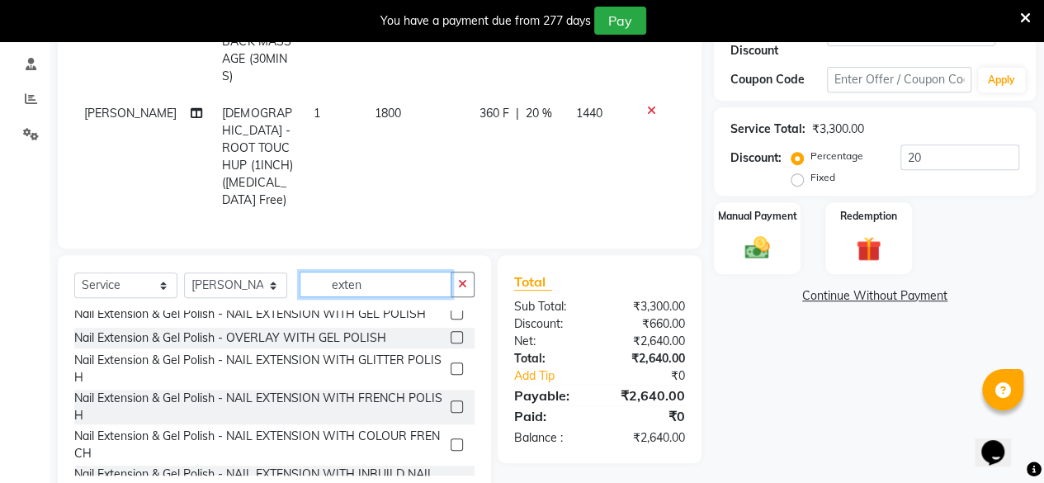
type input "exten"
click at [451, 307] on label at bounding box center [457, 313] width 12 height 12
click at [451, 309] on input "checkbox" at bounding box center [456, 314] width 11 height 11
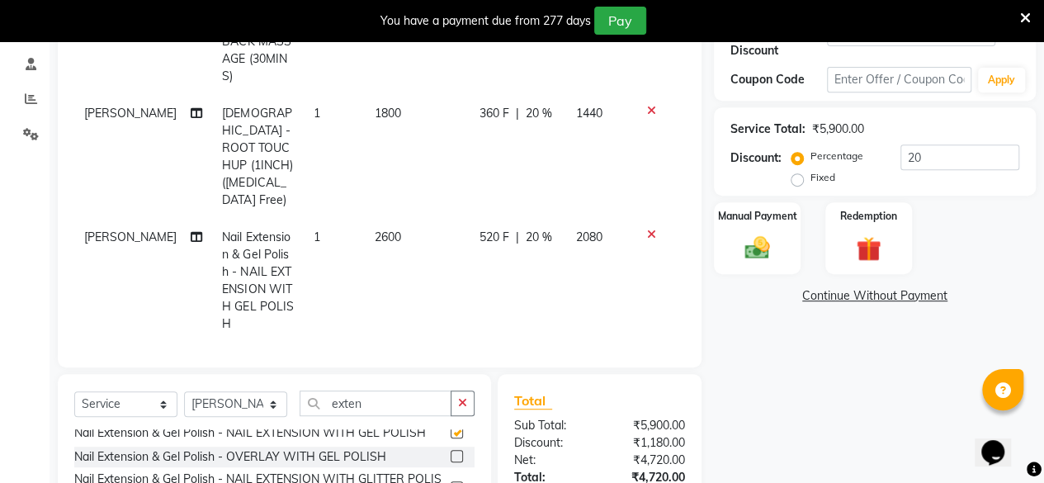
checkbox input "false"
click at [489, 229] on span "520 F" at bounding box center [494, 237] width 30 height 17
select select "85272"
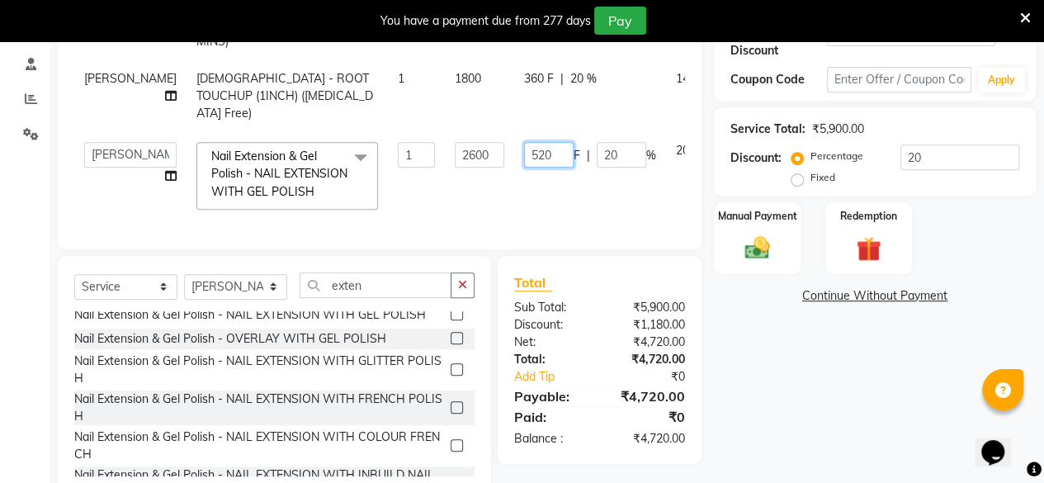
drag, startPoint x: 490, startPoint y: 161, endPoint x: 470, endPoint y: 164, distance: 20.9
click at [514, 164] on td "520 F | 20 %" at bounding box center [590, 175] width 152 height 87
type input "600"
click at [514, 202] on td "600 F | 20 %" at bounding box center [590, 175] width 152 height 87
select select "85272"
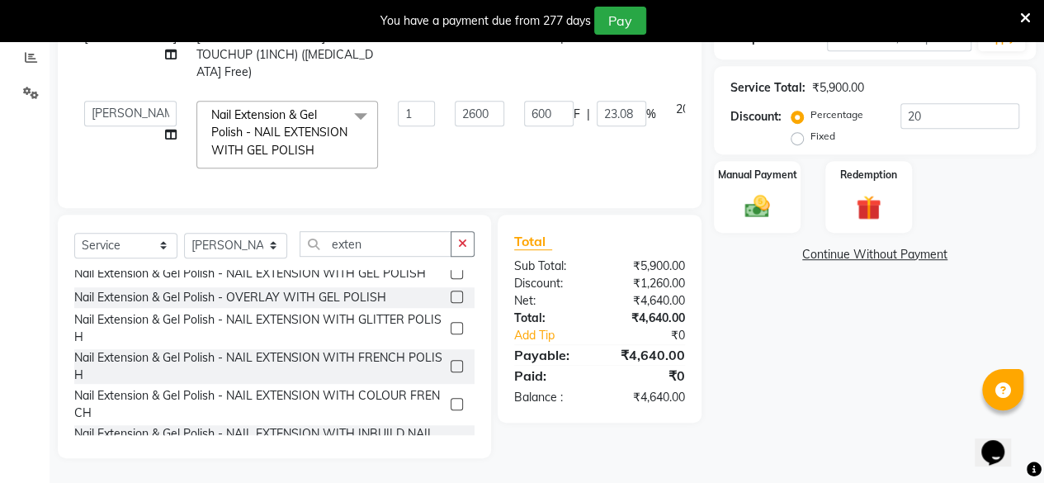
scroll to position [0, 0]
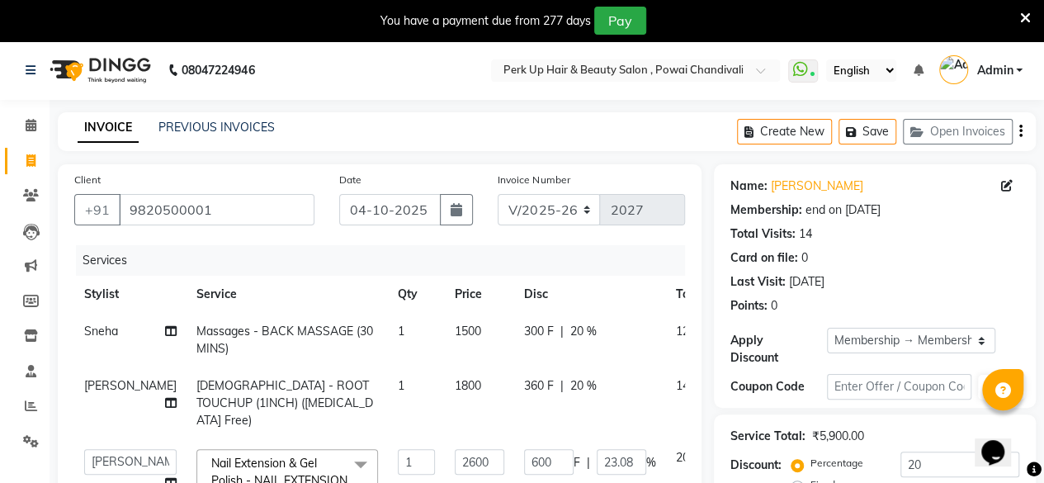
click at [570, 384] on span "20 %" at bounding box center [583, 385] width 26 height 17
select select "48932"
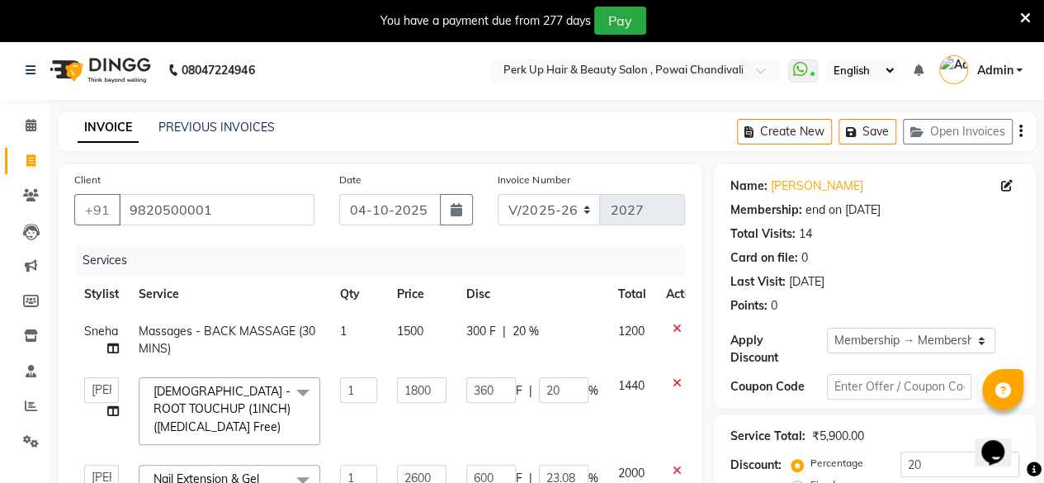
click at [304, 390] on span at bounding box center [302, 392] width 33 height 31
click at [278, 467] on input "multiselect-search" at bounding box center [229, 475] width 163 height 17
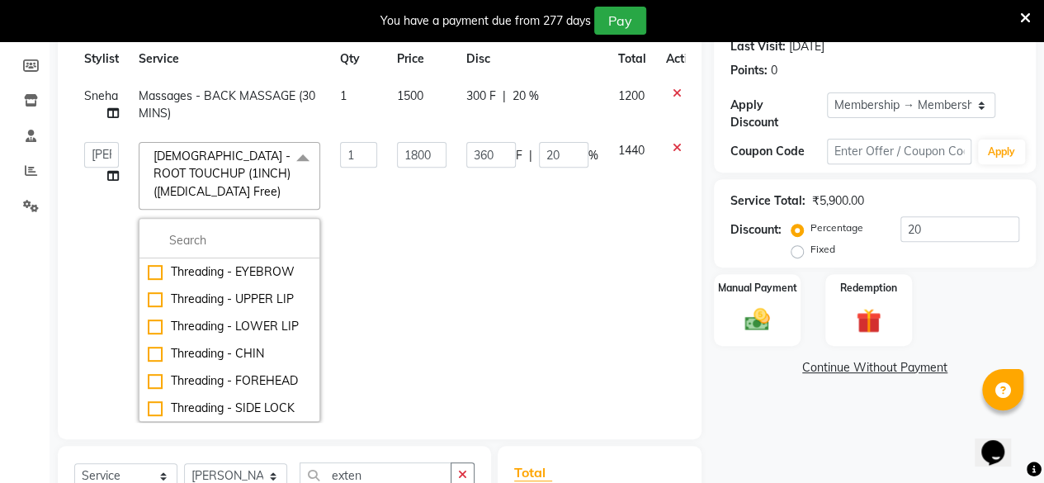
scroll to position [296, 0]
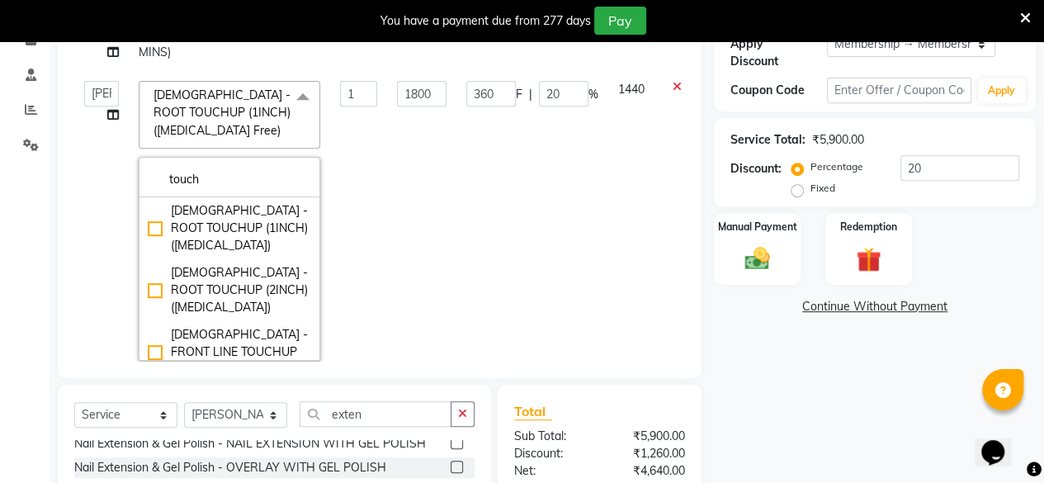
type input "touch"
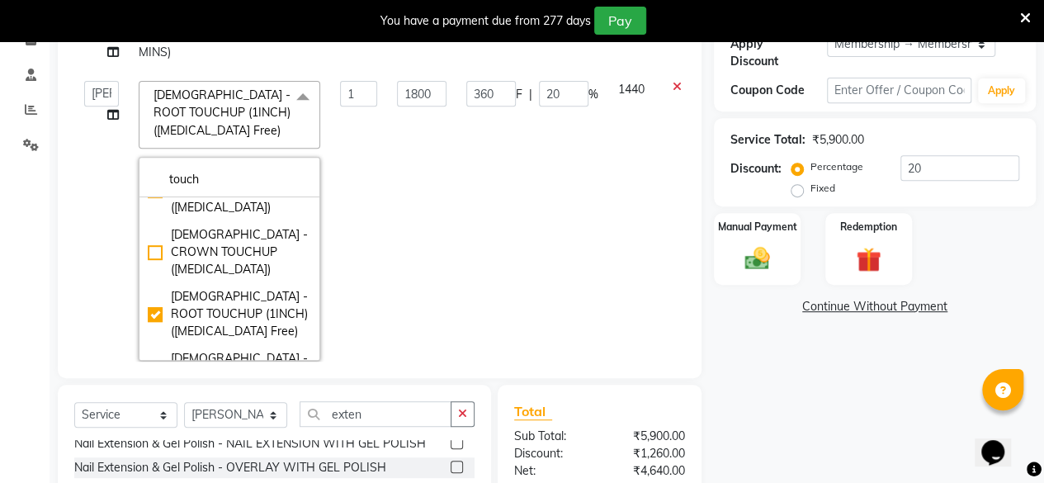
scroll to position [210, 0]
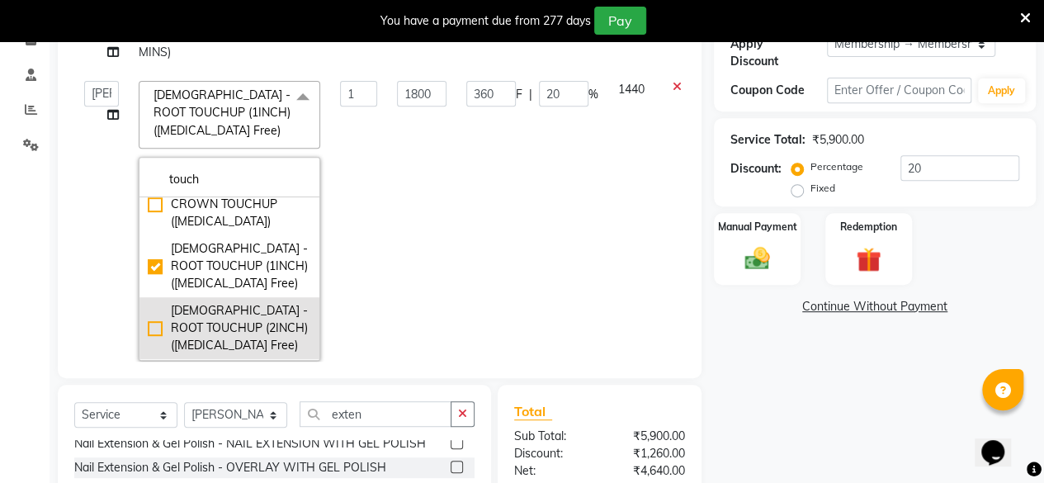
click at [150, 302] on div "FEMALE - ROOT TOUCHUP (2INCH) (Ammonia Free)" at bounding box center [229, 328] width 163 height 52
checkbox input "false"
checkbox input "true"
type input "2200"
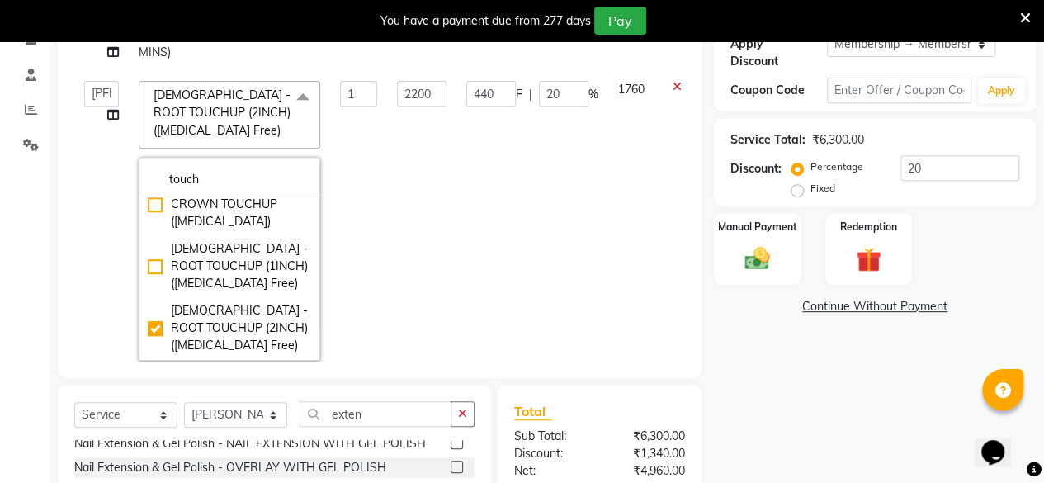
click at [477, 164] on td "440 F | 20 %" at bounding box center [532, 221] width 152 height 300
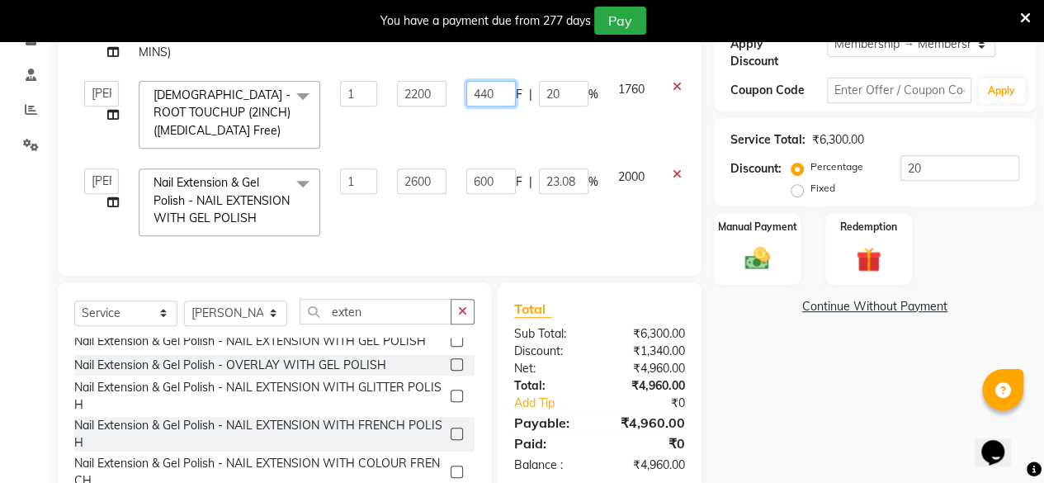
drag, startPoint x: 500, startPoint y: 93, endPoint x: 465, endPoint y: 105, distance: 37.3
click at [465, 105] on td "440 F | 20 %" at bounding box center [532, 114] width 152 height 87
type input "400"
click at [481, 113] on td "400 F | 20 %" at bounding box center [532, 114] width 152 height 87
select select "48932"
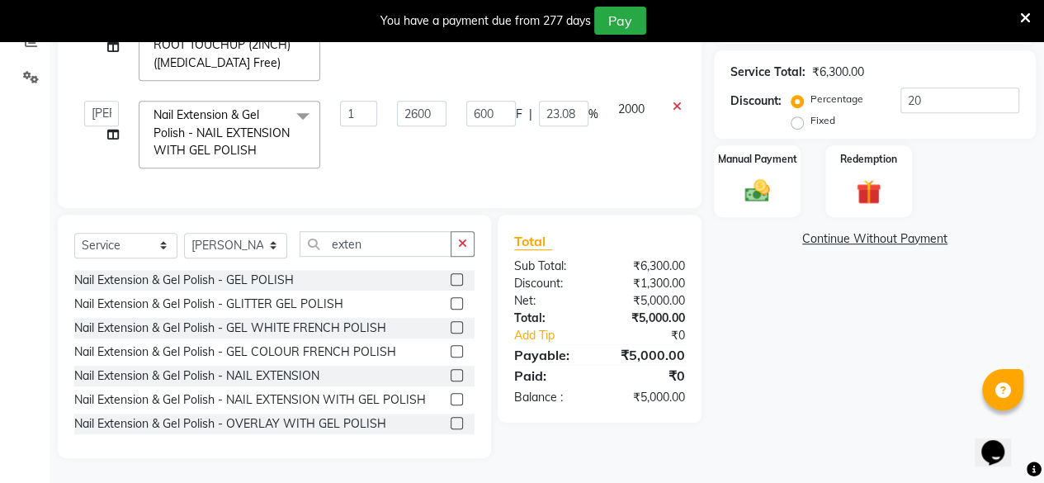
scroll to position [0, 0]
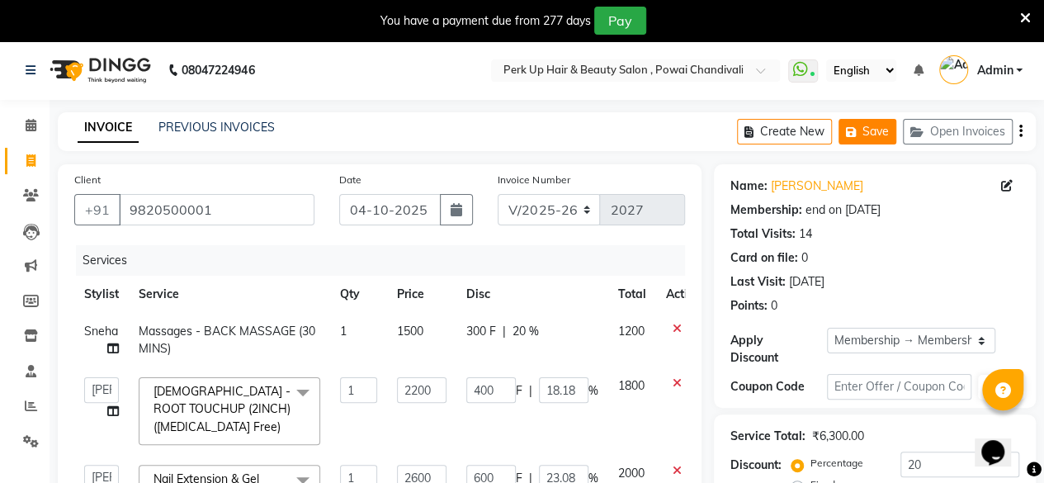
click at [882, 126] on button "Save" at bounding box center [867, 132] width 58 height 26
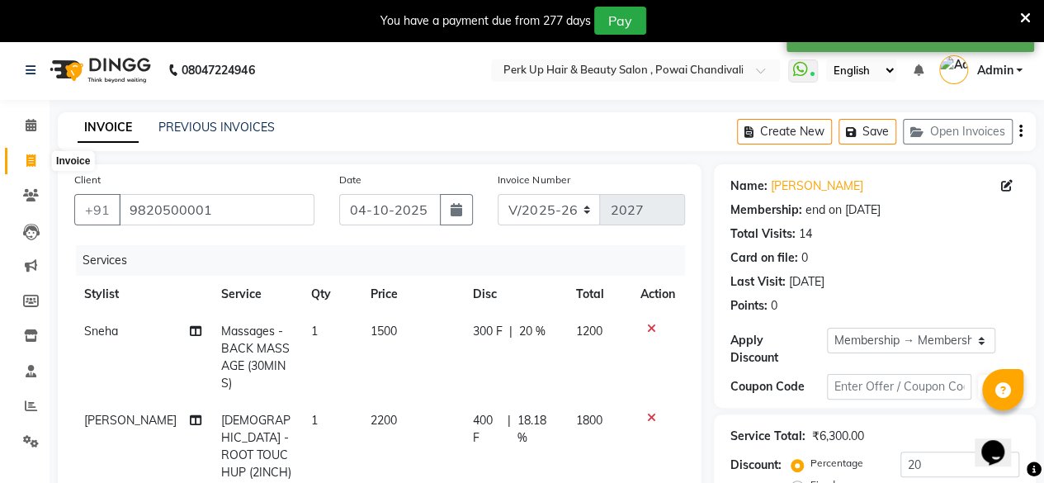
click at [24, 156] on span at bounding box center [31, 161] width 29 height 19
select select "5131"
select select "service"
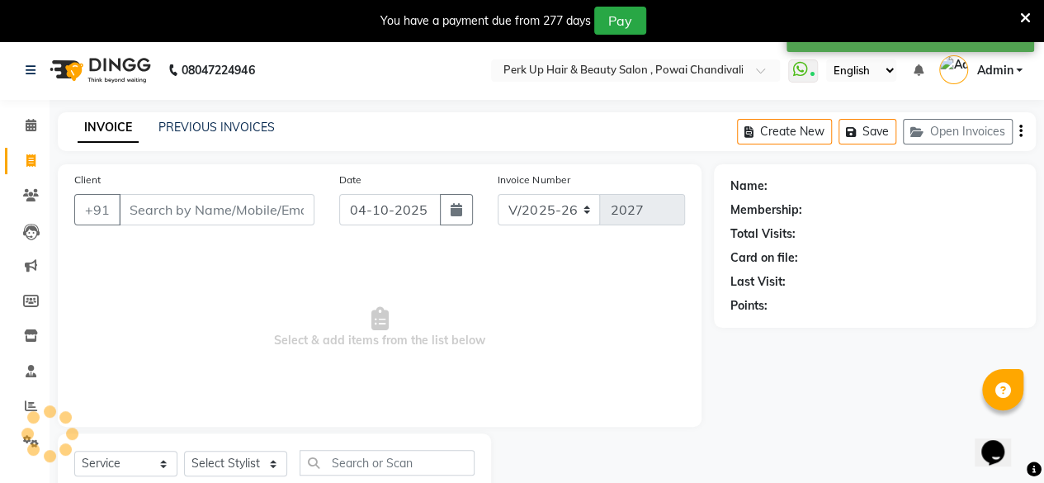
scroll to position [53, 0]
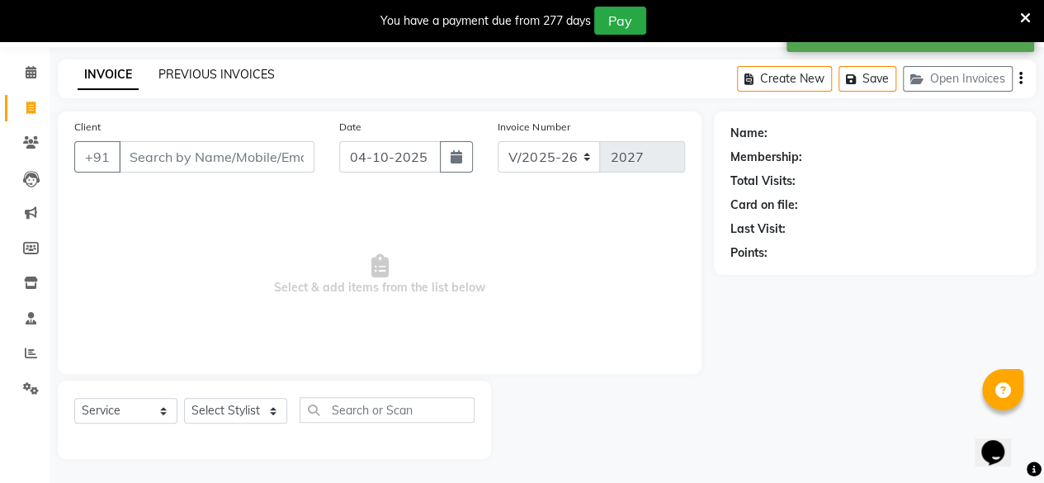
click at [224, 68] on link "PREVIOUS INVOICES" at bounding box center [216, 74] width 116 height 15
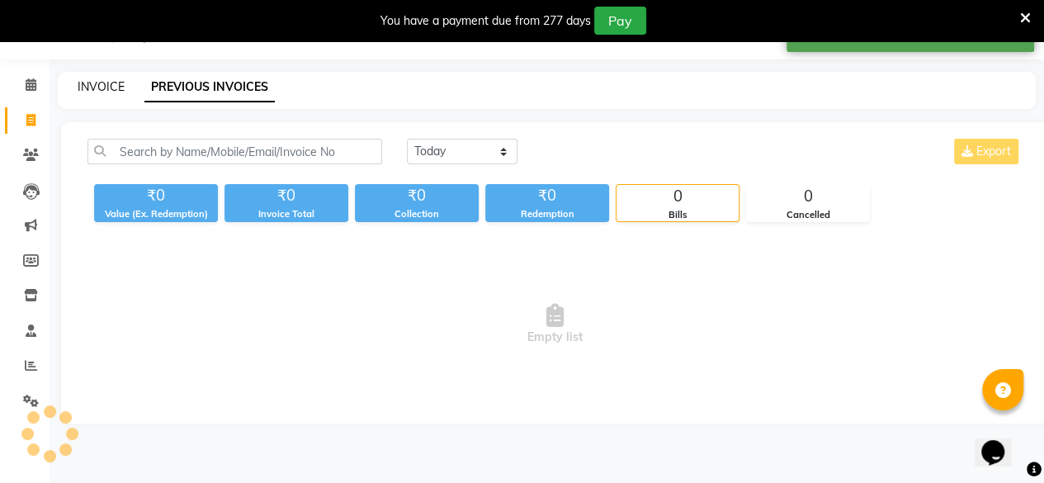
scroll to position [53, 0]
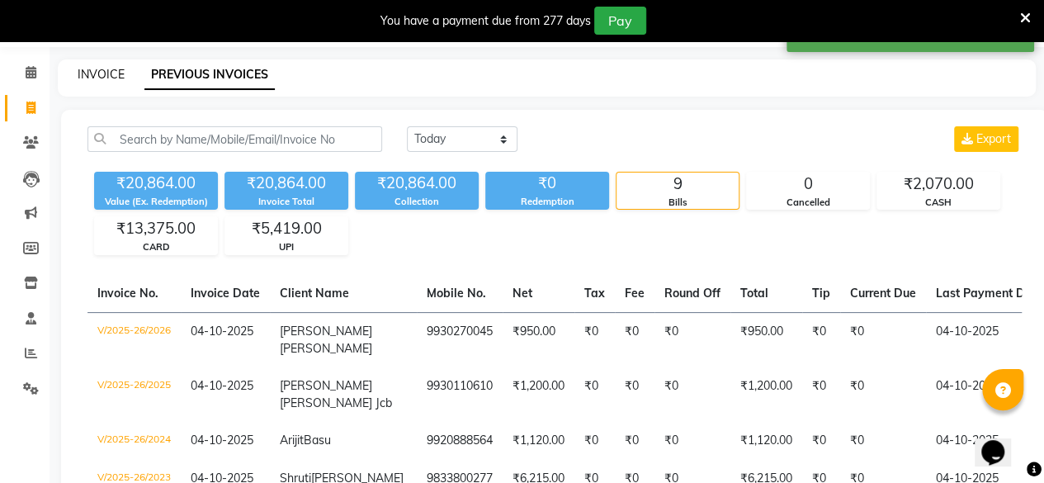
click at [110, 79] on link "INVOICE" at bounding box center [101, 74] width 47 height 15
select select "5131"
select select "service"
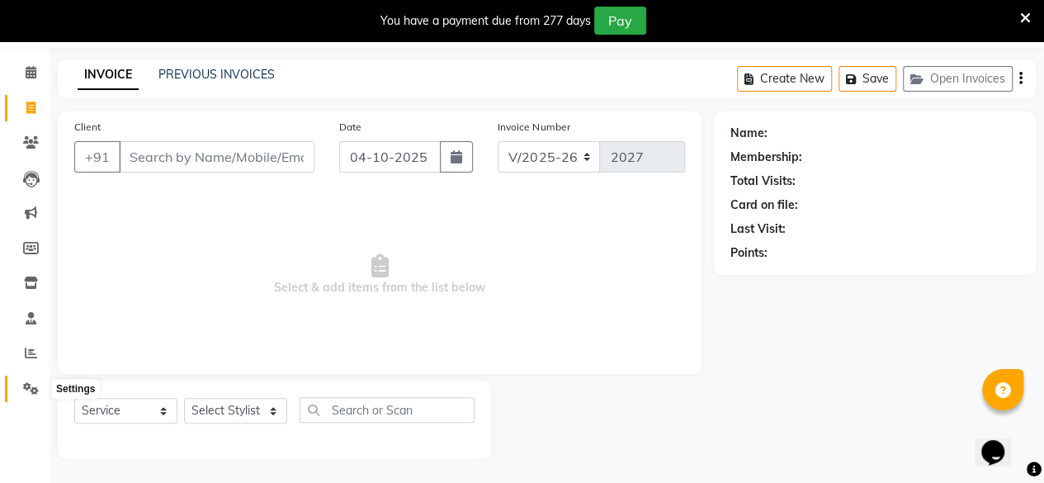
click at [30, 386] on icon at bounding box center [31, 388] width 16 height 12
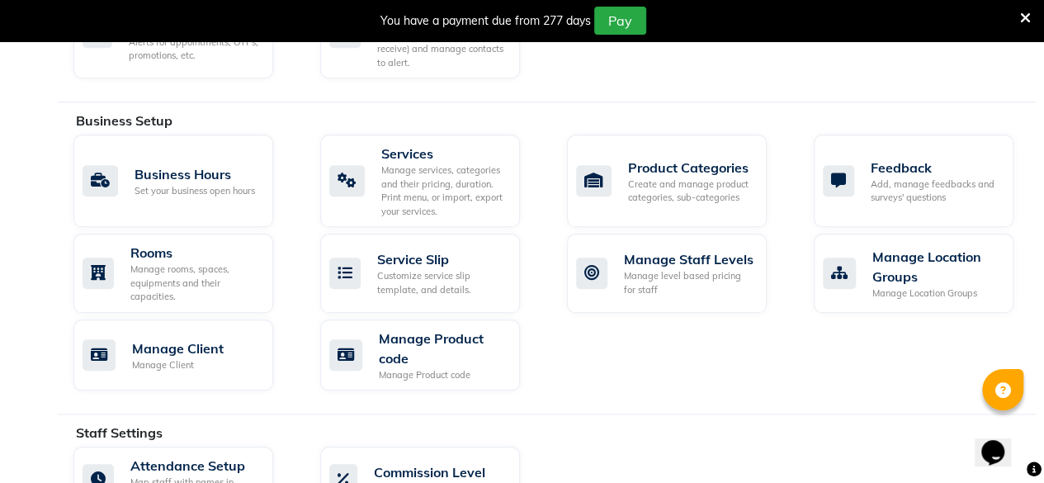
scroll to position [609, 0]
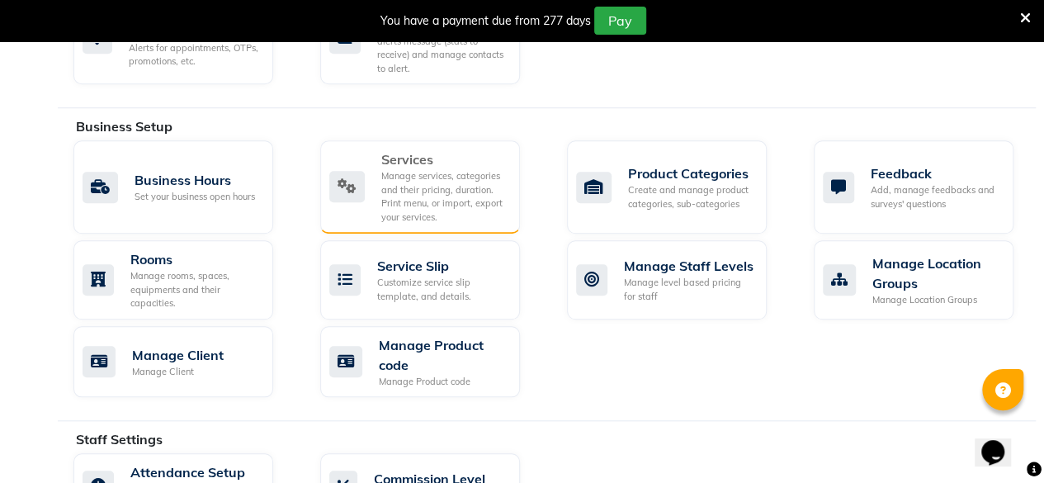
click at [371, 192] on div "Services Manage services, categories and their pricing, duration. Print menu, o…" at bounding box center [417, 186] width 177 height 74
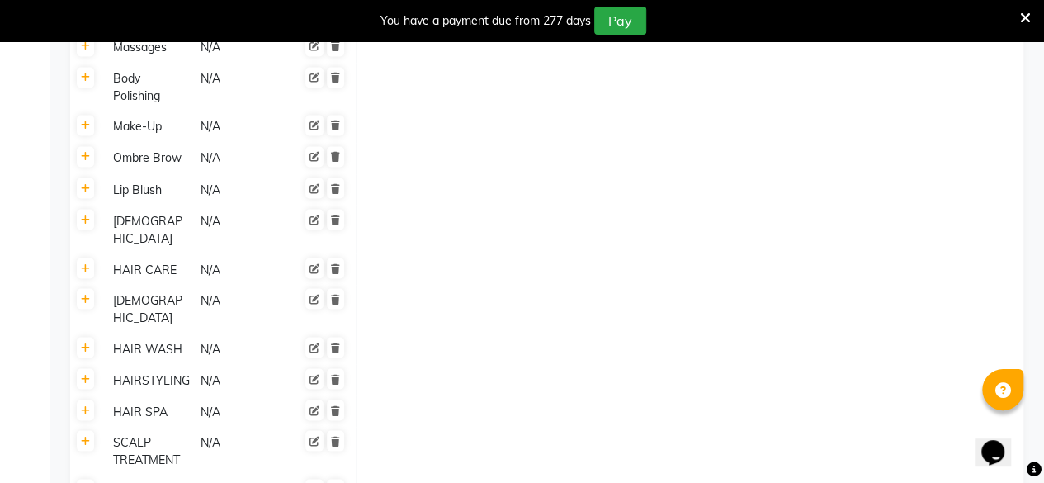
scroll to position [1412, 0]
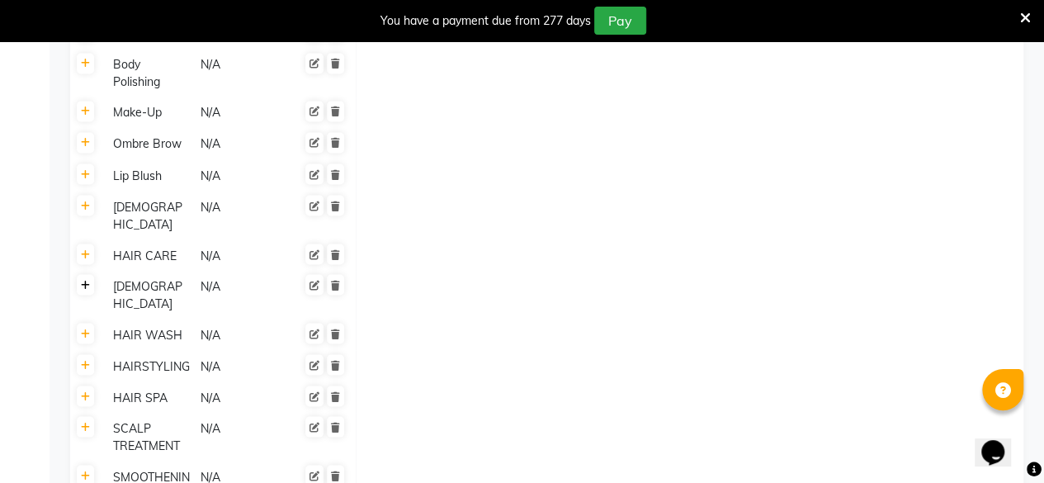
click at [87, 274] on link at bounding box center [85, 284] width 17 height 21
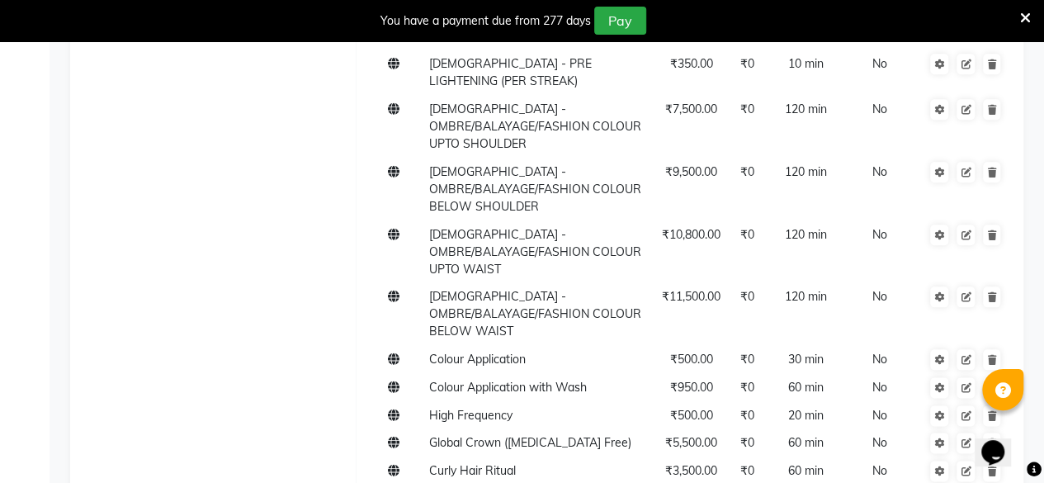
scroll to position [3935, 0]
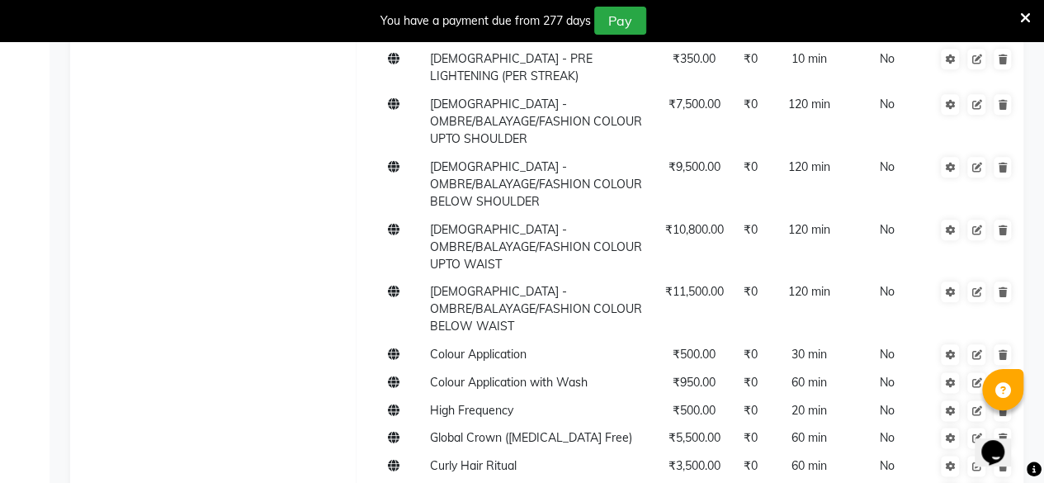
type input "Express Hairspa"
type input "1500"
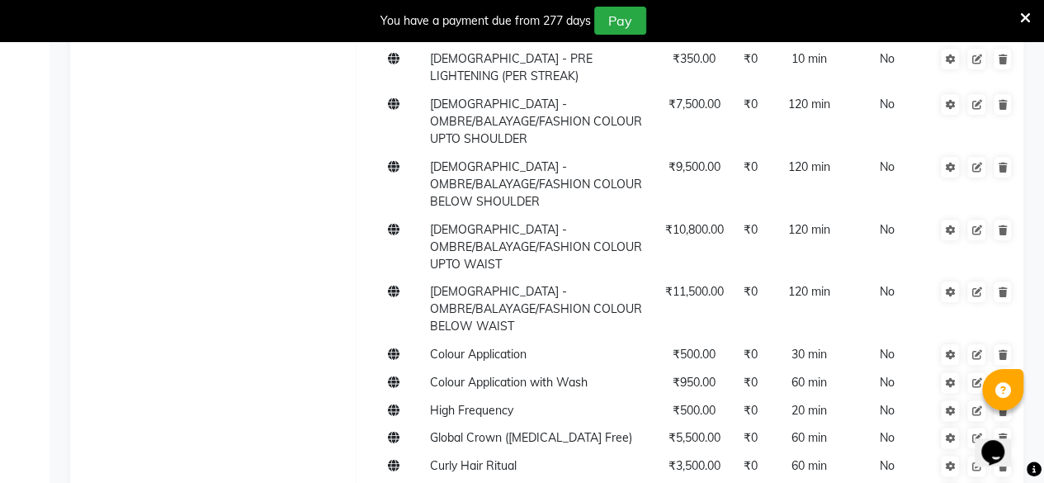
type input "30"
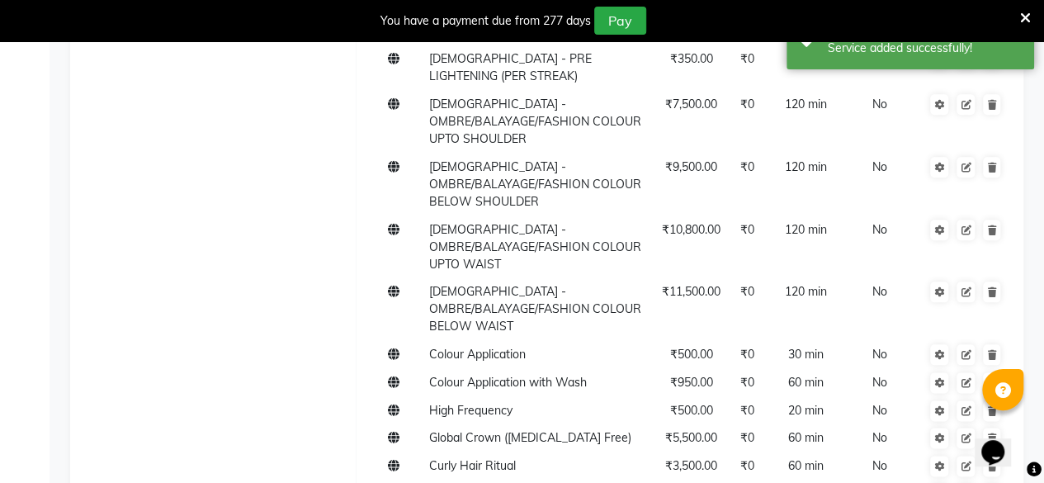
scroll to position [0, 0]
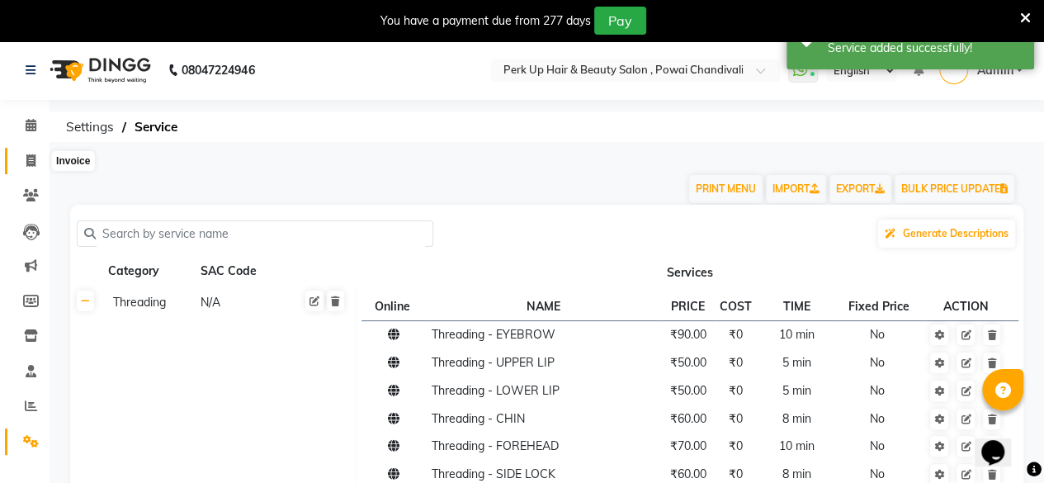
click at [31, 156] on icon at bounding box center [30, 160] width 9 height 12
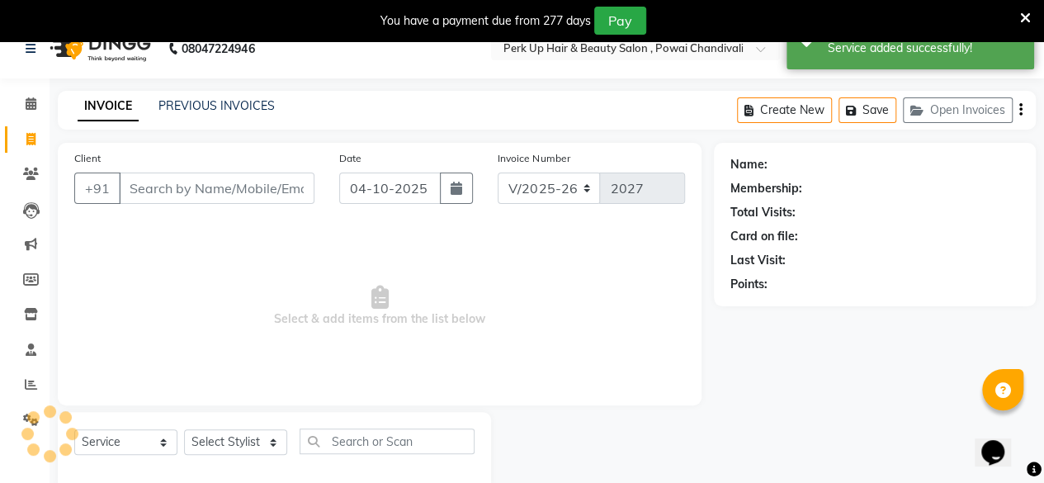
scroll to position [53, 0]
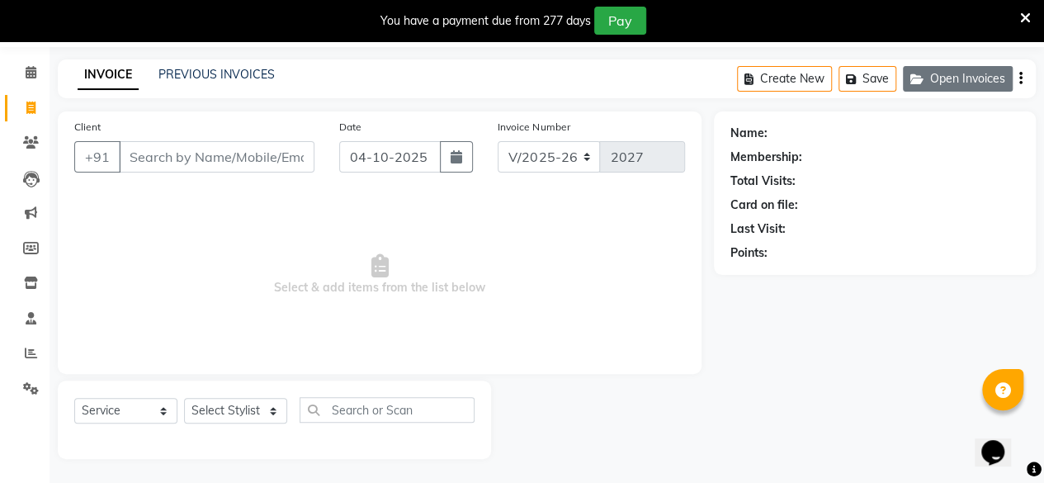
click at [951, 82] on button "Open Invoices" at bounding box center [958, 79] width 110 height 26
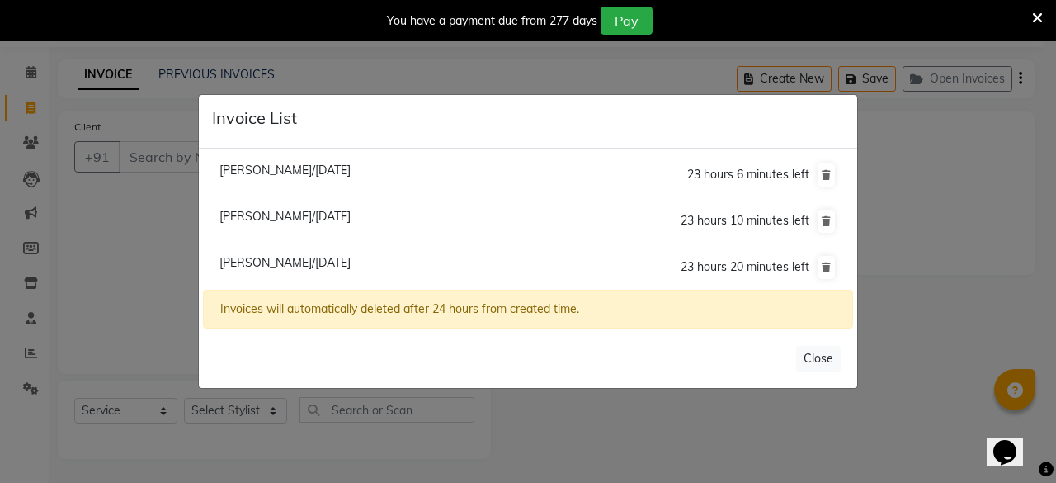
click at [264, 215] on span "Uma Kapoor/04 October 2025" at bounding box center [285, 216] width 131 height 15
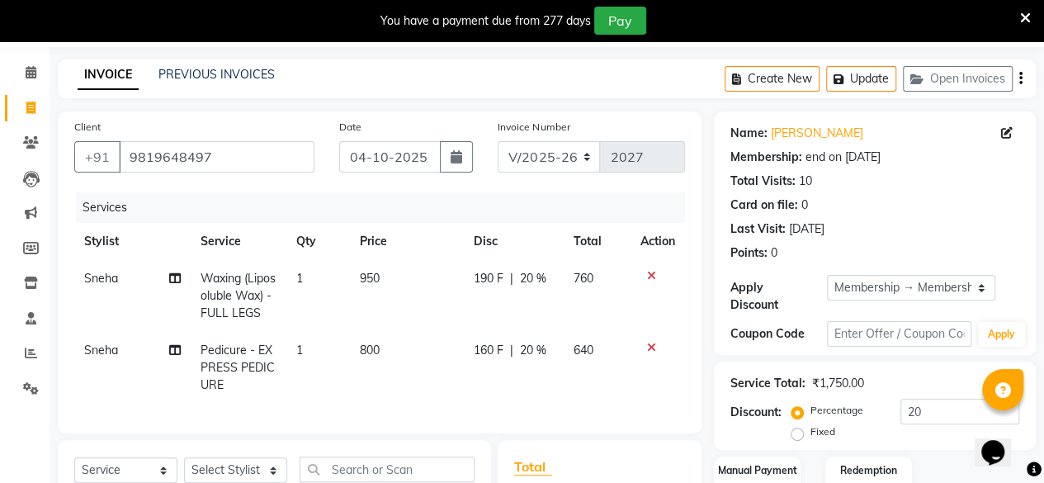
scroll to position [254, 0]
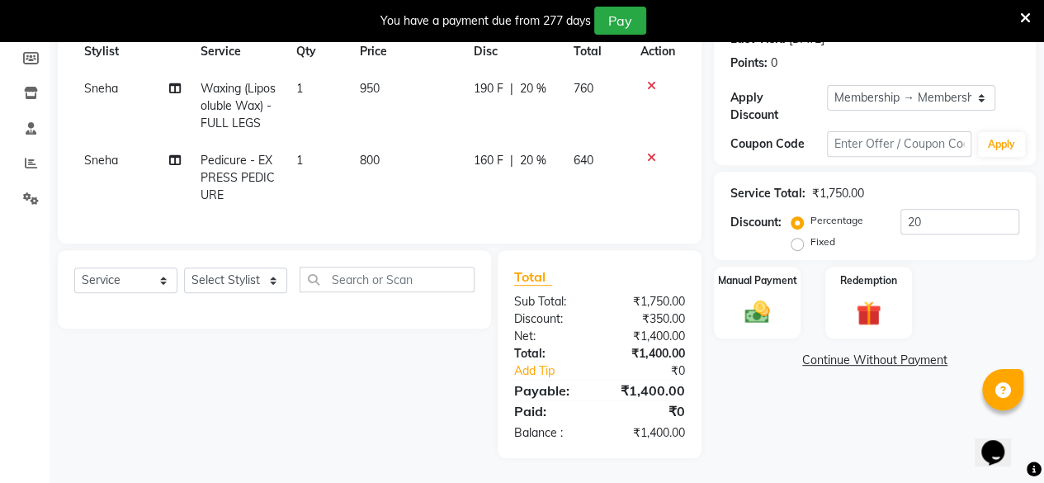
click at [211, 153] on span "Pedicure - EXPRESS PEDICURE" at bounding box center [238, 178] width 74 height 50
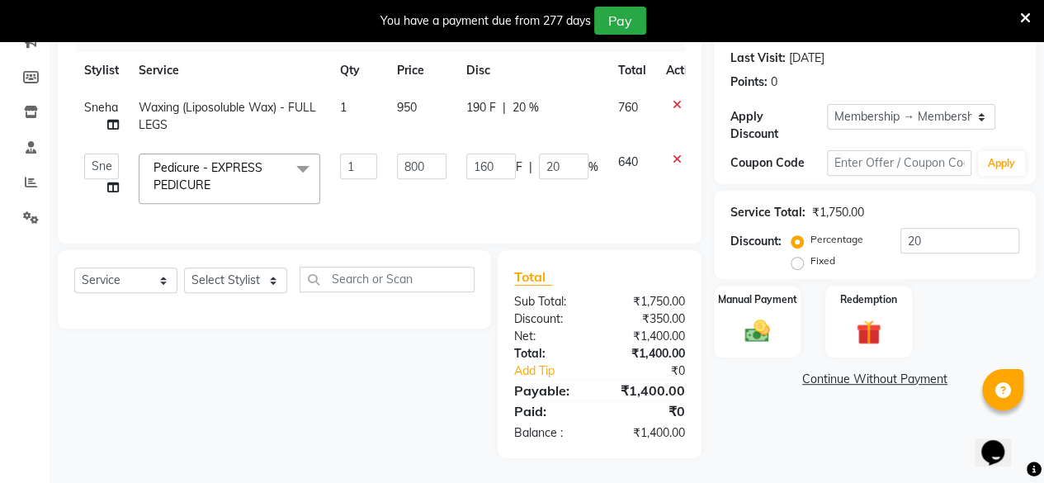
scroll to position [234, 0]
click at [297, 154] on span at bounding box center [302, 169] width 33 height 31
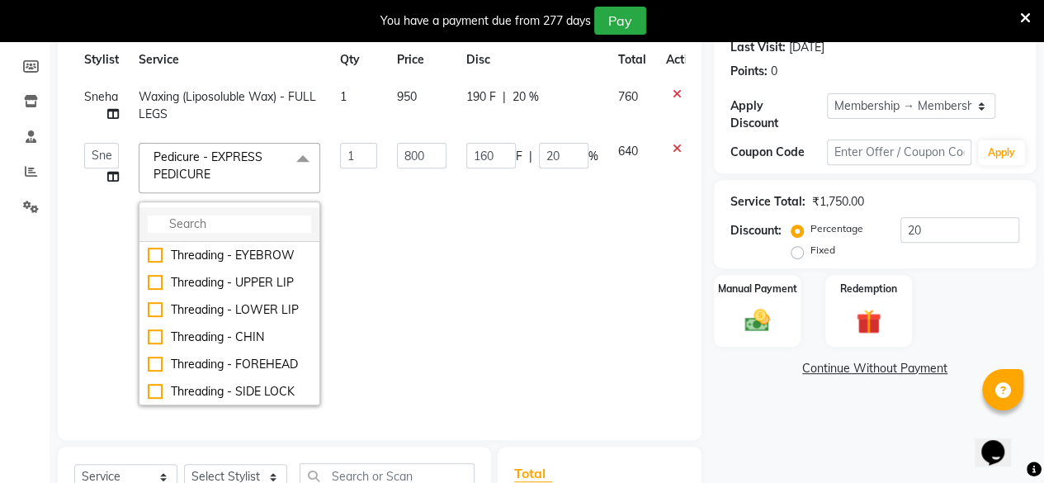
click at [249, 218] on input "multiselect-search" at bounding box center [229, 223] width 163 height 17
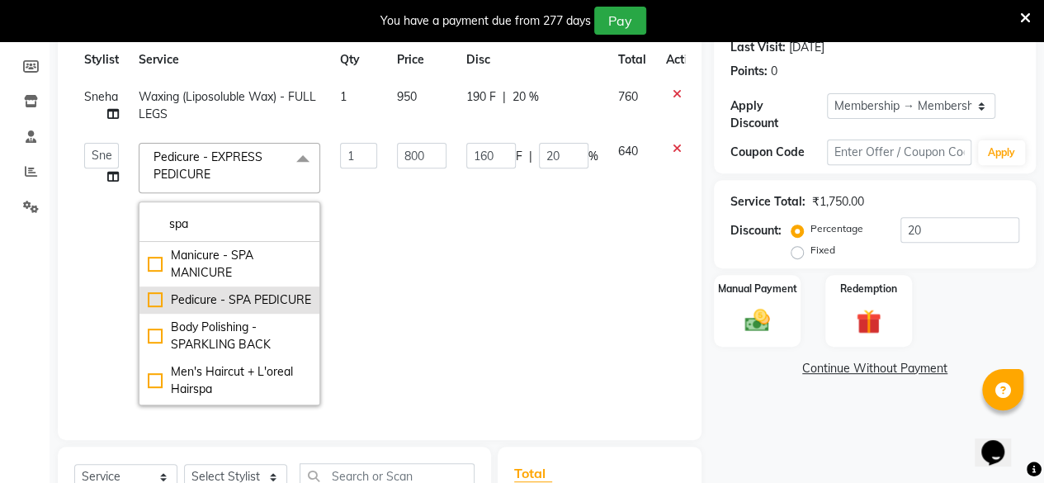
click at [153, 305] on div "Pedicure - SPA PEDICURE" at bounding box center [229, 299] width 163 height 17
click at [566, 250] on td "280 F | 20 %" at bounding box center [532, 274] width 152 height 282
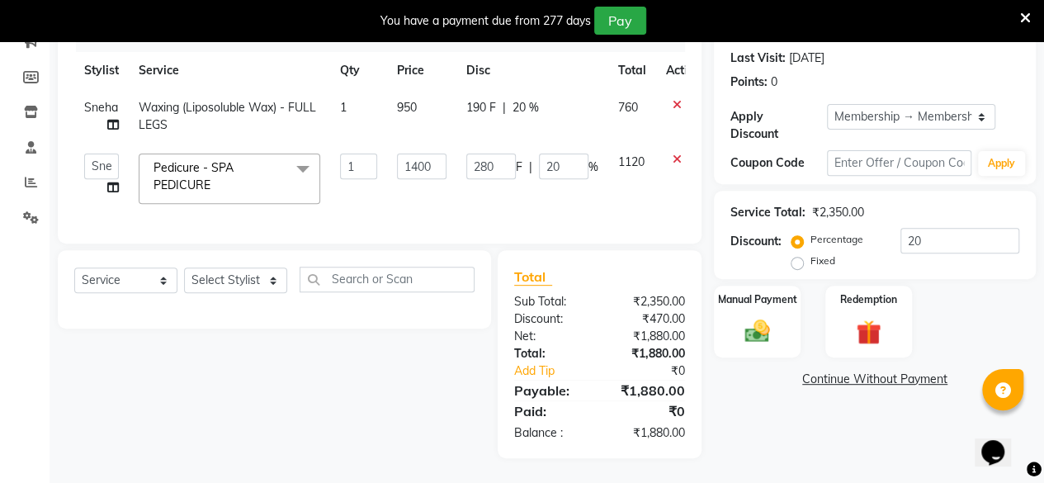
click at [462, 194] on td "280 F | 20 %" at bounding box center [532, 179] width 152 height 70
click at [586, 191] on td "280 F | 20 %" at bounding box center [532, 179] width 152 height 70
click at [618, 187] on td "1120" at bounding box center [632, 179] width 48 height 70
click at [385, 197] on td "1" at bounding box center [358, 179] width 57 height 70
click at [451, 186] on td "1400" at bounding box center [421, 179] width 69 height 70
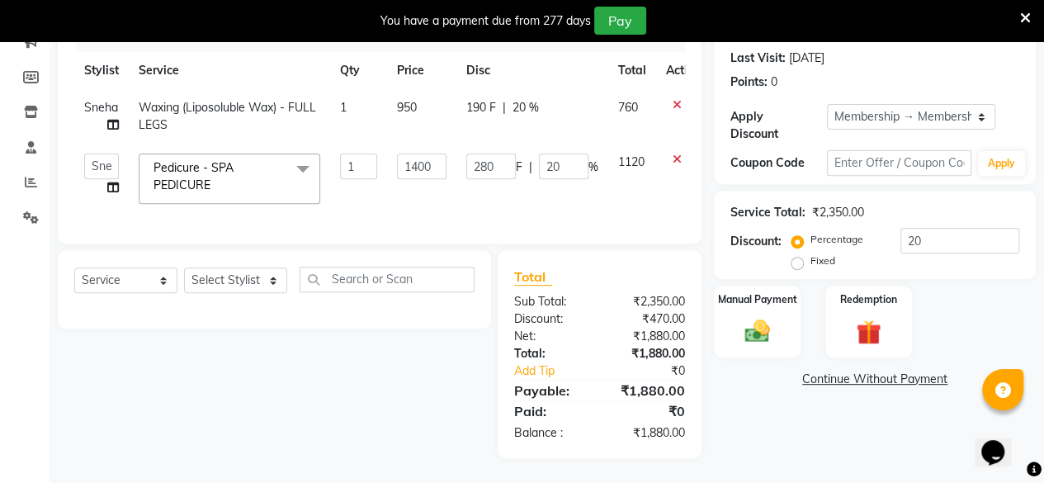
click at [537, 199] on td "280 F | 20 %" at bounding box center [532, 179] width 152 height 70
click at [579, 171] on td "280 F | 20 %" at bounding box center [532, 179] width 152 height 70
click at [380, 180] on td "1" at bounding box center [358, 179] width 57 height 70
click at [423, 192] on td "1400" at bounding box center [421, 179] width 69 height 70
click at [460, 182] on td "280 F | 20 %" at bounding box center [532, 179] width 152 height 70
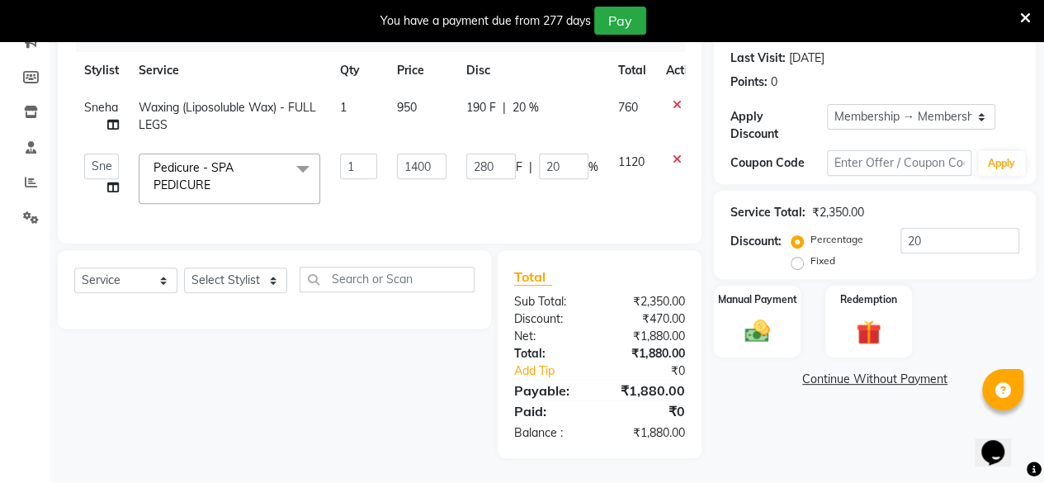
click at [421, 179] on td "1400" at bounding box center [421, 179] width 69 height 70
drag, startPoint x: 437, startPoint y: 176, endPoint x: 439, endPoint y: 191, distance: 15.8
click at [437, 177] on td "1400" at bounding box center [421, 179] width 69 height 70
click at [439, 192] on td "1400" at bounding box center [421, 179] width 69 height 70
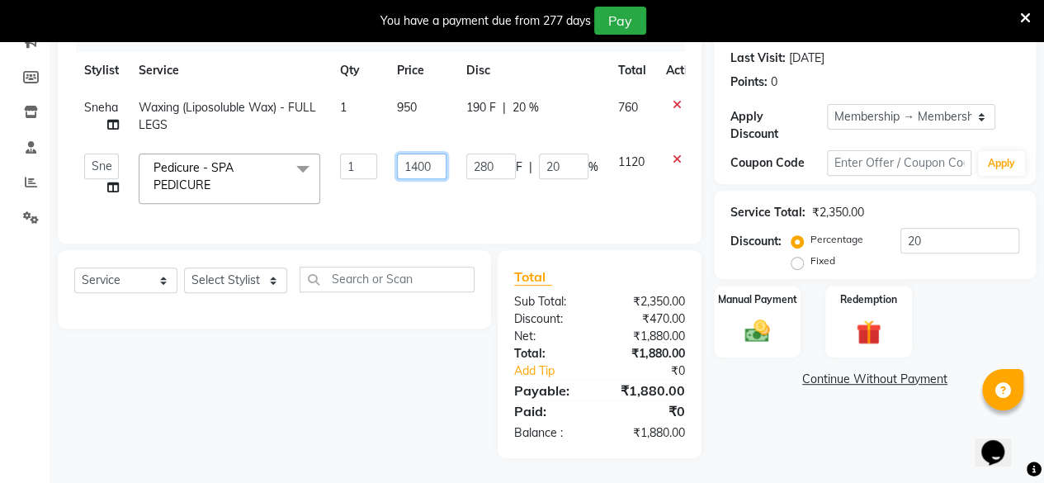
click at [439, 192] on td "1400" at bounding box center [421, 179] width 69 height 70
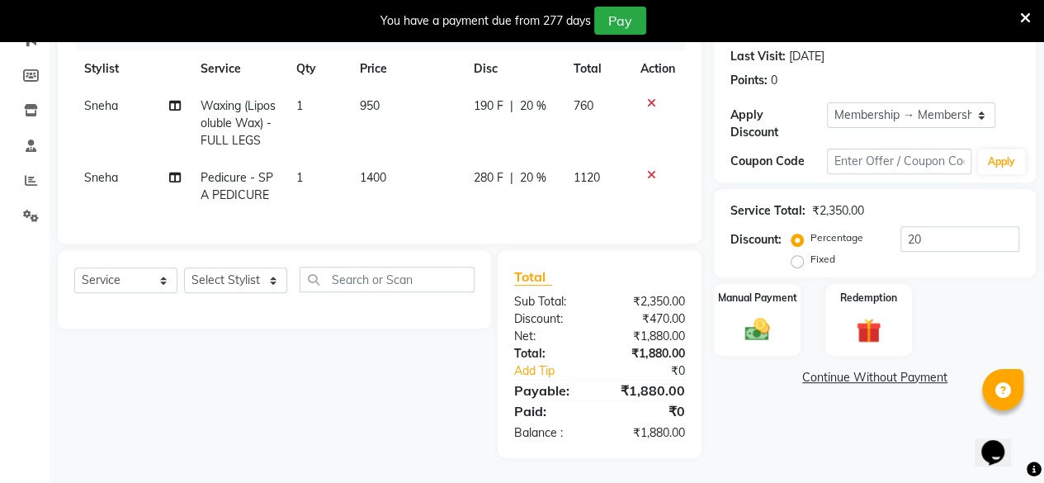
click at [498, 192] on td "280 F | 20 %" at bounding box center [513, 186] width 100 height 54
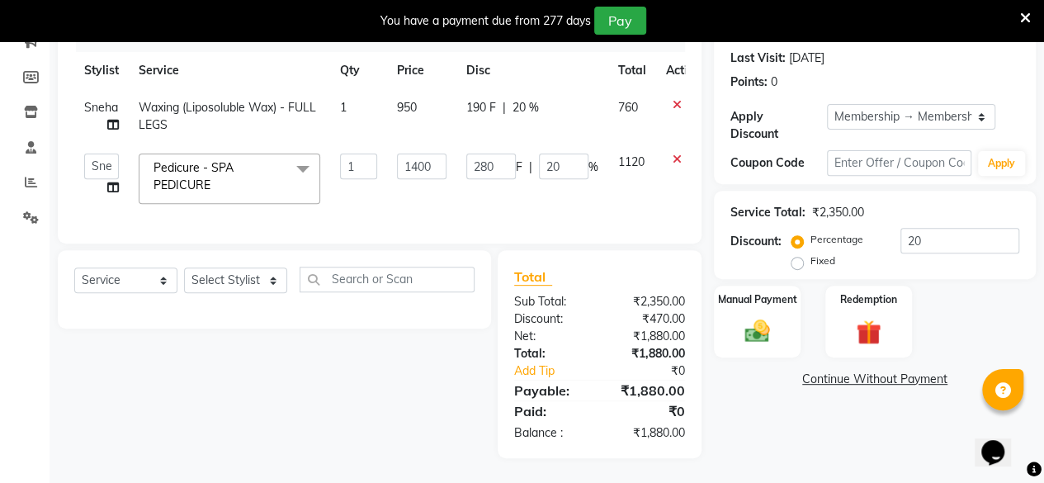
click at [387, 194] on td "1400" at bounding box center [421, 179] width 69 height 70
click at [390, 185] on td "1400" at bounding box center [421, 179] width 69 height 70
click at [383, 196] on td "1" at bounding box center [358, 179] width 57 height 70
click at [368, 190] on td "1" at bounding box center [358, 179] width 57 height 70
click at [375, 174] on td "1" at bounding box center [358, 179] width 57 height 70
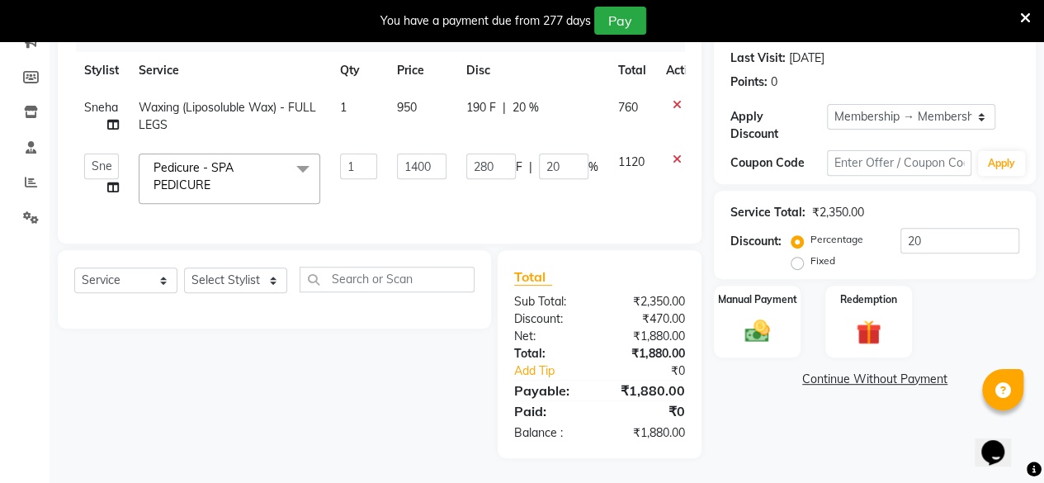
click at [368, 194] on td "1" at bounding box center [358, 179] width 57 height 70
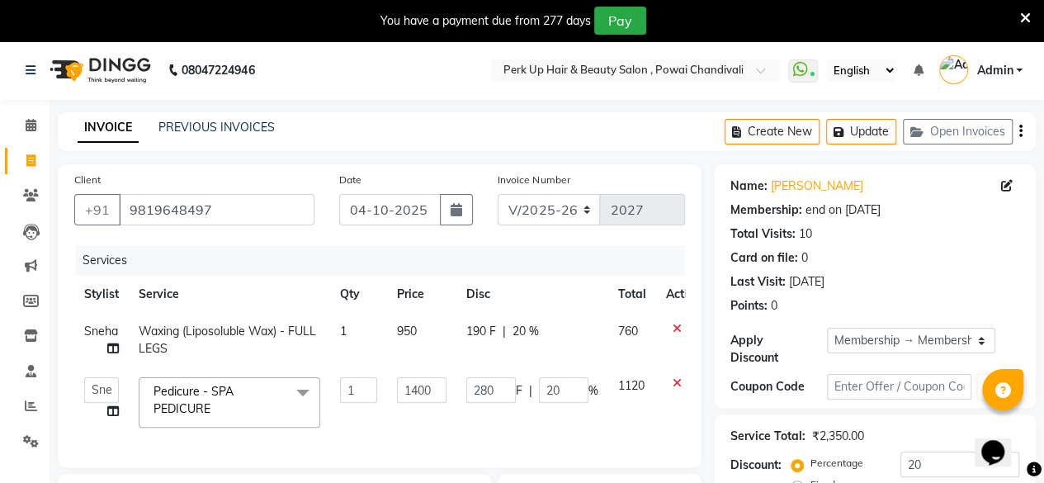
click at [395, 427] on td "1400" at bounding box center [421, 402] width 69 height 70
click at [354, 425] on td "1" at bounding box center [358, 402] width 57 height 70
click at [513, 427] on td "280 F | 20 %" at bounding box center [532, 402] width 152 height 70
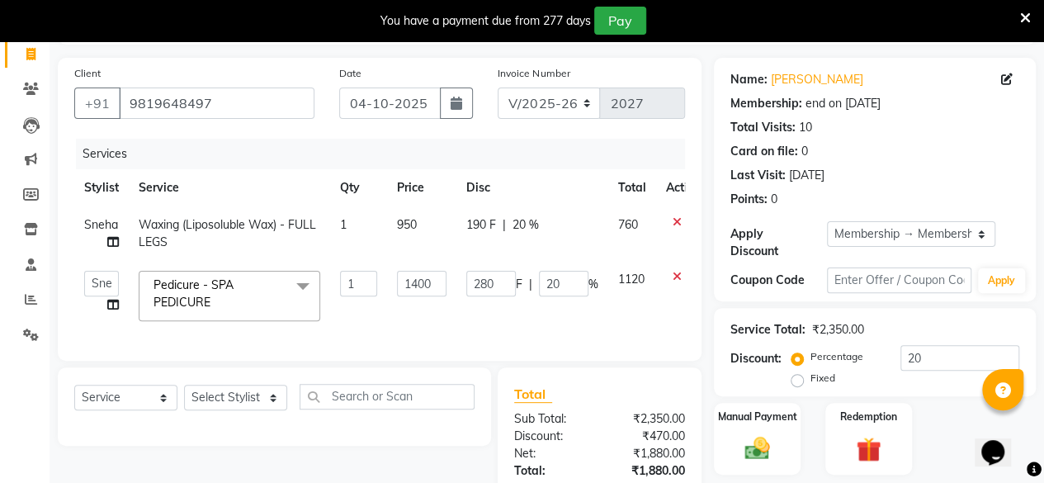
scroll to position [129, 0]
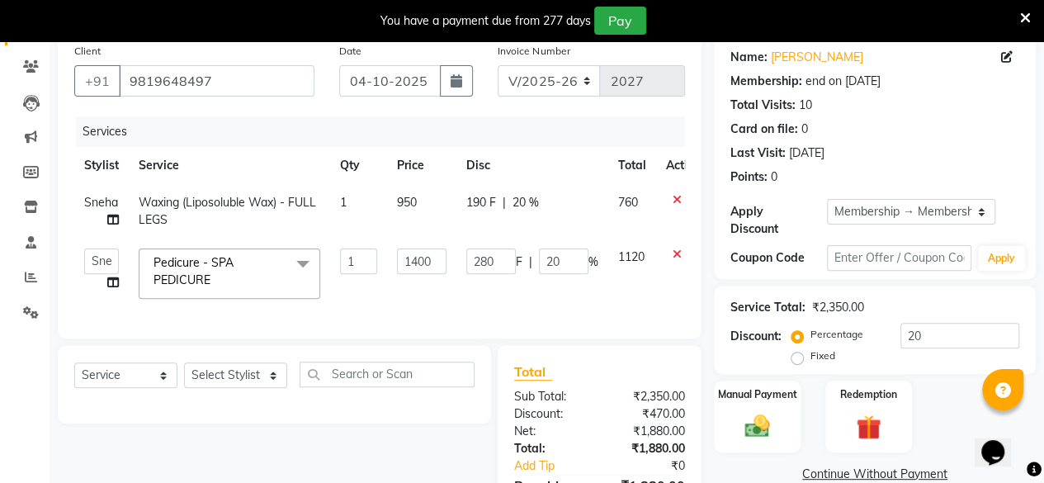
click at [649, 284] on td "1120" at bounding box center [632, 274] width 48 height 70
click at [567, 297] on td "280 F | 20 %" at bounding box center [532, 274] width 152 height 70
click at [453, 295] on td "1400" at bounding box center [421, 274] width 69 height 70
click at [349, 291] on td "1" at bounding box center [358, 274] width 57 height 70
click at [365, 289] on td "1" at bounding box center [358, 274] width 57 height 70
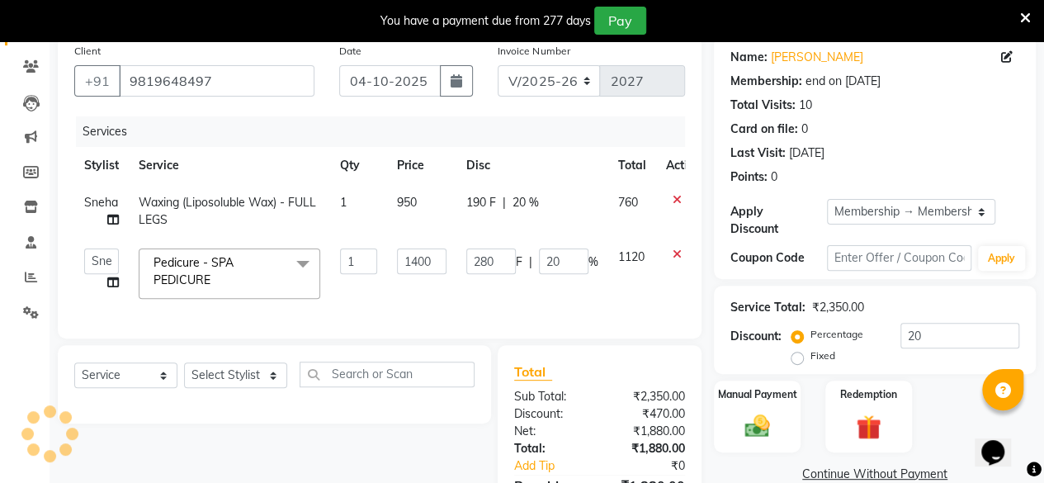
click at [485, 308] on div "Services Stylist Service Qty Price Disc Total Action Sneha Waxing (Liposoluble …" at bounding box center [379, 218] width 611 height 205
click at [190, 300] on td "Pedicure - SPA PEDICURE x Threading - EYEBROW Threading - UPPER LIP Threading -…" at bounding box center [229, 274] width 201 height 70
click at [168, 309] on div "Services Stylist Service Qty Price Disc Total Action Sneha Waxing (Liposoluble …" at bounding box center [379, 218] width 611 height 205
click at [83, 291] on td "Anita Das danish Kumkum Pasi Naseem Mansoori Neha YAdav Nilam Bhanushali Nizam …" at bounding box center [101, 274] width 54 height 70
click at [138, 303] on td "Pedicure - SPA PEDICURE x Threading - EYEBROW Threading - UPPER LIP Threading -…" at bounding box center [229, 274] width 201 height 70
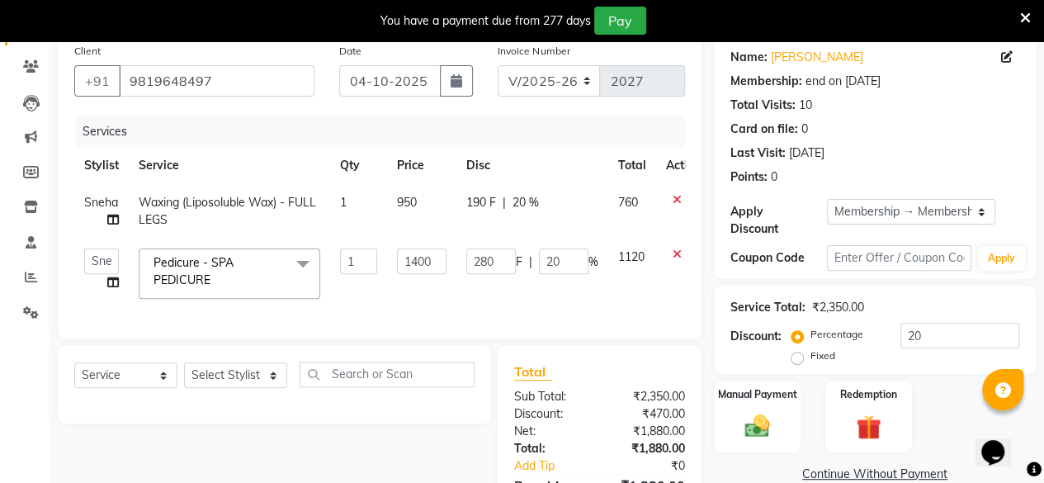
click at [456, 311] on div "Services Stylist Service Qty Price Disc Total Action Sneha Waxing (Liposoluble …" at bounding box center [379, 218] width 611 height 205
click at [536, 293] on td "280 F | 20 %" at bounding box center [532, 274] width 152 height 70
click at [371, 292] on td "1" at bounding box center [358, 274] width 57 height 70
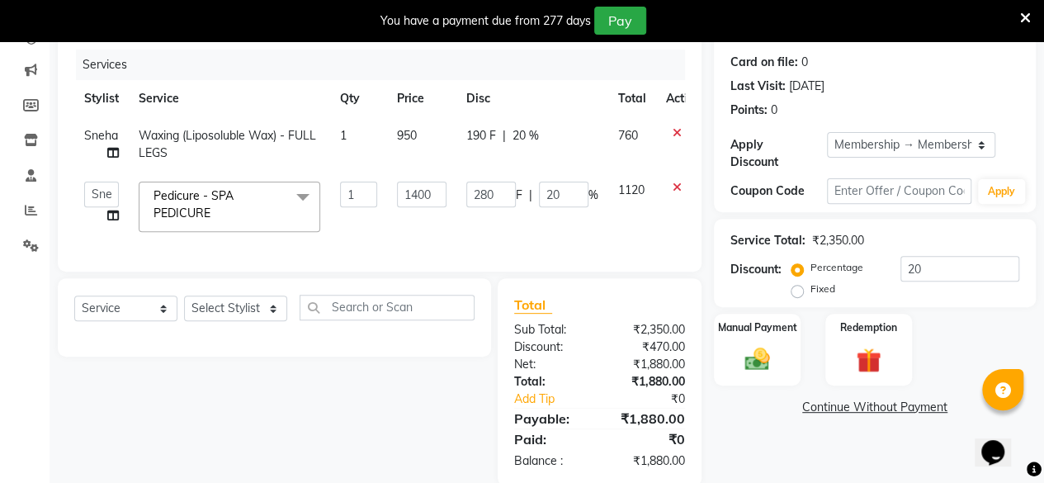
scroll to position [234, 0]
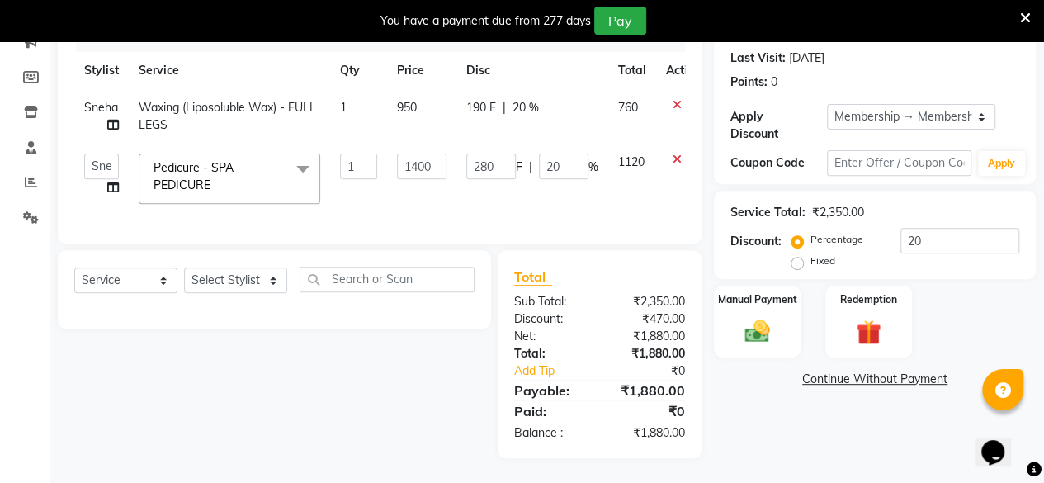
click at [373, 173] on td "1" at bounding box center [358, 179] width 57 height 70
click at [548, 183] on td "280 F | 20 %" at bounding box center [532, 179] width 152 height 70
click at [305, 408] on div "Select Service Product Membership Package Voucher Prepaid Gift Card Select Styl…" at bounding box center [268, 354] width 446 height 208
click at [235, 279] on select "Select Stylist Anita Das danish Kumkum Pasi Naseem Mansoori Neha YAdav Nilam Bh…" at bounding box center [235, 280] width 103 height 26
click at [509, 214] on div "Services Stylist Service Qty Price Disc Total Action Sneha Waxing (Liposoluble …" at bounding box center [379, 123] width 611 height 205
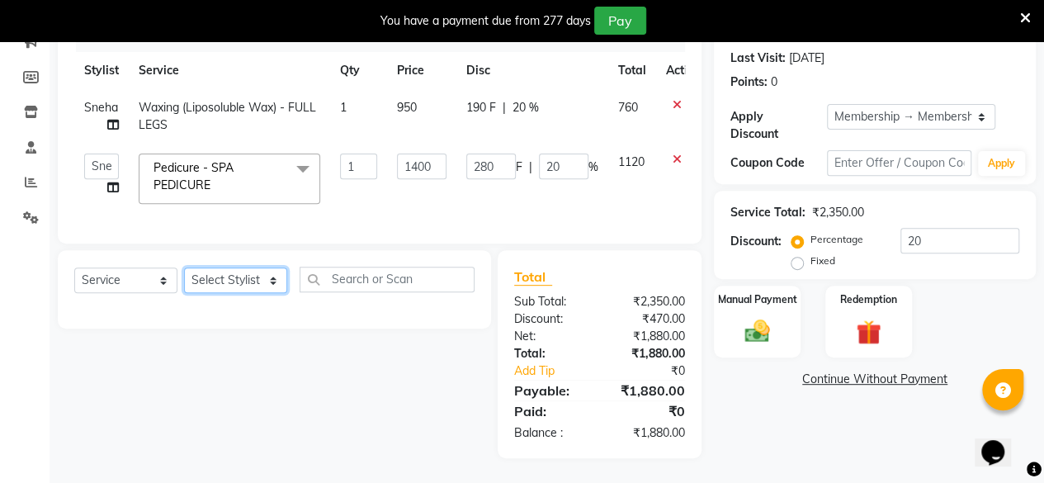
click at [229, 277] on select "Select Stylist Anita Das danish Kumkum Pasi Naseem Mansoori Neha YAdav Nilam Bh…" at bounding box center [235, 280] width 103 height 26
click at [428, 176] on td "1400" at bounding box center [421, 179] width 69 height 70
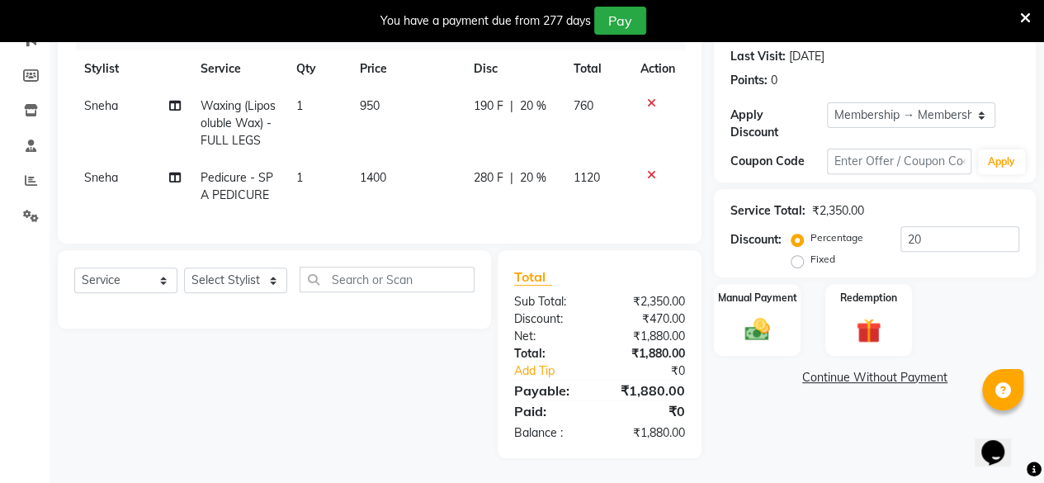
click at [546, 202] on div "Services Stylist Service Qty Price Disc Total Action Sneha Waxing (Liposoluble …" at bounding box center [379, 123] width 611 height 207
click at [244, 278] on select "Select Stylist Anita Das danish Kumkum Pasi Naseem Mansoori Neha YAdav Nilam Bh…" at bounding box center [235, 280] width 103 height 26
click at [184, 271] on select "Select Stylist Anita Das danish Kumkum Pasi Naseem Mansoori Neha YAdav Nilam Bh…" at bounding box center [235, 280] width 103 height 26
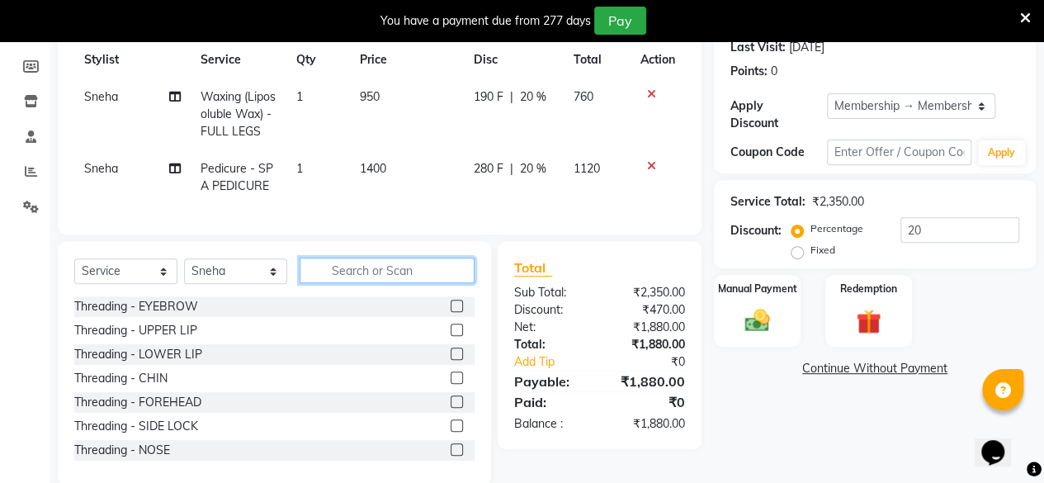
click at [358, 283] on input "text" at bounding box center [387, 270] width 175 height 26
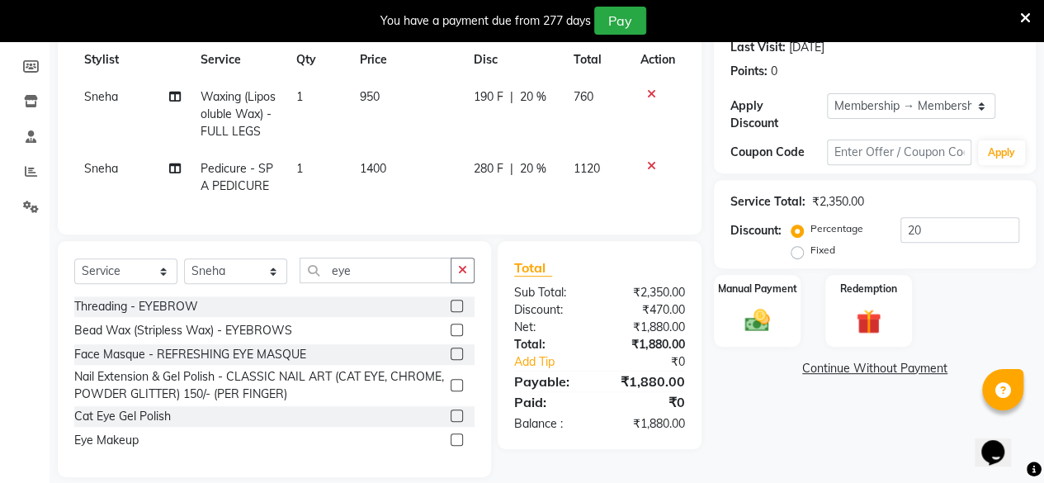
click at [458, 312] on label at bounding box center [457, 306] width 12 height 12
click at [458, 312] on input "checkbox" at bounding box center [456, 306] width 11 height 11
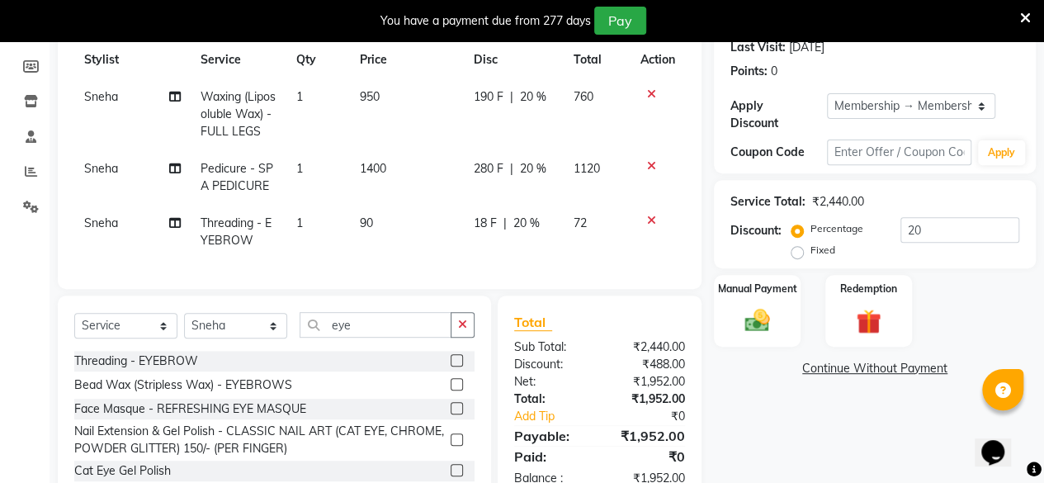
drag, startPoint x: 513, startPoint y: 220, endPoint x: 541, endPoint y: 223, distance: 27.4
click at [513, 220] on span "20 %" at bounding box center [526, 223] width 26 height 17
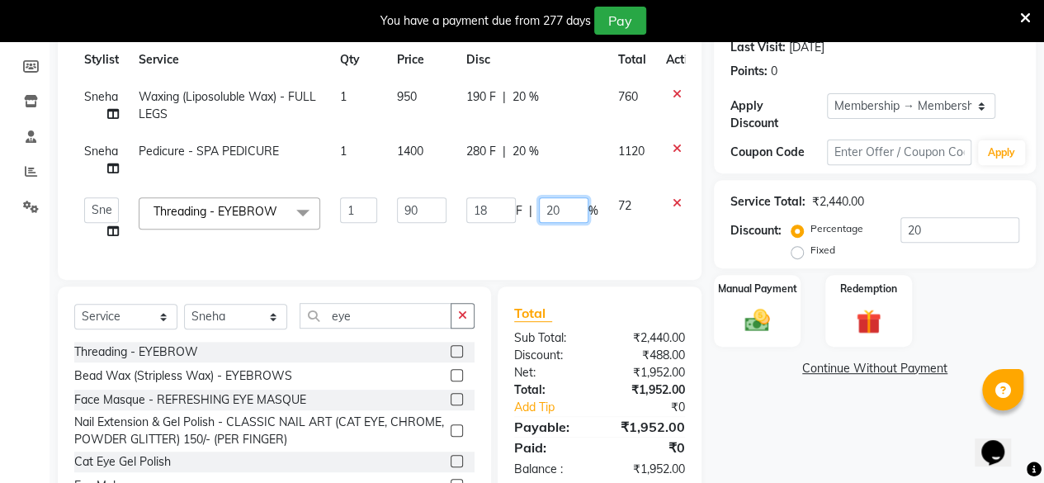
drag, startPoint x: 572, startPoint y: 214, endPoint x: 531, endPoint y: 222, distance: 41.3
click at [531, 222] on div "18 F | 20 %" at bounding box center [532, 210] width 132 height 26
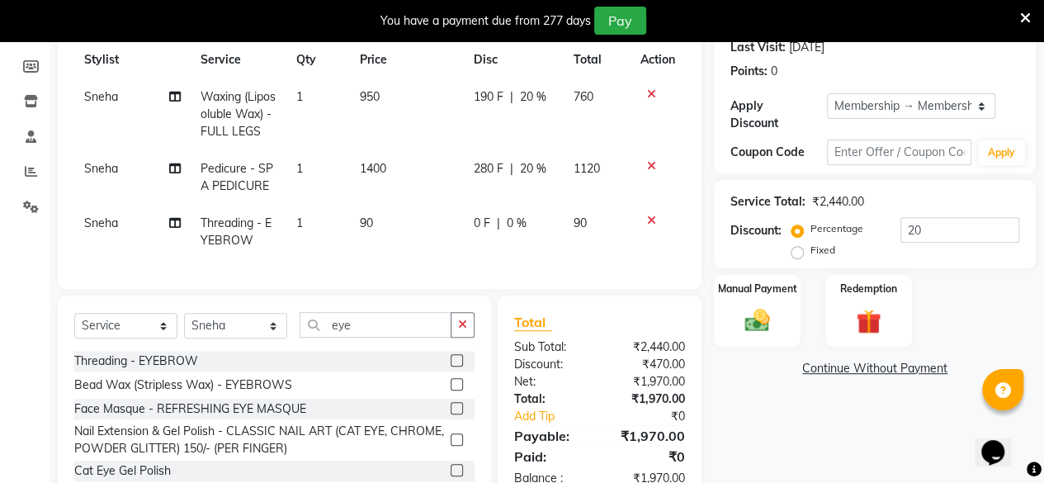
click at [532, 235] on td "0 F | 0 %" at bounding box center [513, 232] width 100 height 54
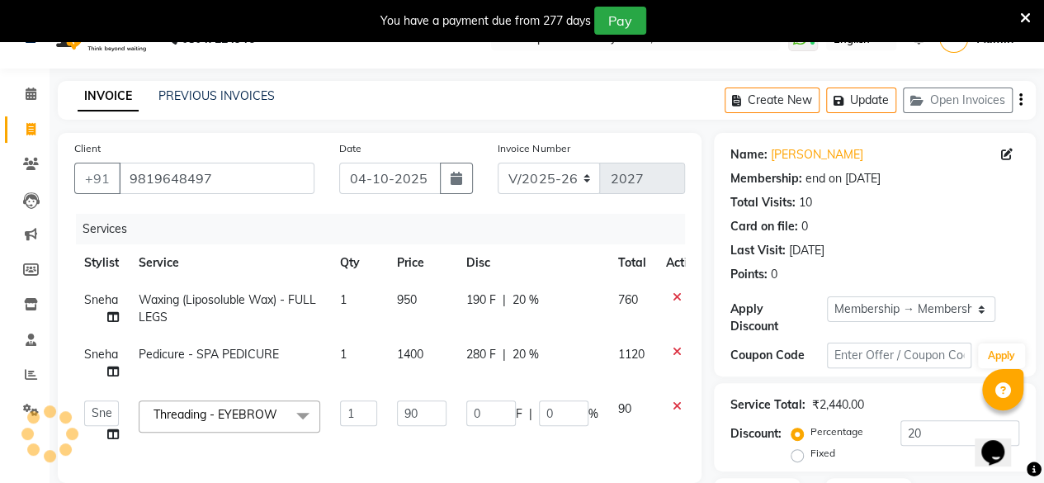
scroll to position [33, 0]
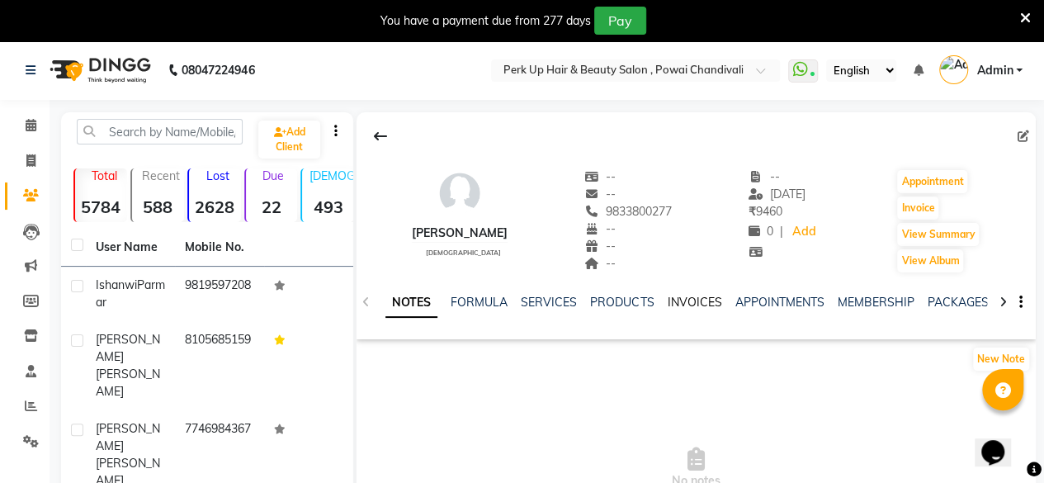
click at [693, 299] on link "INVOICES" at bounding box center [694, 302] width 54 height 15
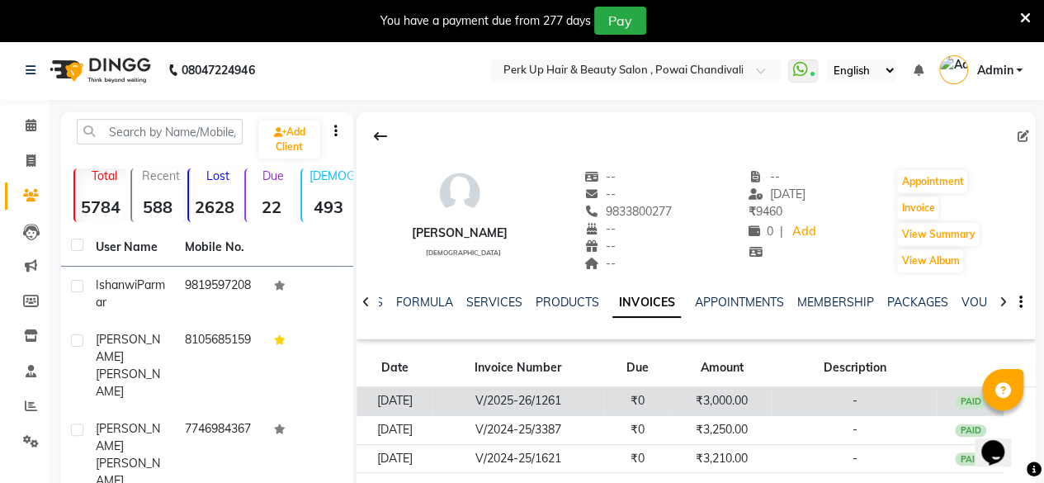
click at [735, 404] on td "₹3,000.00" at bounding box center [721, 401] width 101 height 29
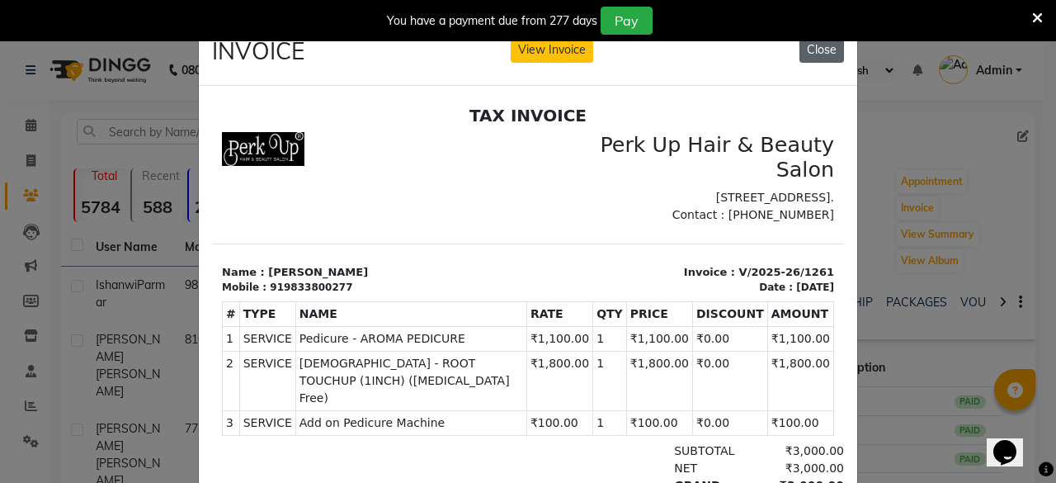
click at [814, 54] on button "Close" at bounding box center [822, 50] width 45 height 26
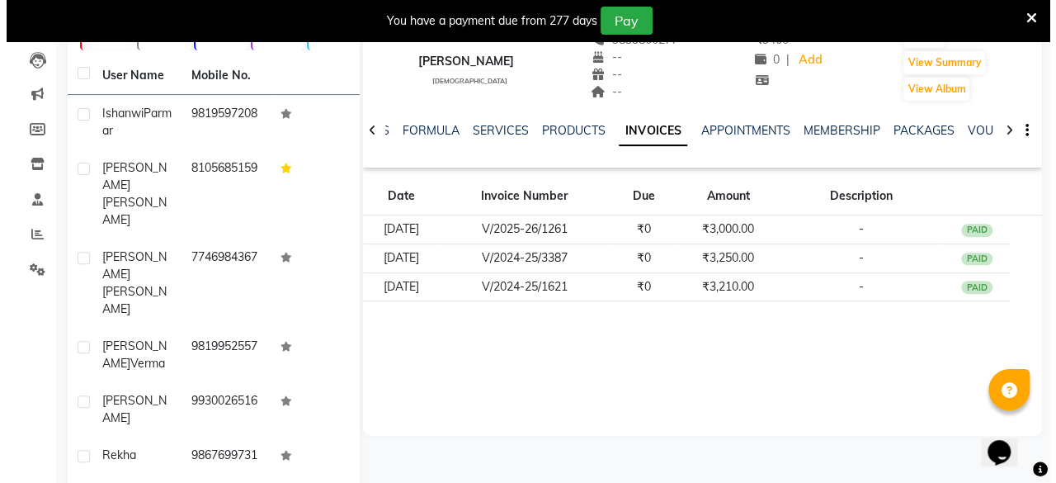
scroll to position [172, 0]
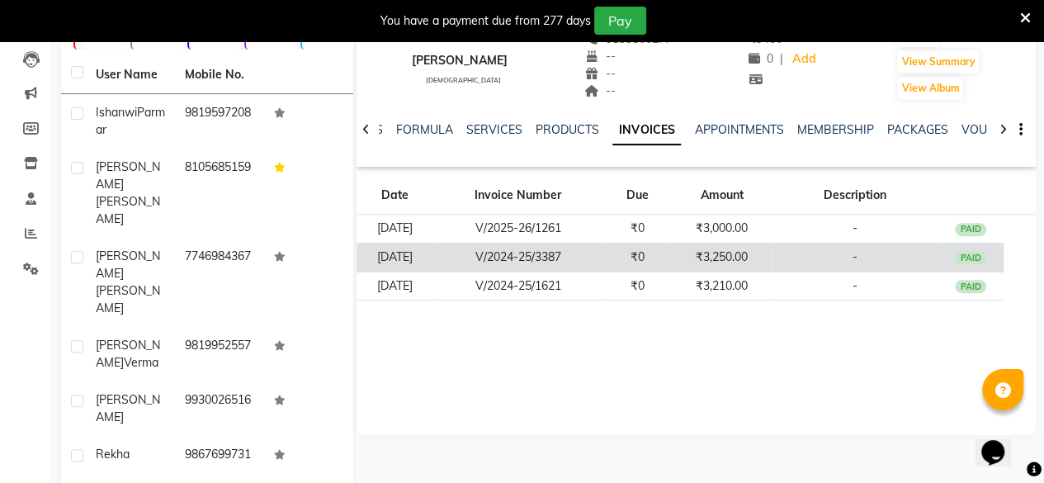
click at [730, 253] on td "₹3,250.00" at bounding box center [721, 257] width 101 height 29
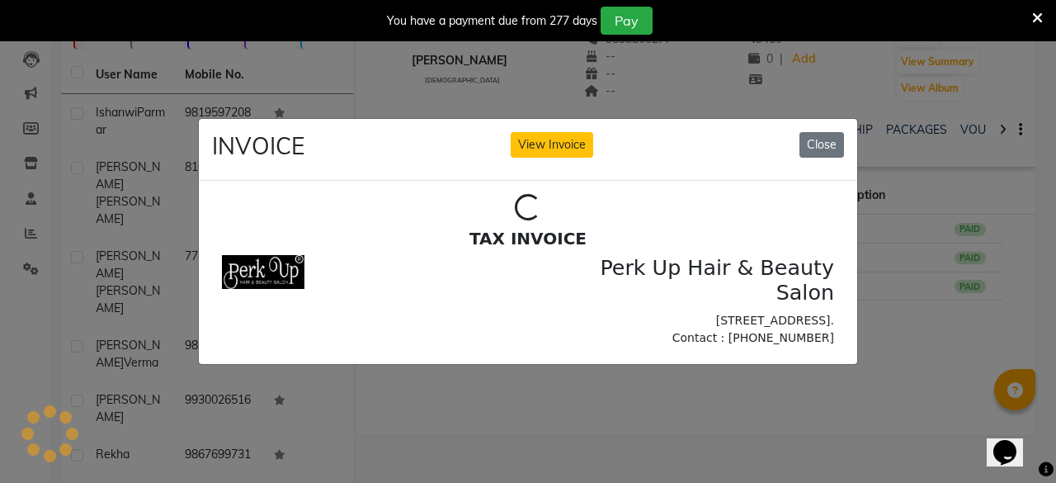
scroll to position [0, 0]
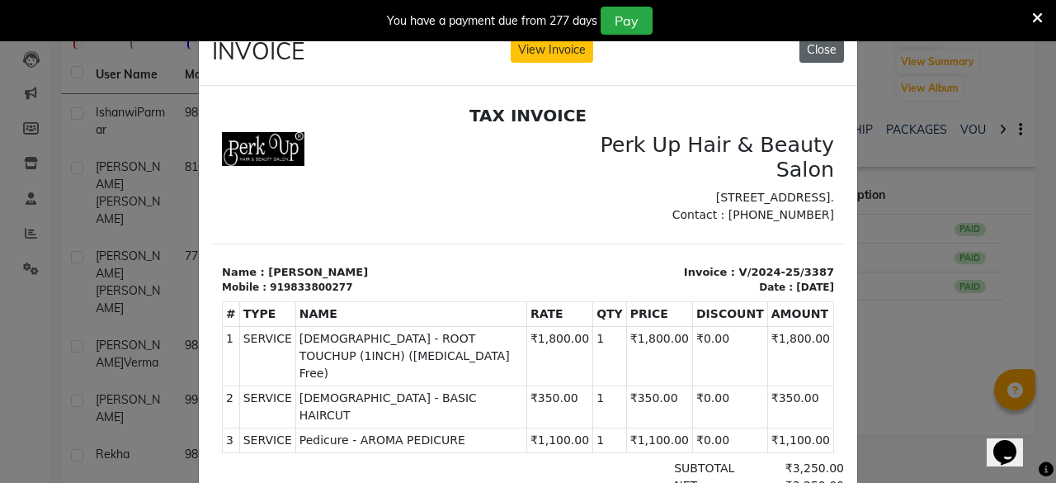
click at [829, 54] on button "Close" at bounding box center [822, 50] width 45 height 26
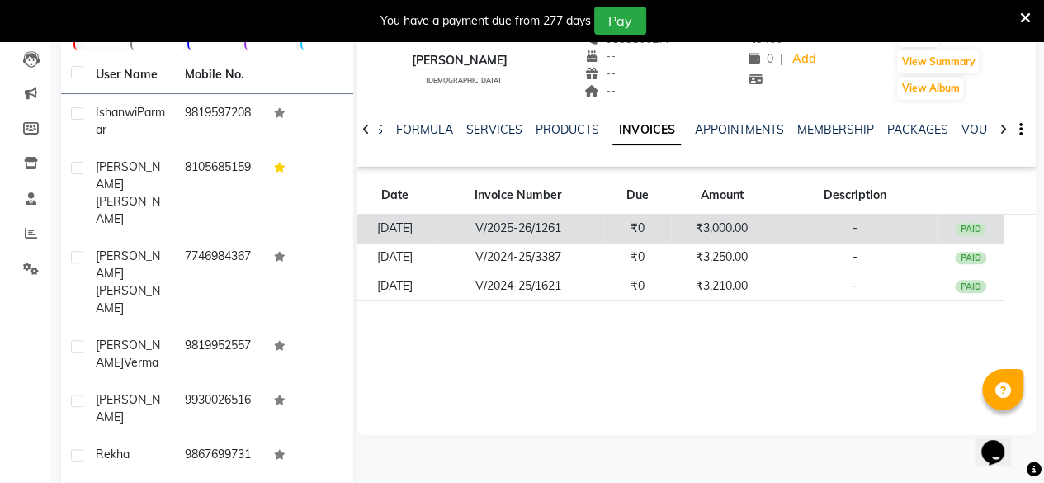
click at [742, 224] on td "₹3,000.00" at bounding box center [721, 229] width 101 height 29
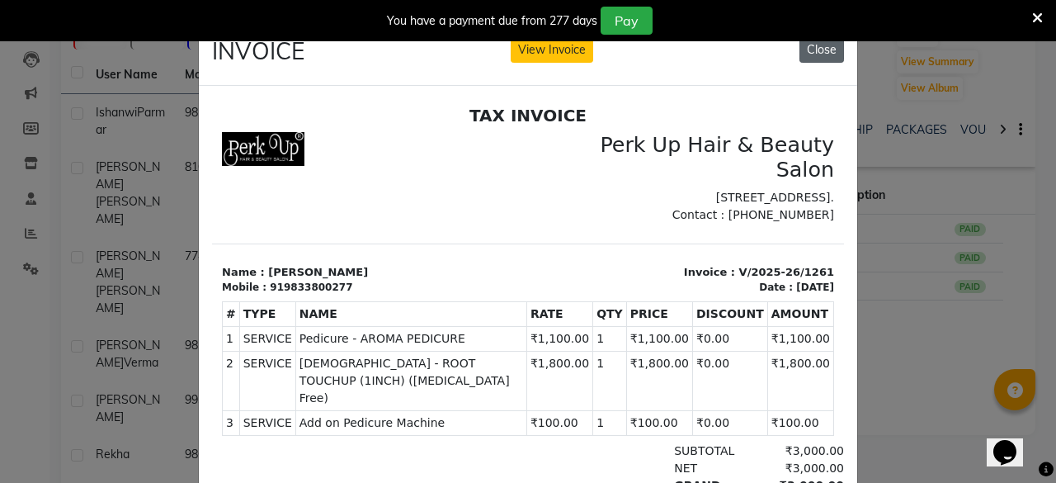
click at [824, 49] on button "Close" at bounding box center [822, 50] width 45 height 26
